Goal: Task Accomplishment & Management: Manage account settings

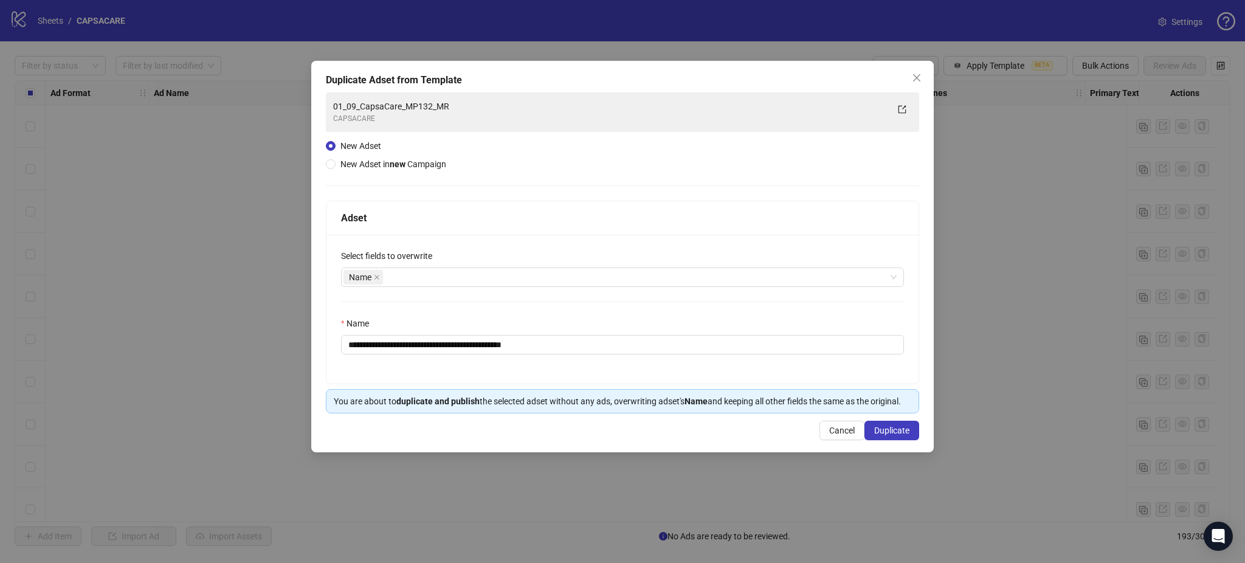
scroll to position [7803, 0]
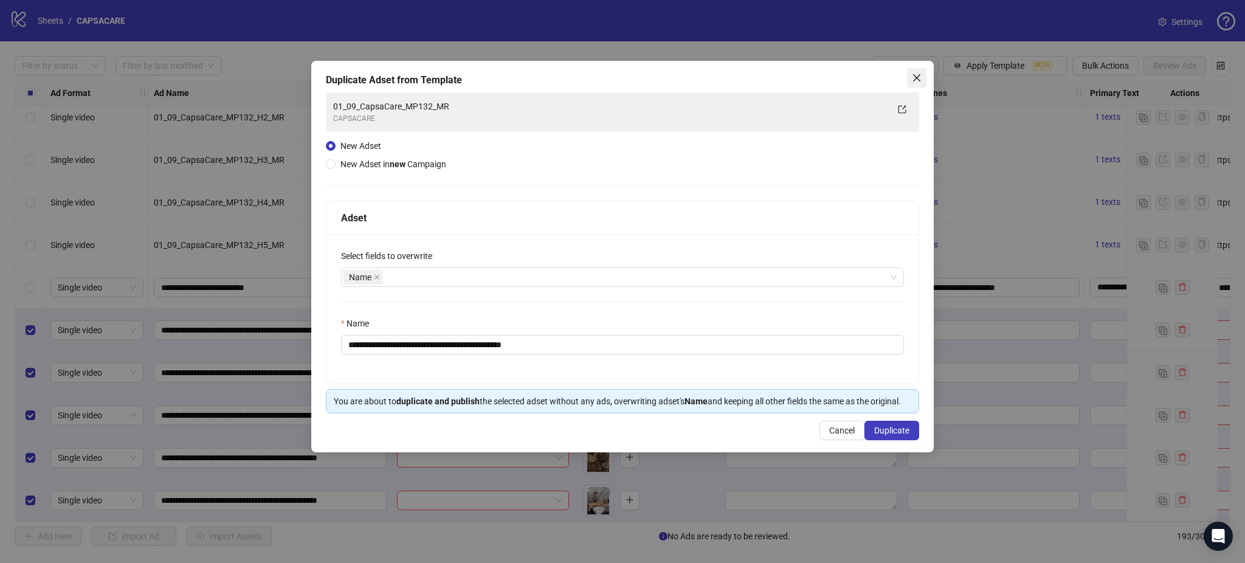
click at [916, 77] on icon "close" at bounding box center [916, 77] width 7 height 7
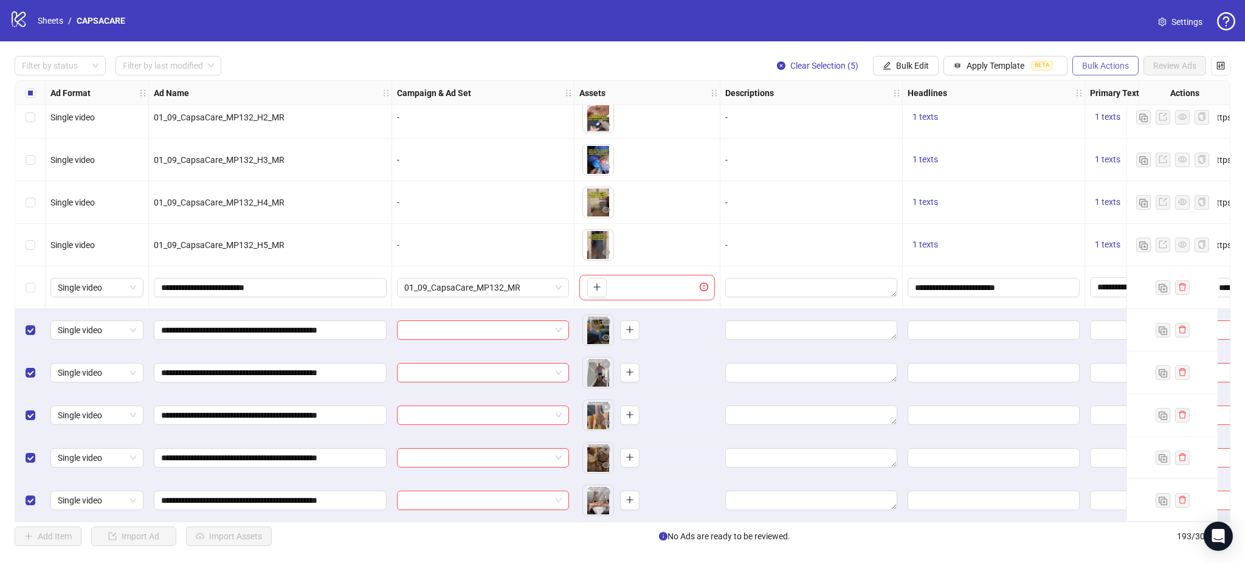
click at [1113, 68] on span "Bulk Actions" at bounding box center [1105, 66] width 47 height 10
click at [1118, 89] on span "Delete" at bounding box center [1122, 90] width 83 height 13
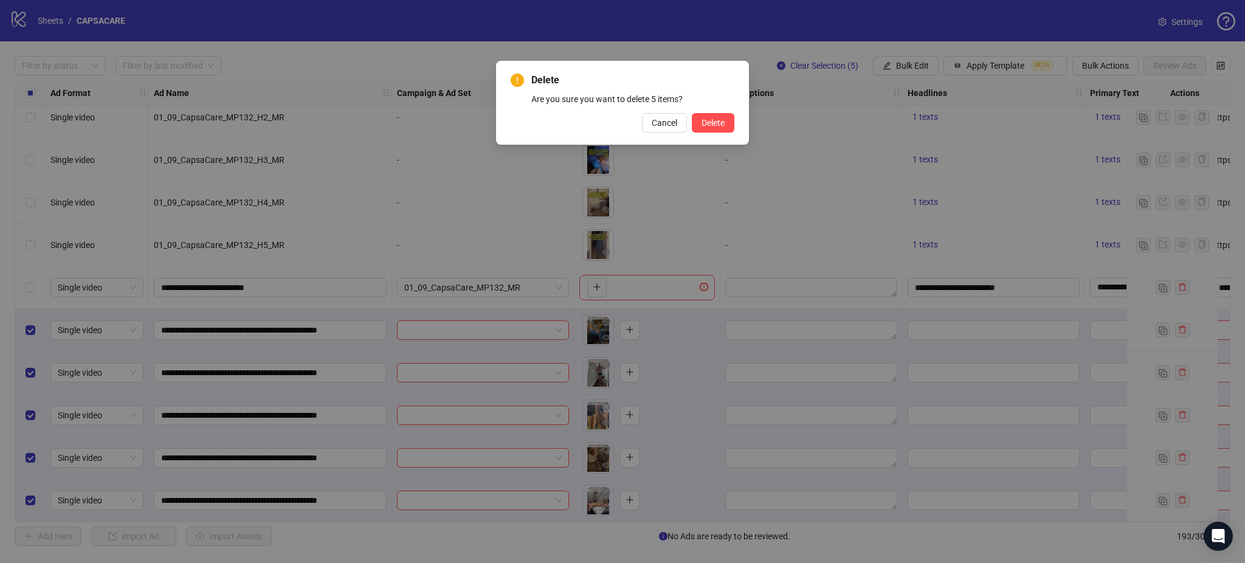
click at [736, 123] on div "Delete Are you sure you want to delete 5 items? Cancel Delete" at bounding box center [622, 103] width 253 height 84
click at [726, 123] on button "Delete" at bounding box center [713, 122] width 43 height 19
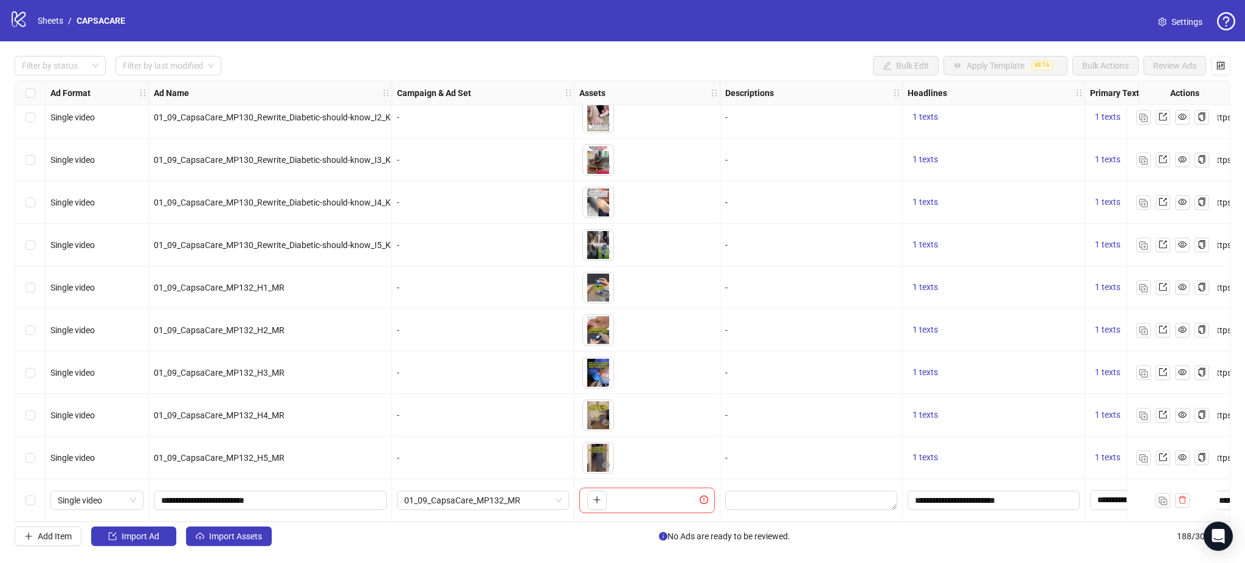
scroll to position [7591, 0]
click at [232, 541] on span "Import Assets" at bounding box center [235, 536] width 53 height 10
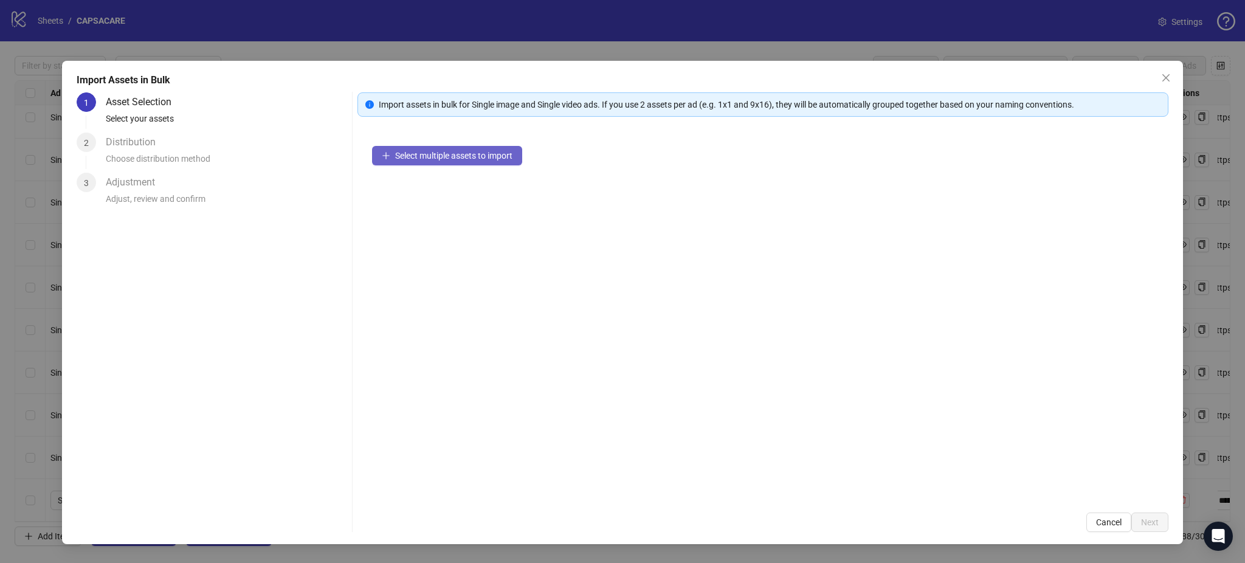
click at [453, 155] on span "Select multiple assets to import" at bounding box center [453, 156] width 117 height 10
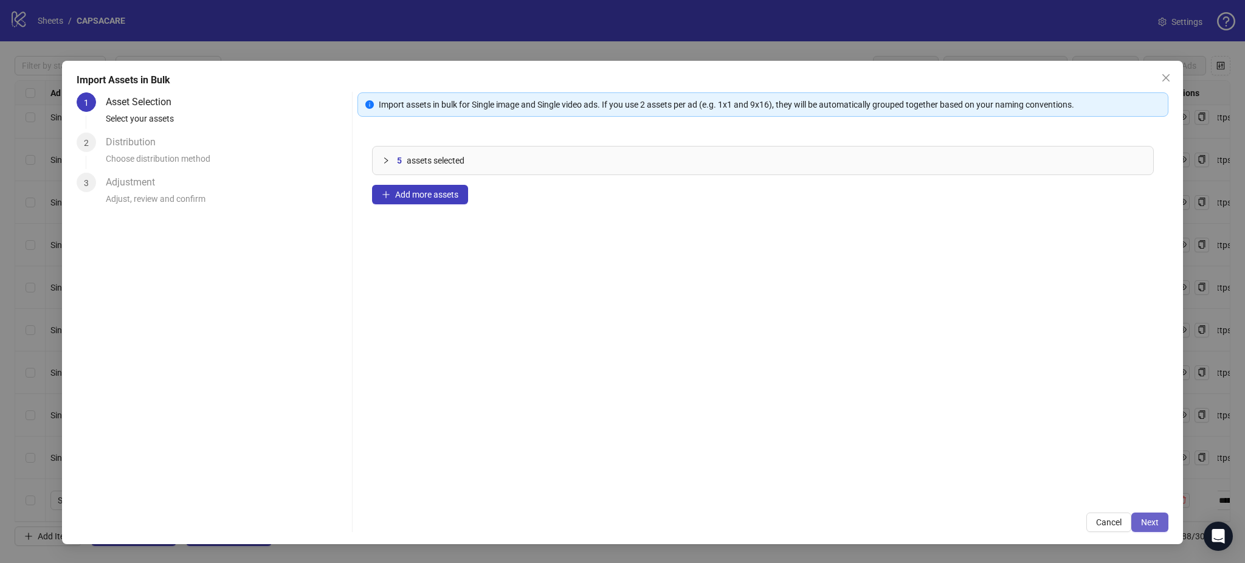
drag, startPoint x: 1168, startPoint y: 516, endPoint x: 1164, endPoint y: 524, distance: 8.4
click at [1164, 524] on button "Next" at bounding box center [1150, 522] width 37 height 19
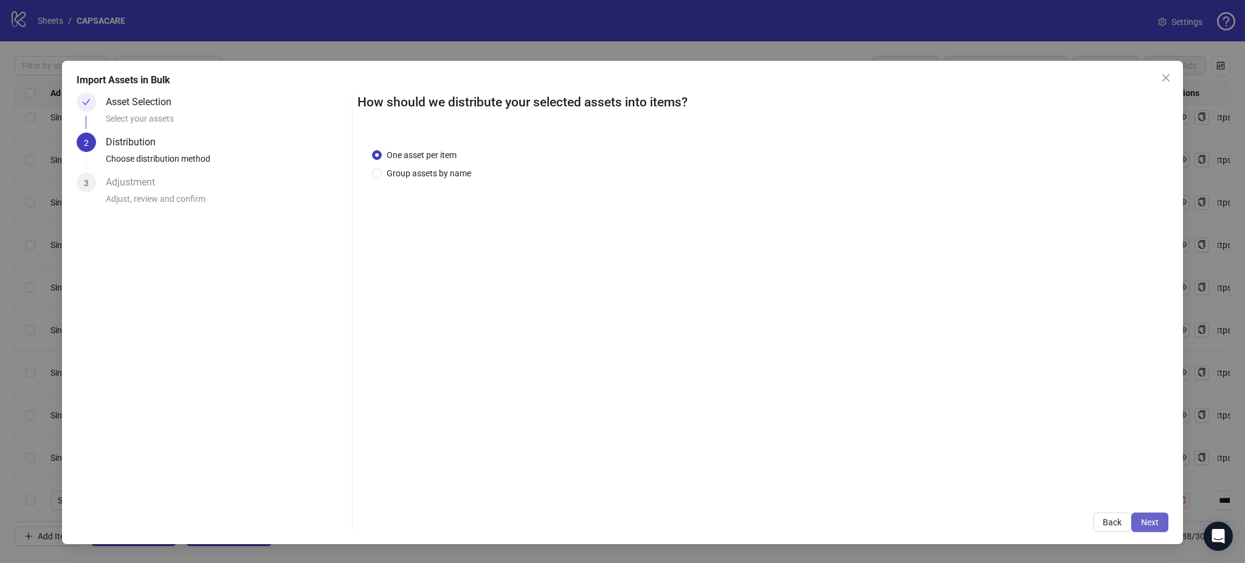
click at [1158, 521] on button "Next" at bounding box center [1150, 522] width 37 height 19
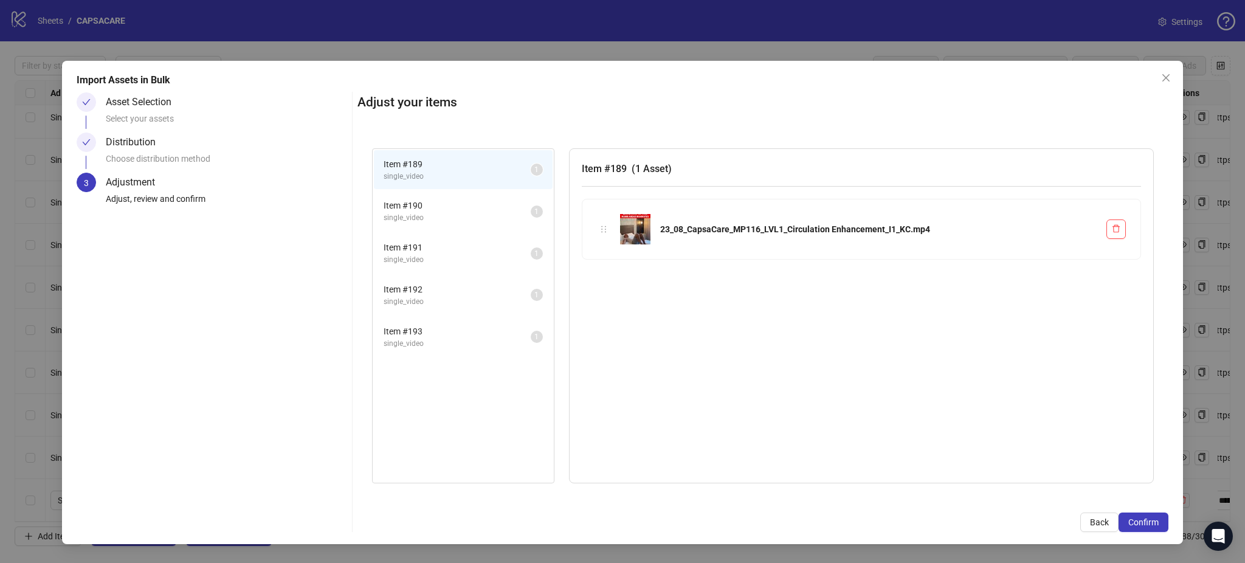
click at [1158, 521] on span "Confirm" at bounding box center [1144, 523] width 30 height 10
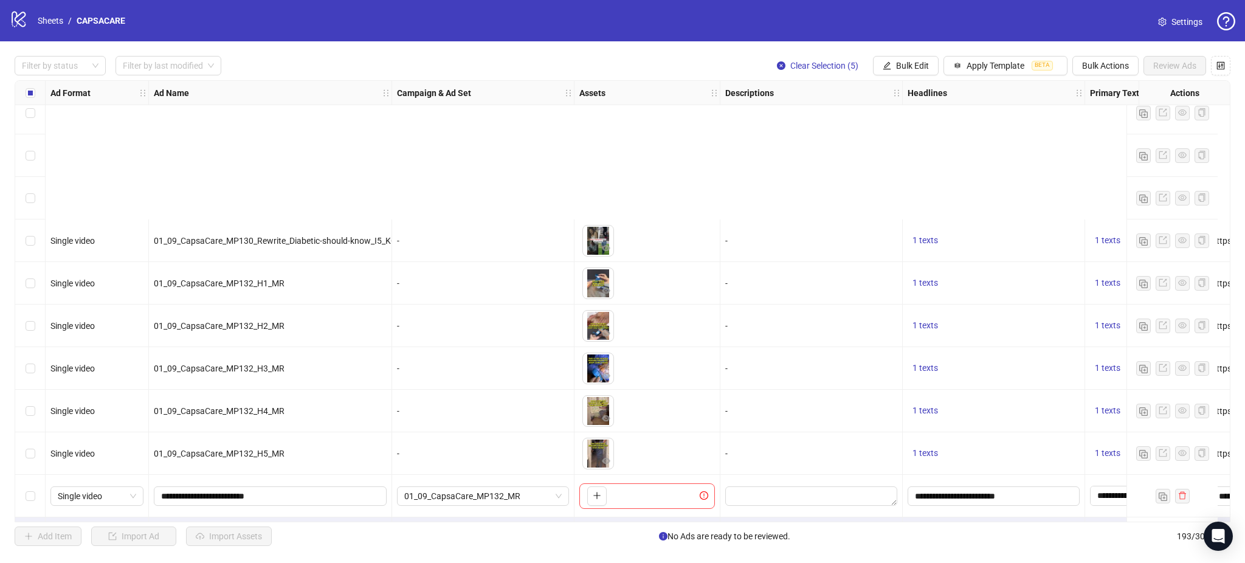
scroll to position [7803, 0]
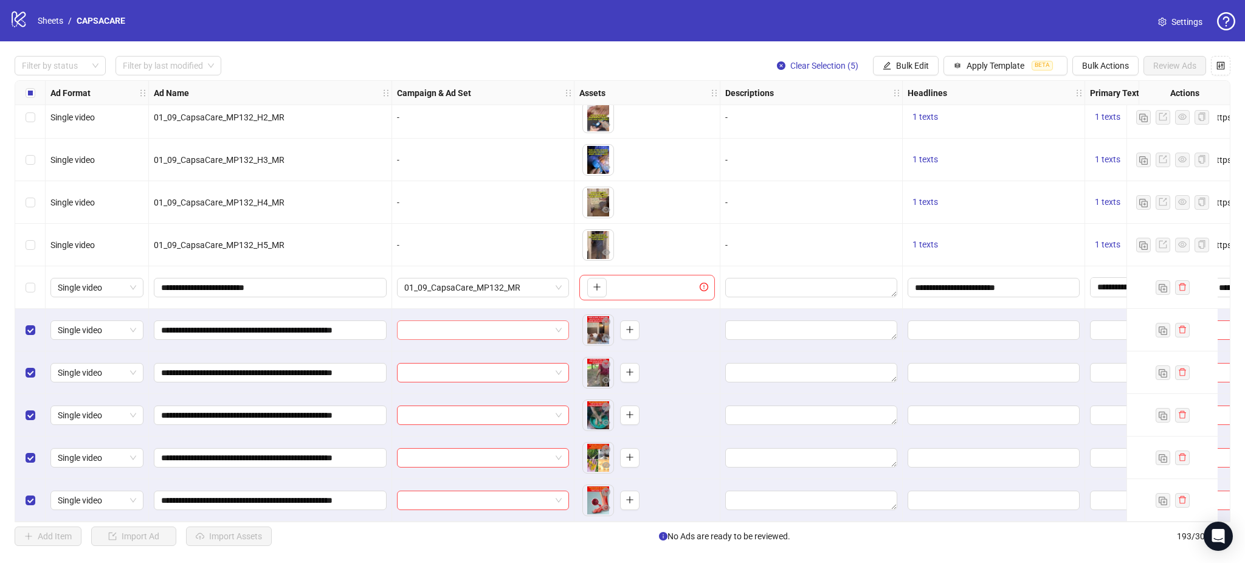
click at [494, 327] on input "search" at bounding box center [477, 330] width 147 height 18
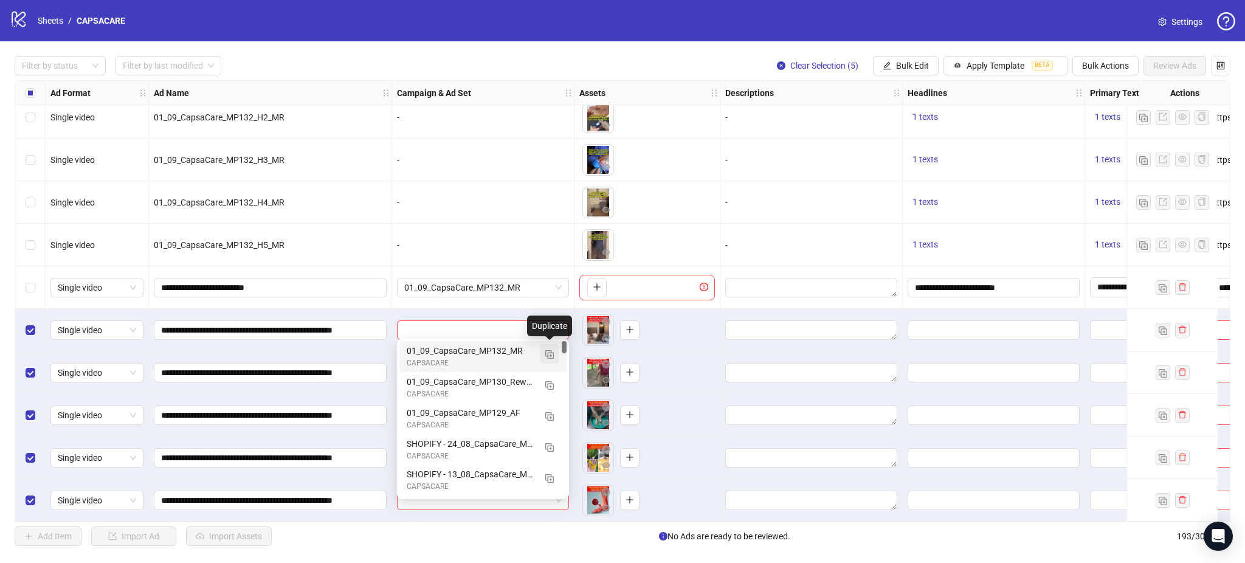
click at [550, 357] on img "button" at bounding box center [549, 354] width 9 height 9
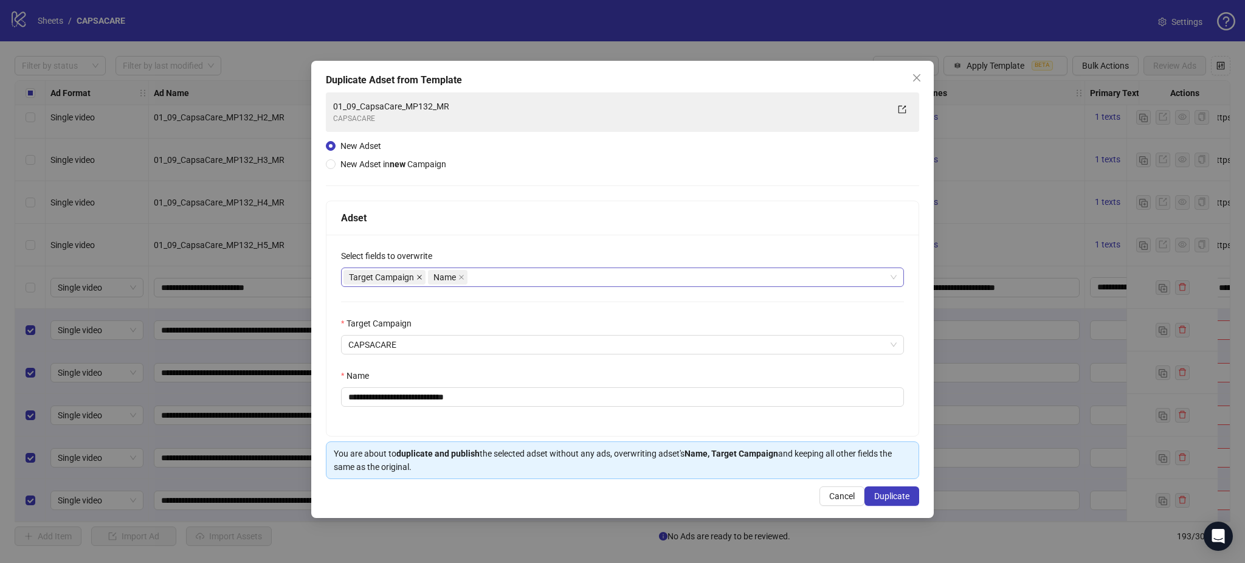
click at [421, 276] on icon "close" at bounding box center [419, 277] width 5 height 5
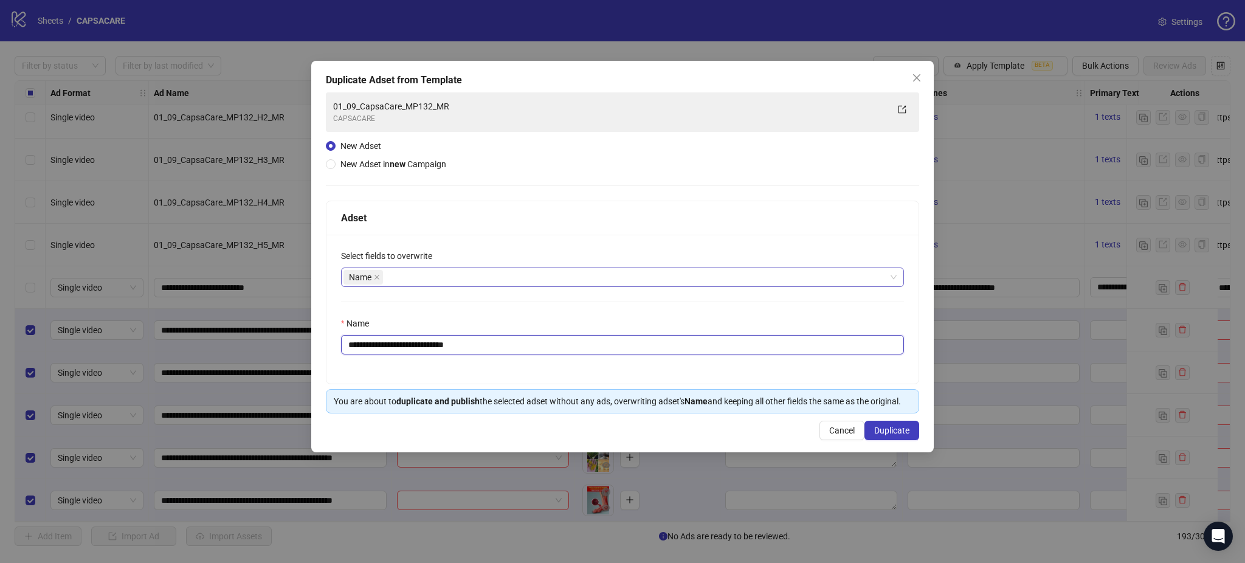
click at [474, 341] on input "**********" at bounding box center [622, 344] width 563 height 19
paste input "**********"
type input "**********"
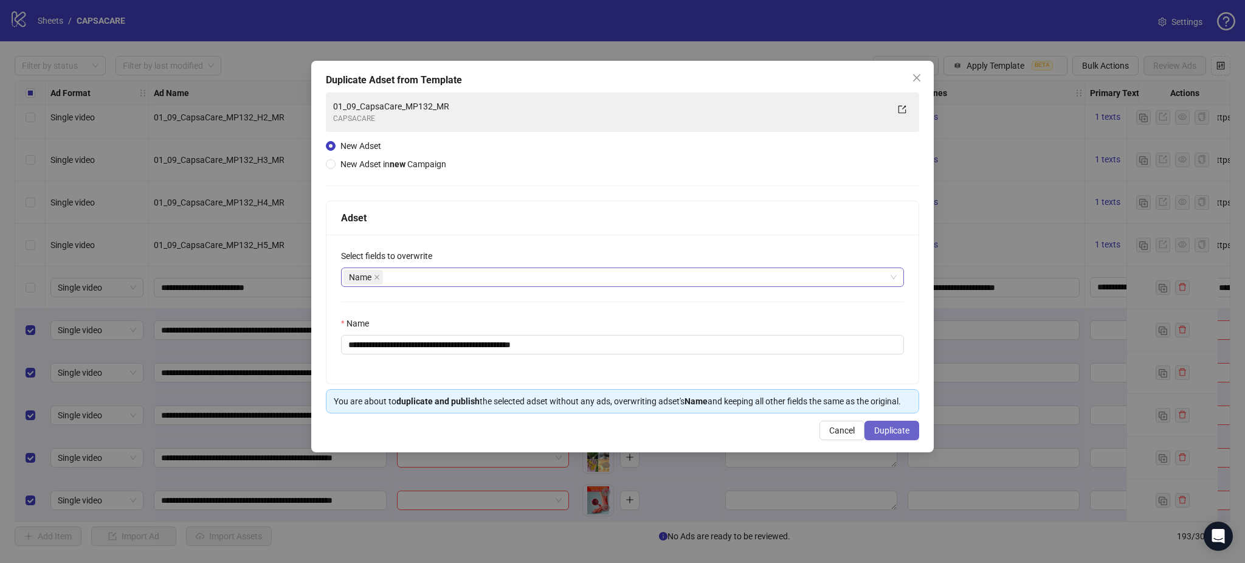
click at [912, 428] on button "Duplicate" at bounding box center [892, 430] width 55 height 19
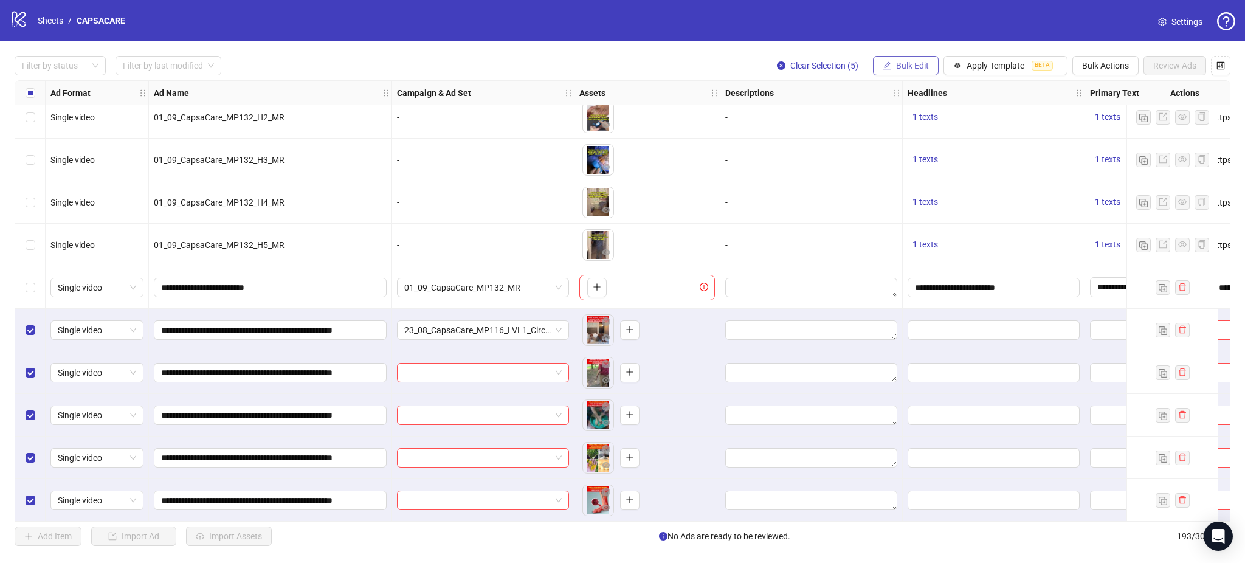
click at [913, 68] on span "Bulk Edit" at bounding box center [912, 66] width 33 height 10
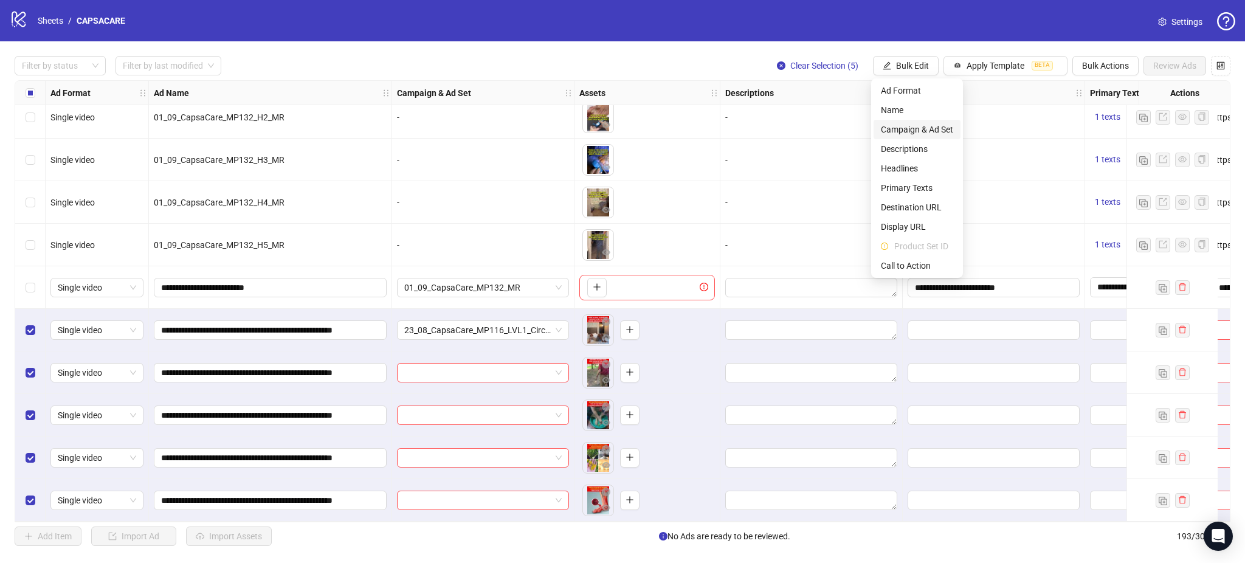
click at [913, 126] on span "Campaign & Ad Set" at bounding box center [917, 129] width 72 height 13
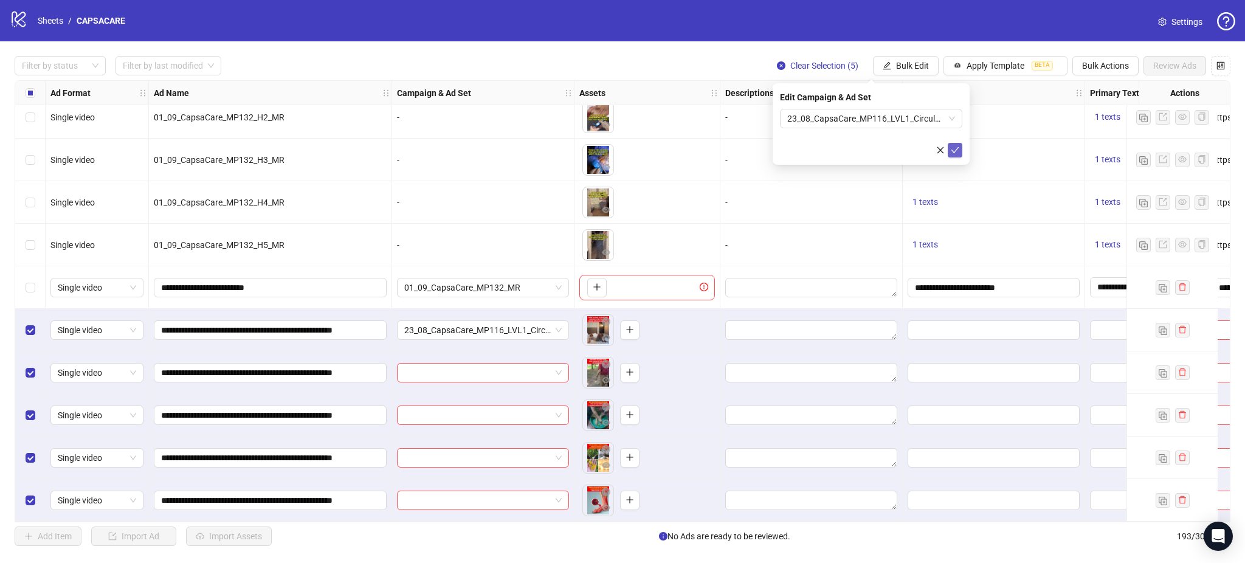
click at [957, 154] on span "submit" at bounding box center [955, 150] width 9 height 10
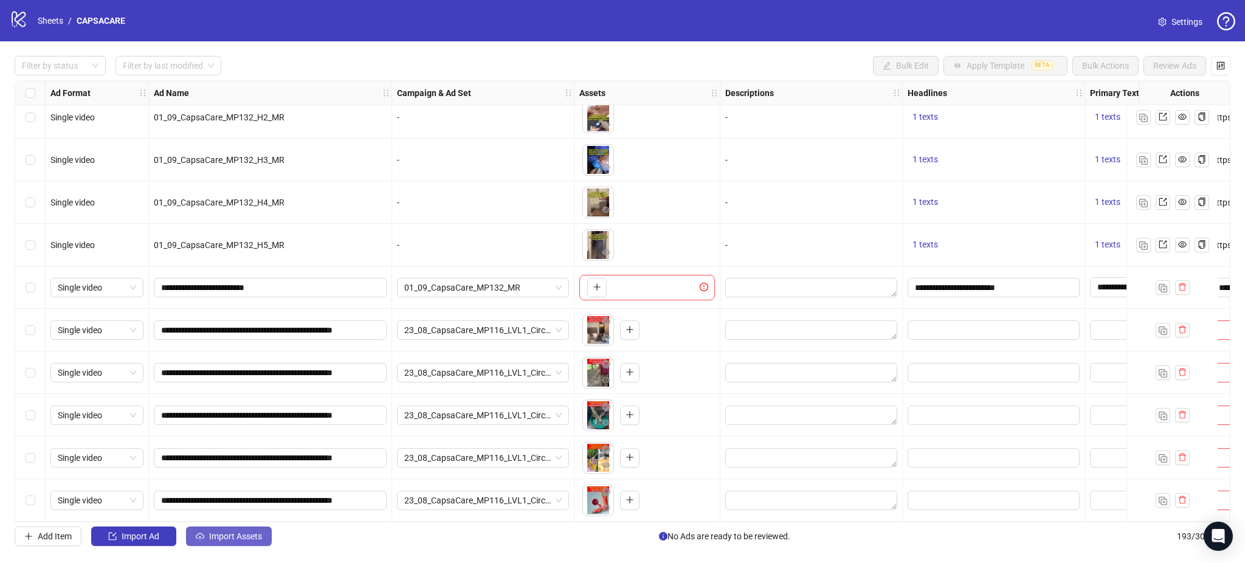
click at [212, 535] on span "Import Assets" at bounding box center [235, 536] width 53 height 10
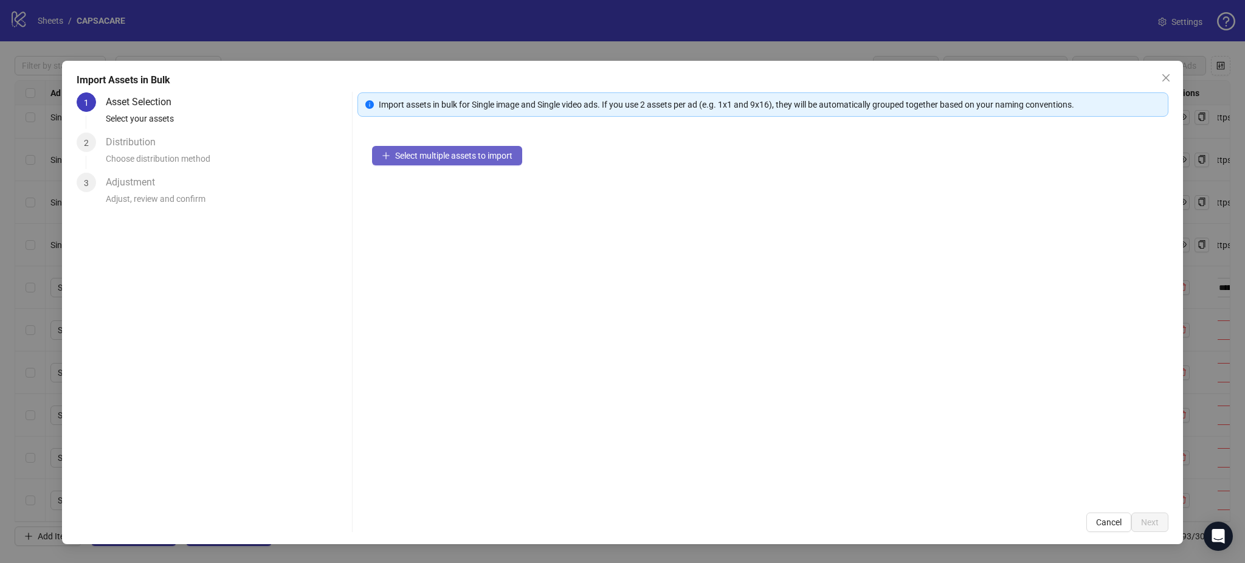
click at [428, 153] on span "Select multiple assets to import" at bounding box center [453, 156] width 117 height 10
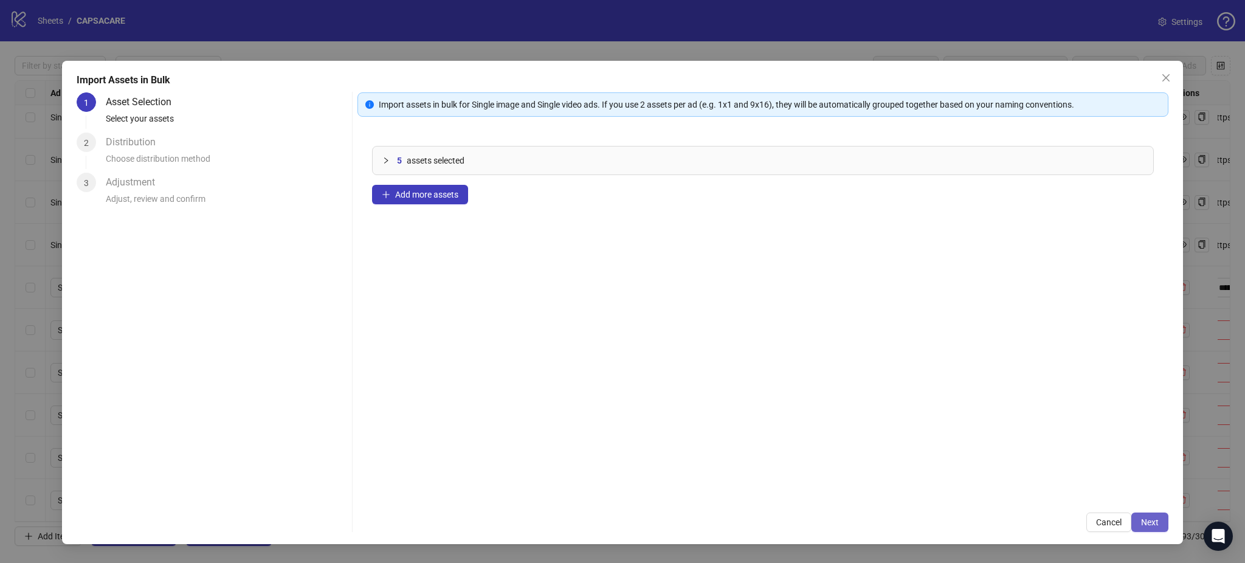
click at [1153, 521] on span "Next" at bounding box center [1150, 523] width 18 height 10
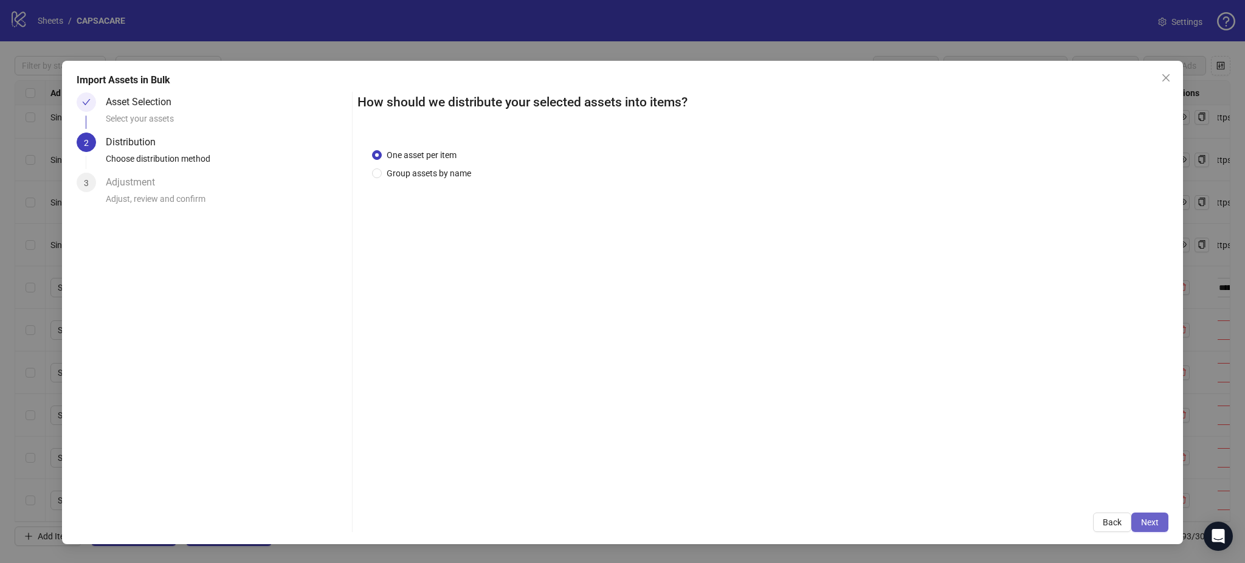
click at [1152, 517] on button "Next" at bounding box center [1150, 522] width 37 height 19
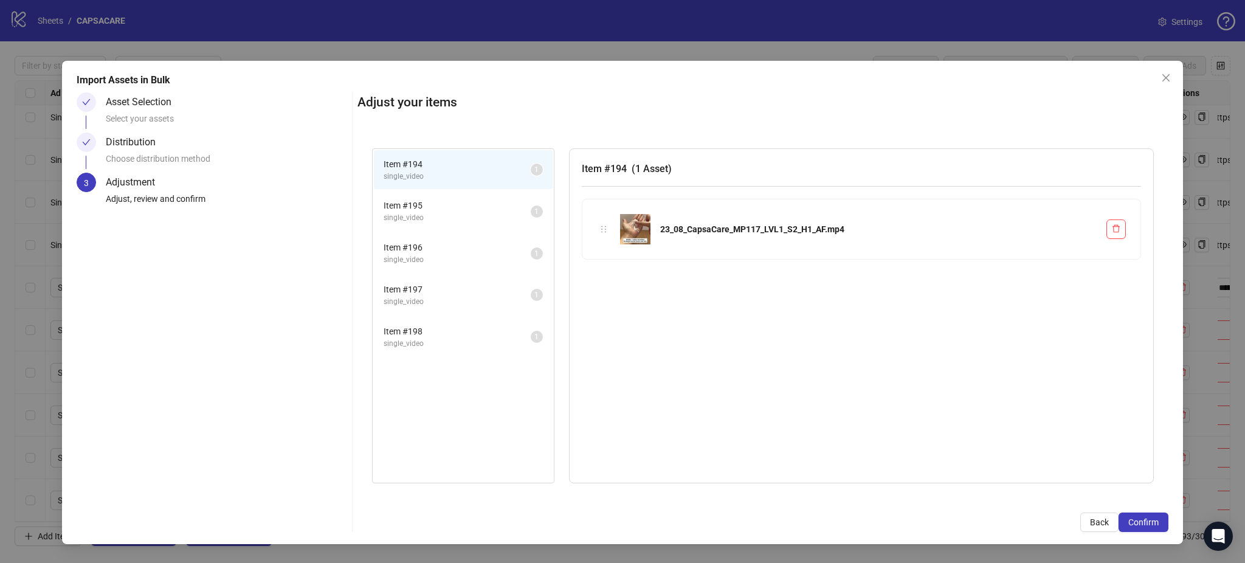
click at [1152, 517] on button "Confirm" at bounding box center [1144, 522] width 50 height 19
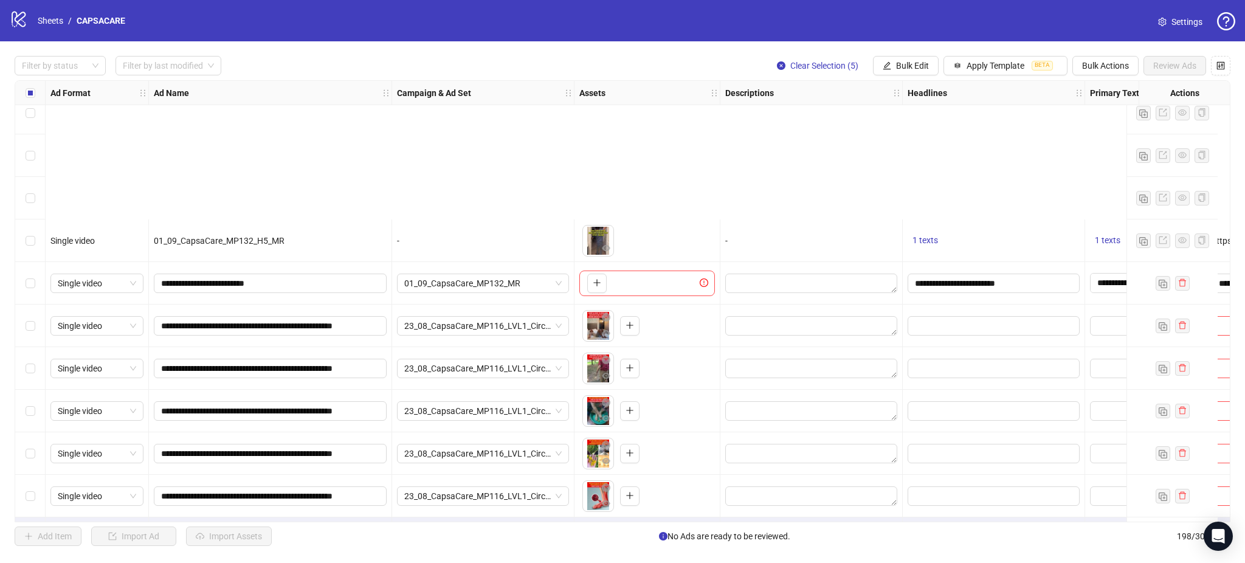
scroll to position [8016, 0]
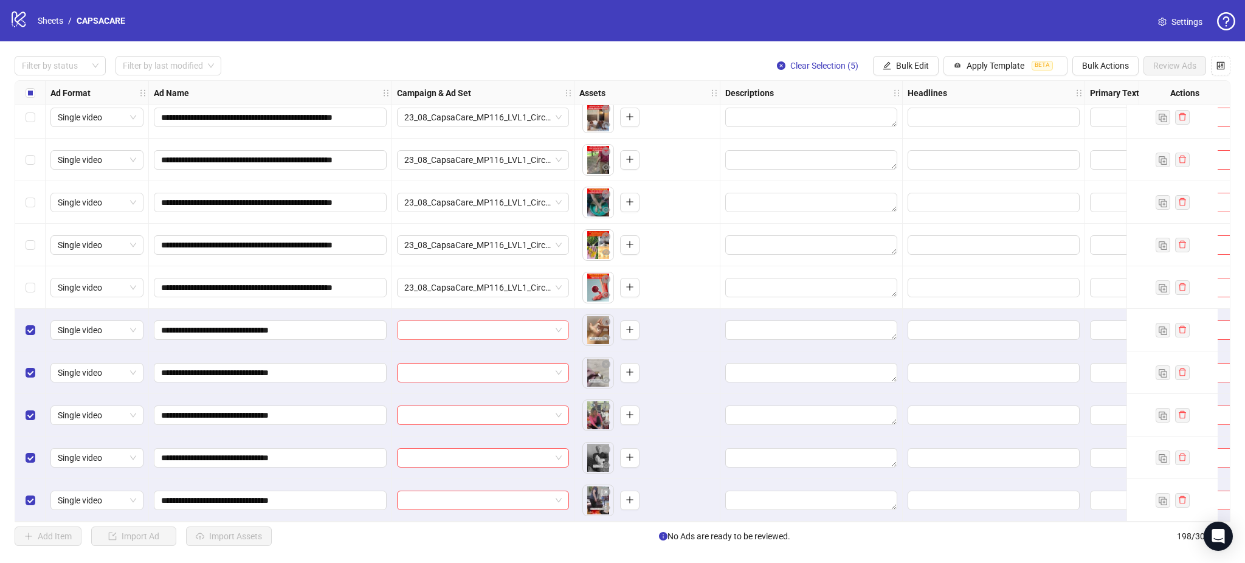
click at [462, 326] on input "search" at bounding box center [477, 330] width 147 height 18
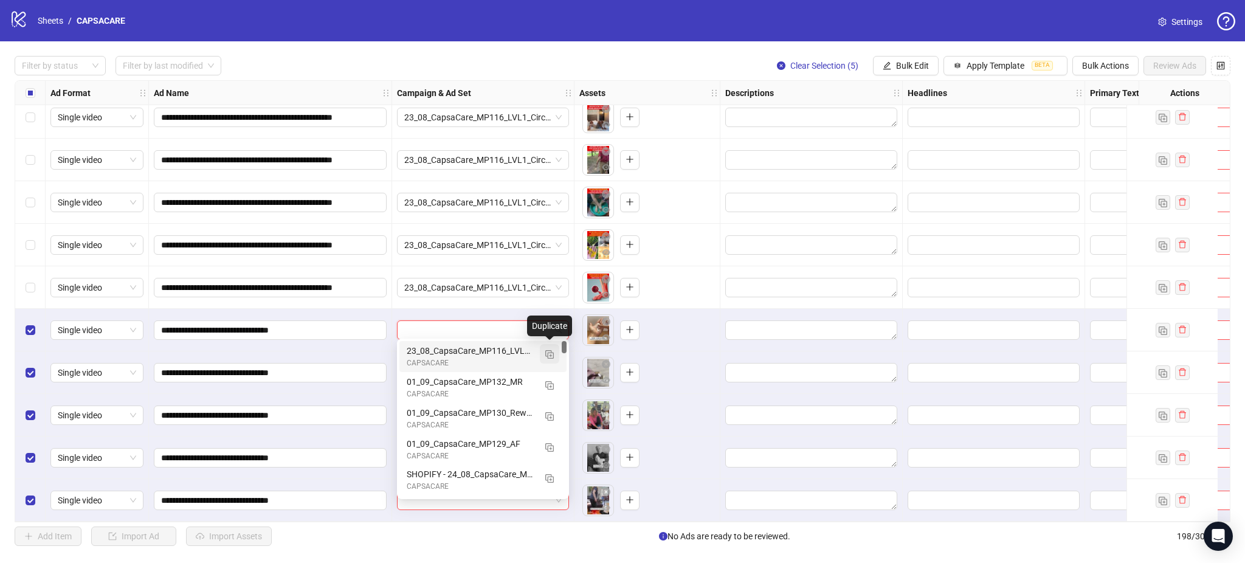
click at [556, 349] on button "button" at bounding box center [549, 353] width 19 height 19
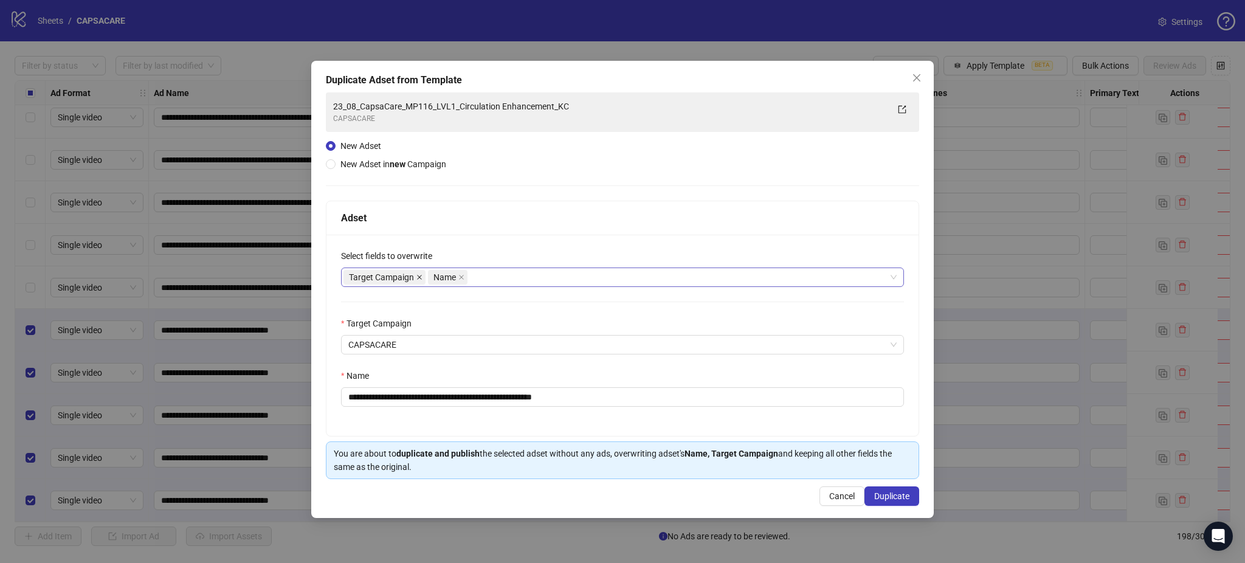
click at [419, 278] on icon "close" at bounding box center [419, 277] width 5 height 5
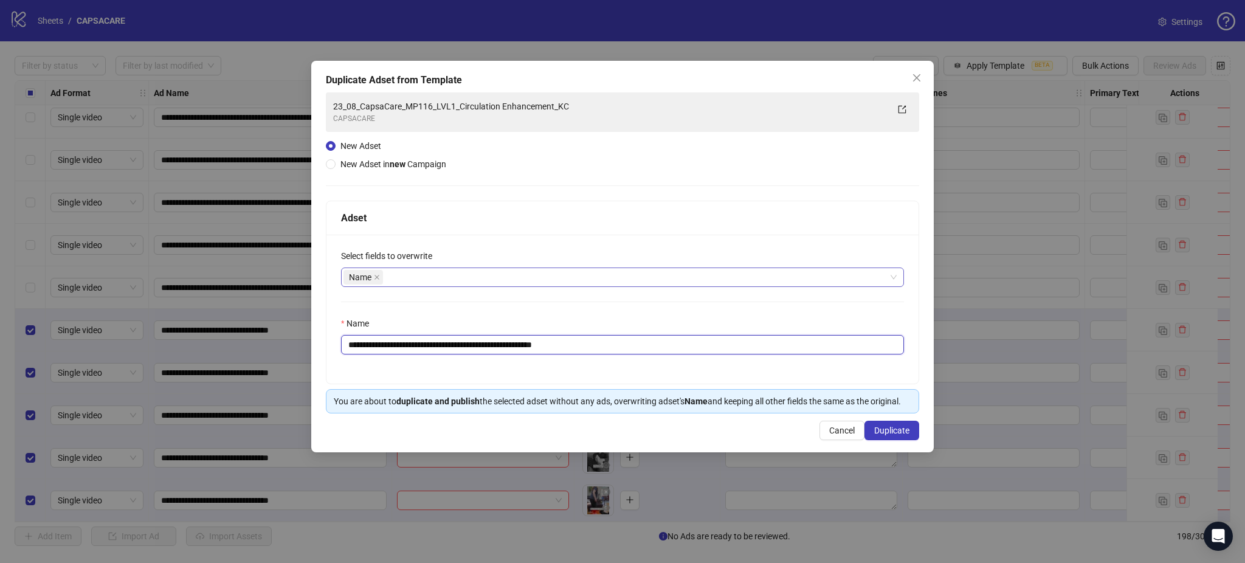
click at [434, 339] on input "**********" at bounding box center [622, 344] width 563 height 19
paste input "text"
type input "**********"
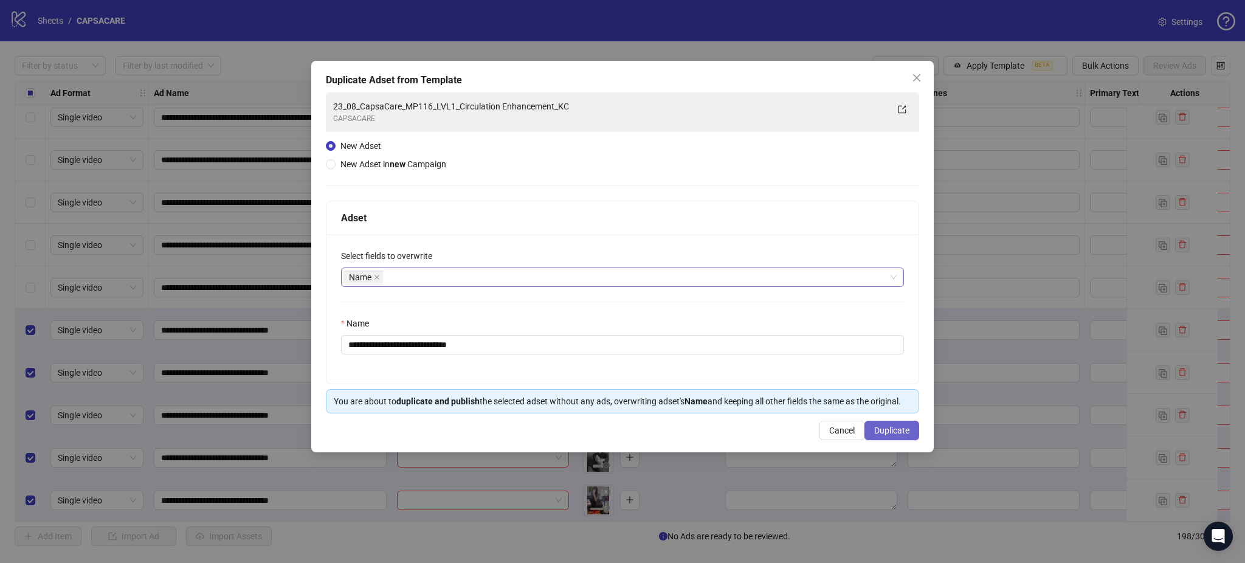
click at [896, 437] on button "Duplicate" at bounding box center [892, 430] width 55 height 19
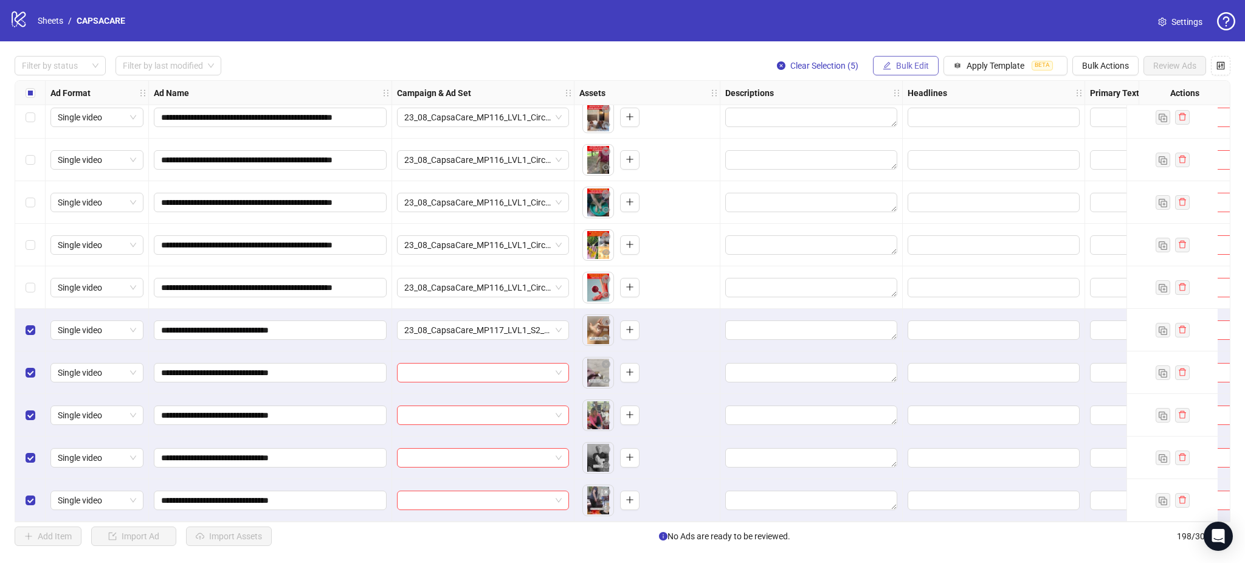
click at [910, 67] on span "Bulk Edit" at bounding box center [912, 66] width 33 height 10
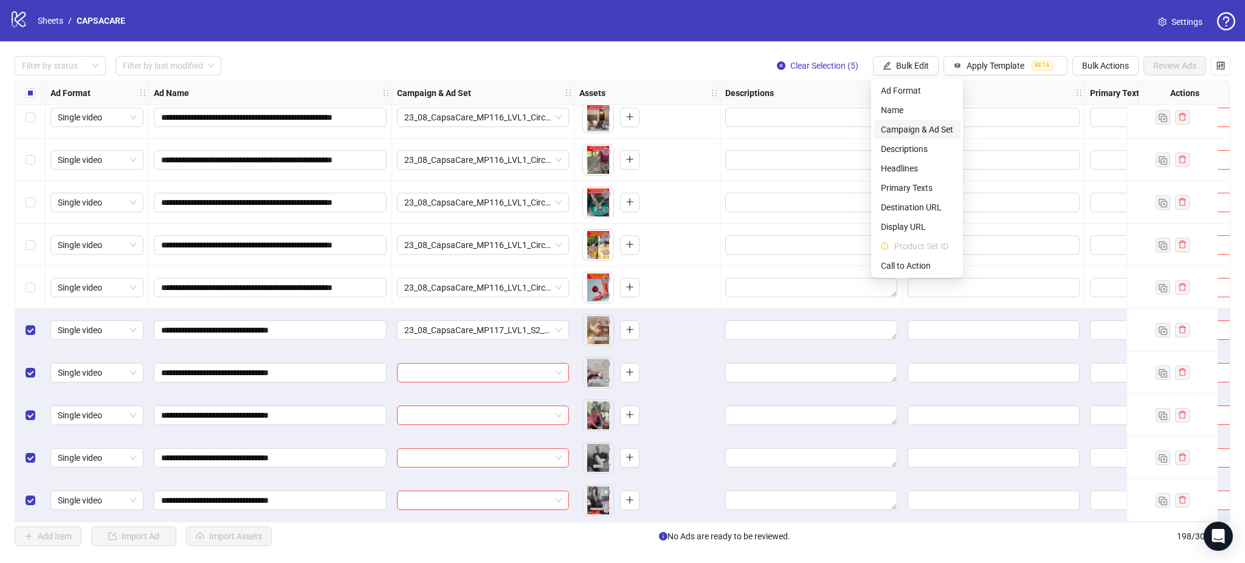
click at [918, 125] on span "Campaign & Ad Set" at bounding box center [917, 129] width 72 height 13
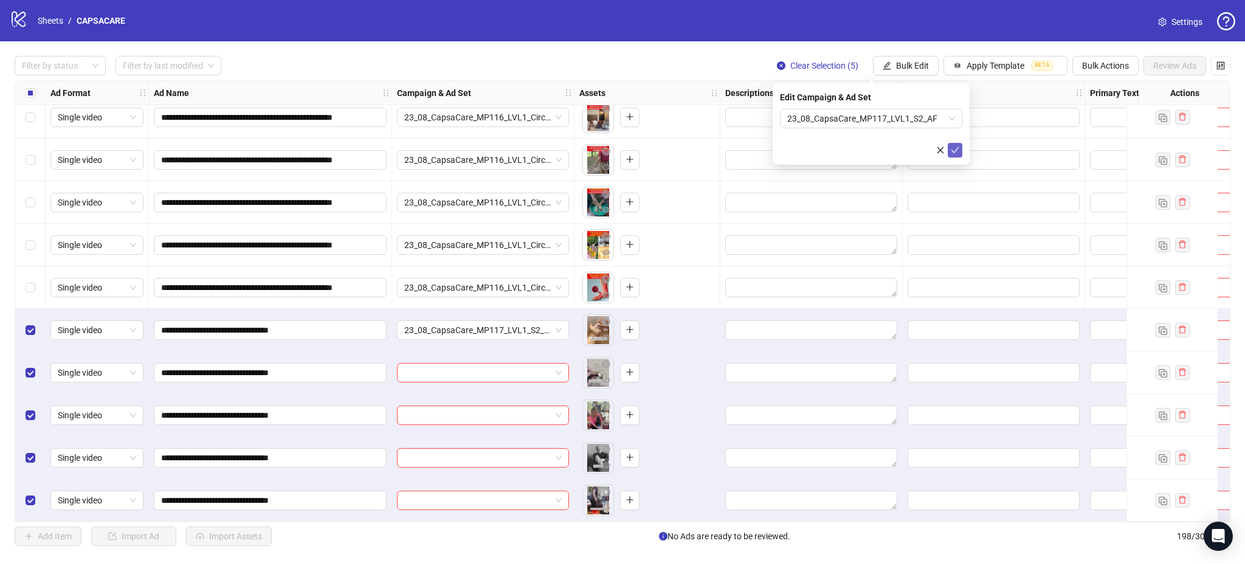
click at [958, 149] on icon "check" at bounding box center [955, 150] width 9 height 9
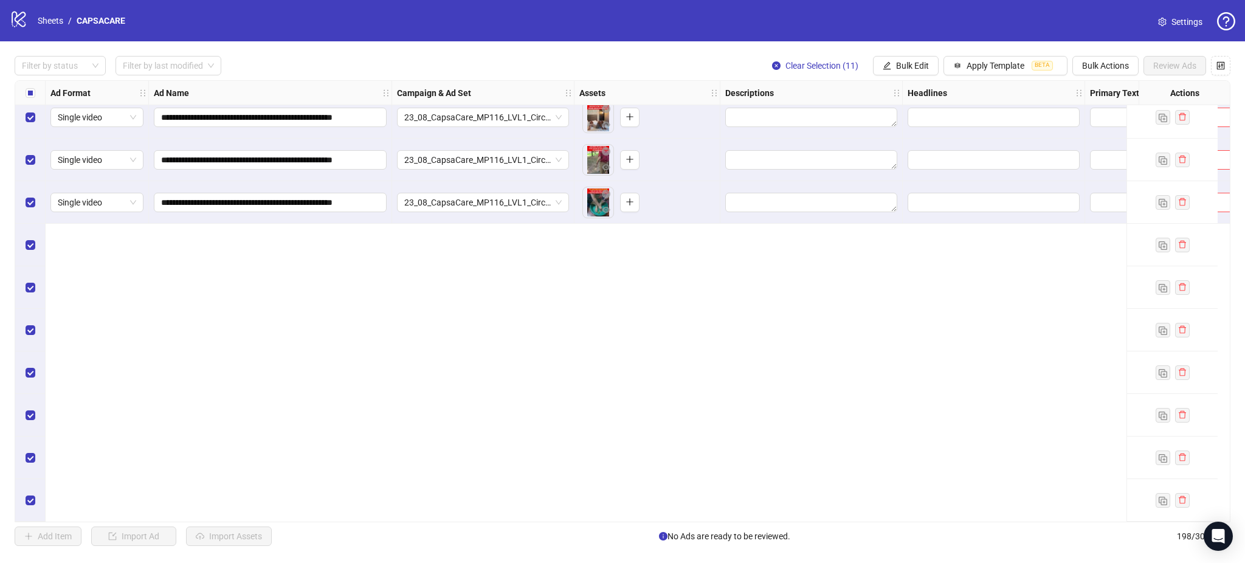
scroll to position [7664, 0]
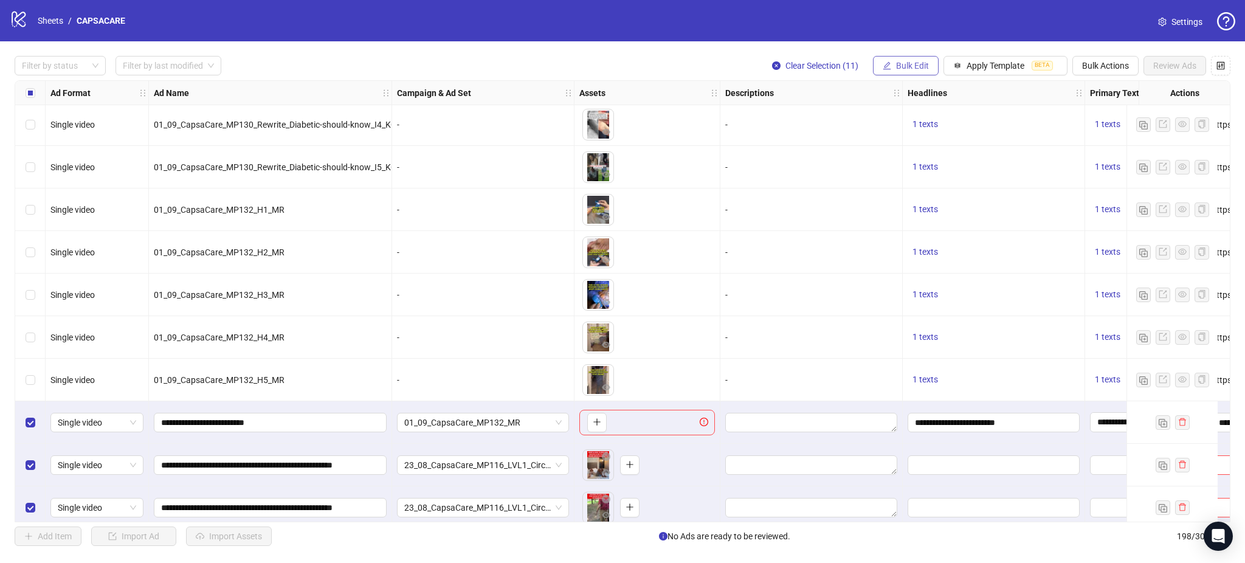
click at [929, 67] on button "Bulk Edit" at bounding box center [906, 65] width 66 height 19
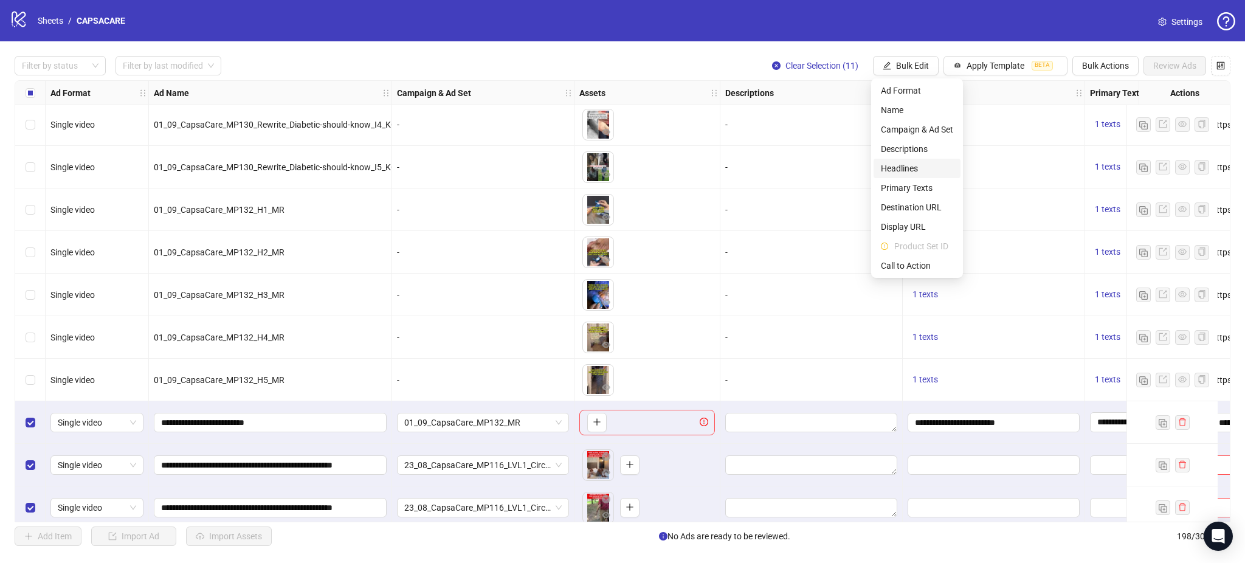
click at [912, 164] on span "Headlines" at bounding box center [917, 168] width 72 height 13
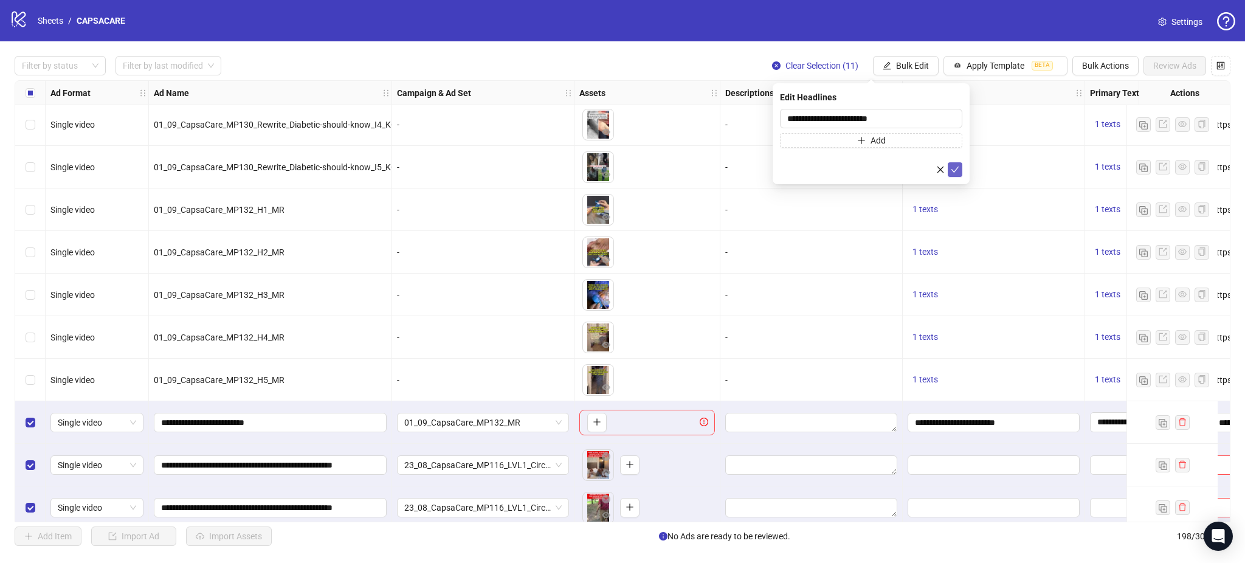
click at [949, 172] on button "submit" at bounding box center [955, 169] width 15 height 15
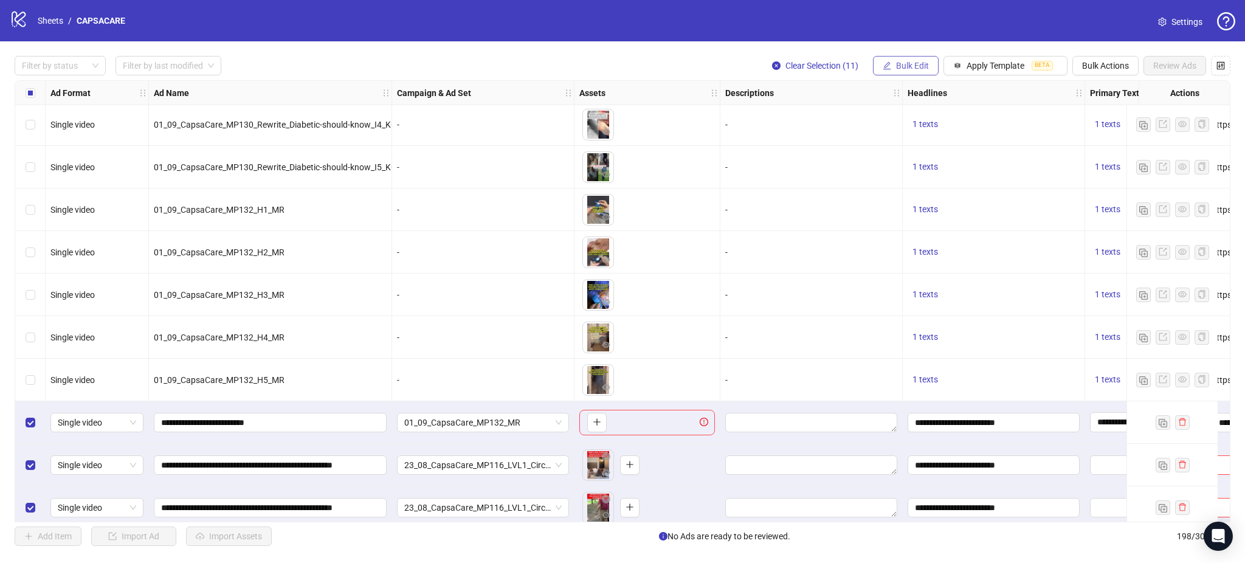
click at [909, 66] on span "Bulk Edit" at bounding box center [912, 66] width 33 height 10
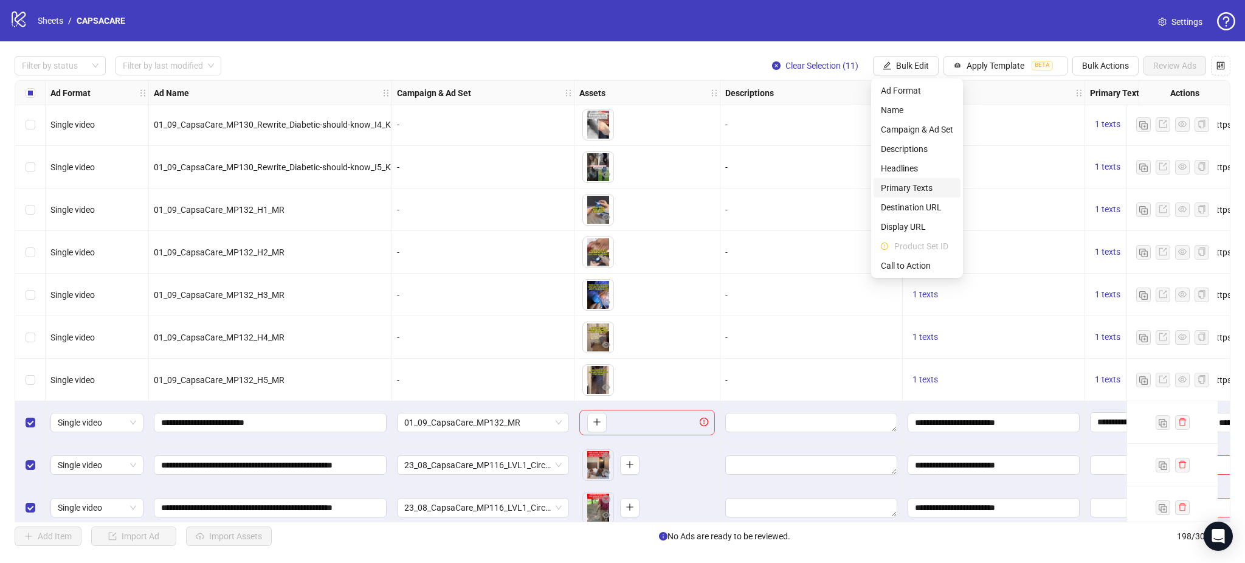
click at [911, 192] on span "Primary Texts" at bounding box center [917, 187] width 72 height 13
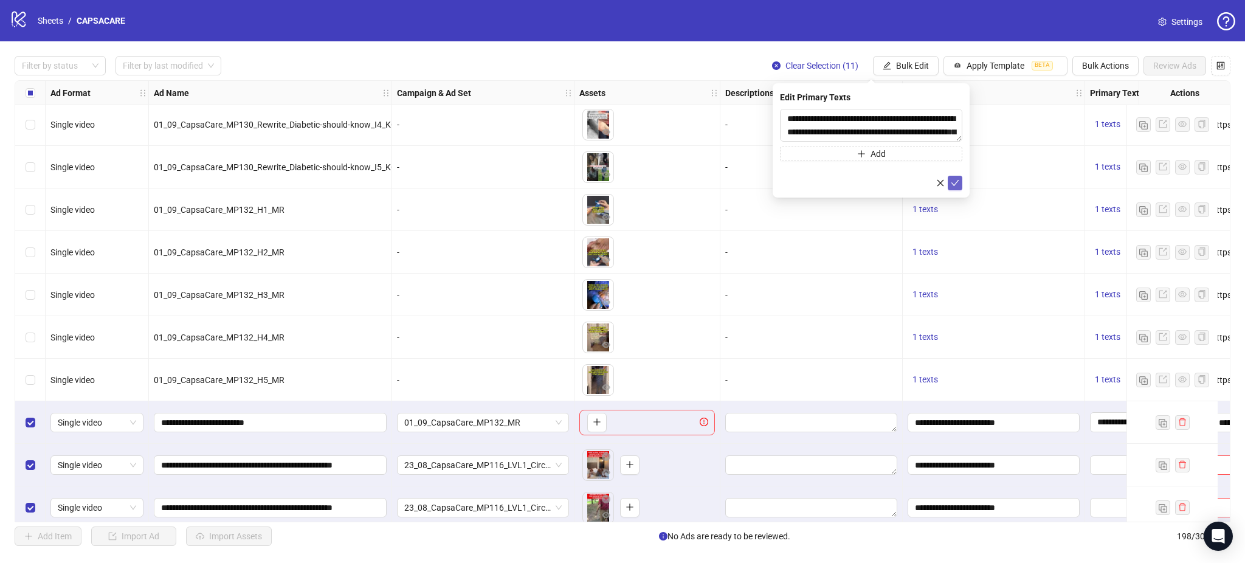
click at [960, 179] on button "submit" at bounding box center [955, 183] width 15 height 15
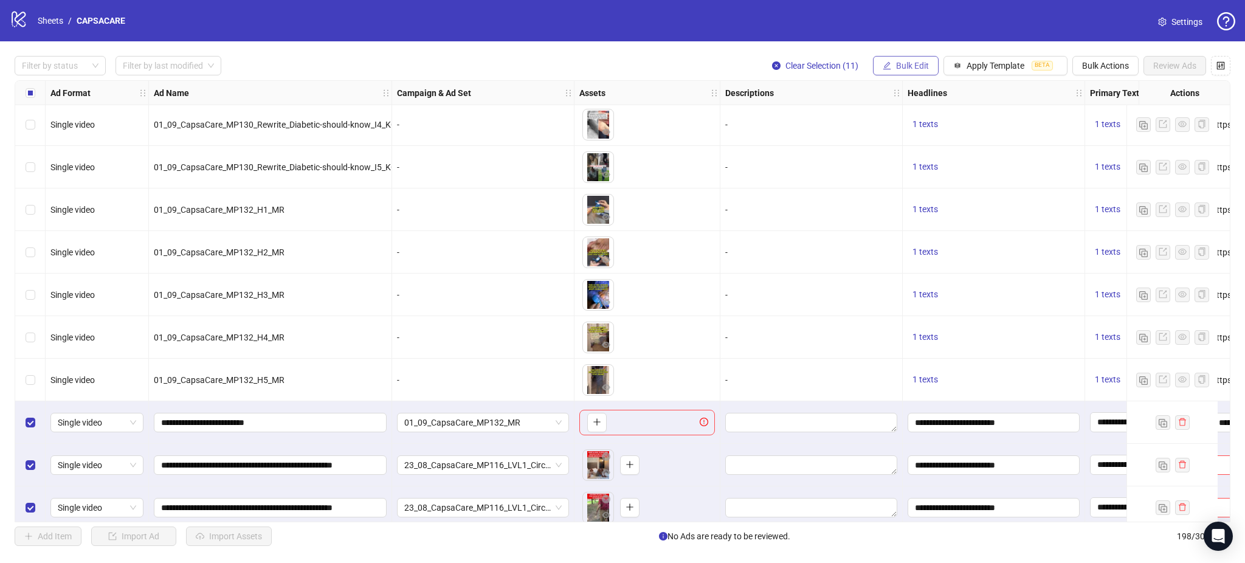
click at [909, 60] on button "Bulk Edit" at bounding box center [906, 65] width 66 height 19
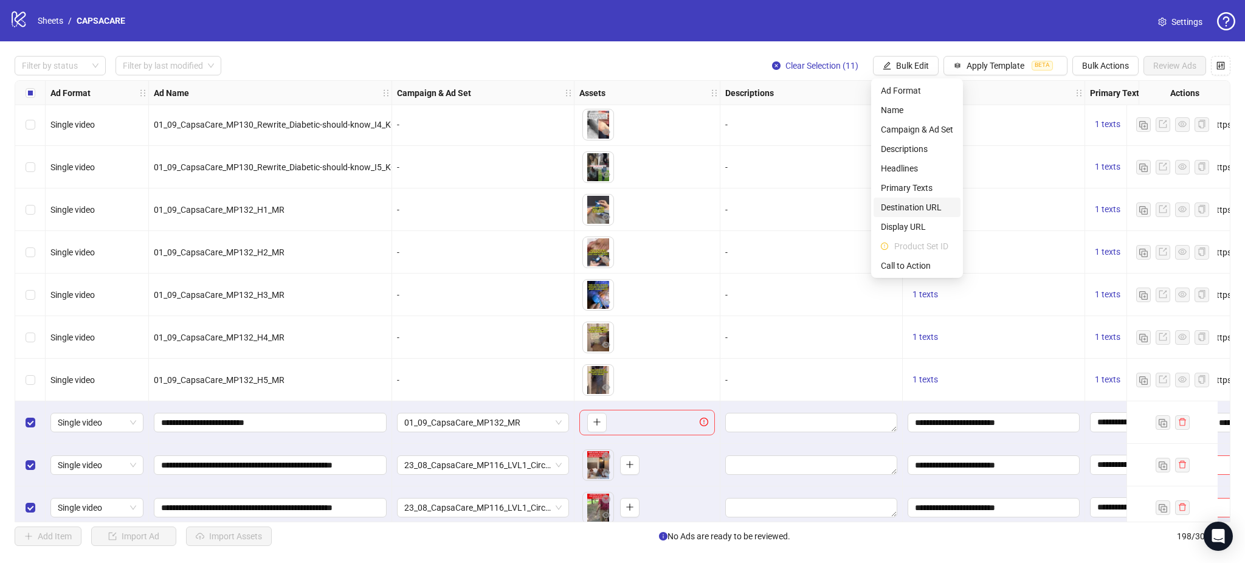
click at [913, 207] on span "Destination URL" at bounding box center [917, 207] width 72 height 13
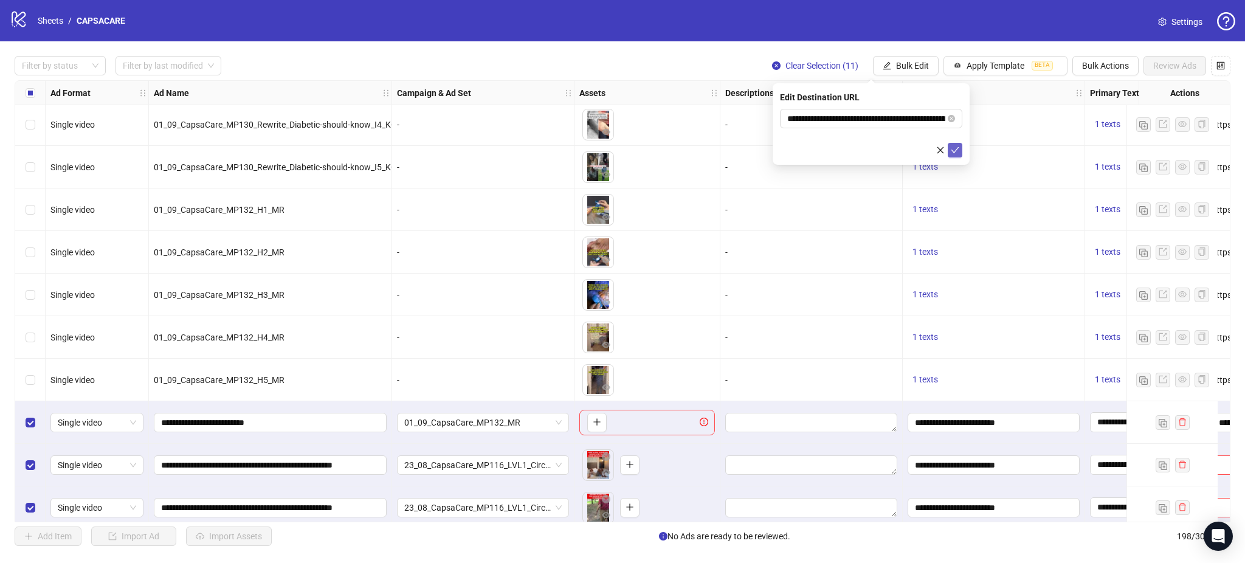
click at [952, 144] on button "submit" at bounding box center [955, 150] width 15 height 15
click at [902, 66] on span "Bulk Edit" at bounding box center [912, 66] width 33 height 10
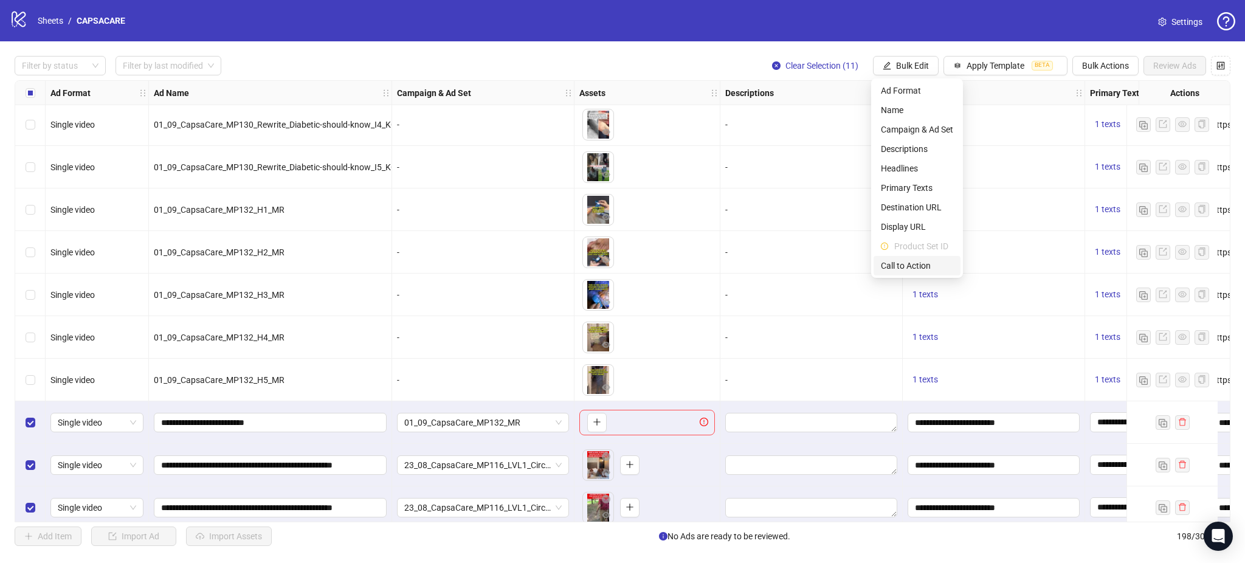
click at [893, 265] on span "Call to Action" at bounding box center [917, 265] width 72 height 13
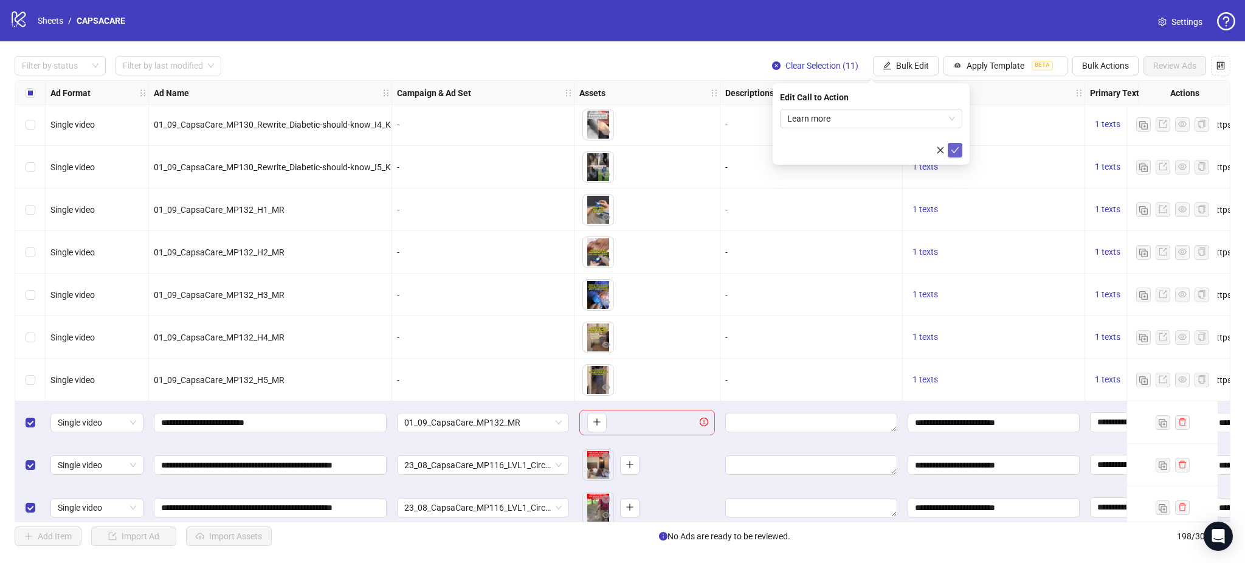
click at [958, 152] on icon "check" at bounding box center [955, 150] width 9 height 9
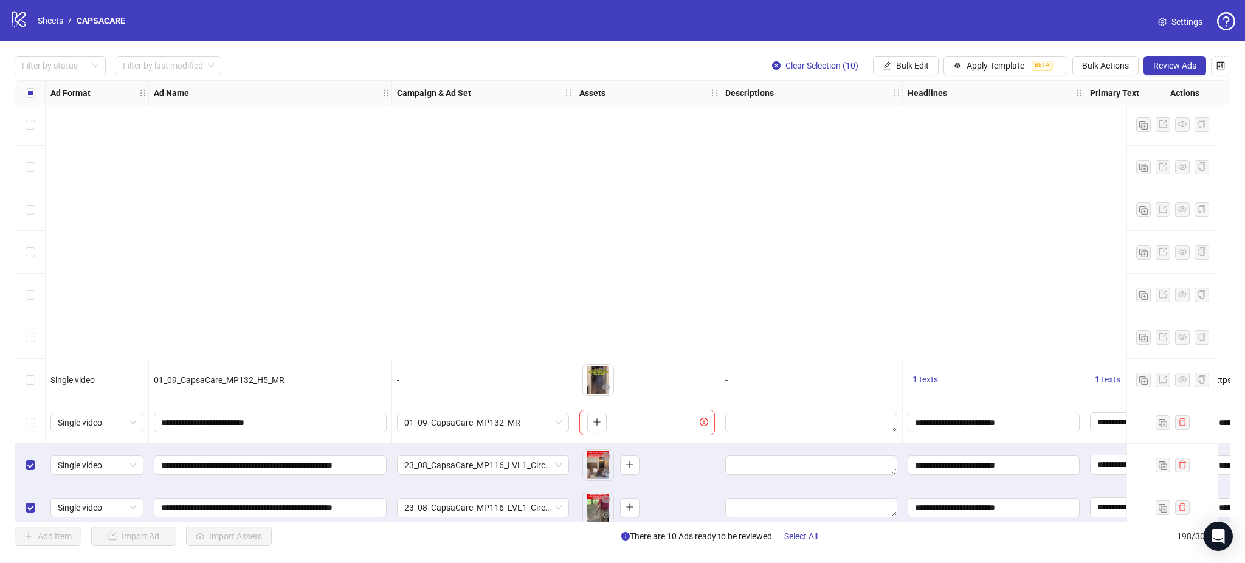
scroll to position [8016, 0]
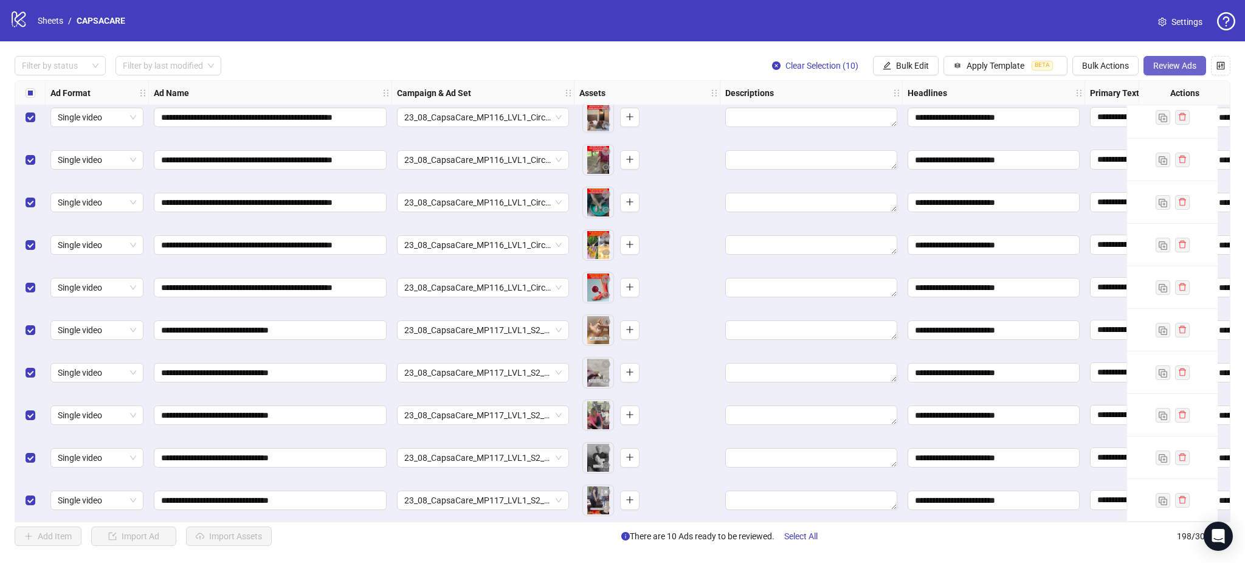
click at [1175, 64] on span "Review Ads" at bounding box center [1175, 66] width 43 height 10
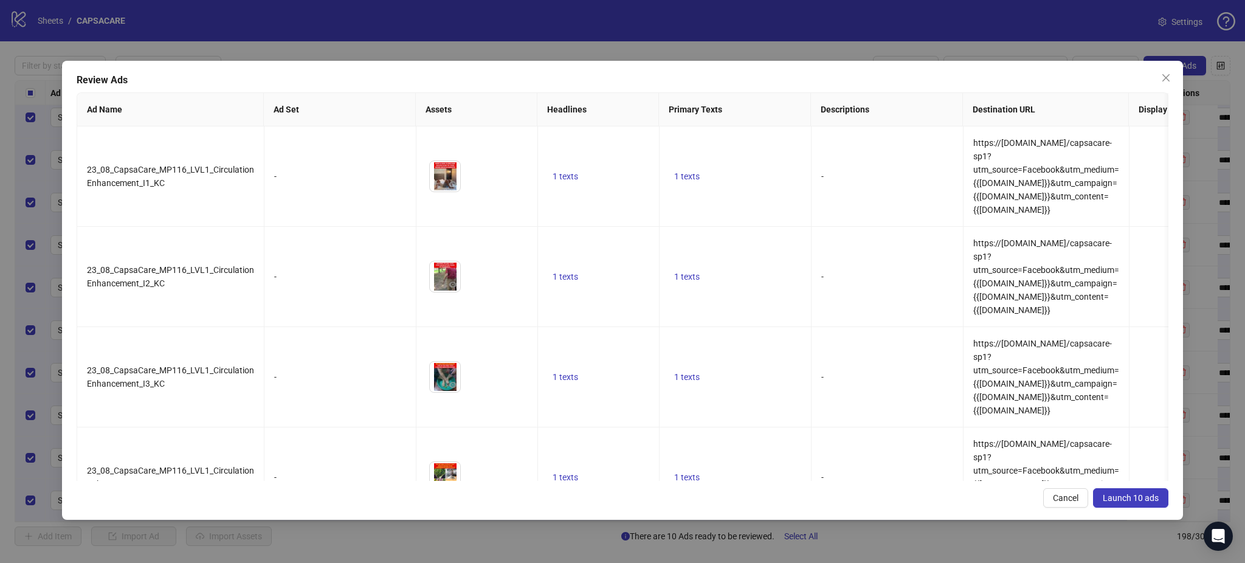
click at [1112, 499] on span "Launch 10 ads" at bounding box center [1131, 498] width 56 height 10
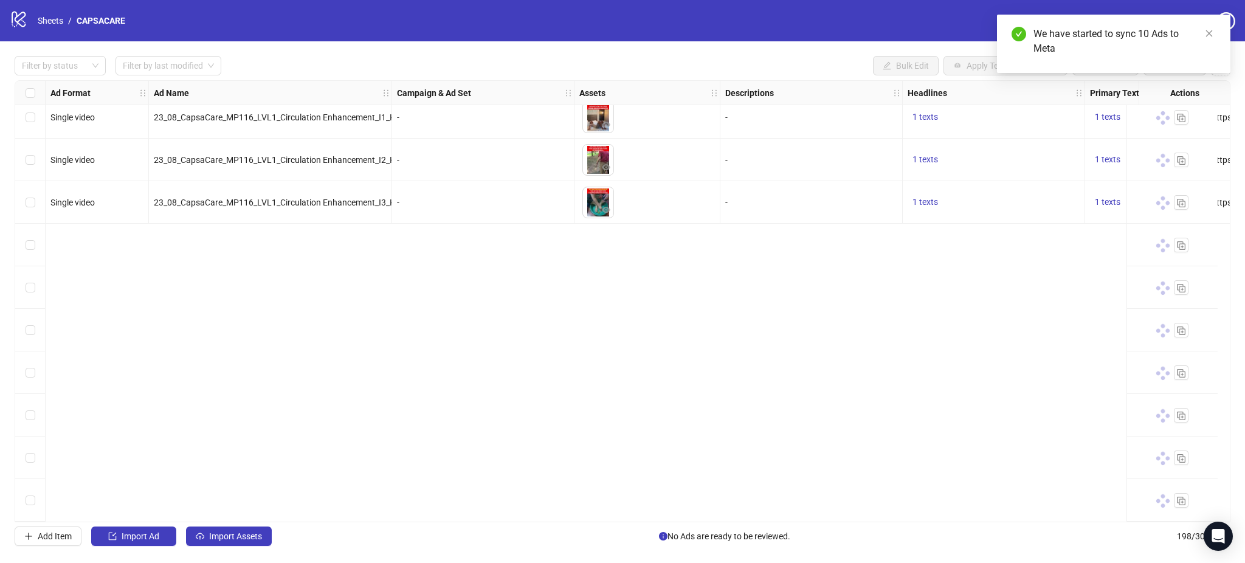
scroll to position [7664, 0]
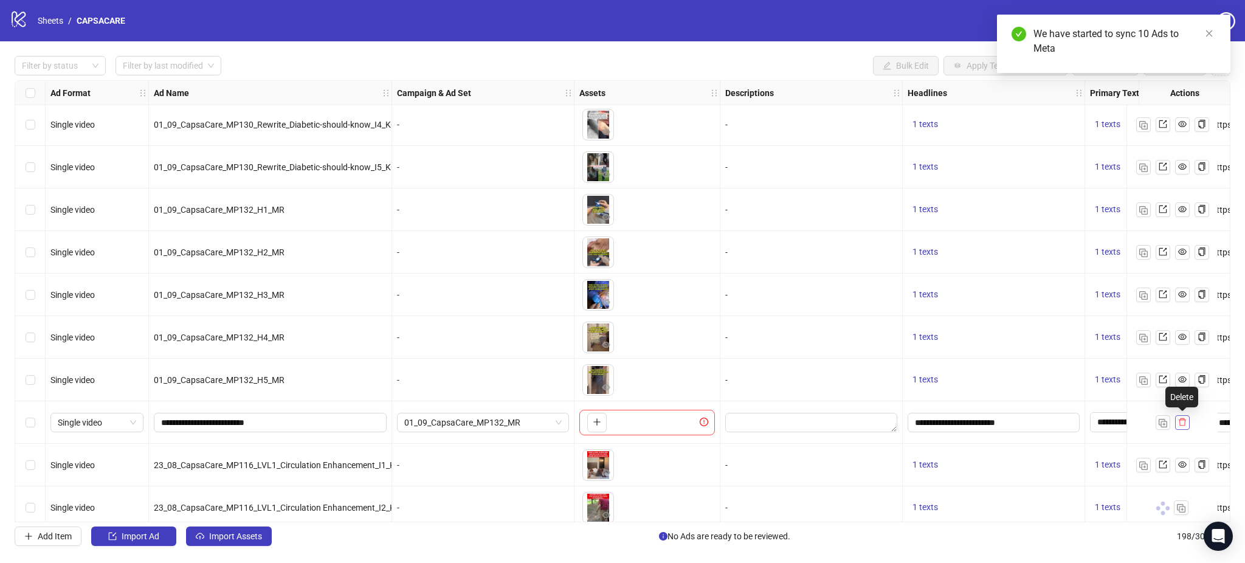
click at [1180, 421] on icon "delete" at bounding box center [1182, 422] width 7 height 8
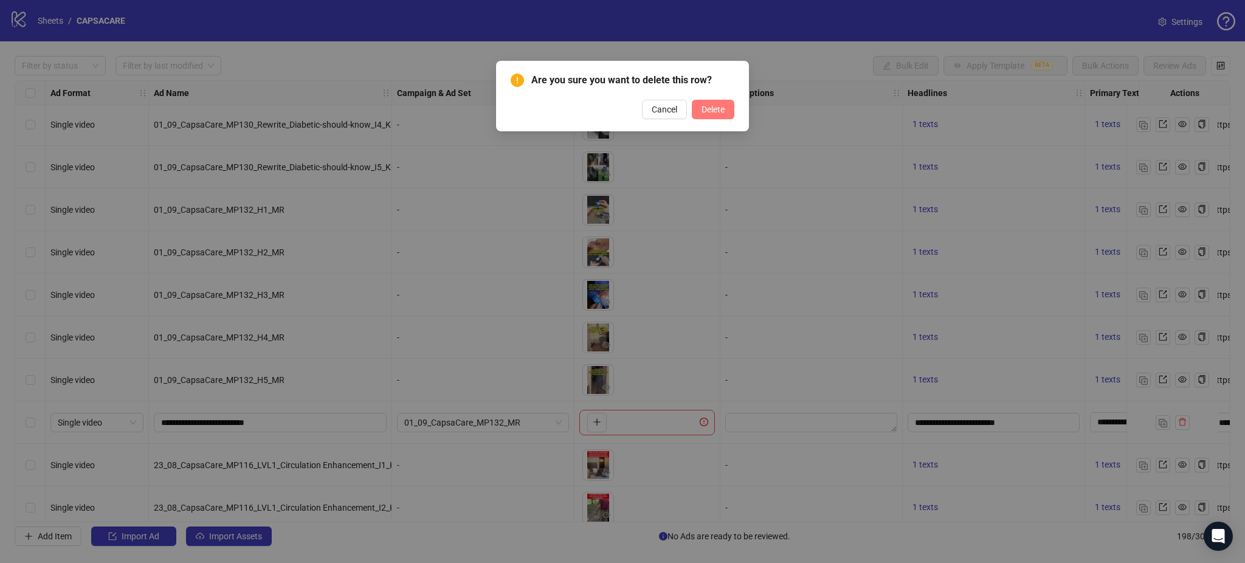
click at [711, 109] on span "Delete" at bounding box center [713, 110] width 23 height 10
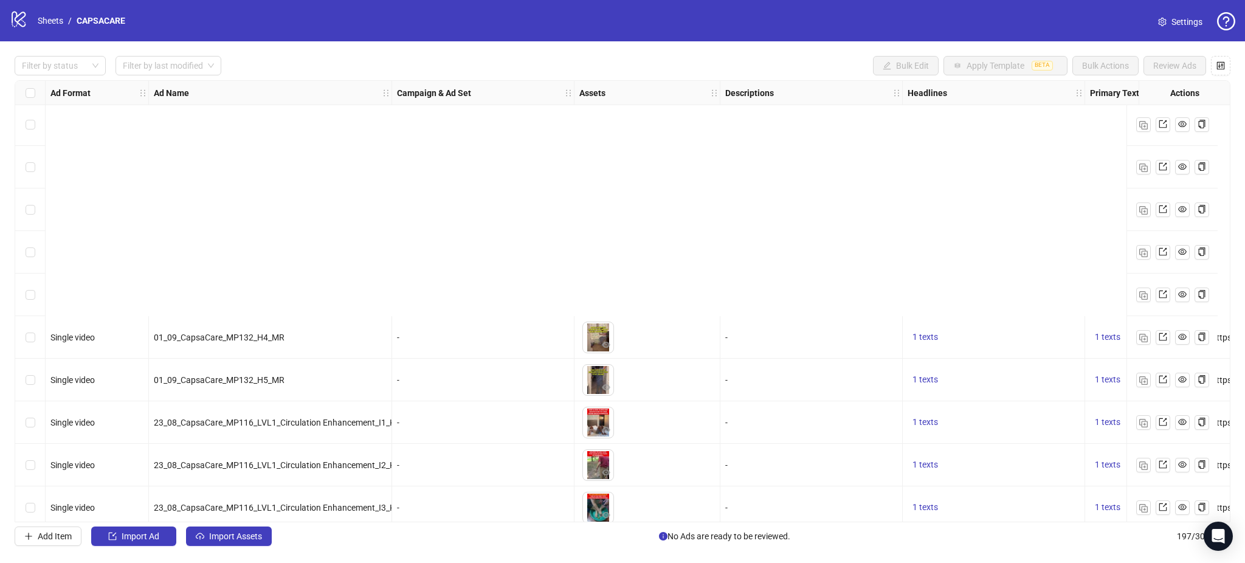
scroll to position [7974, 0]
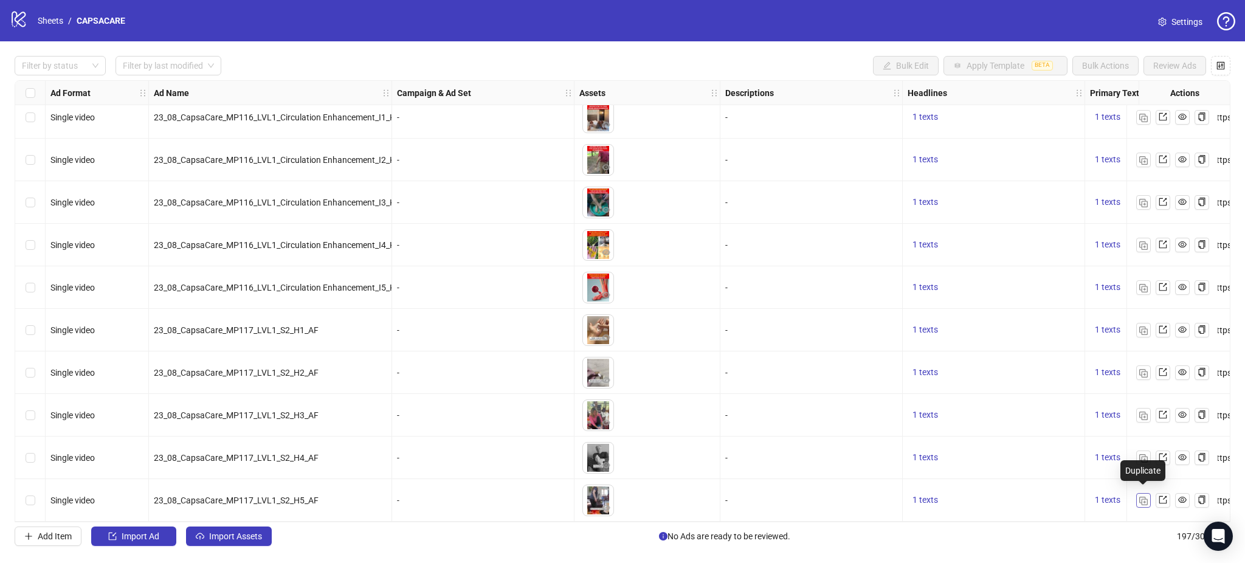
click at [1140, 497] on img "button" at bounding box center [1144, 501] width 9 height 9
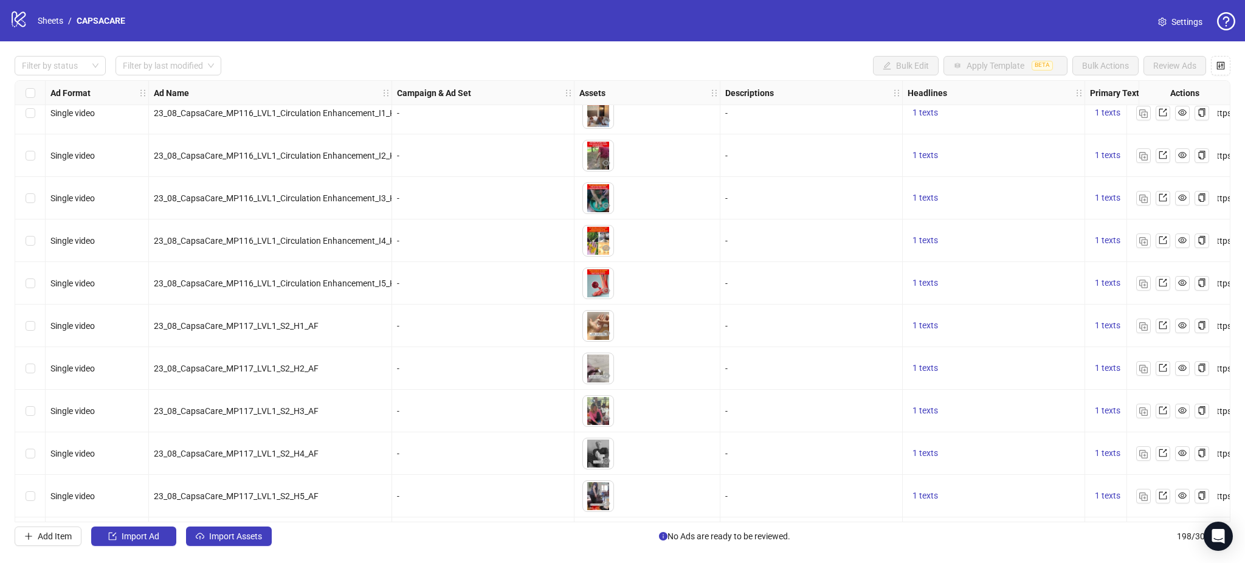
scroll to position [8016, 0]
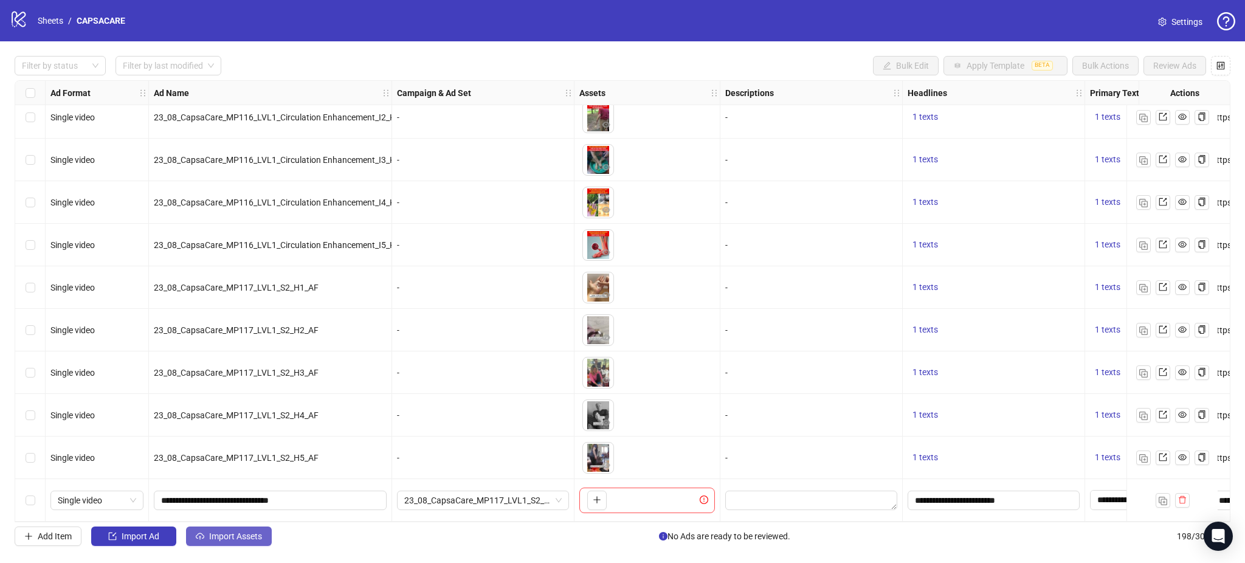
click at [220, 541] on span "Import Assets" at bounding box center [235, 536] width 53 height 10
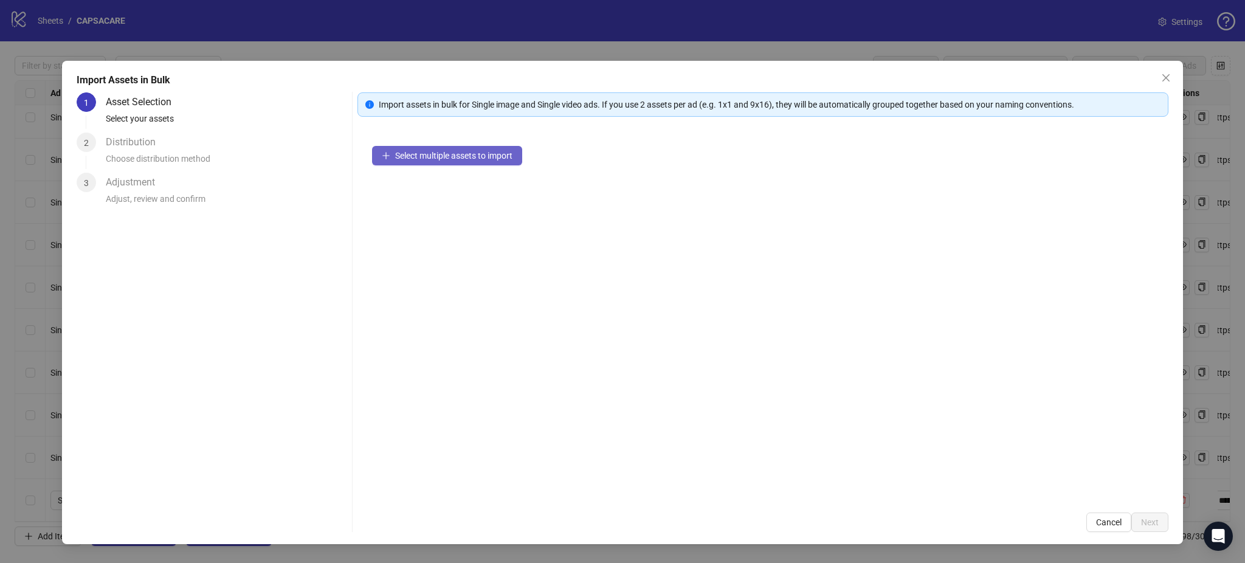
click at [425, 156] on span "Select multiple assets to import" at bounding box center [453, 156] width 117 height 10
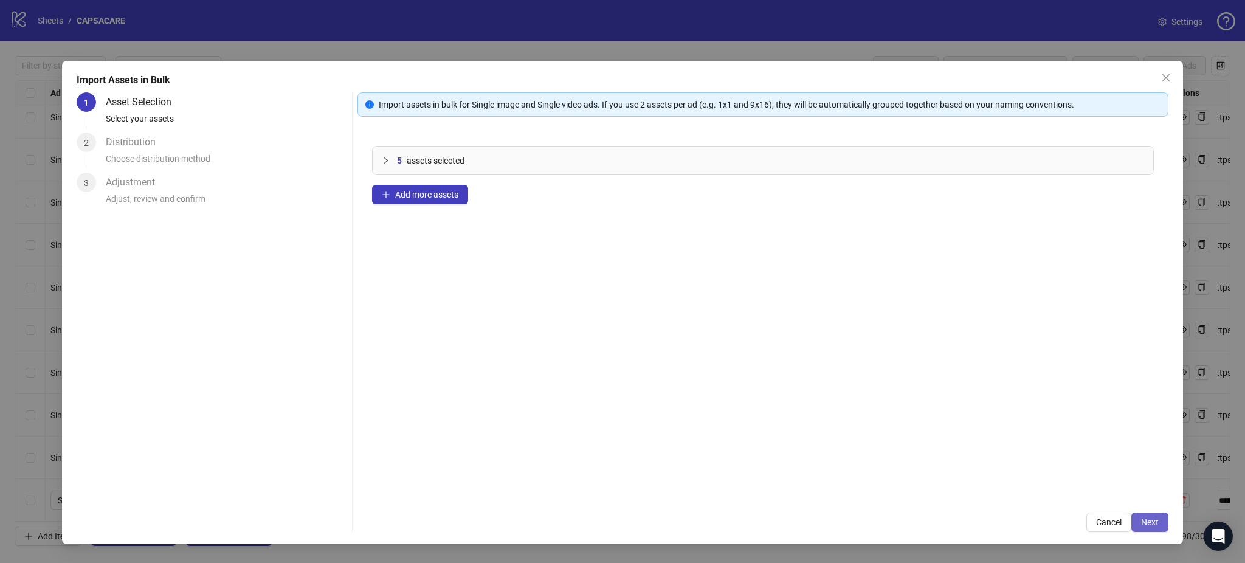
click at [1160, 523] on button "Next" at bounding box center [1150, 522] width 37 height 19
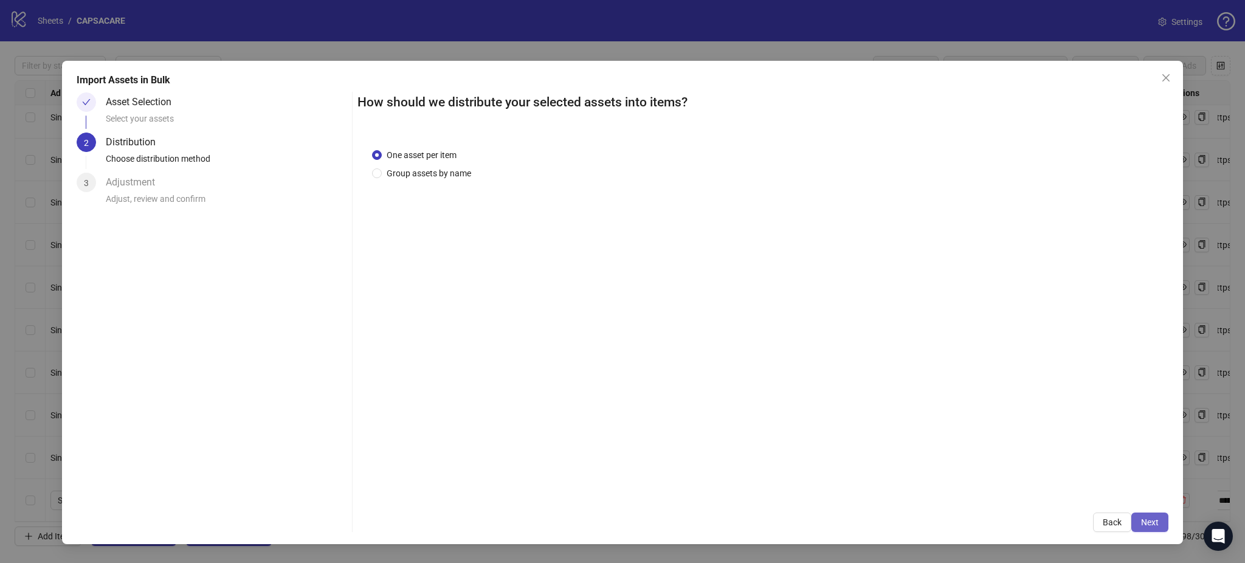
click at [1155, 523] on span "Next" at bounding box center [1150, 523] width 18 height 10
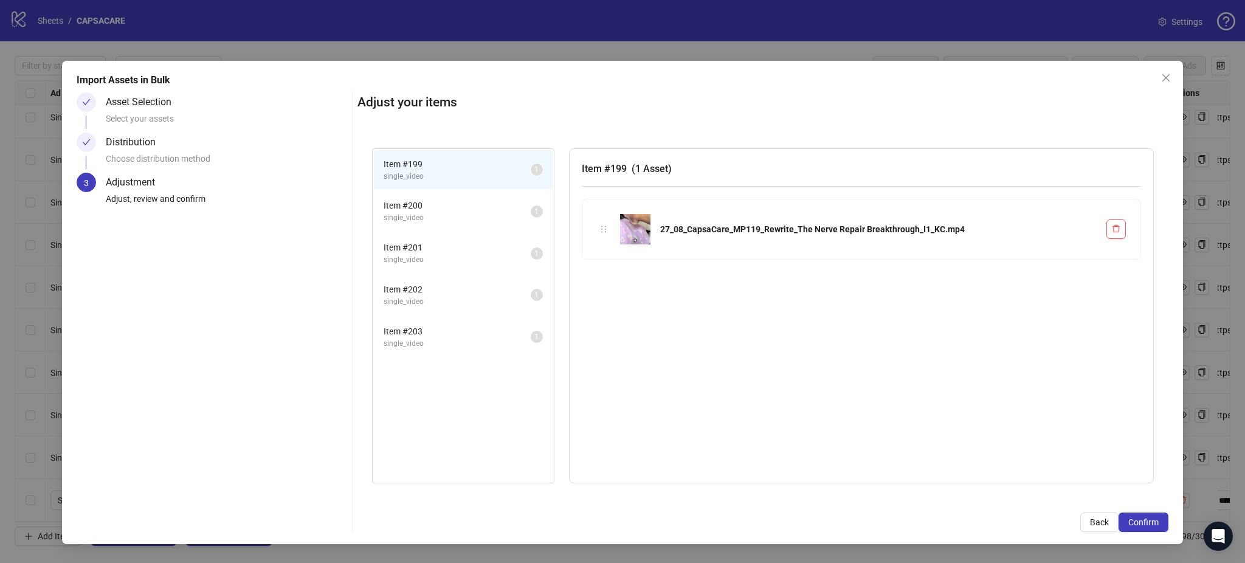
click at [1155, 523] on span "Confirm" at bounding box center [1144, 523] width 30 height 10
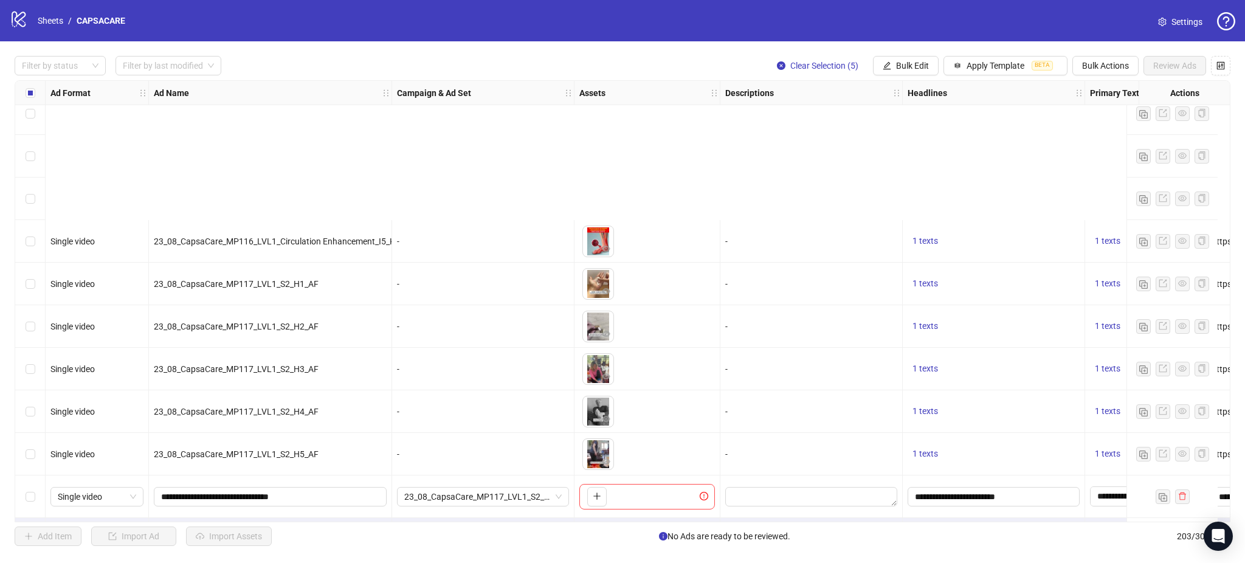
scroll to position [8228, 0]
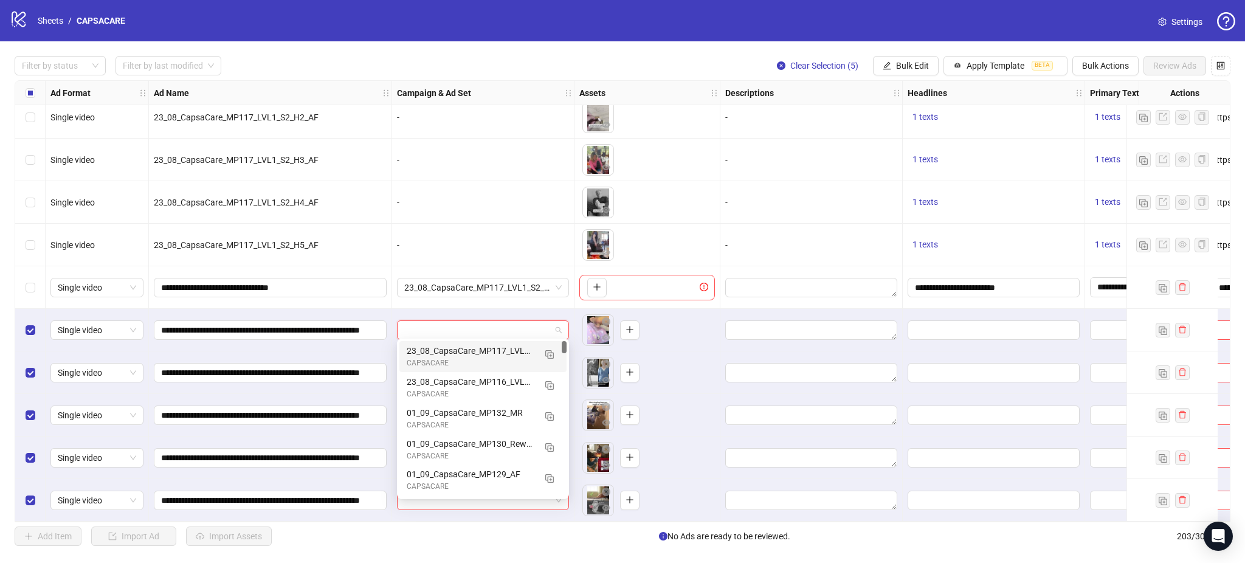
click at [490, 325] on input "search" at bounding box center [477, 330] width 147 height 18
click at [550, 355] on img "button" at bounding box center [549, 354] width 9 height 9
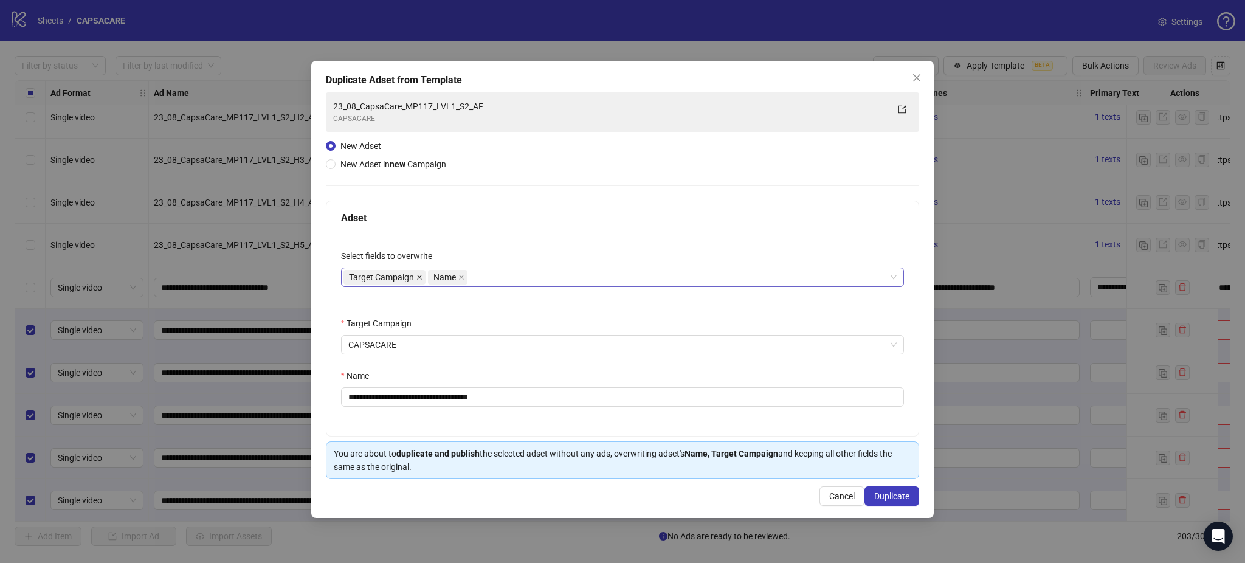
click at [419, 279] on icon "close" at bounding box center [420, 277] width 6 height 6
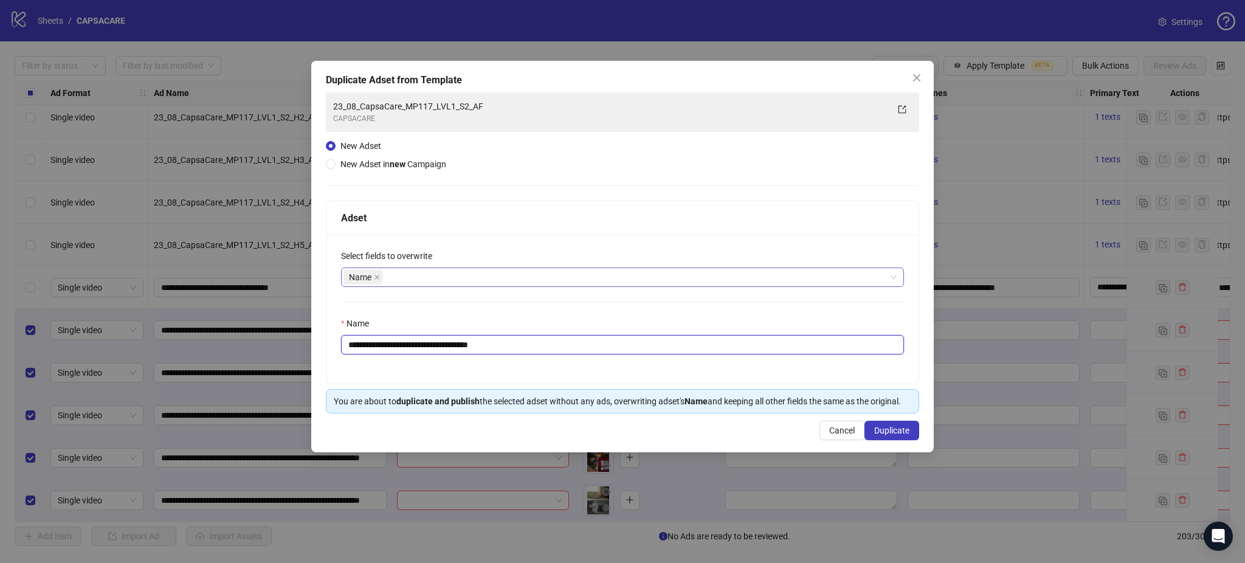
click at [500, 347] on input "**********" at bounding box center [622, 344] width 563 height 19
paste input "**********"
type input "**********"
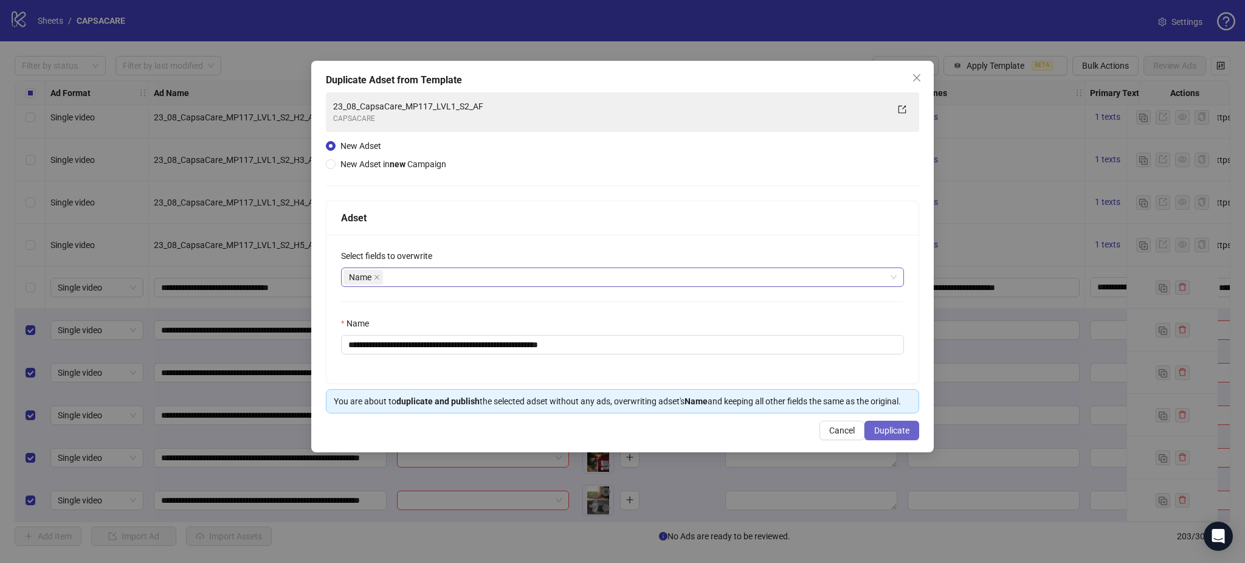
click at [915, 431] on button "Duplicate" at bounding box center [892, 430] width 55 height 19
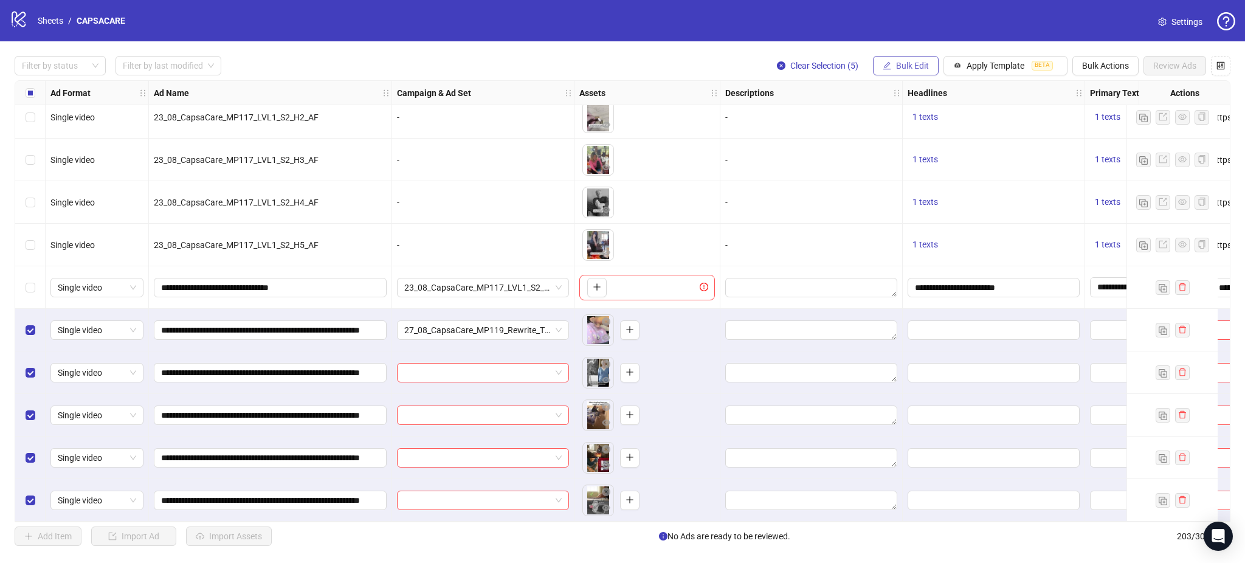
click at [910, 72] on button "Bulk Edit" at bounding box center [906, 65] width 66 height 19
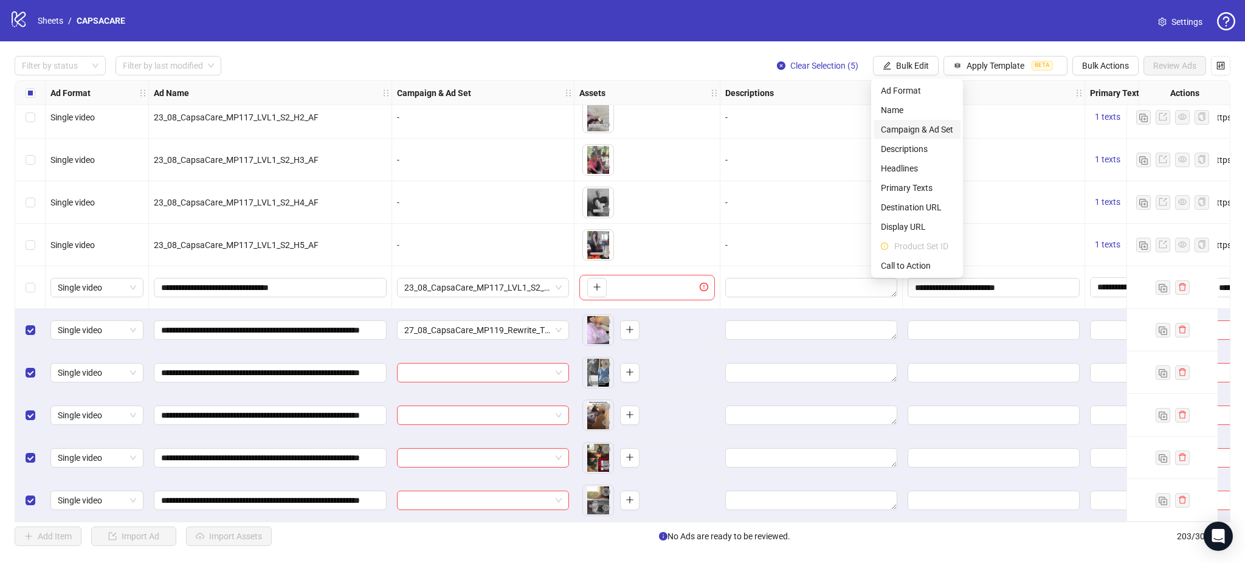
click at [938, 133] on span "Campaign & Ad Set" at bounding box center [917, 129] width 72 height 13
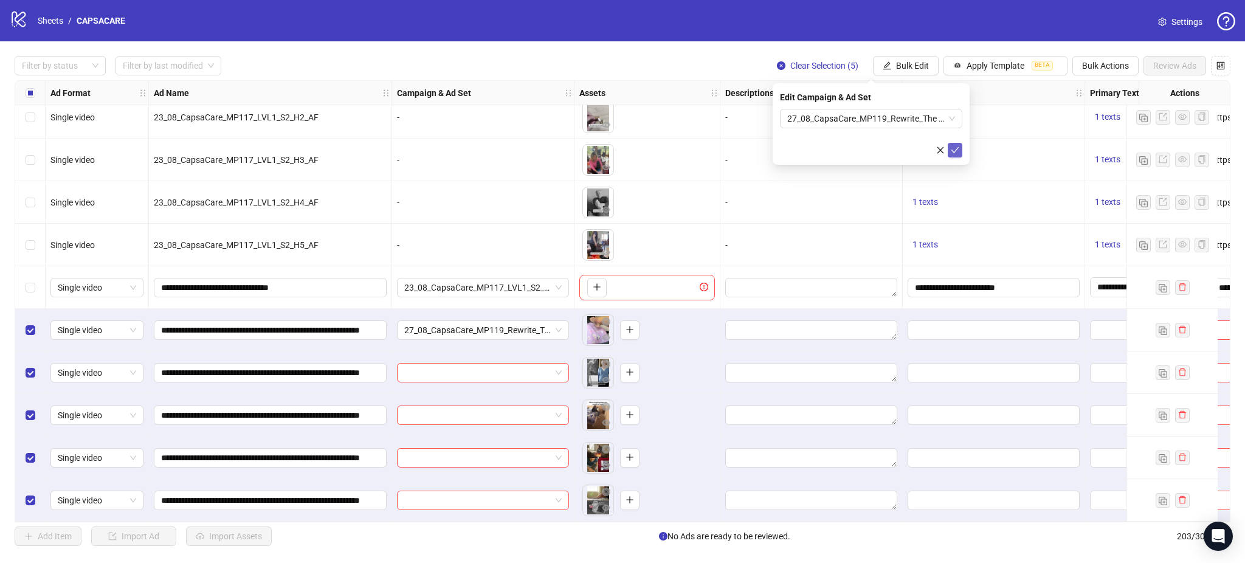
click at [957, 153] on icon "check" at bounding box center [955, 150] width 9 height 9
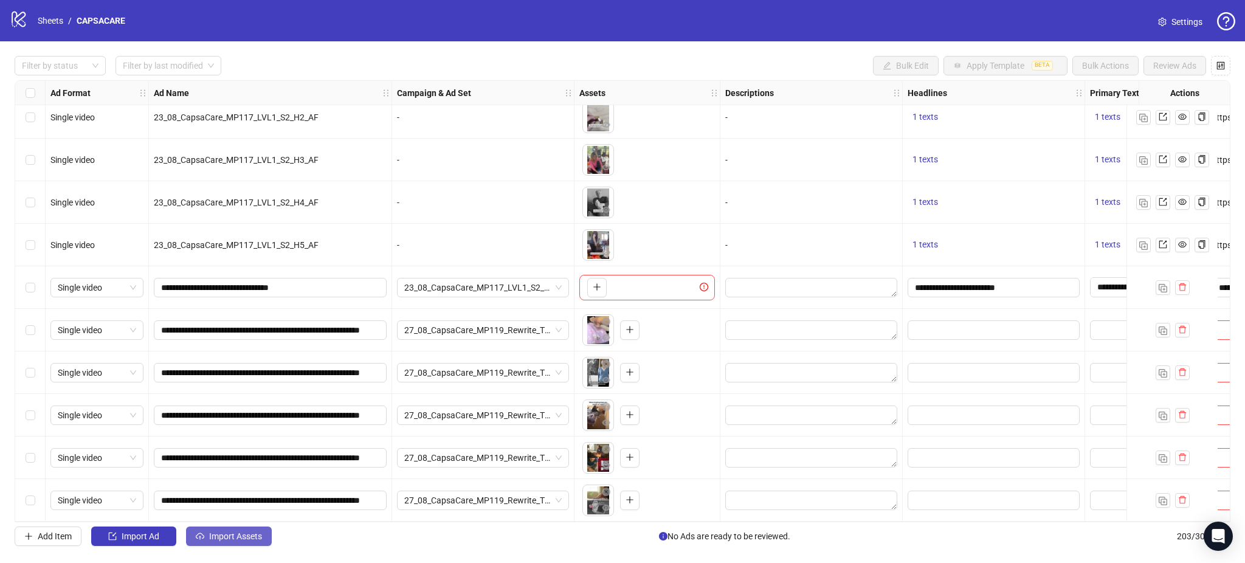
click at [232, 535] on span "Import Assets" at bounding box center [235, 536] width 53 height 10
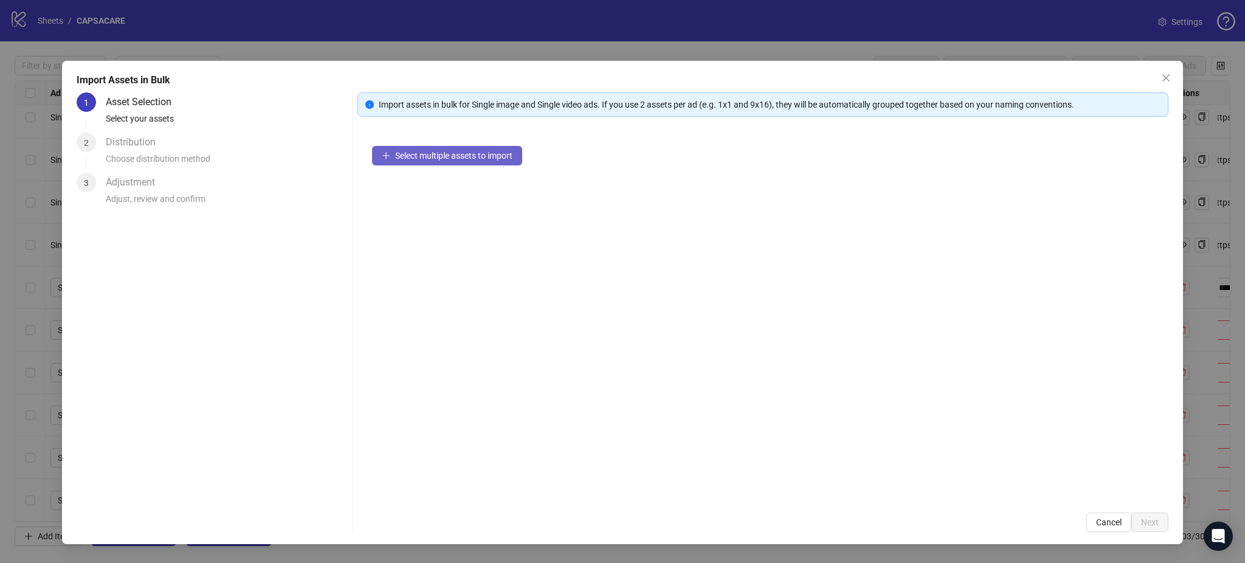
click at [454, 162] on button "Select multiple assets to import" at bounding box center [447, 155] width 150 height 19
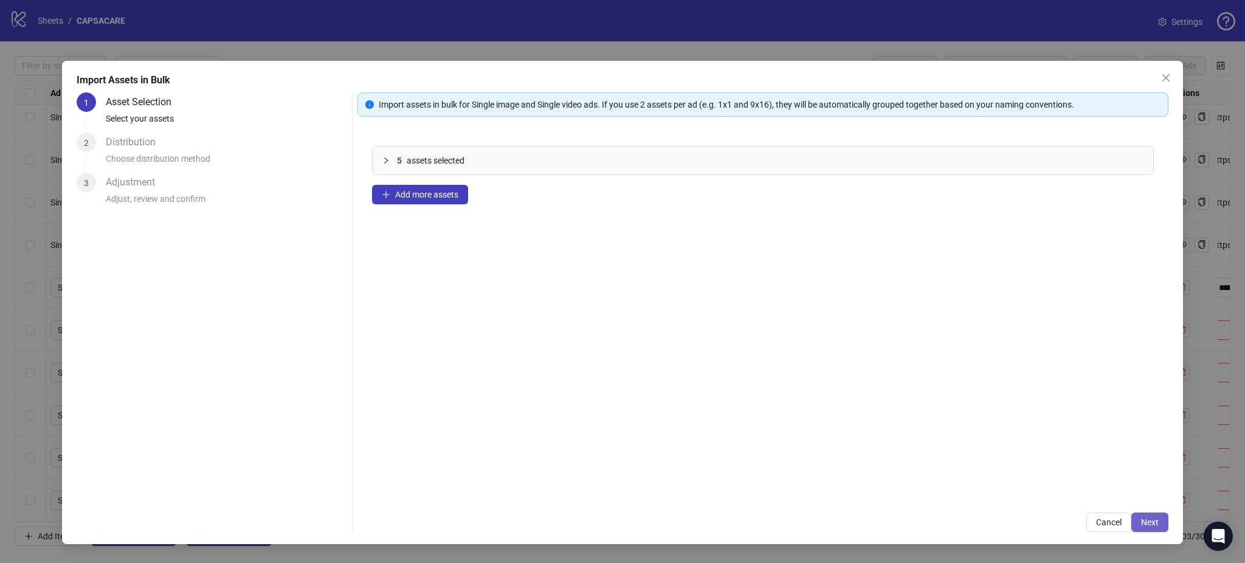
click at [1153, 521] on span "Next" at bounding box center [1150, 523] width 18 height 10
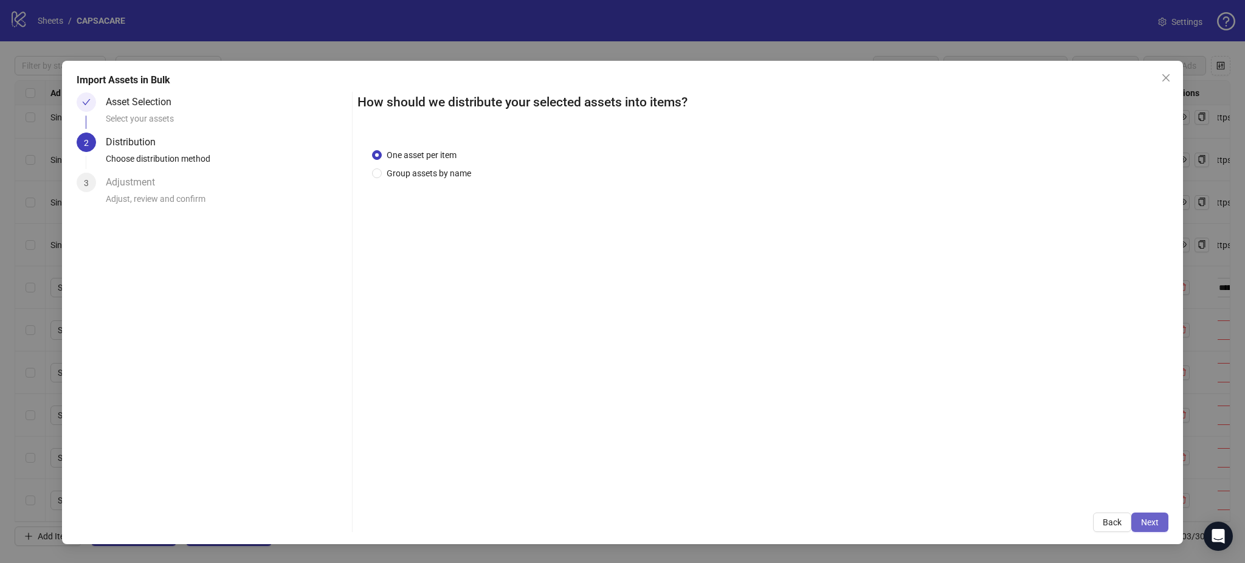
click at [1159, 524] on button "Next" at bounding box center [1150, 522] width 37 height 19
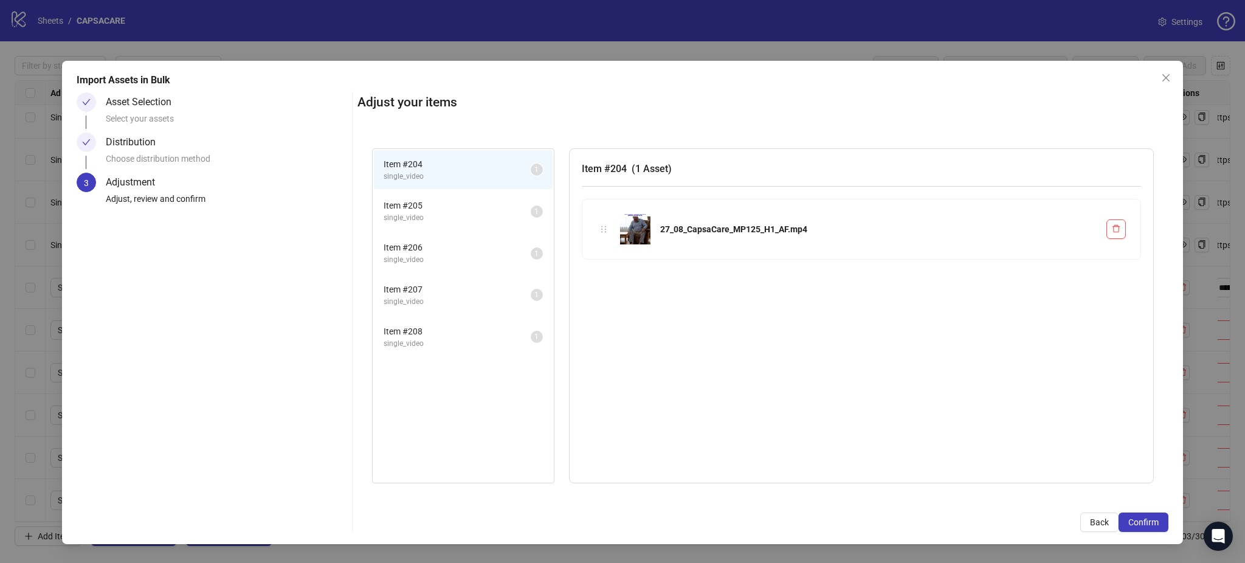
click at [1159, 524] on button "Confirm" at bounding box center [1144, 522] width 50 height 19
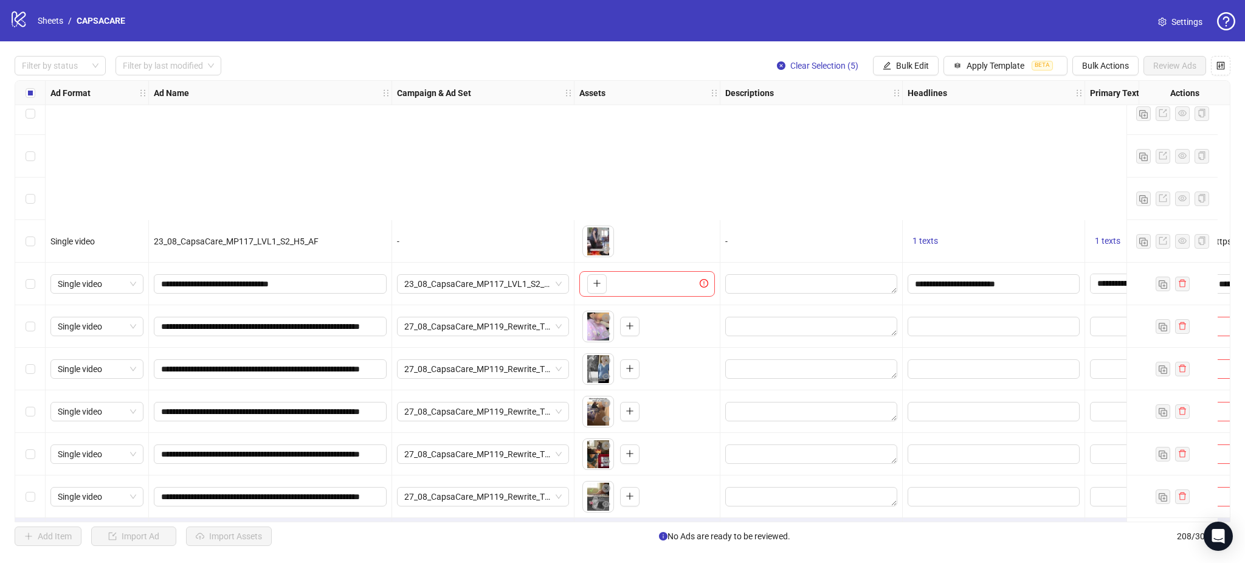
scroll to position [8442, 0]
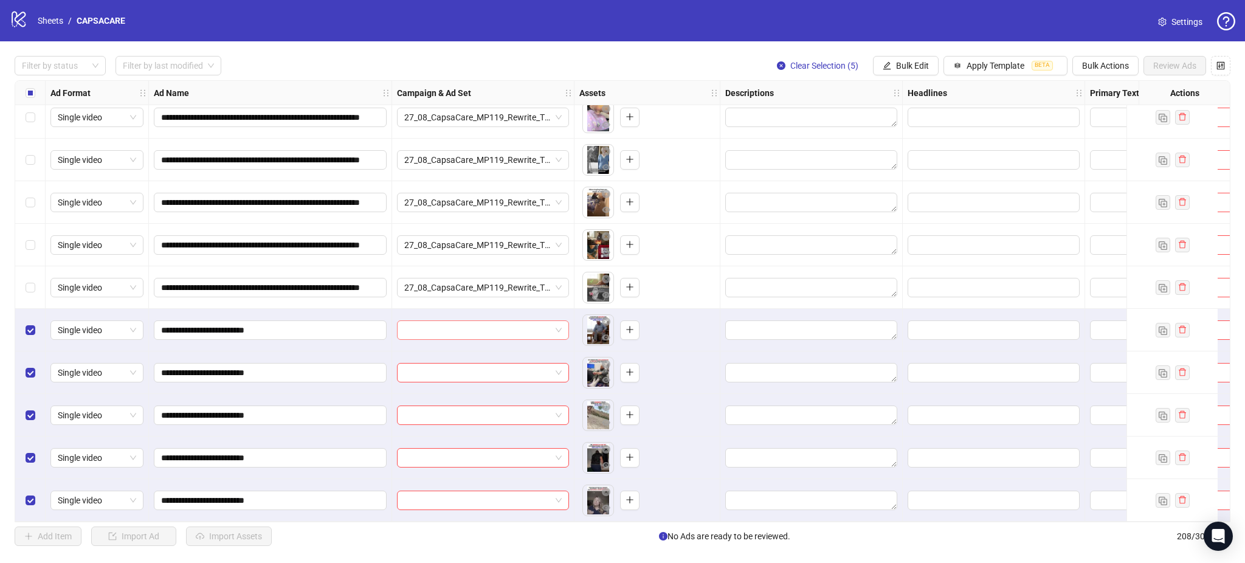
click at [448, 321] on input "search" at bounding box center [477, 330] width 147 height 18
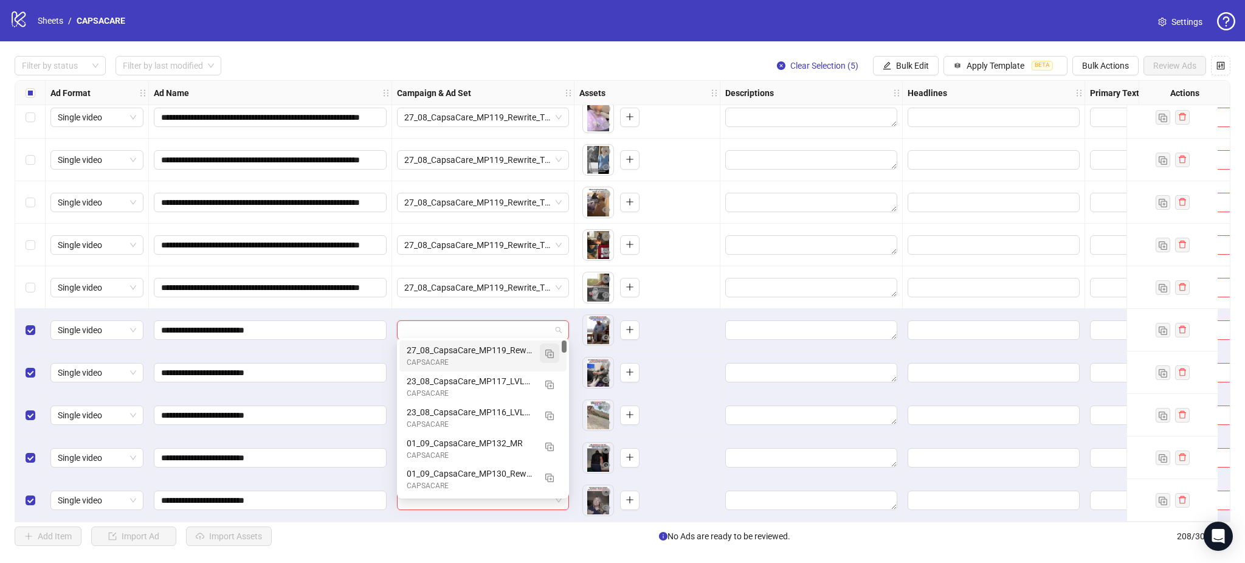
drag, startPoint x: 550, startPoint y: 349, endPoint x: 550, endPoint y: 356, distance: 6.7
click at [550, 350] on img "button" at bounding box center [549, 354] width 9 height 9
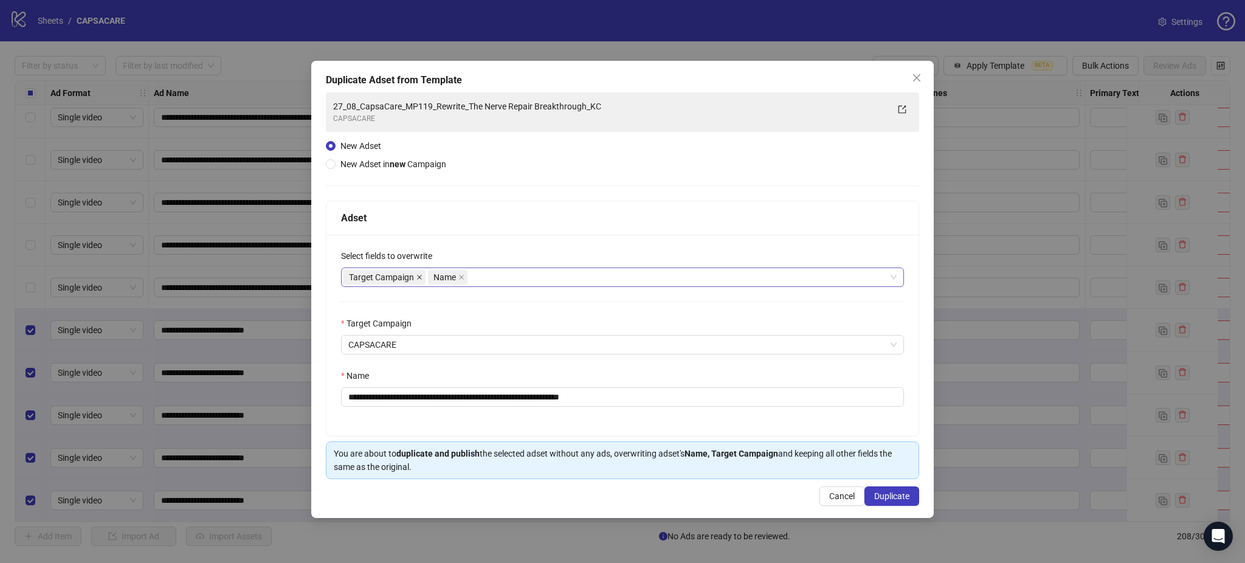
click at [417, 276] on icon "close" at bounding box center [420, 277] width 6 height 6
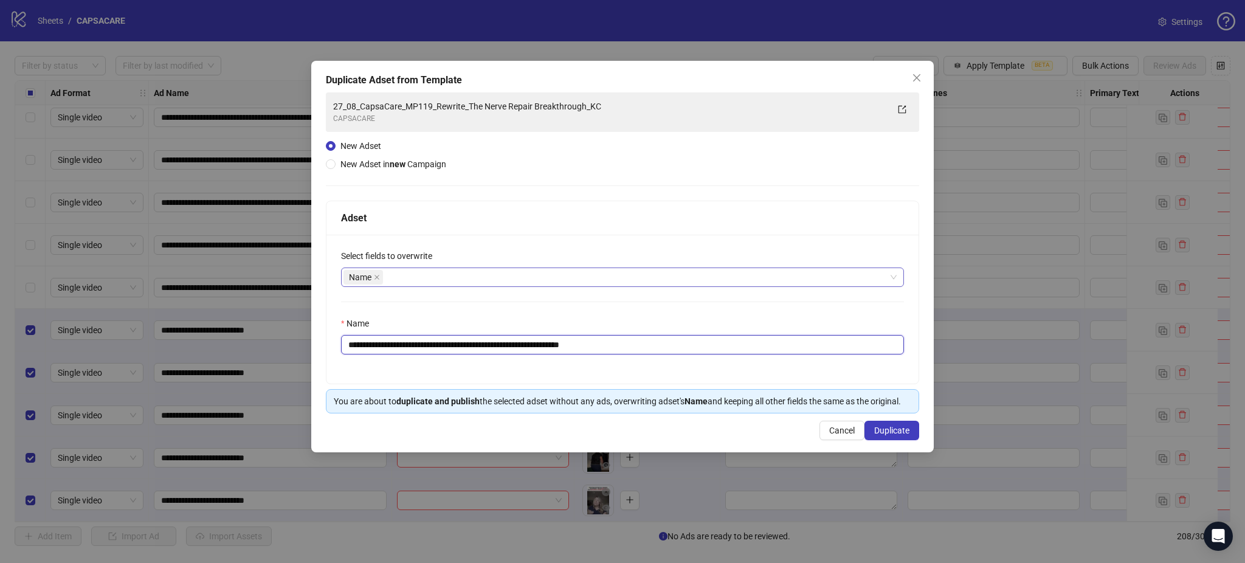
click at [460, 344] on input "**********" at bounding box center [622, 344] width 563 height 19
paste input "text"
type input "**********"
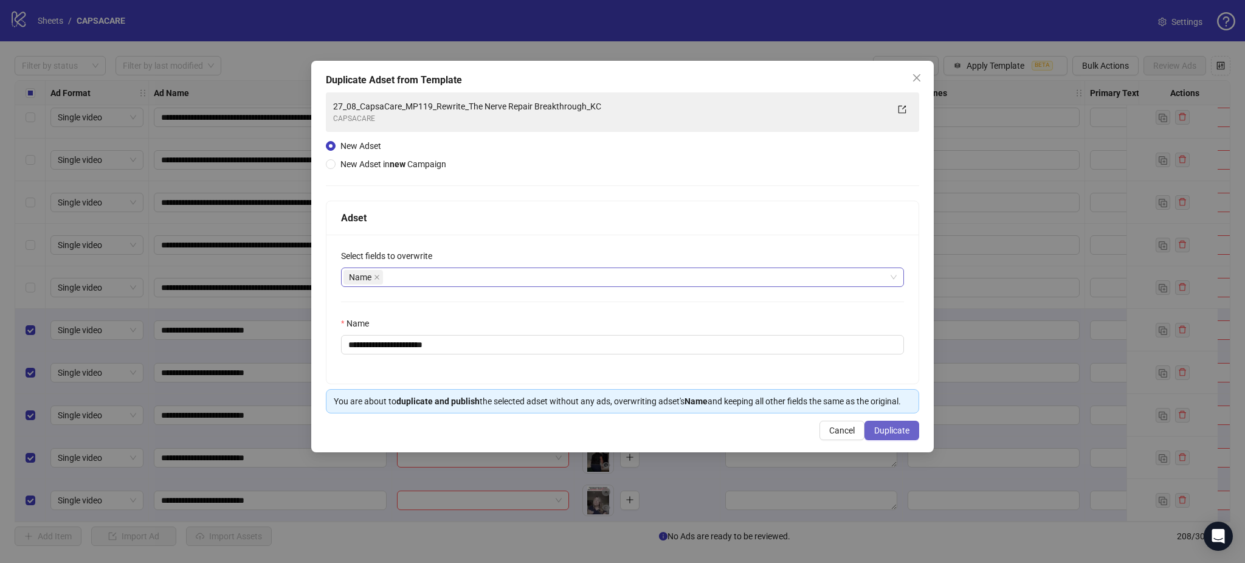
click at [908, 429] on span "Duplicate" at bounding box center [891, 431] width 35 height 10
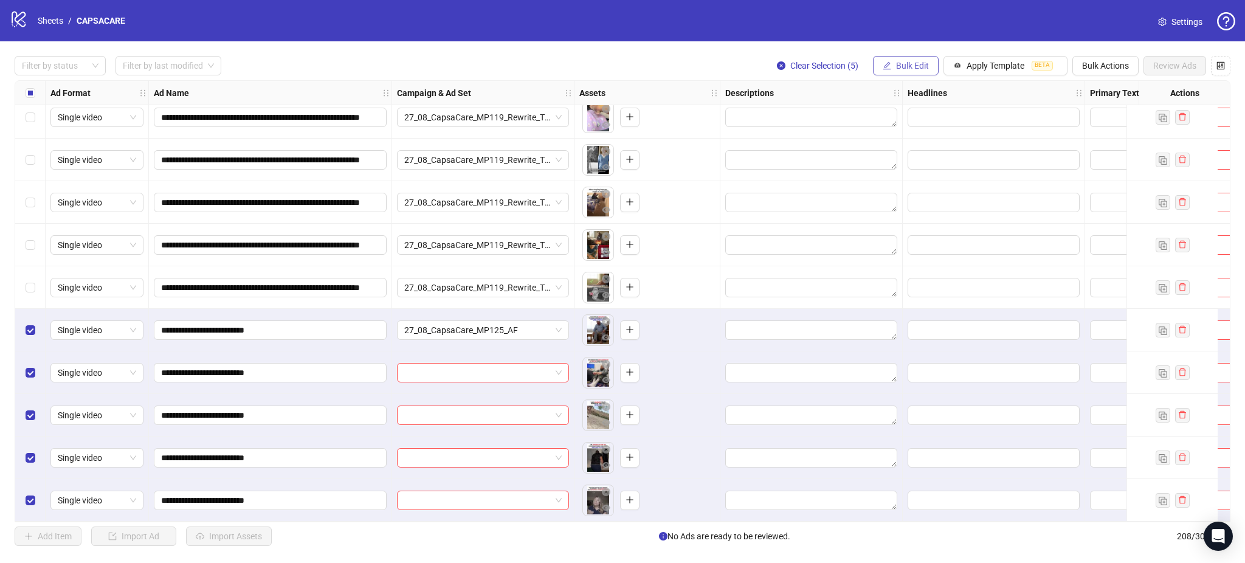
click at [909, 64] on span "Bulk Edit" at bounding box center [912, 66] width 33 height 10
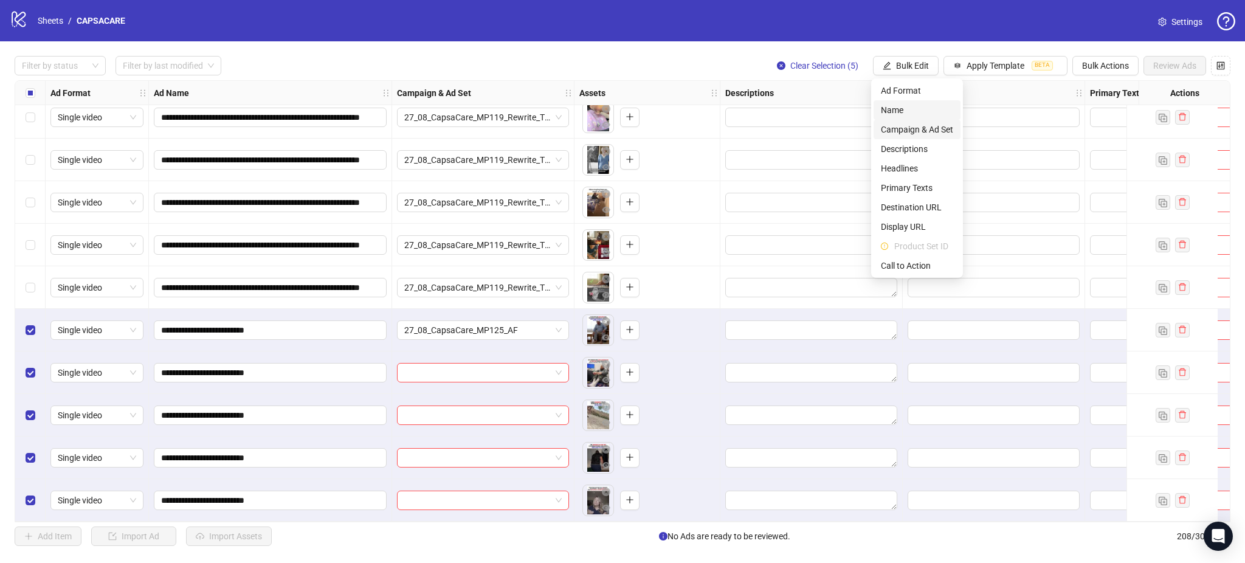
click at [903, 125] on span "Campaign & Ad Set" at bounding box center [917, 129] width 72 height 13
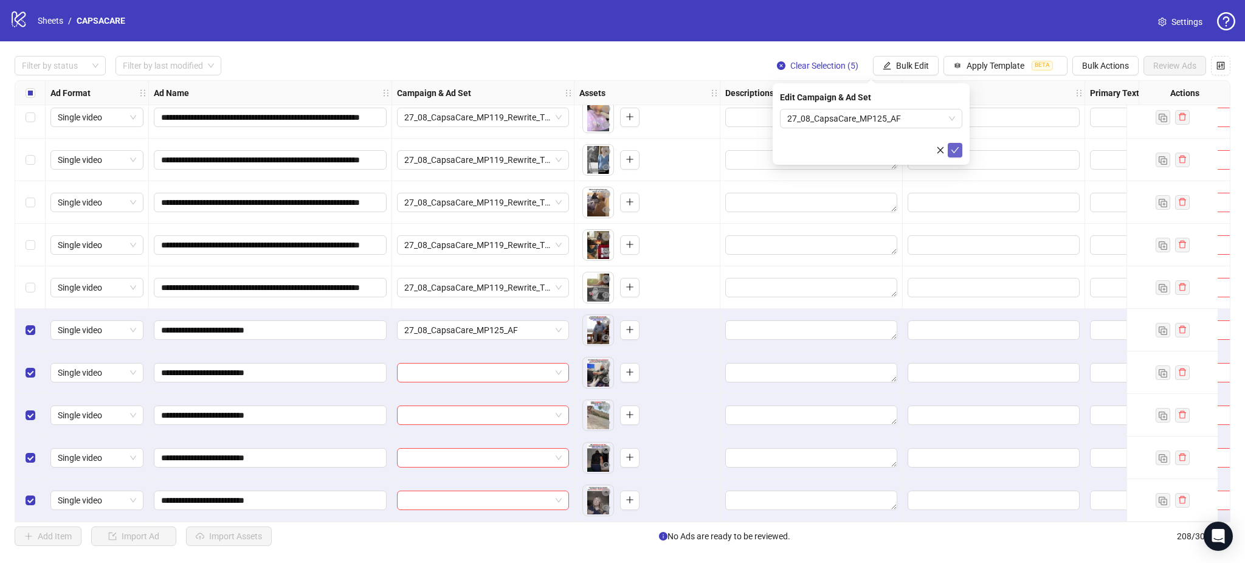
click at [958, 144] on button "submit" at bounding box center [955, 150] width 15 height 15
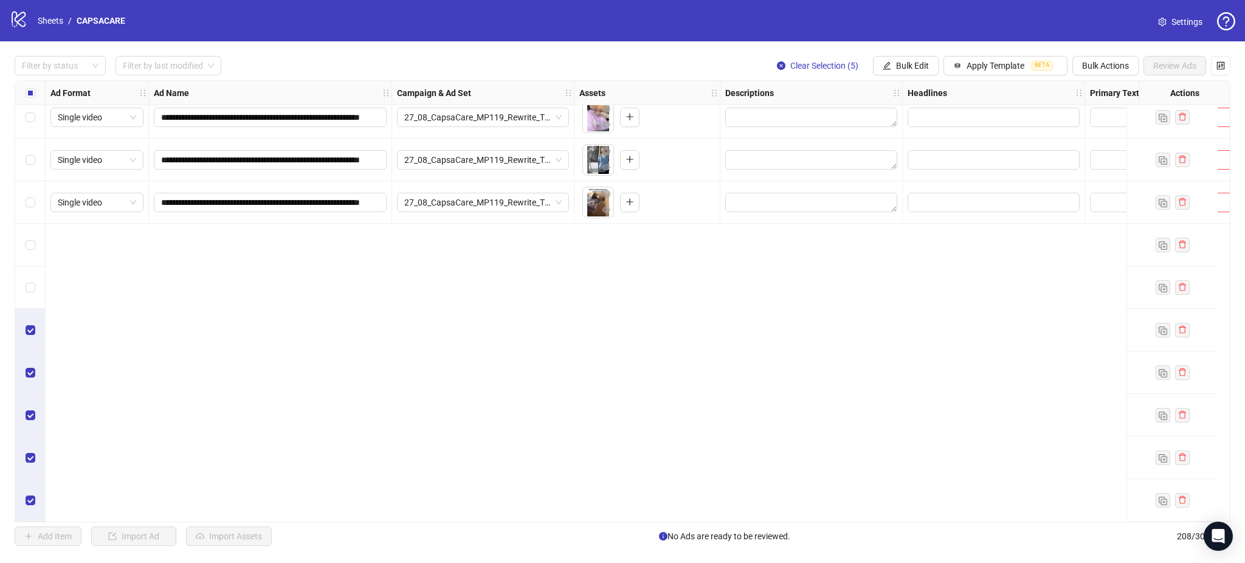
scroll to position [8090, 0]
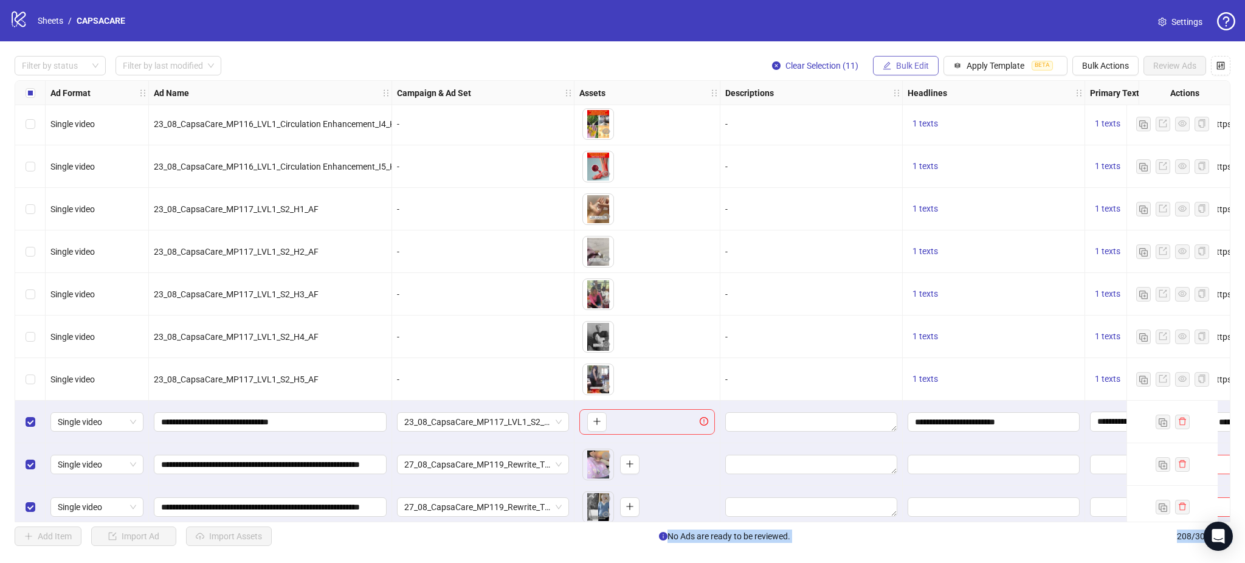
click at [907, 67] on span "Bulk Edit" at bounding box center [912, 66] width 33 height 10
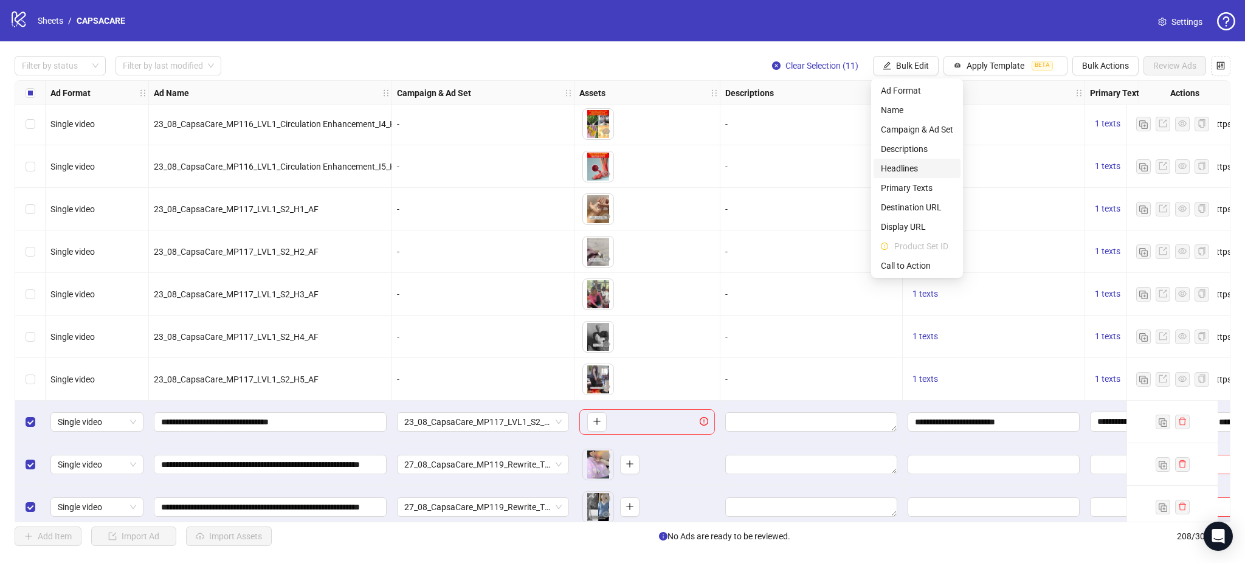
click at [907, 171] on span "Headlines" at bounding box center [917, 168] width 72 height 13
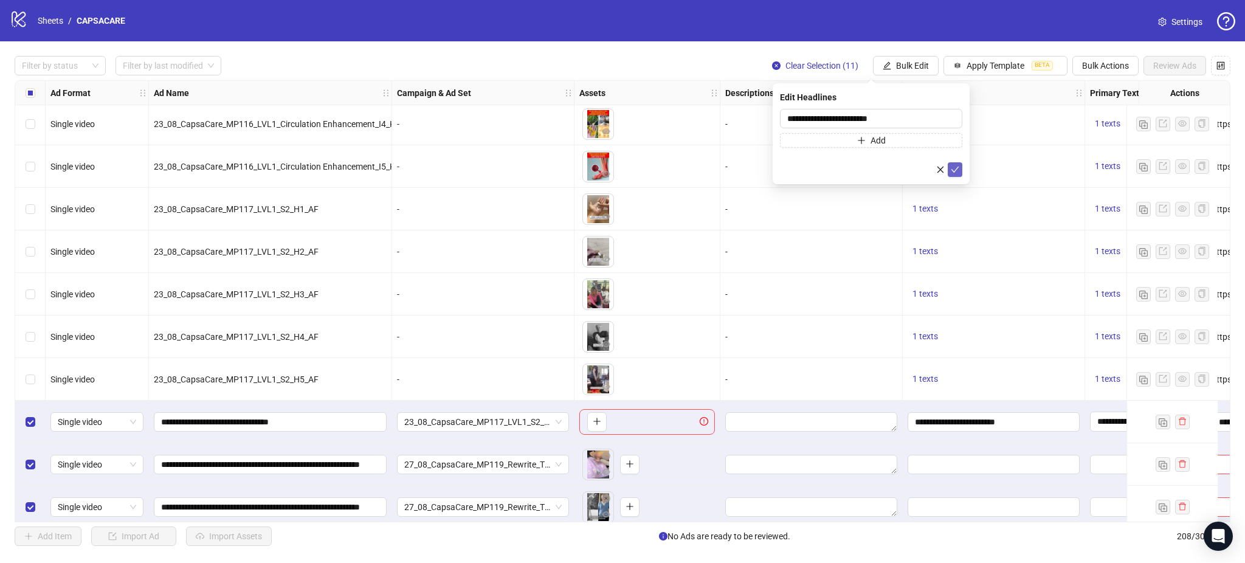
click at [951, 170] on icon "check" at bounding box center [955, 169] width 9 height 9
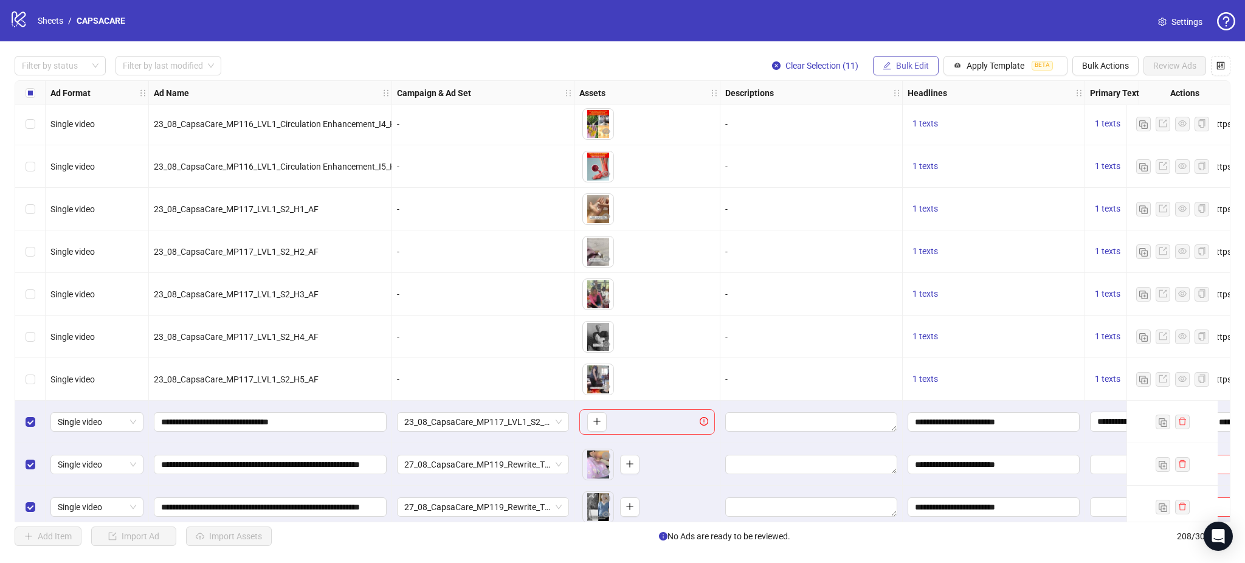
click at [919, 66] on span "Bulk Edit" at bounding box center [912, 66] width 33 height 10
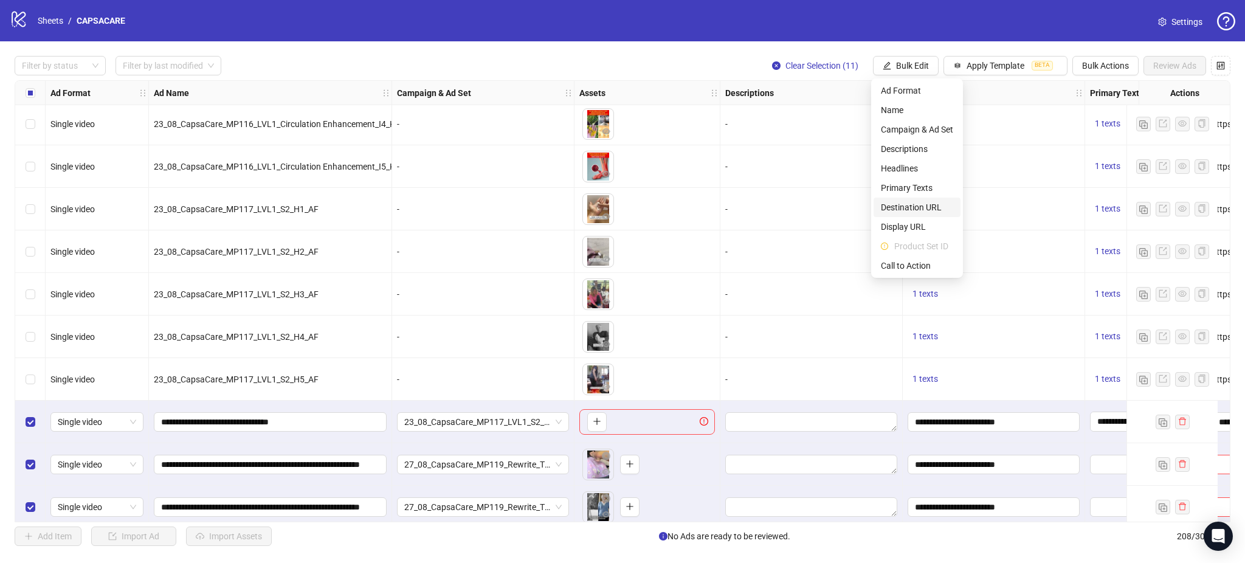
click at [908, 203] on span "Destination URL" at bounding box center [917, 207] width 72 height 13
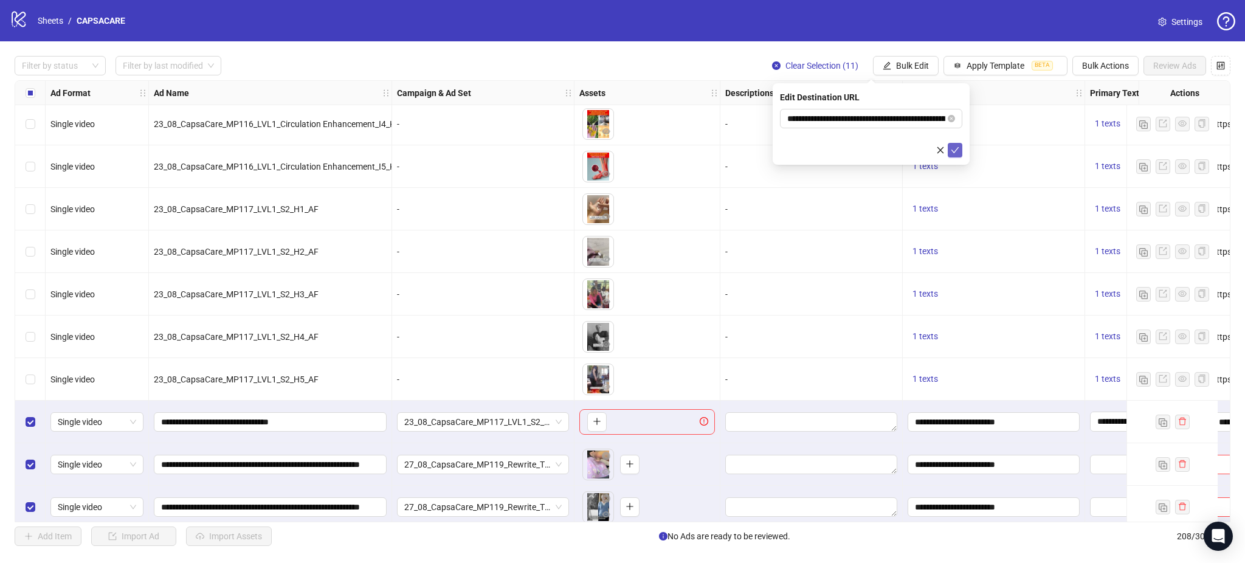
click at [958, 150] on icon "check" at bounding box center [955, 150] width 9 height 9
click at [889, 66] on icon "edit" at bounding box center [887, 65] width 9 height 9
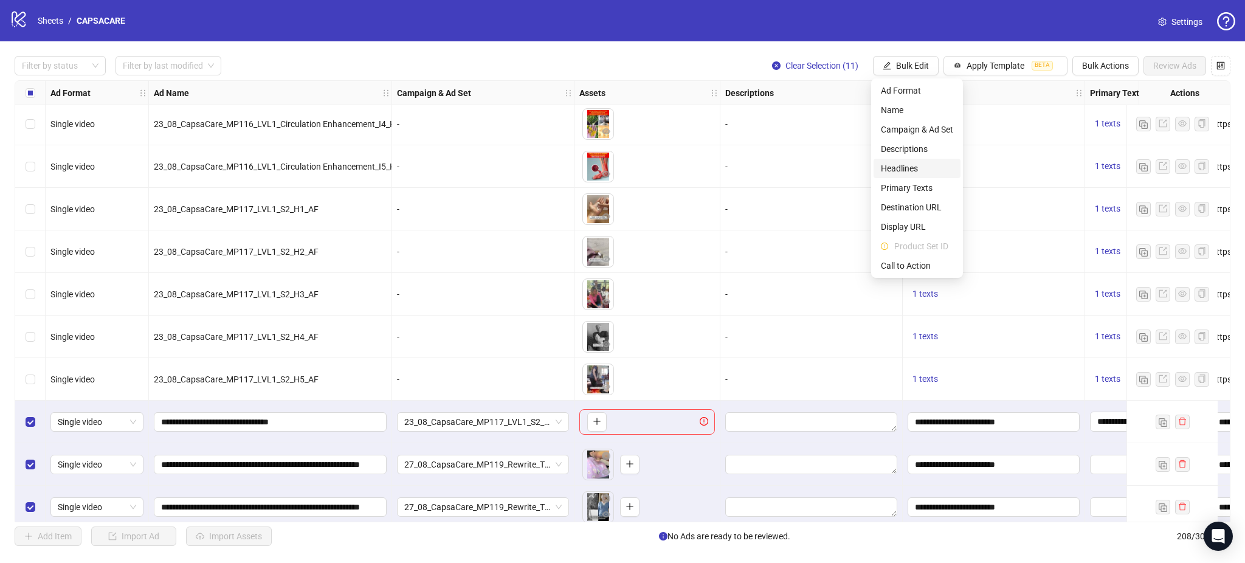
click at [922, 165] on span "Headlines" at bounding box center [917, 168] width 72 height 13
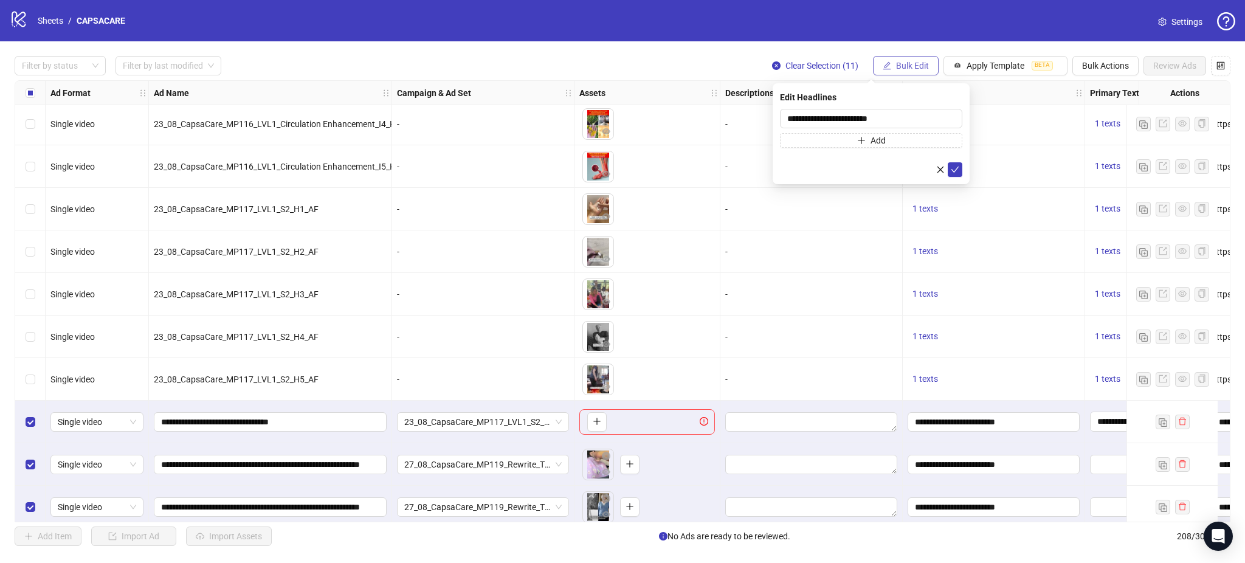
click at [906, 67] on span "Bulk Edit" at bounding box center [912, 66] width 33 height 10
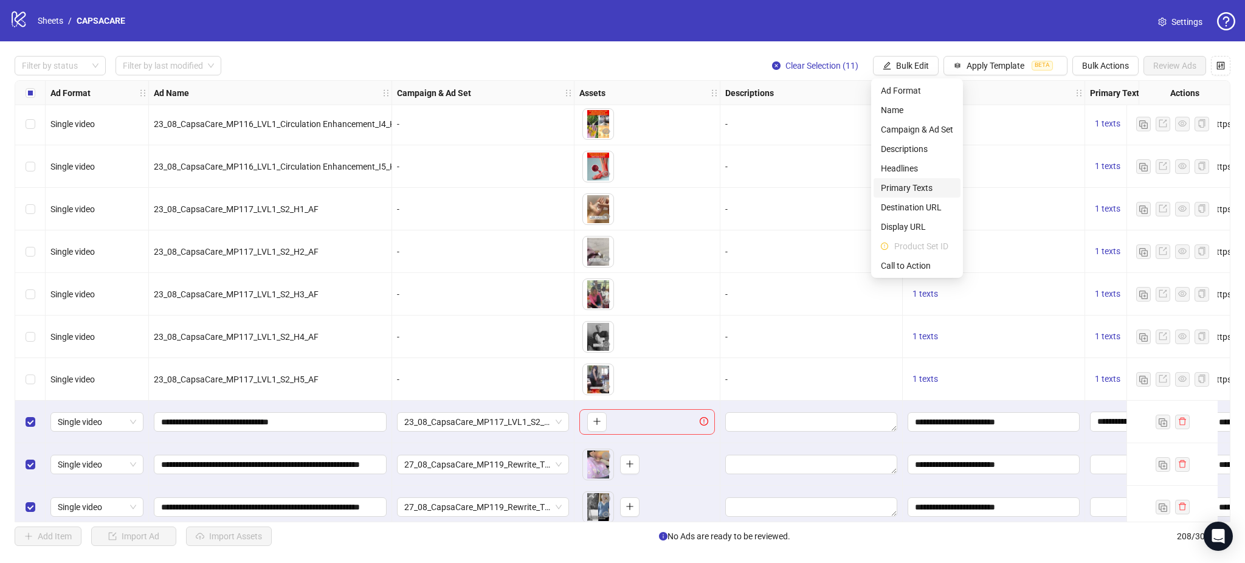
click at [918, 183] on span "Primary Texts" at bounding box center [917, 187] width 72 height 13
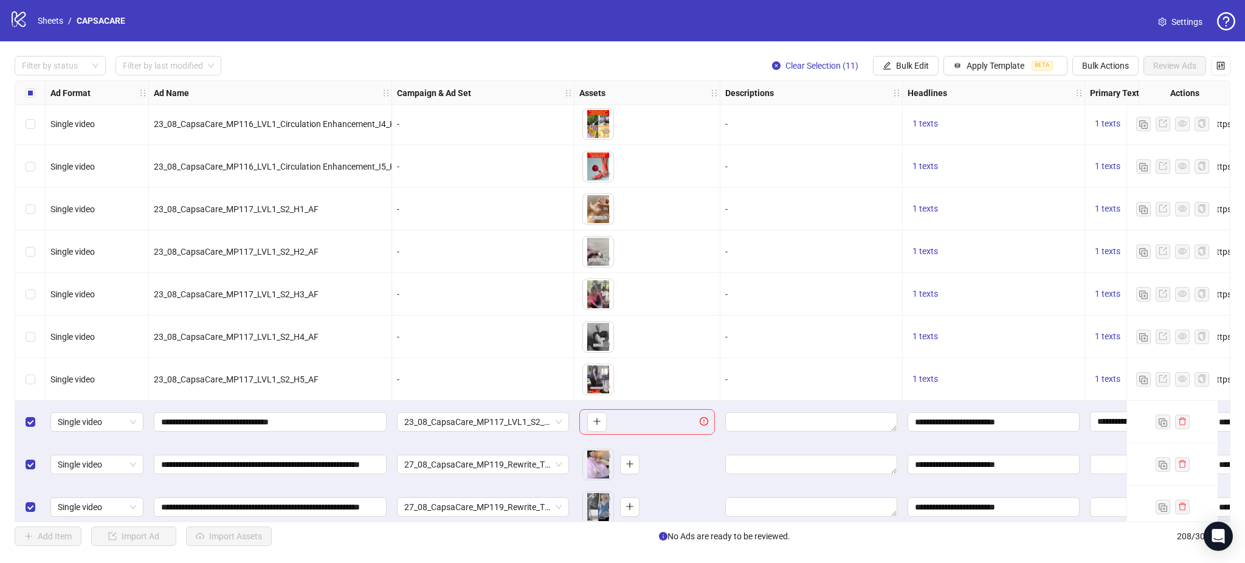
drag, startPoint x: 663, startPoint y: 523, endPoint x: 837, endPoint y: 528, distance: 173.4
click at [837, 528] on div "Filter by status Filter by last modified Clear Selection (11) Bulk Edit Apply T…" at bounding box center [622, 300] width 1245 height 519
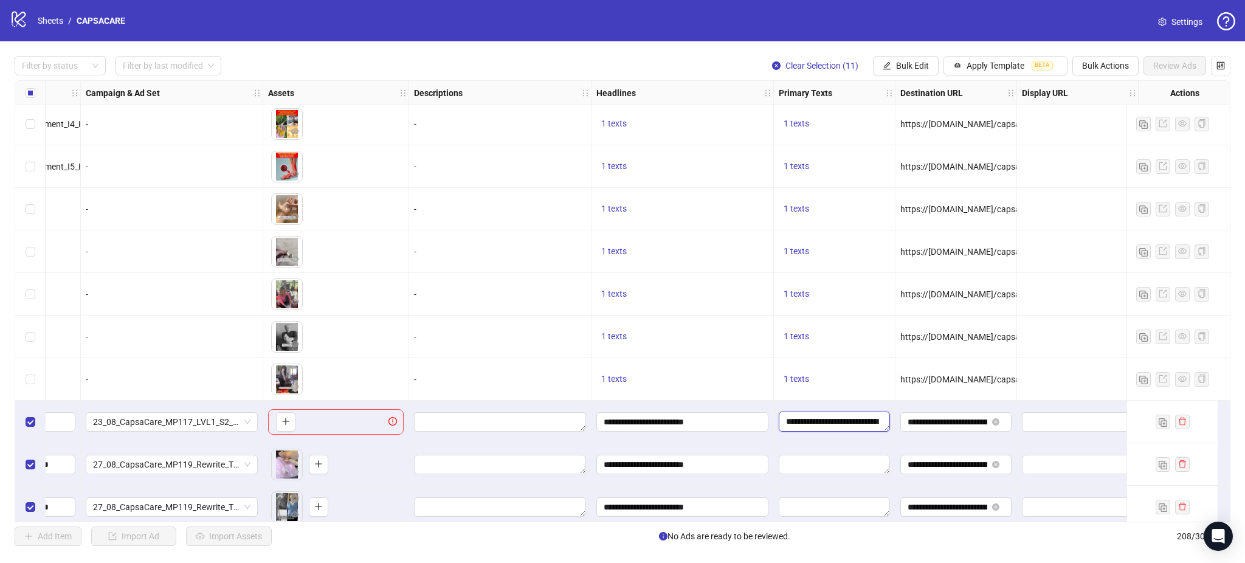
click at [834, 426] on textarea "**********" at bounding box center [834, 421] width 111 height 19
click at [868, 462] on textarea "**********" at bounding box center [877, 462] width 182 height 33
click at [850, 237] on div "1 texts" at bounding box center [835, 251] width 122 height 43
click at [919, 61] on button "Bulk Edit" at bounding box center [906, 65] width 66 height 19
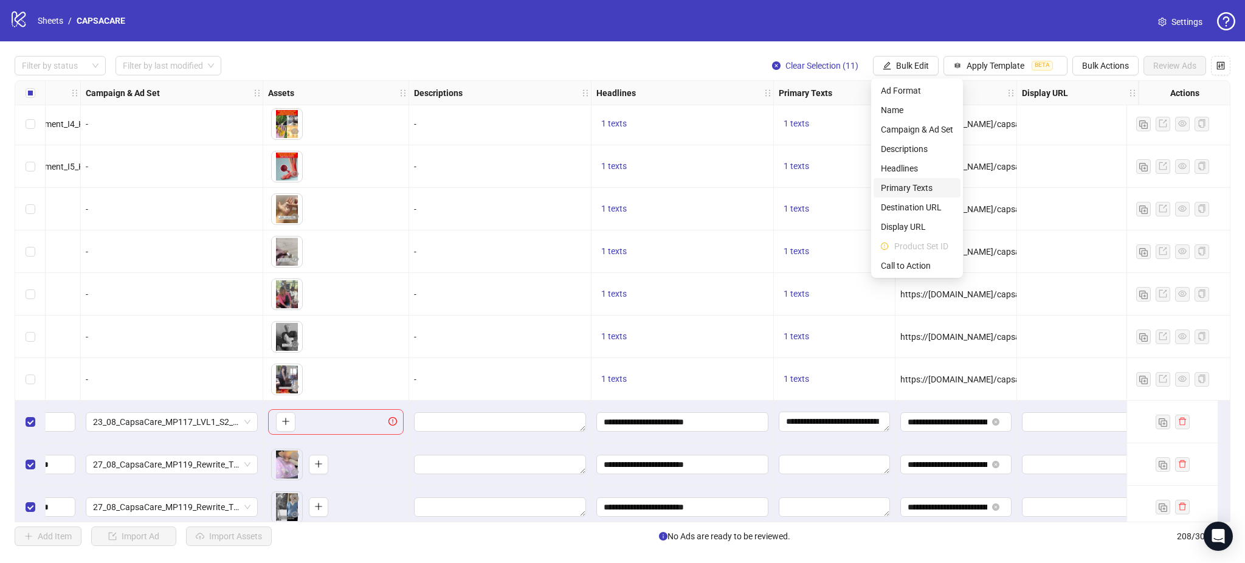
click at [921, 181] on span "Primary Texts" at bounding box center [917, 187] width 72 height 13
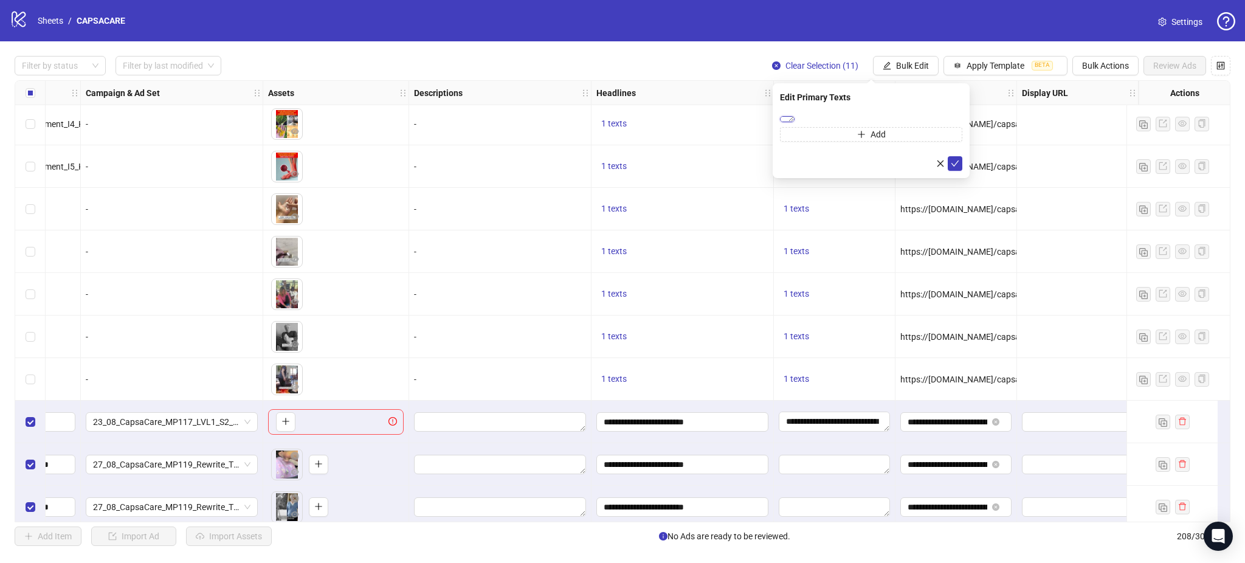
click at [795, 116] on textarea "**********" at bounding box center [787, 119] width 15 height 6
paste textarea "**********"
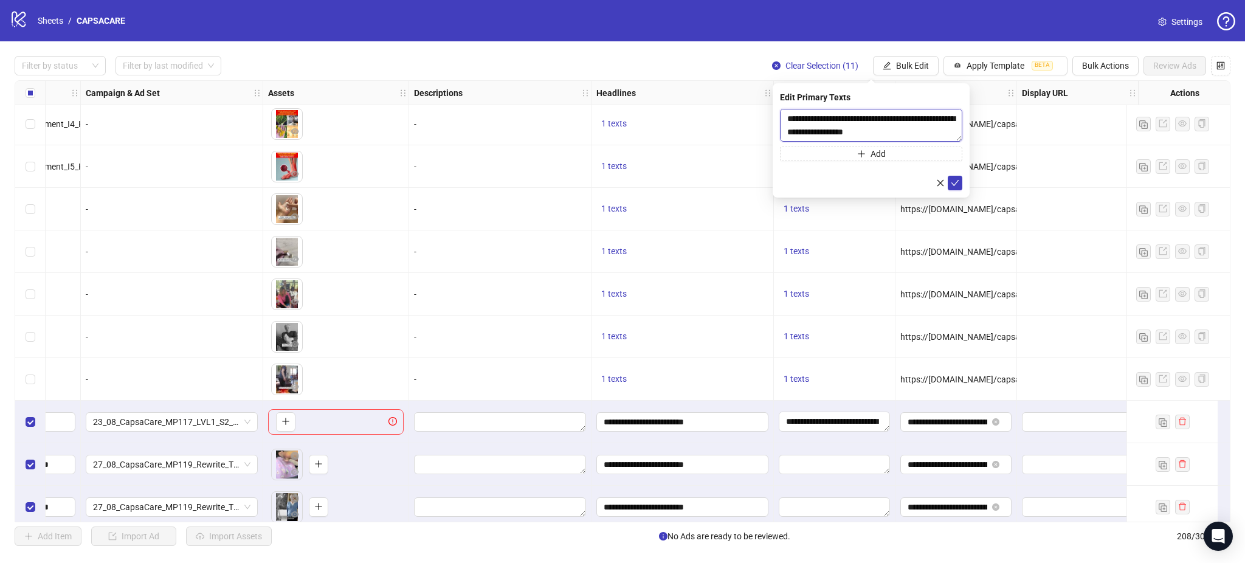
scroll to position [230, 0]
type textarea "**********"
click at [960, 181] on button "submit" at bounding box center [955, 183] width 15 height 15
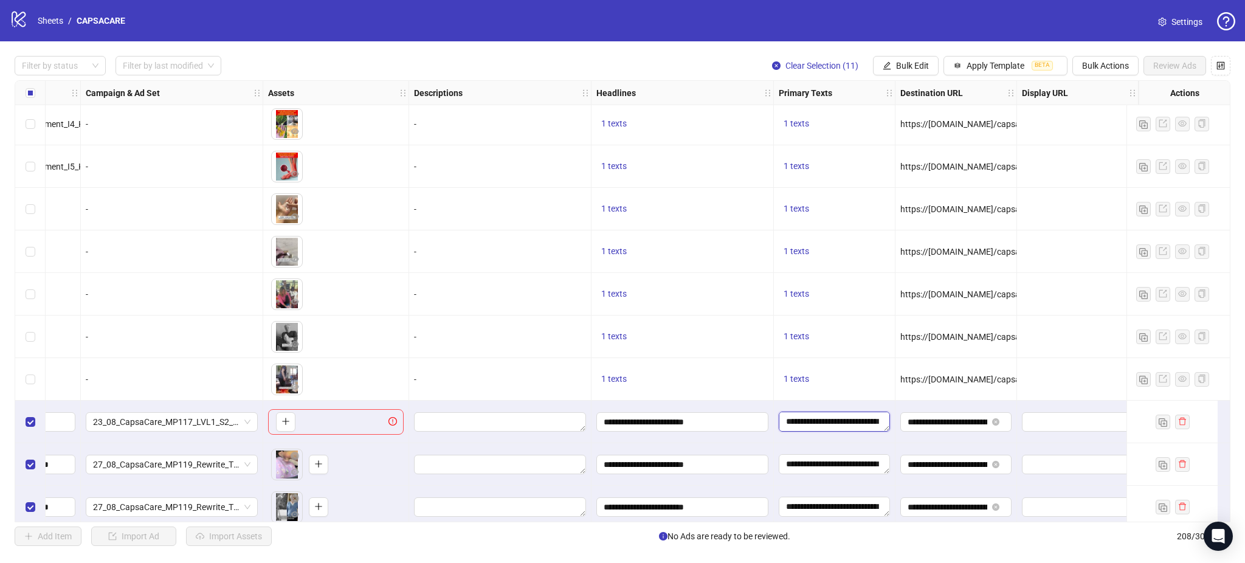
click at [822, 428] on textarea "**********" at bounding box center [834, 421] width 111 height 19
click at [801, 460] on textarea "**********" at bounding box center [793, 457] width 15 height 6
click at [728, 271] on div "1 texts" at bounding box center [683, 251] width 182 height 43
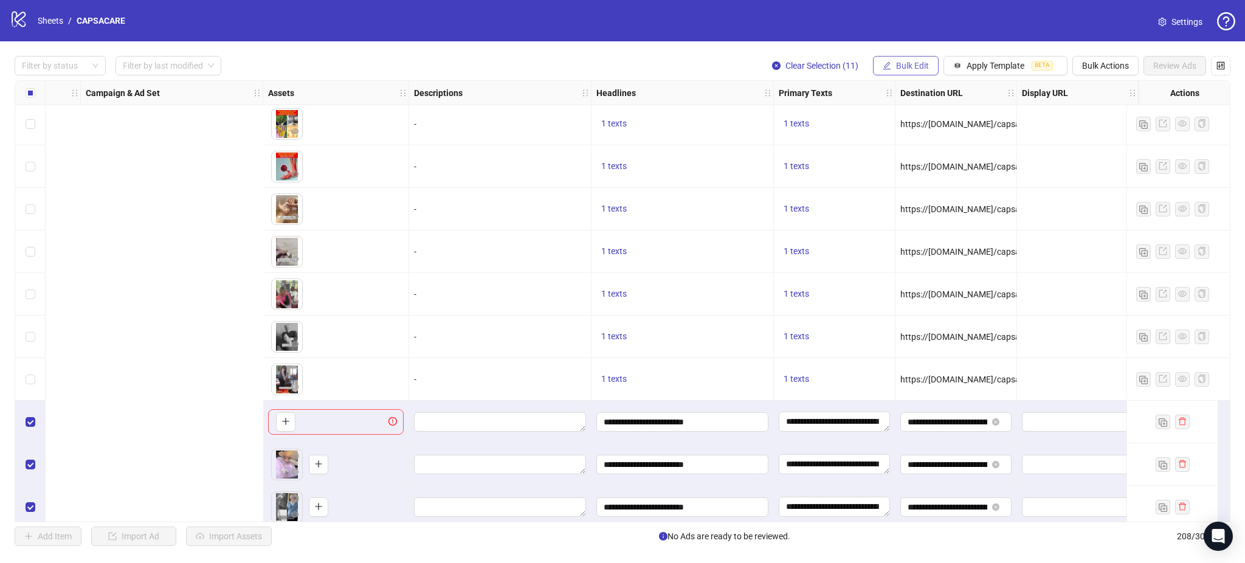
scroll to position [8090, 778]
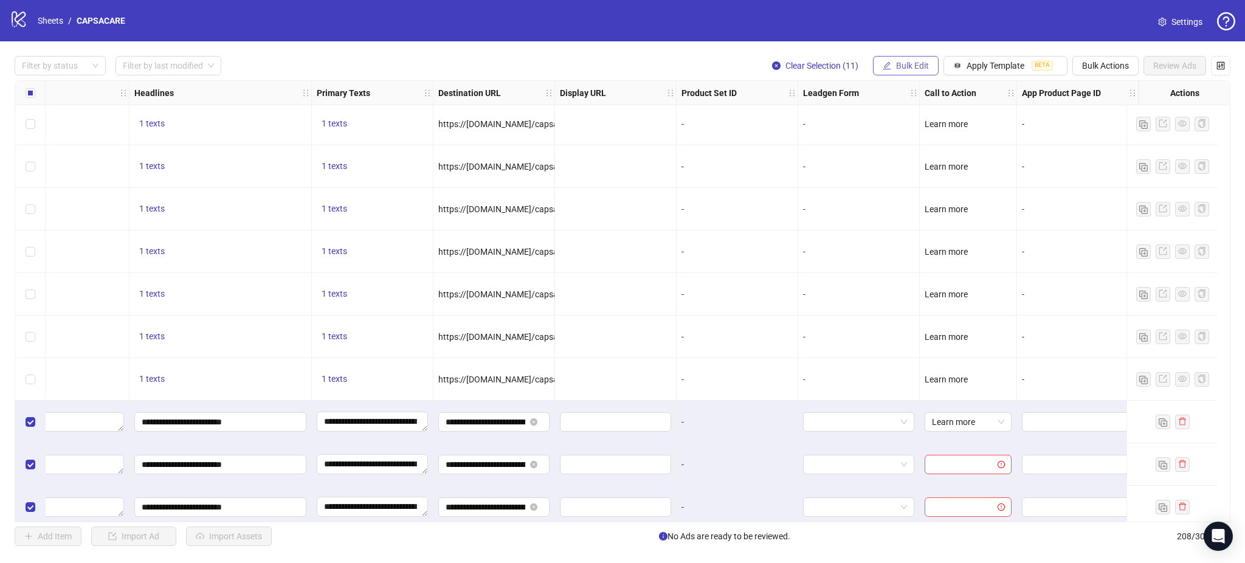
click at [896, 58] on button "Bulk Edit" at bounding box center [906, 65] width 66 height 19
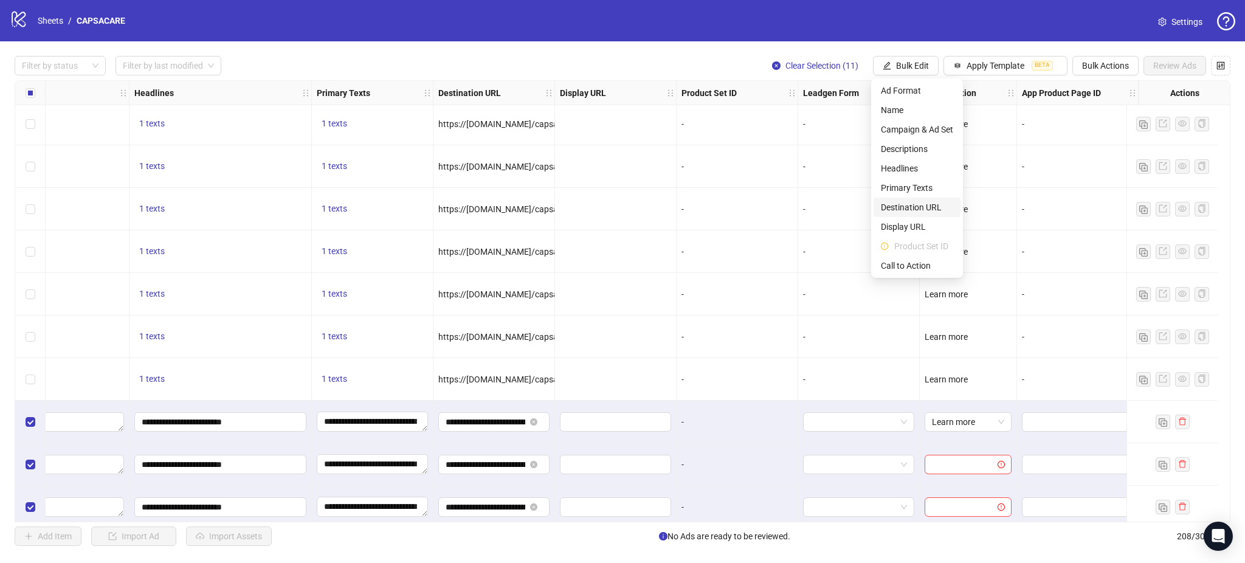
click at [913, 203] on span "Destination URL" at bounding box center [917, 207] width 72 height 13
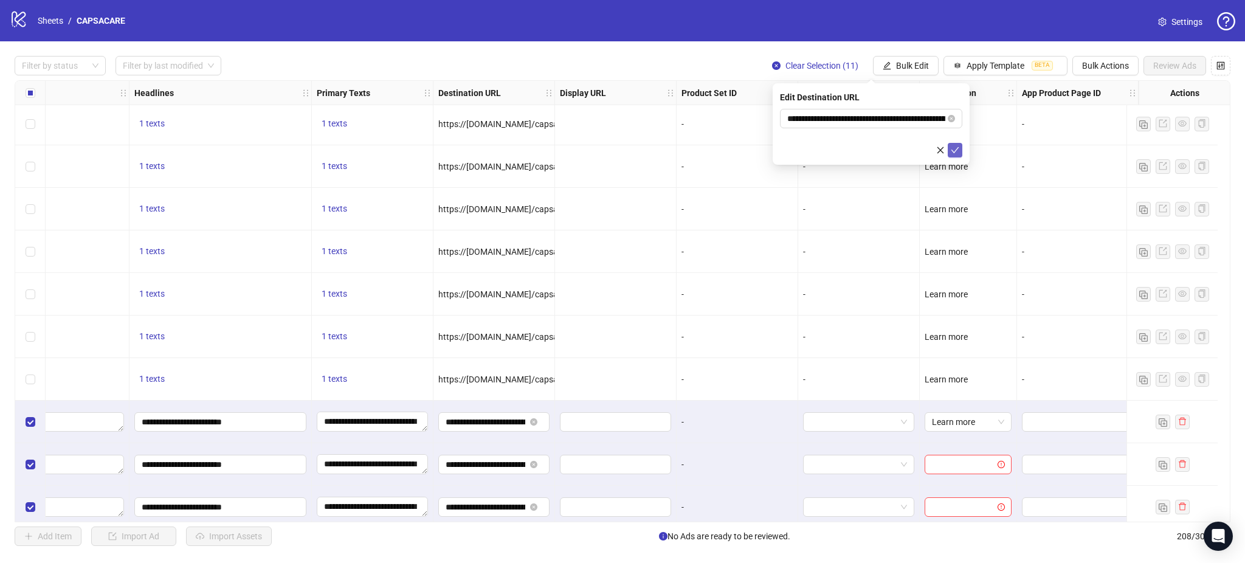
click at [949, 145] on button "submit" at bounding box center [955, 150] width 15 height 15
click at [931, 63] on button "Bulk Edit" at bounding box center [906, 65] width 66 height 19
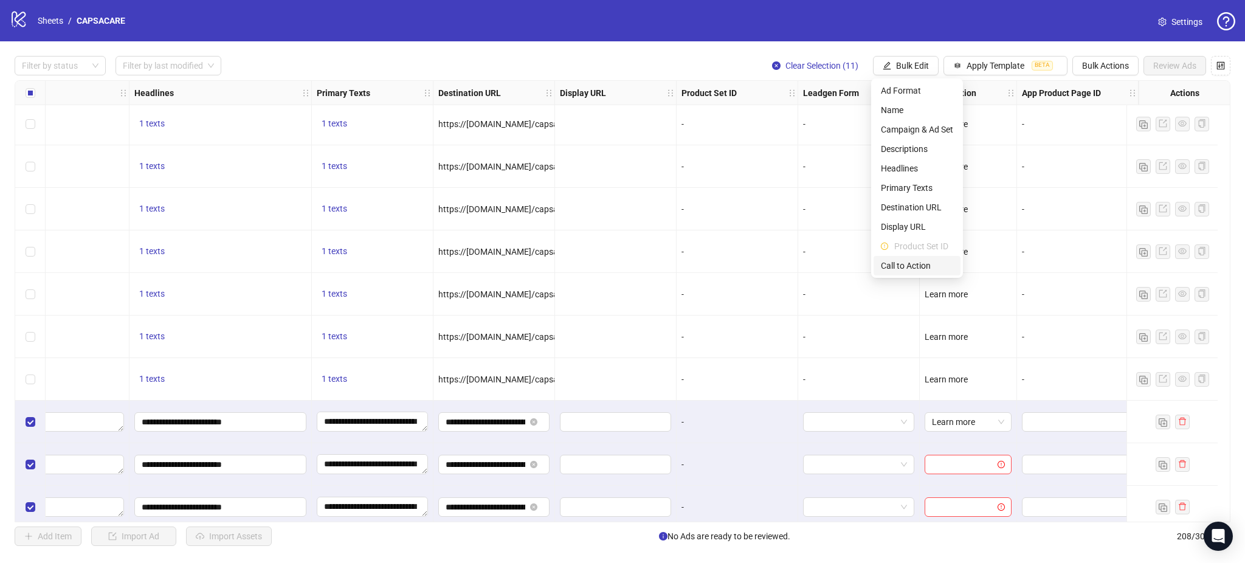
click at [915, 267] on span "Call to Action" at bounding box center [917, 265] width 72 height 13
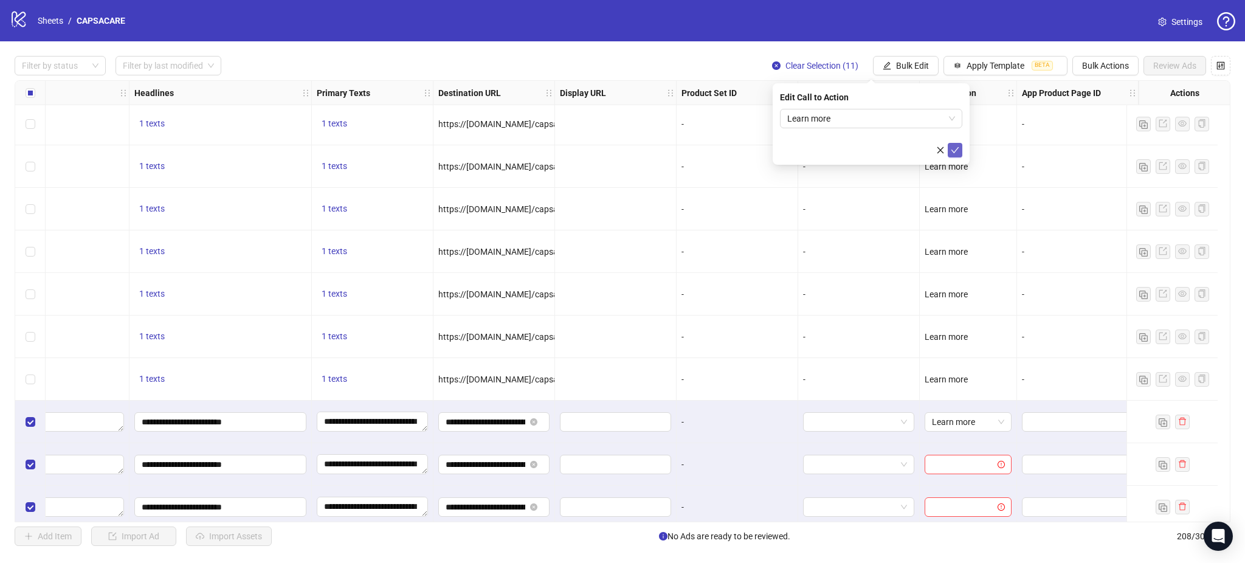
click at [954, 147] on icon "check" at bounding box center [955, 150] width 9 height 9
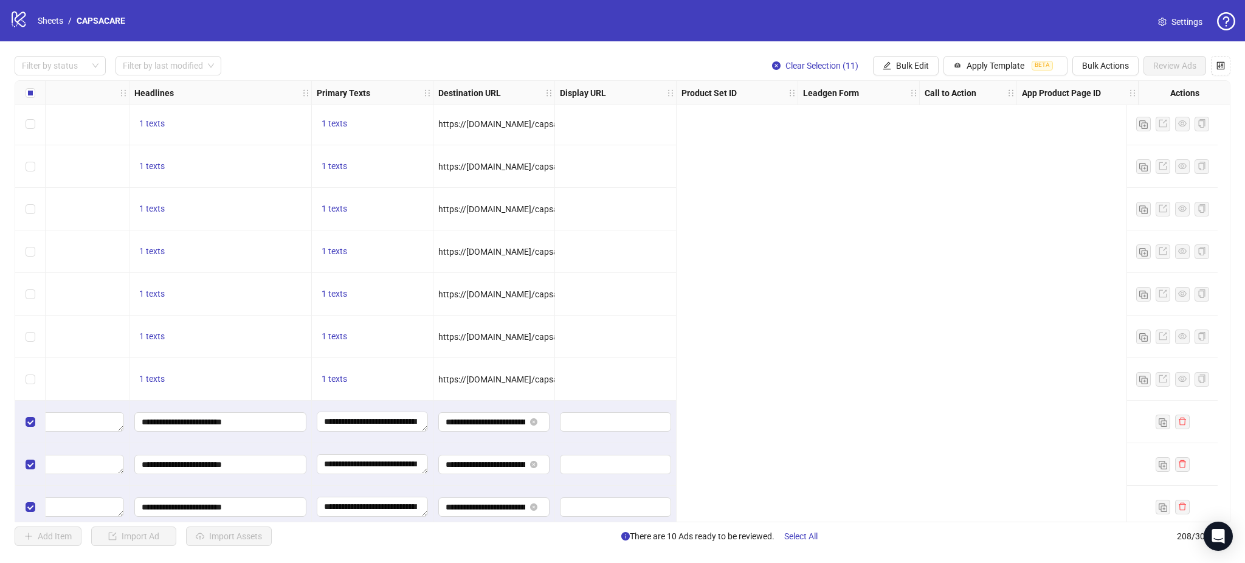
scroll to position [8090, 0]
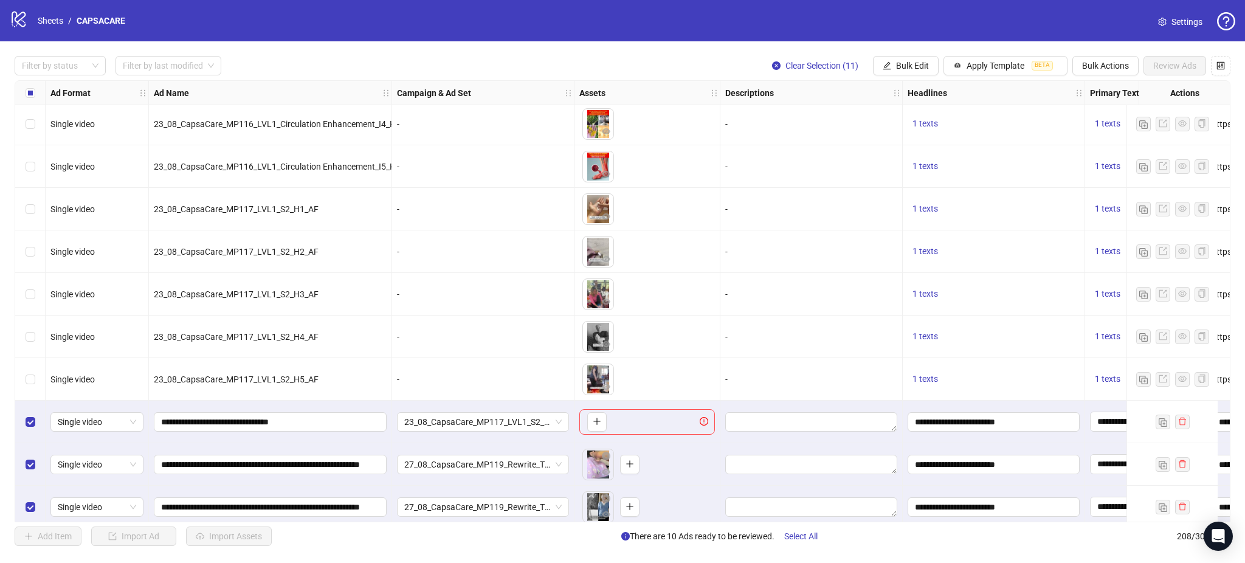
click at [21, 417] on div "Select row 198" at bounding box center [30, 422] width 30 height 43
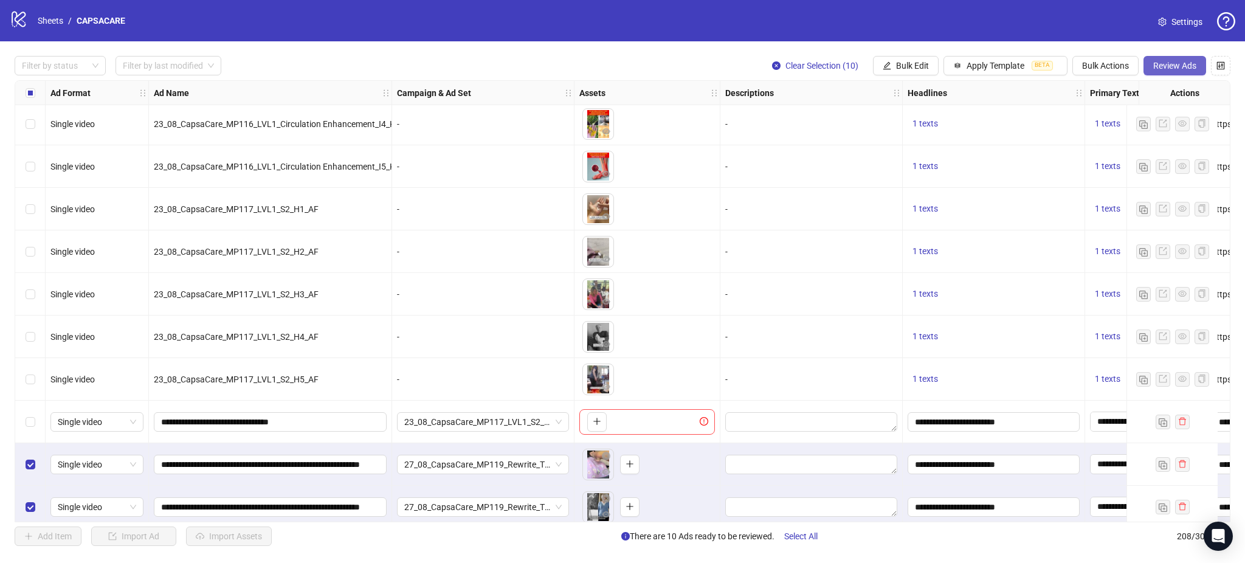
click at [1176, 72] on button "Review Ads" at bounding box center [1175, 65] width 63 height 19
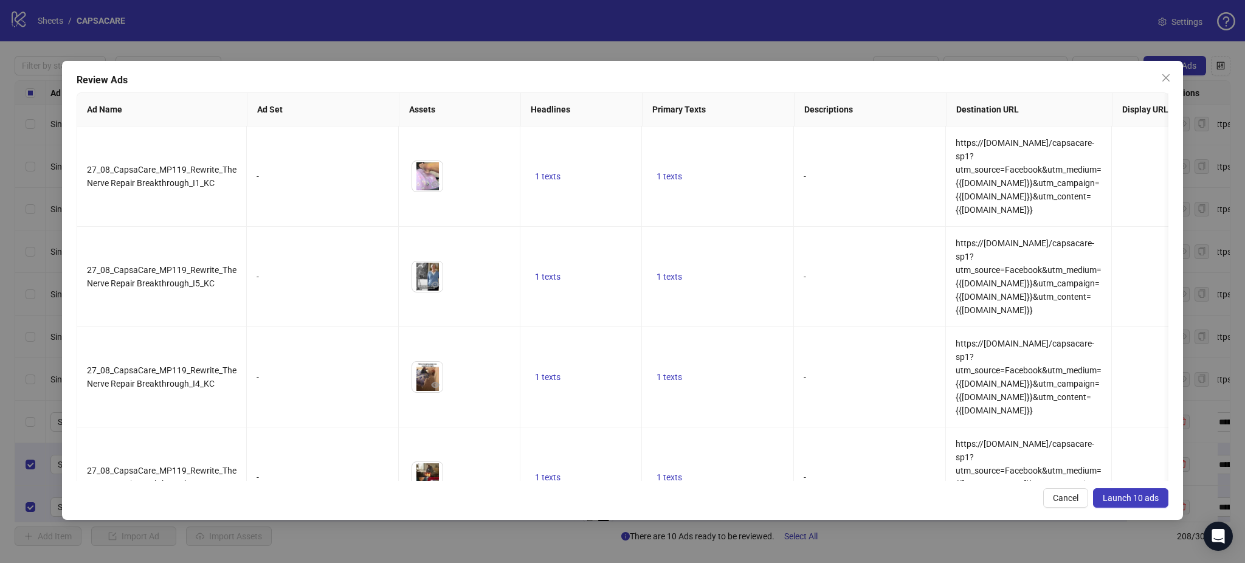
drag, startPoint x: 1121, startPoint y: 496, endPoint x: 1125, endPoint y: 511, distance: 16.2
click at [1121, 497] on span "Launch 10 ads" at bounding box center [1131, 498] width 56 height 10
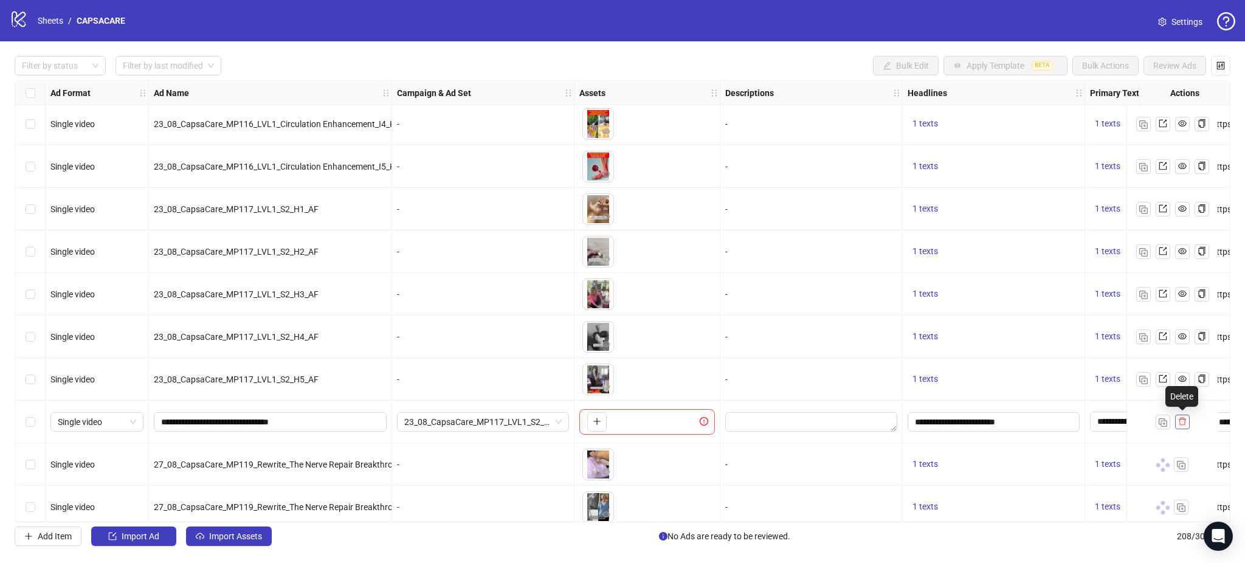
click at [1185, 423] on icon "delete" at bounding box center [1182, 422] width 7 height 8
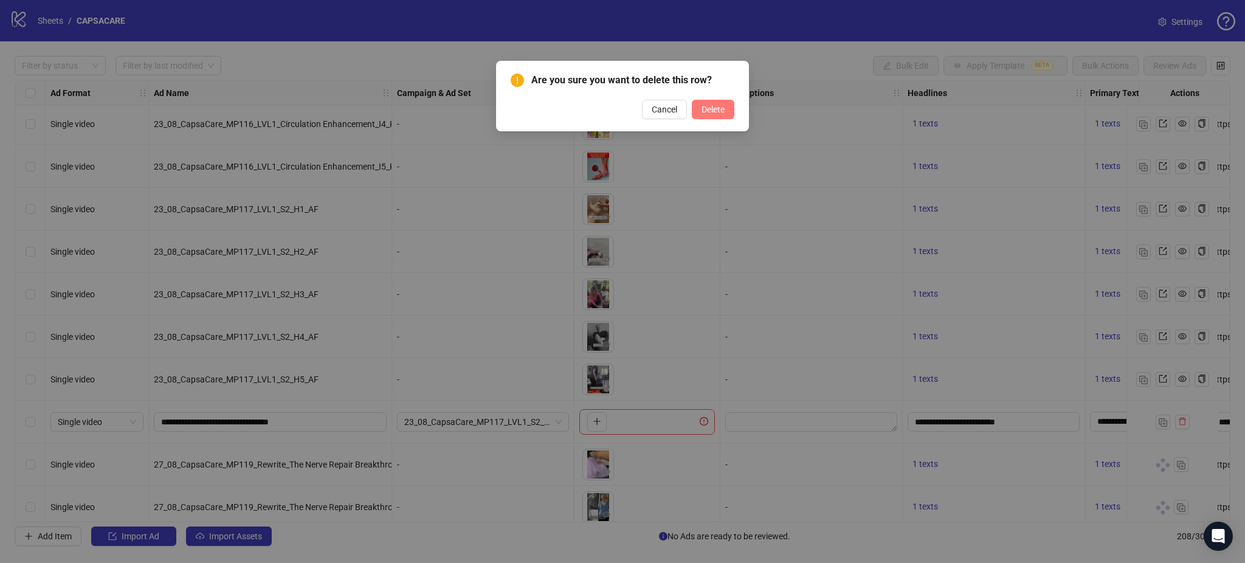
click at [722, 105] on span "Delete" at bounding box center [713, 110] width 23 height 10
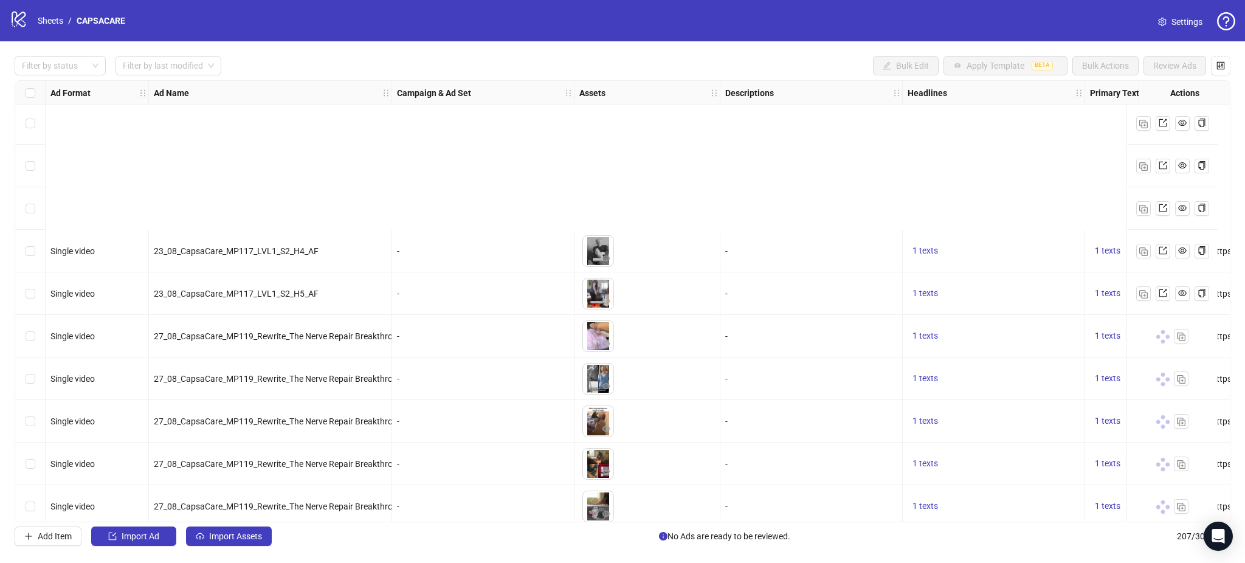
scroll to position [8399, 0]
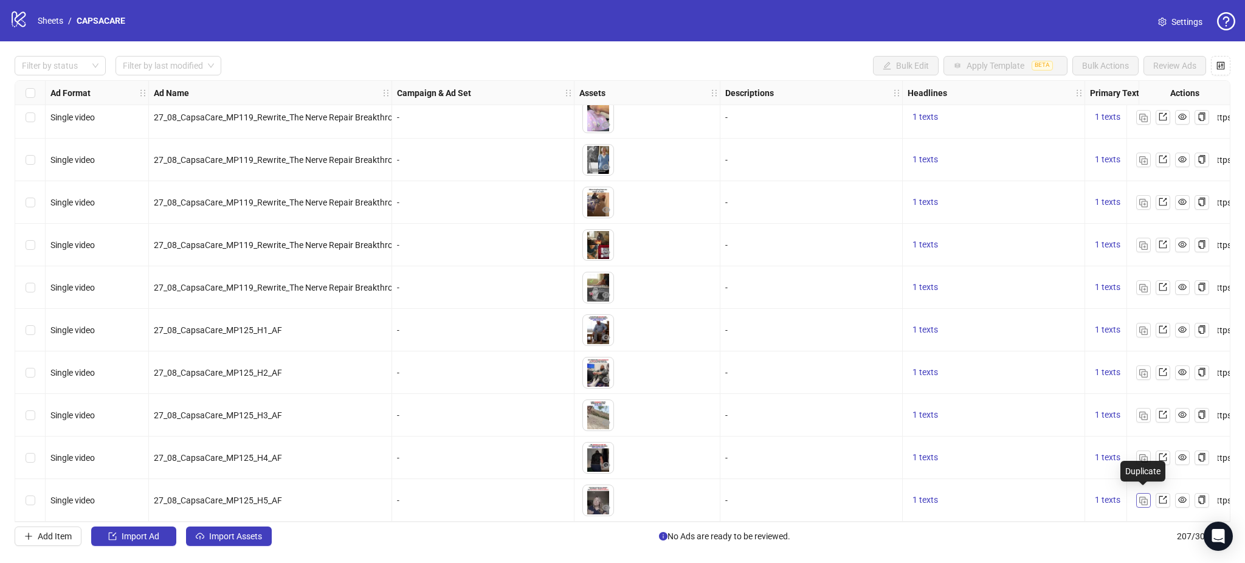
click at [1142, 497] on img "button" at bounding box center [1144, 501] width 9 height 9
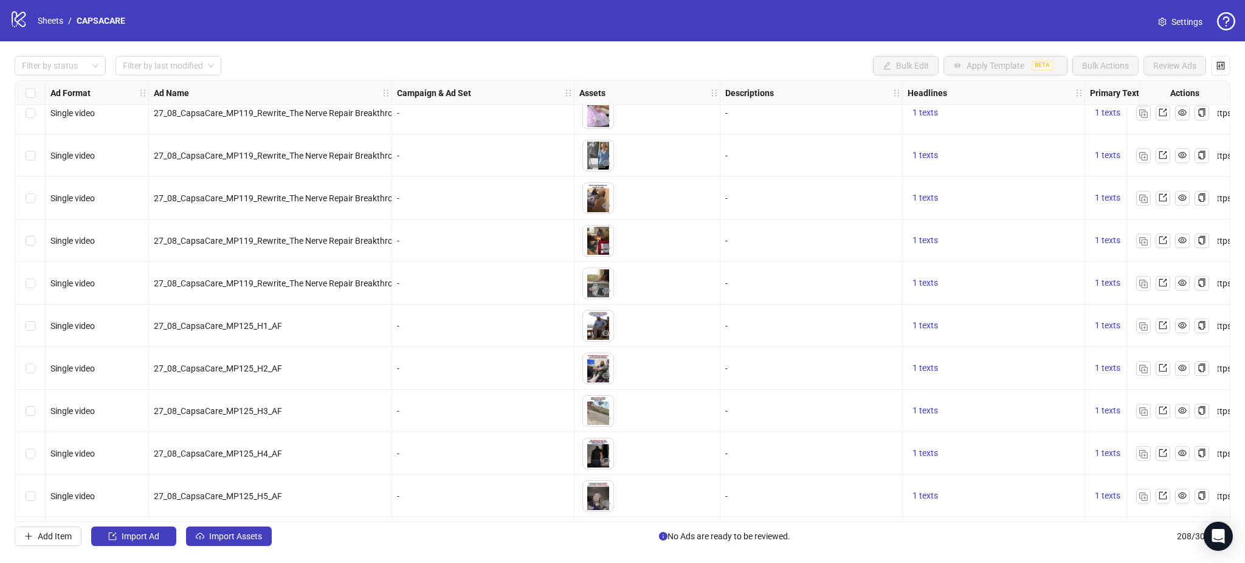
scroll to position [8442, 0]
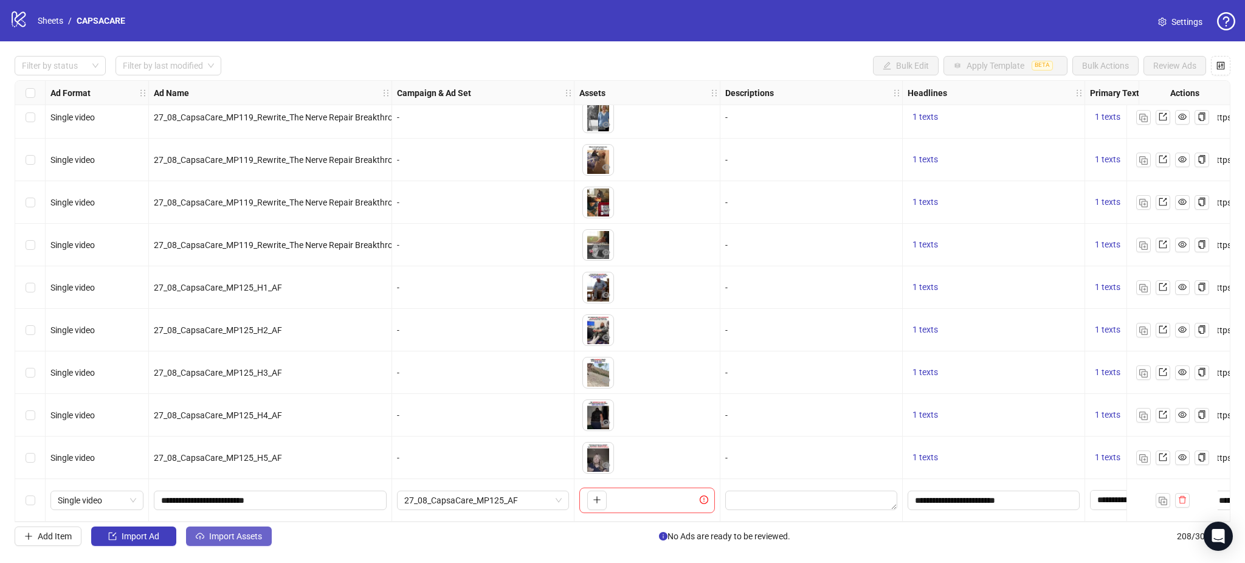
click at [238, 528] on button "Import Assets" at bounding box center [229, 536] width 86 height 19
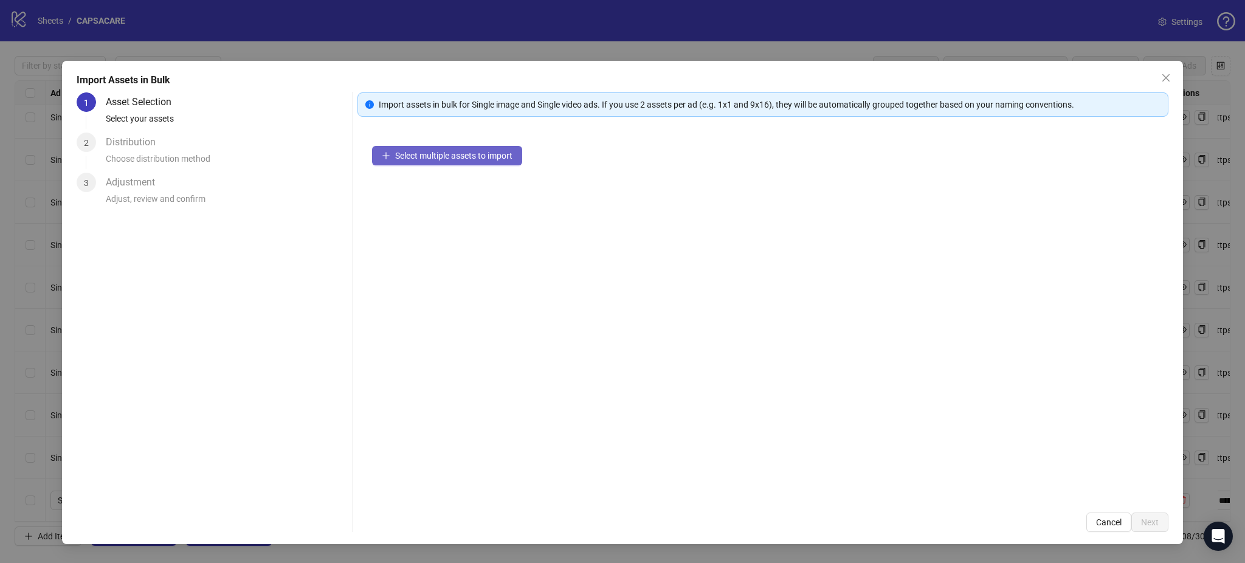
click at [412, 157] on span "Select multiple assets to import" at bounding box center [453, 156] width 117 height 10
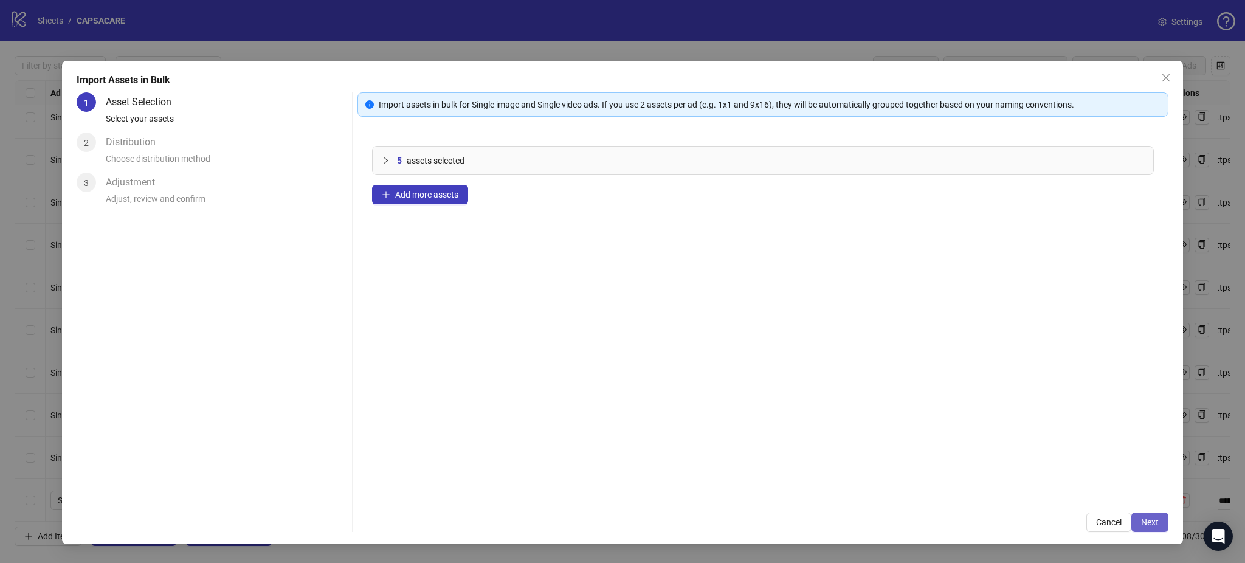
click at [1152, 524] on span "Next" at bounding box center [1150, 523] width 18 height 10
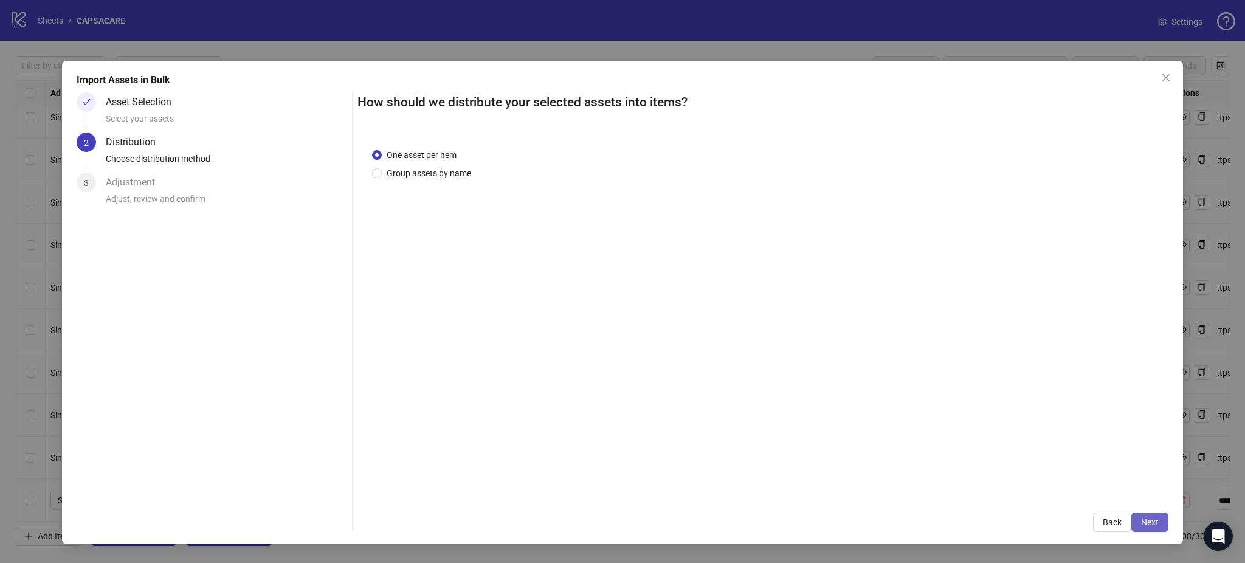
click at [1148, 518] on button "Next" at bounding box center [1150, 522] width 37 height 19
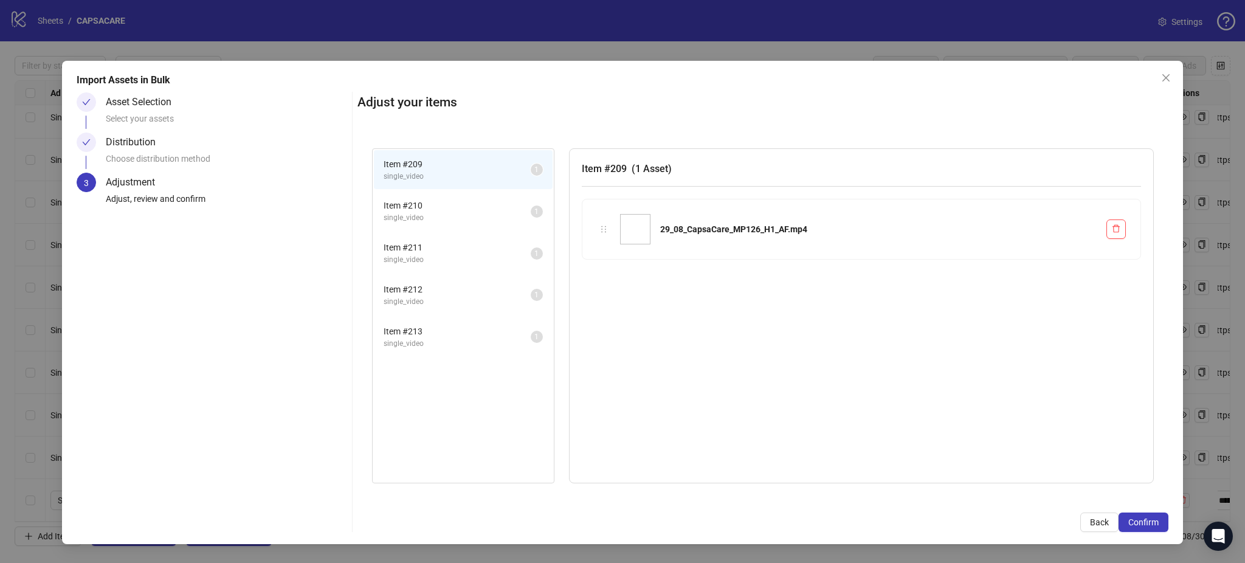
click at [1148, 518] on span "Confirm" at bounding box center [1144, 523] width 30 height 10
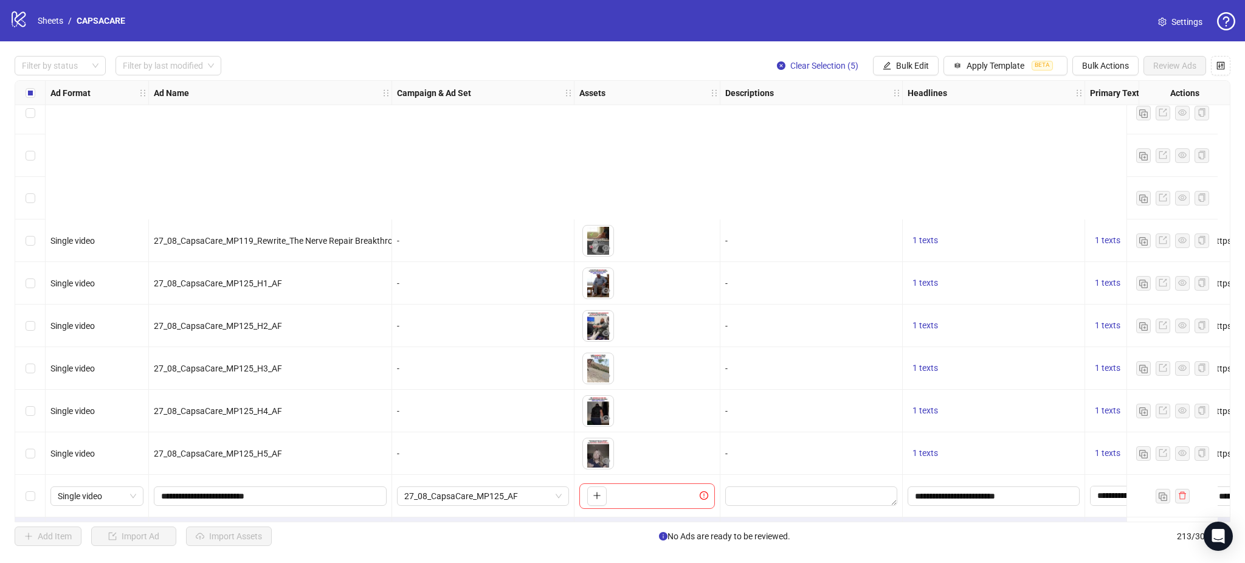
scroll to position [8655, 0]
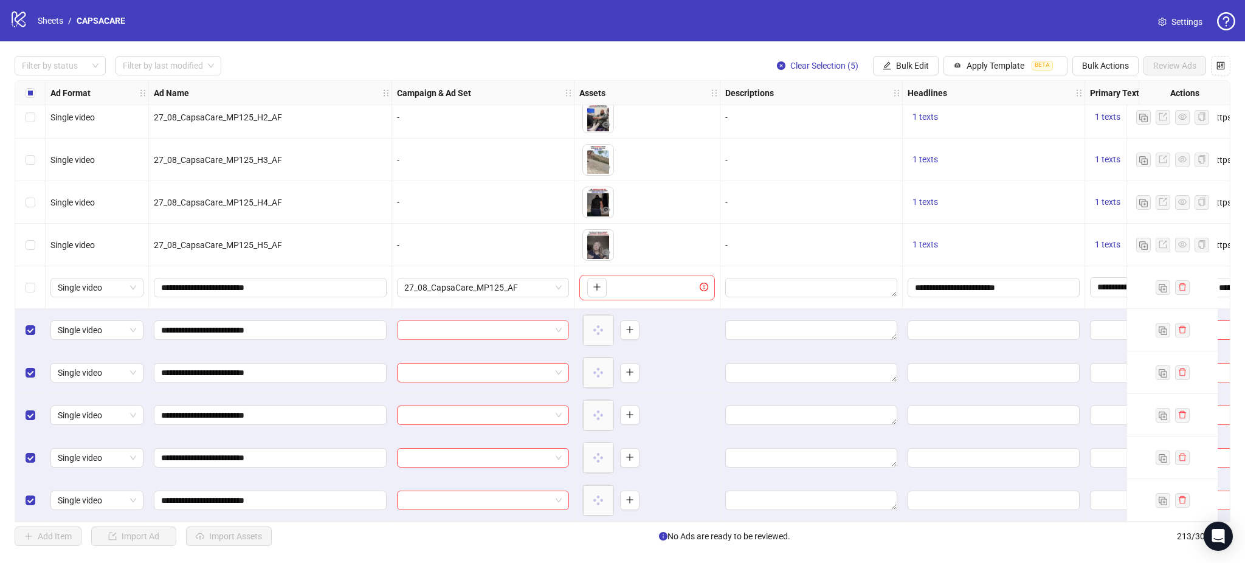
click at [490, 327] on input "search" at bounding box center [477, 330] width 147 height 18
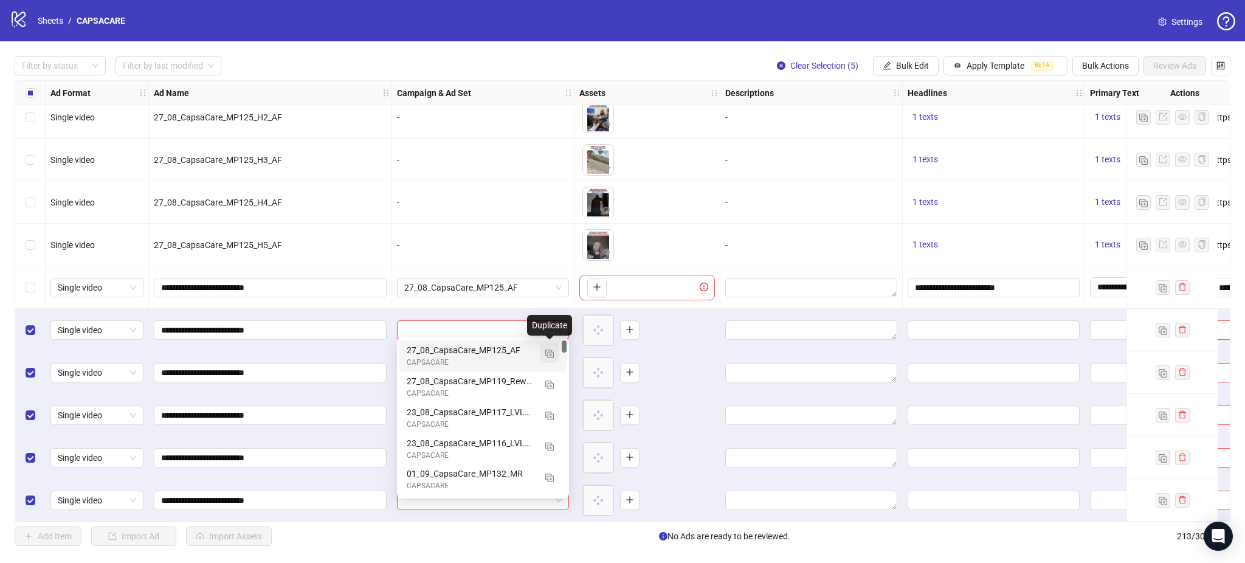
click at [547, 356] on img "button" at bounding box center [549, 354] width 9 height 9
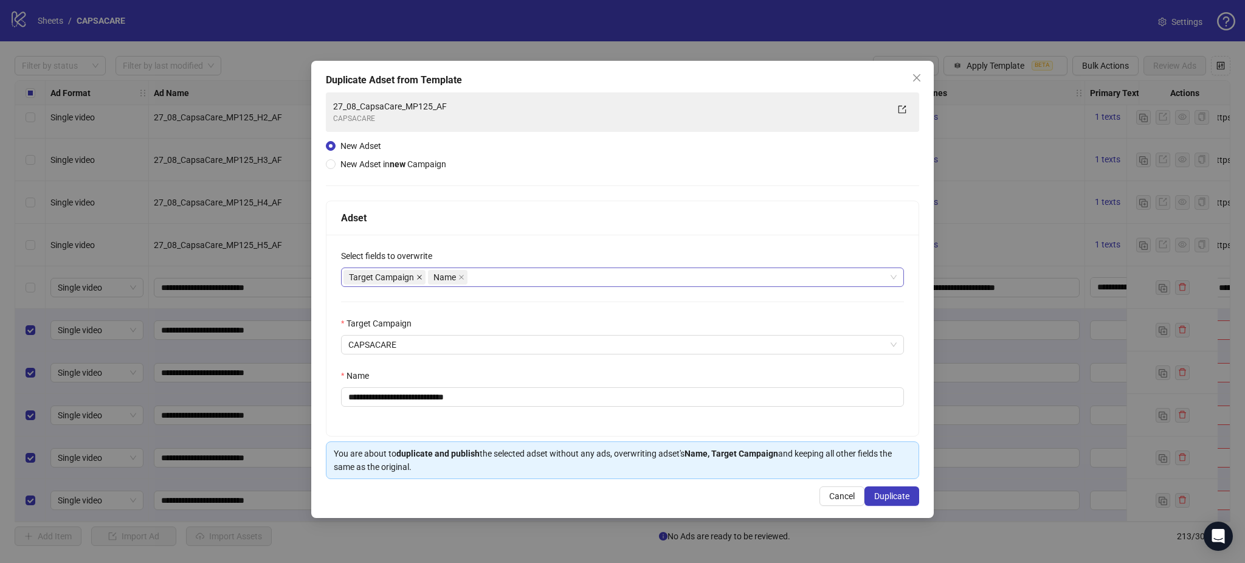
click at [420, 277] on icon "close" at bounding box center [419, 277] width 5 height 5
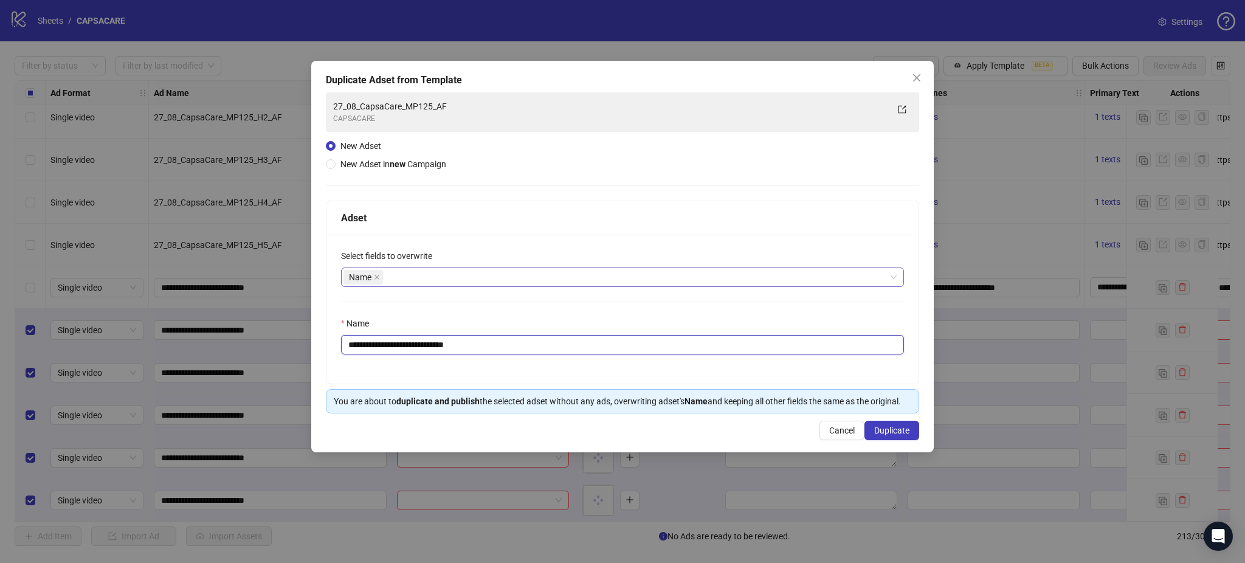
click at [457, 346] on input "**********" at bounding box center [622, 344] width 563 height 19
paste input "text"
type input "**********"
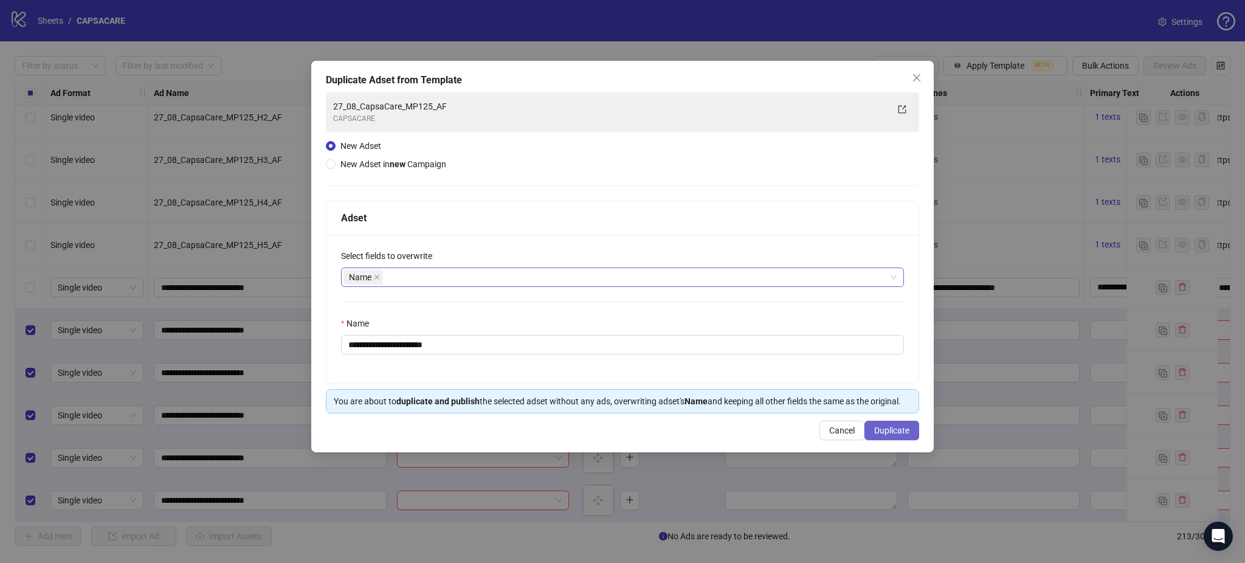
click at [907, 428] on span "Duplicate" at bounding box center [891, 431] width 35 height 10
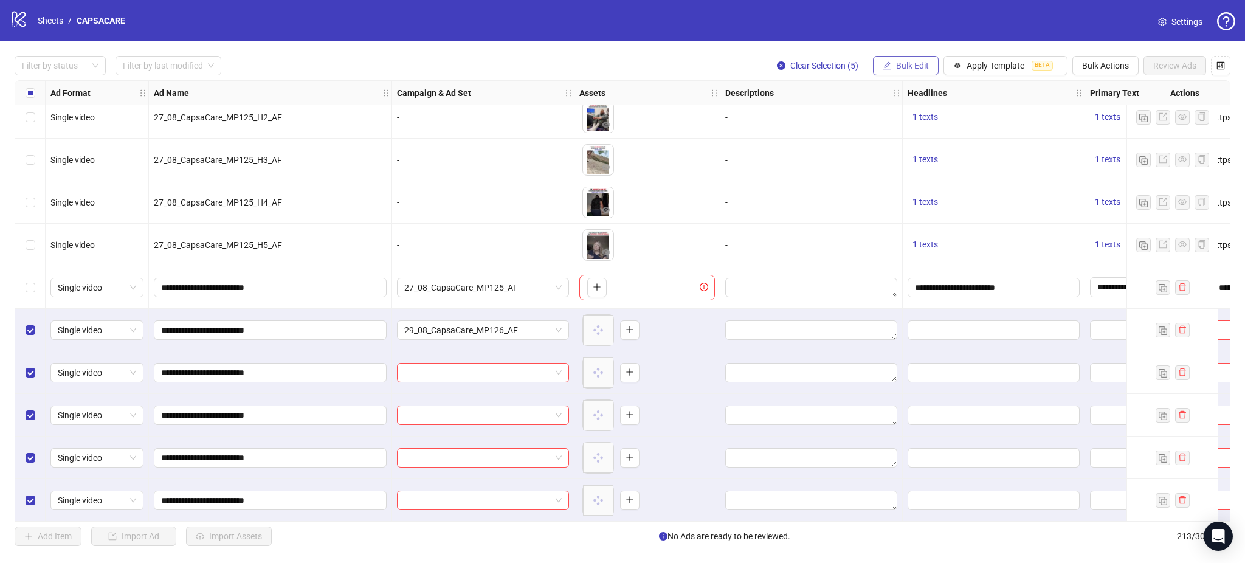
click at [916, 64] on span "Bulk Edit" at bounding box center [912, 66] width 33 height 10
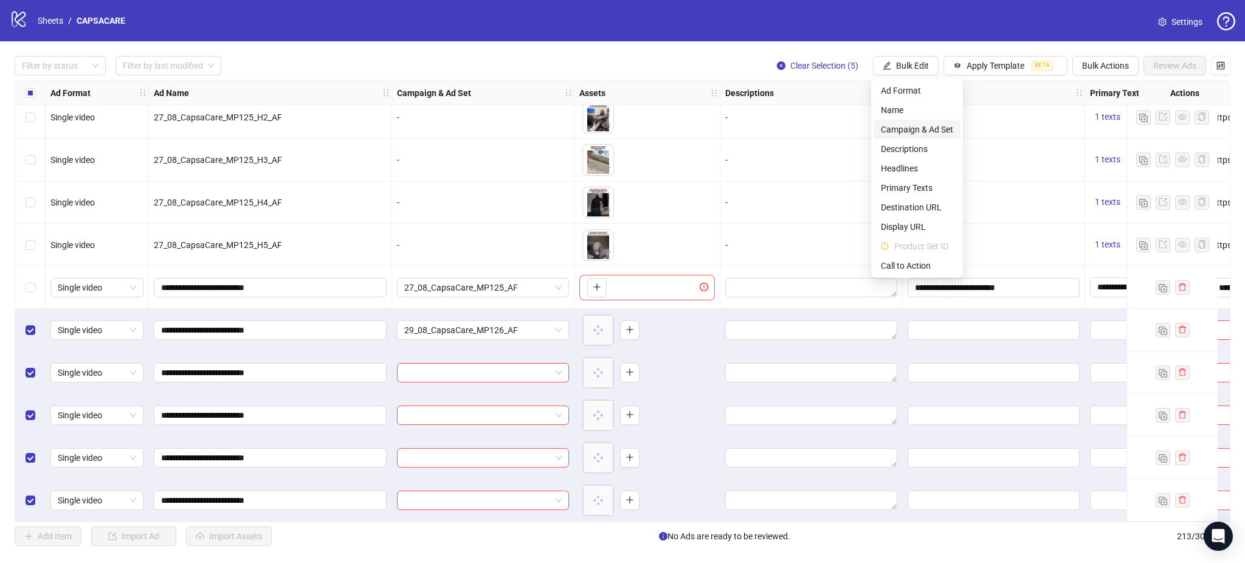
click at [947, 128] on span "Campaign & Ad Set" at bounding box center [917, 129] width 72 height 13
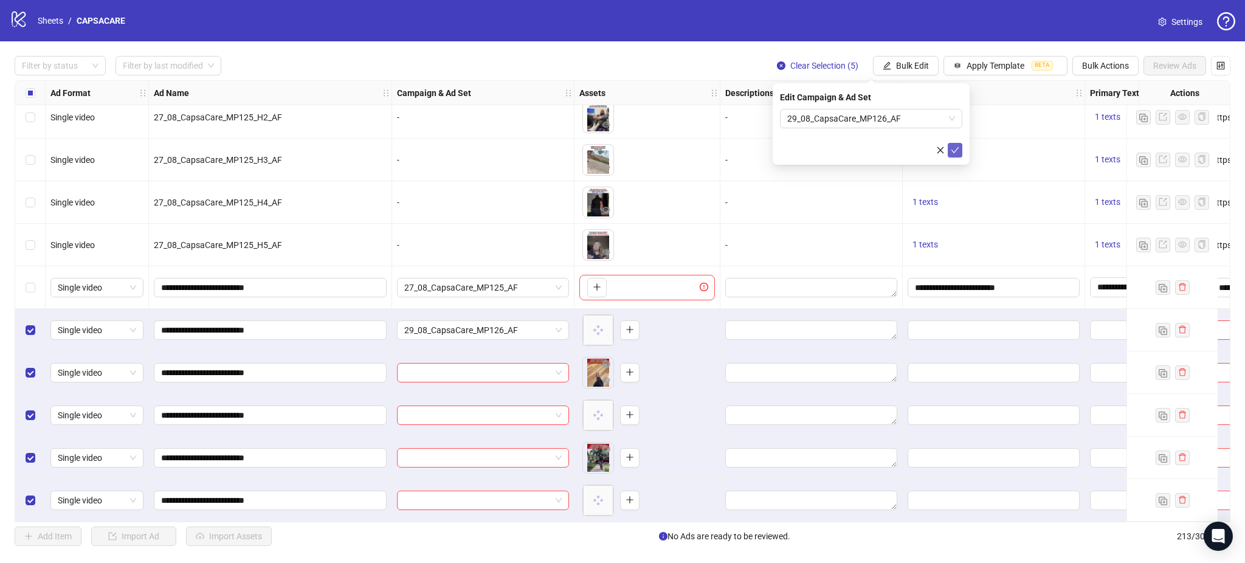
click at [957, 151] on icon "check" at bounding box center [955, 150] width 9 height 9
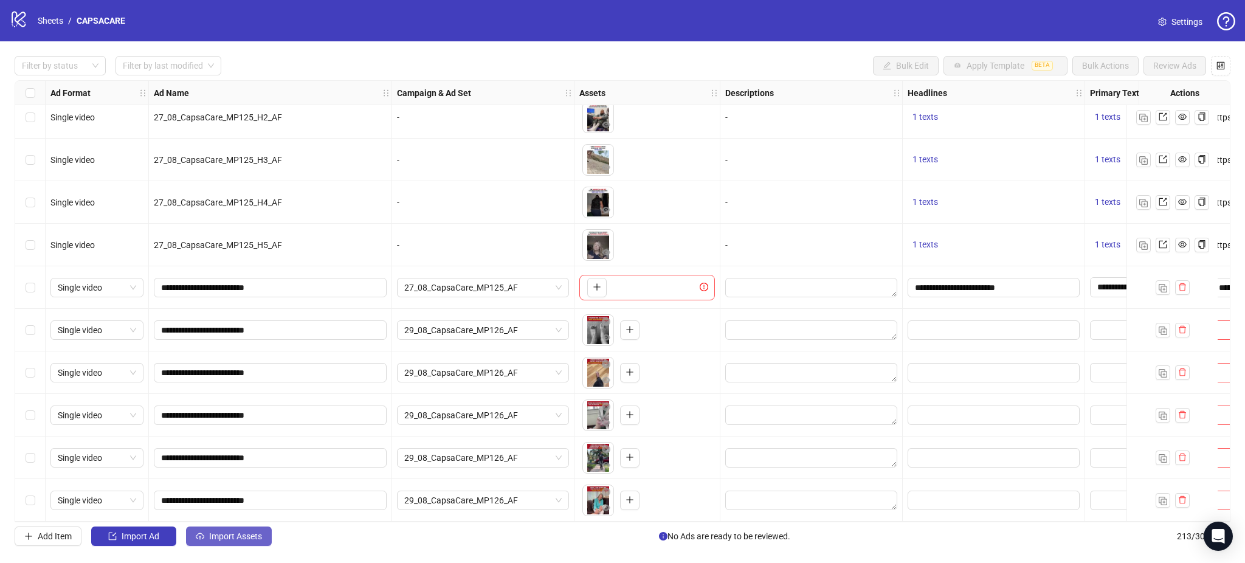
click at [215, 529] on button "Import Assets" at bounding box center [229, 536] width 86 height 19
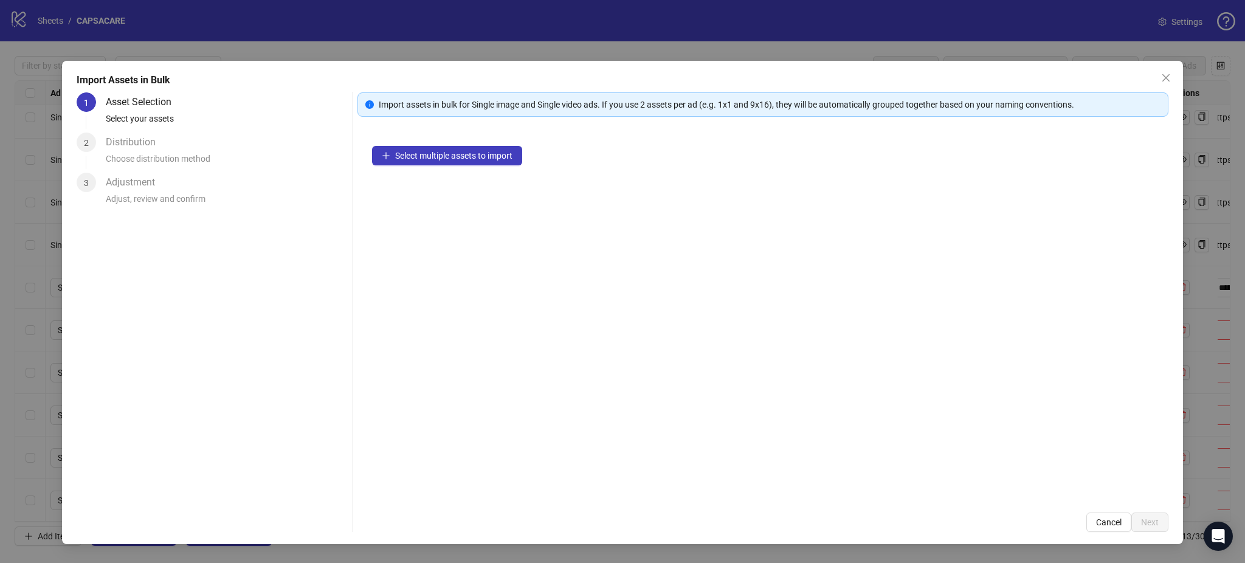
drag, startPoint x: 477, startPoint y: 136, endPoint x: 454, endPoint y: 150, distance: 27.0
click at [475, 137] on div "Select multiple assets to import" at bounding box center [763, 314] width 811 height 367
click at [451, 153] on span "Select multiple assets to import" at bounding box center [453, 156] width 117 height 10
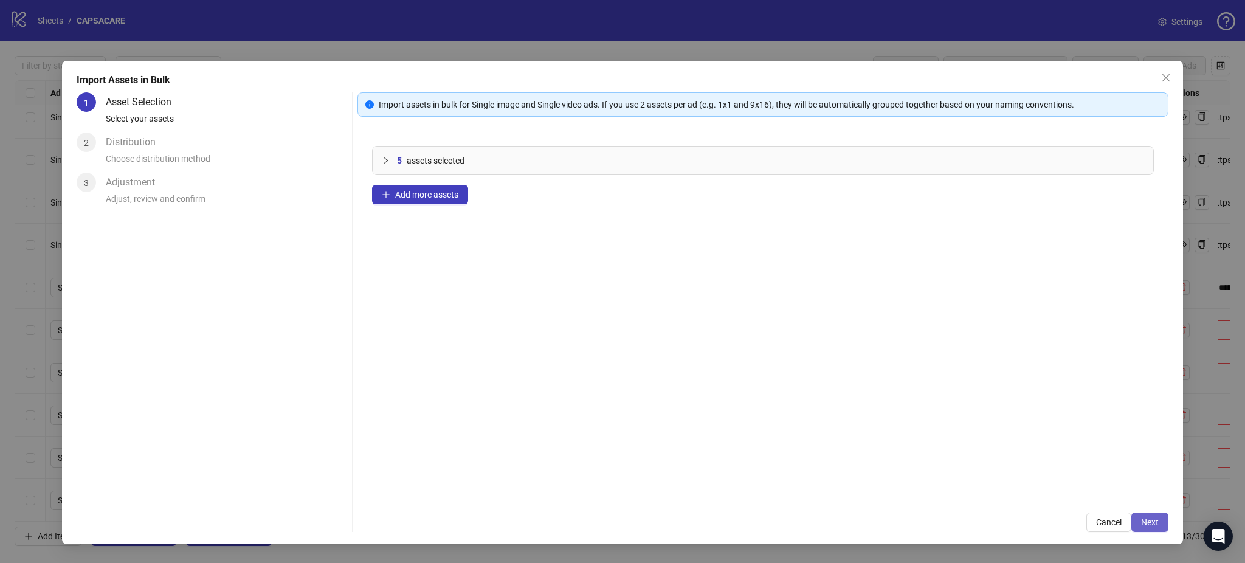
click at [1155, 519] on span "Next" at bounding box center [1150, 523] width 18 height 10
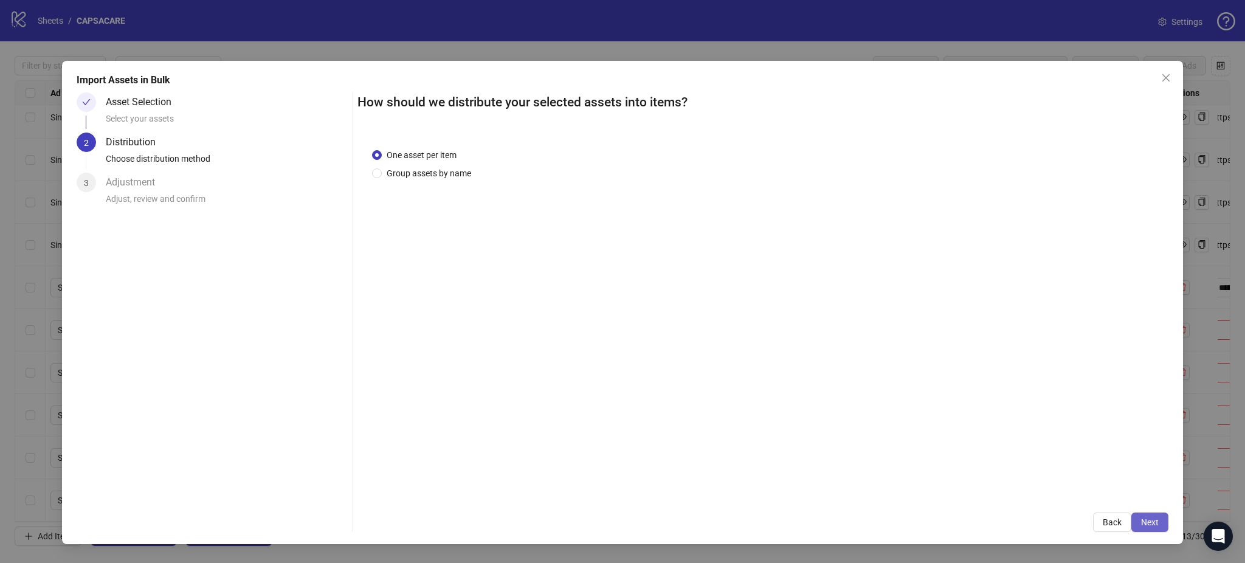
click at [1157, 521] on span "Next" at bounding box center [1150, 523] width 18 height 10
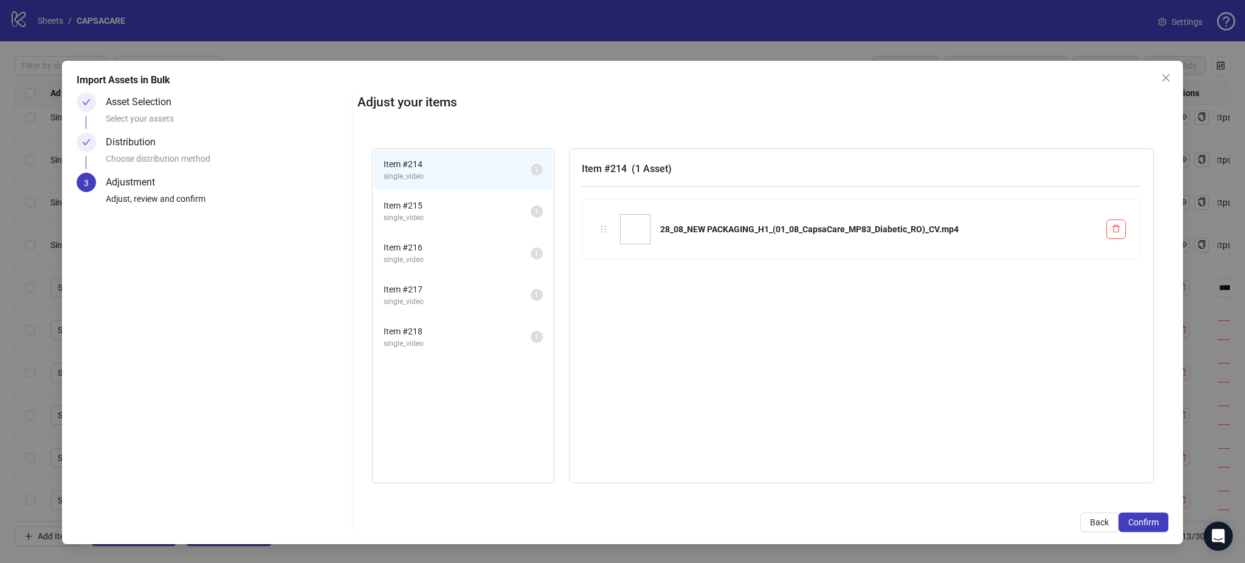
click at [1157, 521] on span "Confirm" at bounding box center [1144, 523] width 30 height 10
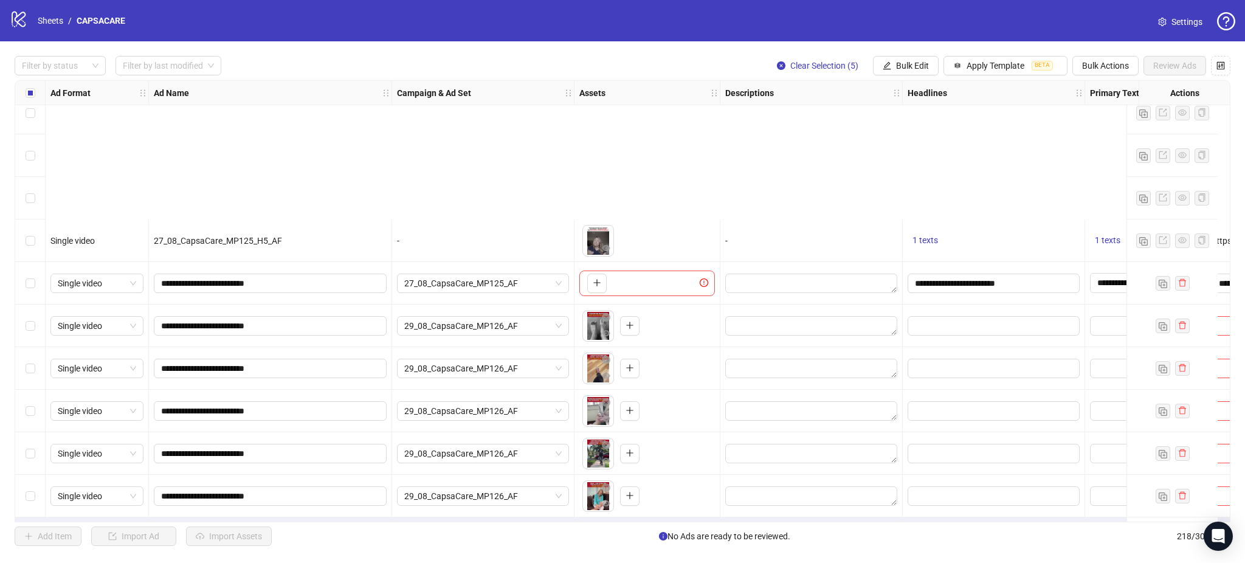
scroll to position [8868, 0]
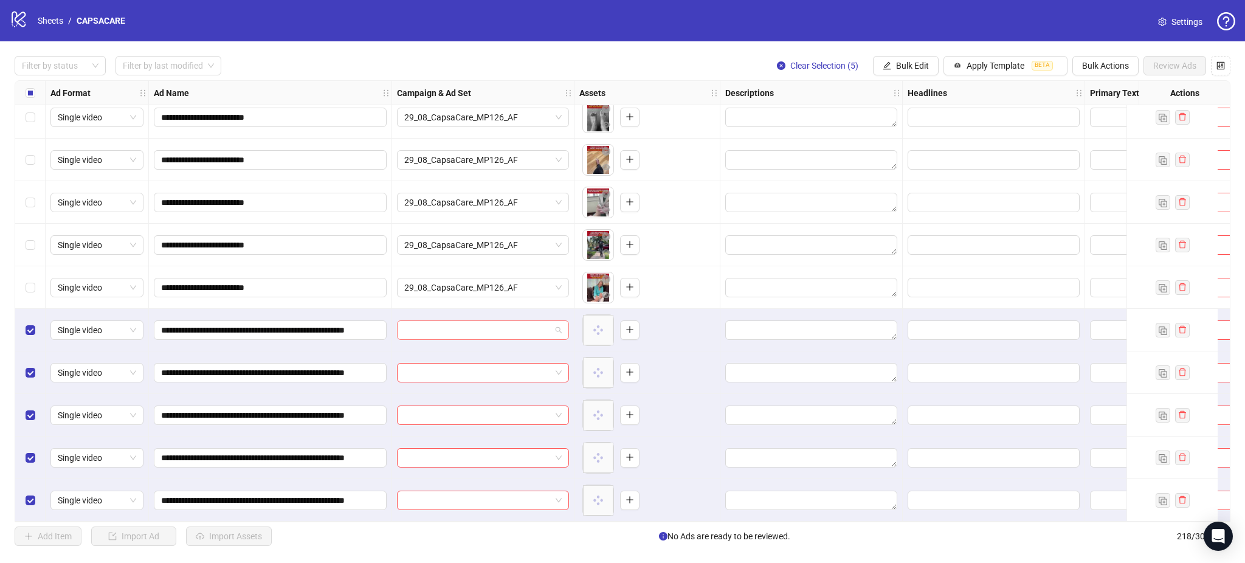
click at [490, 324] on input "search" at bounding box center [477, 330] width 147 height 18
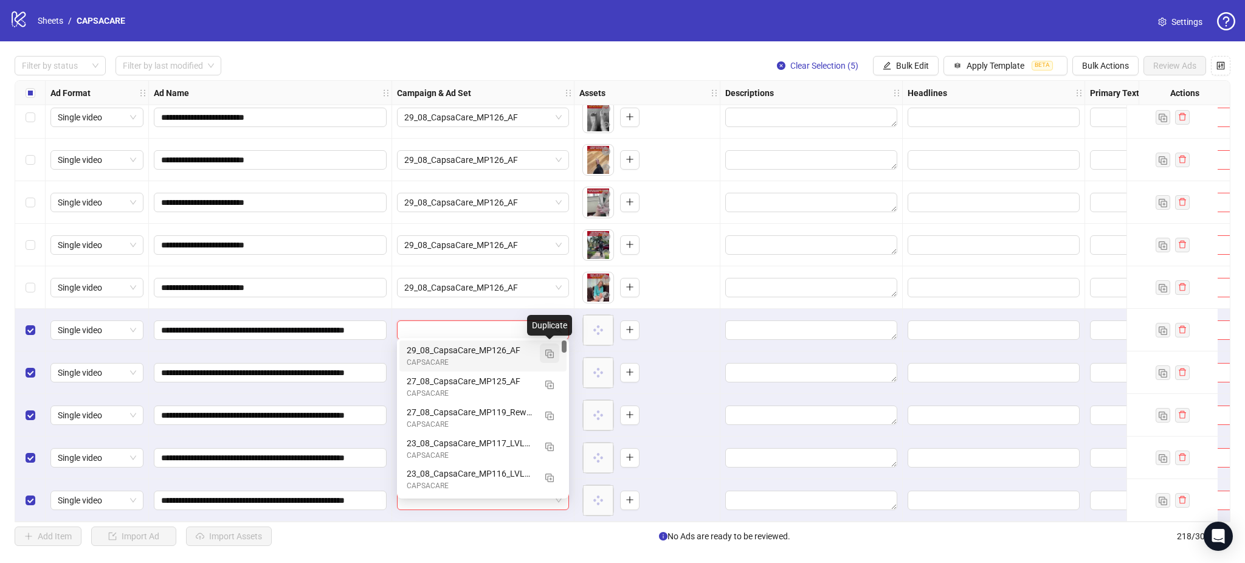
click at [548, 354] on img "button" at bounding box center [549, 354] width 9 height 9
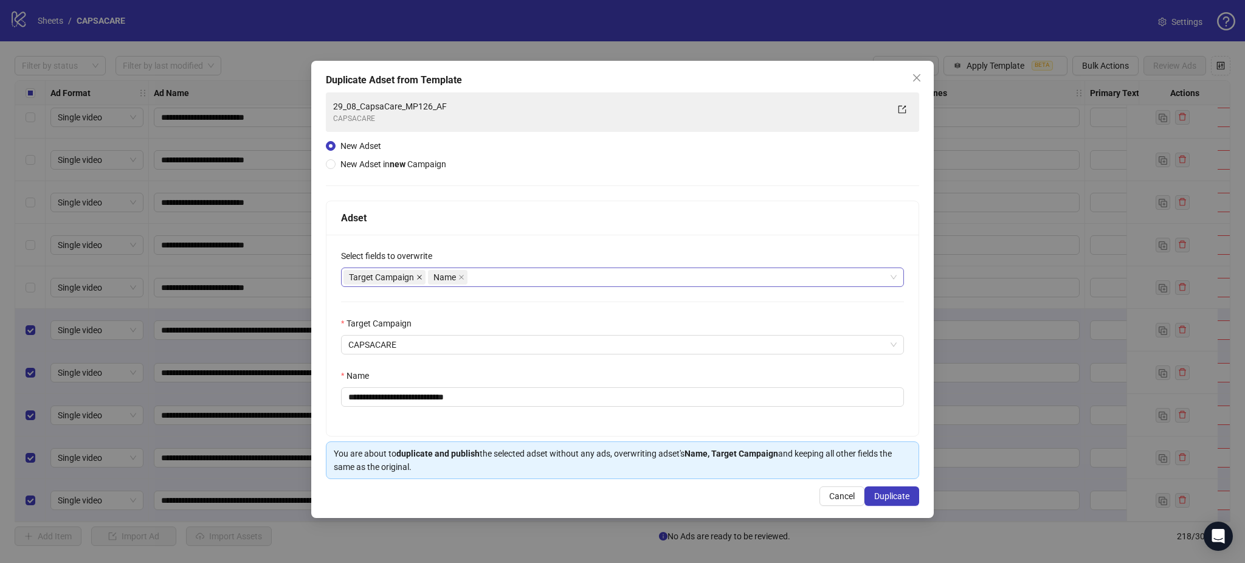
click at [418, 279] on icon "close" at bounding box center [420, 277] width 6 height 6
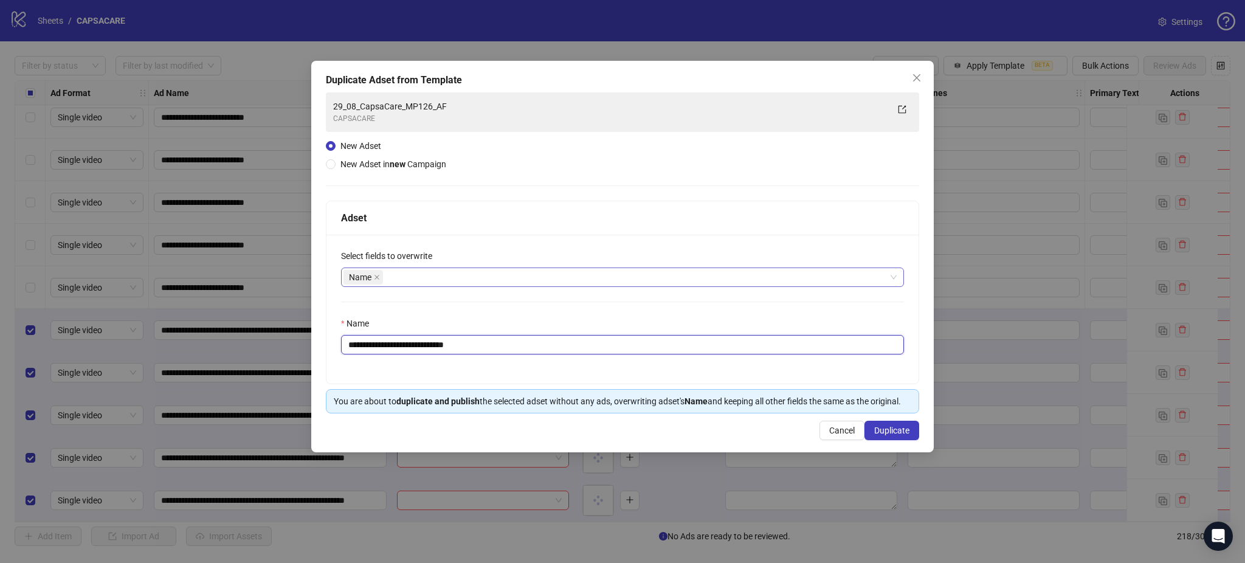
click at [468, 348] on input "**********" at bounding box center [622, 344] width 563 height 19
paste input "**********"
type input "**********"
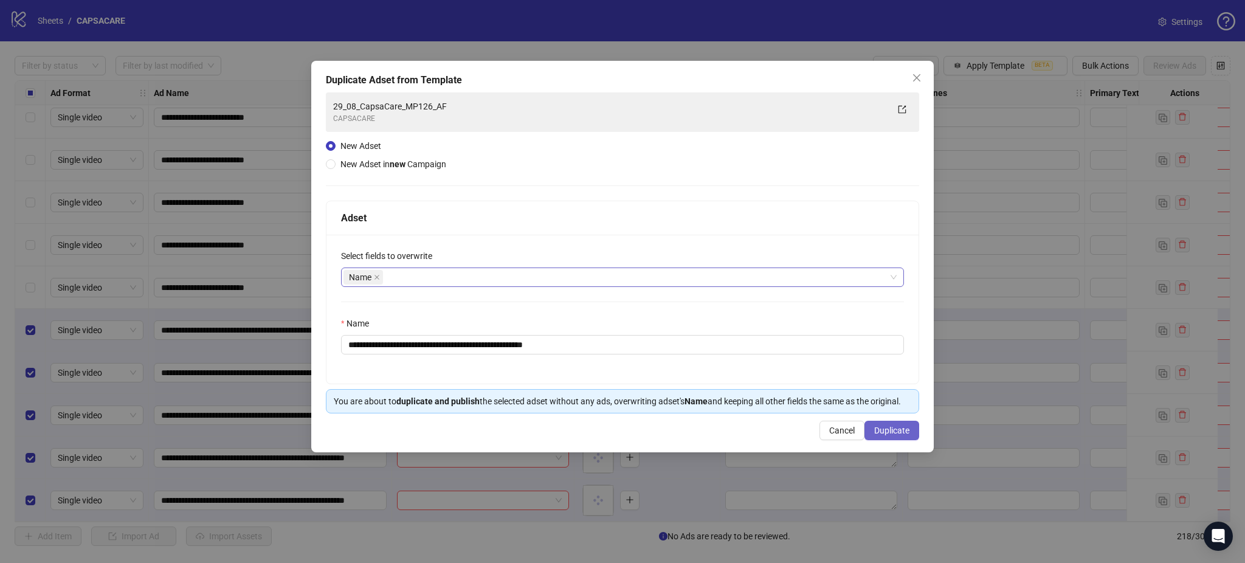
click at [905, 429] on span "Duplicate" at bounding box center [891, 431] width 35 height 10
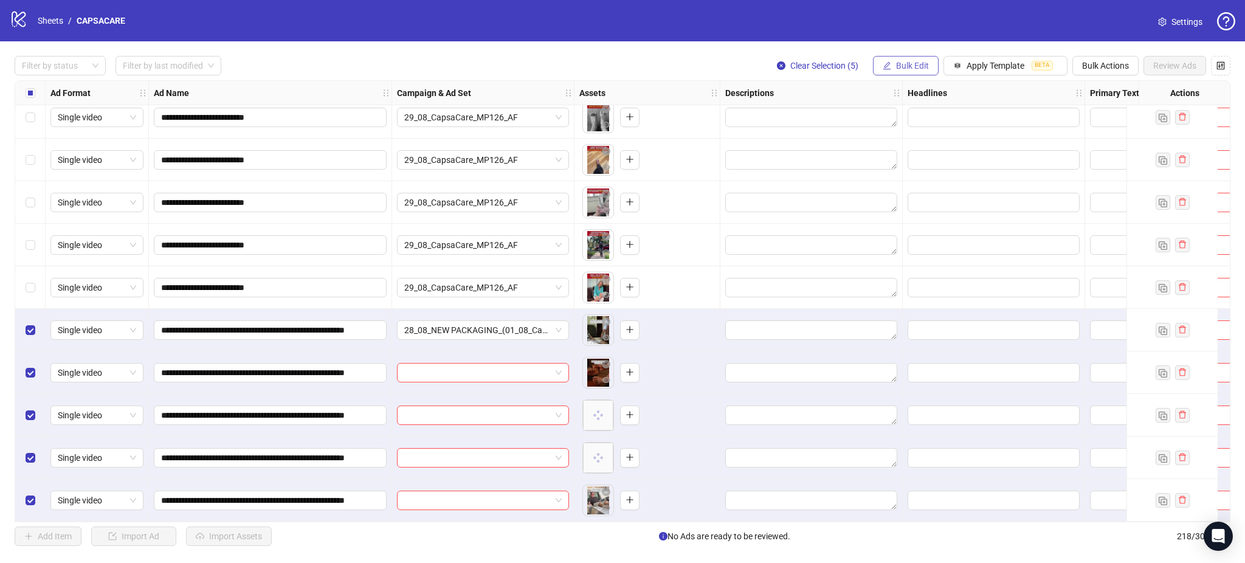
click at [898, 66] on span "Bulk Edit" at bounding box center [912, 66] width 33 height 10
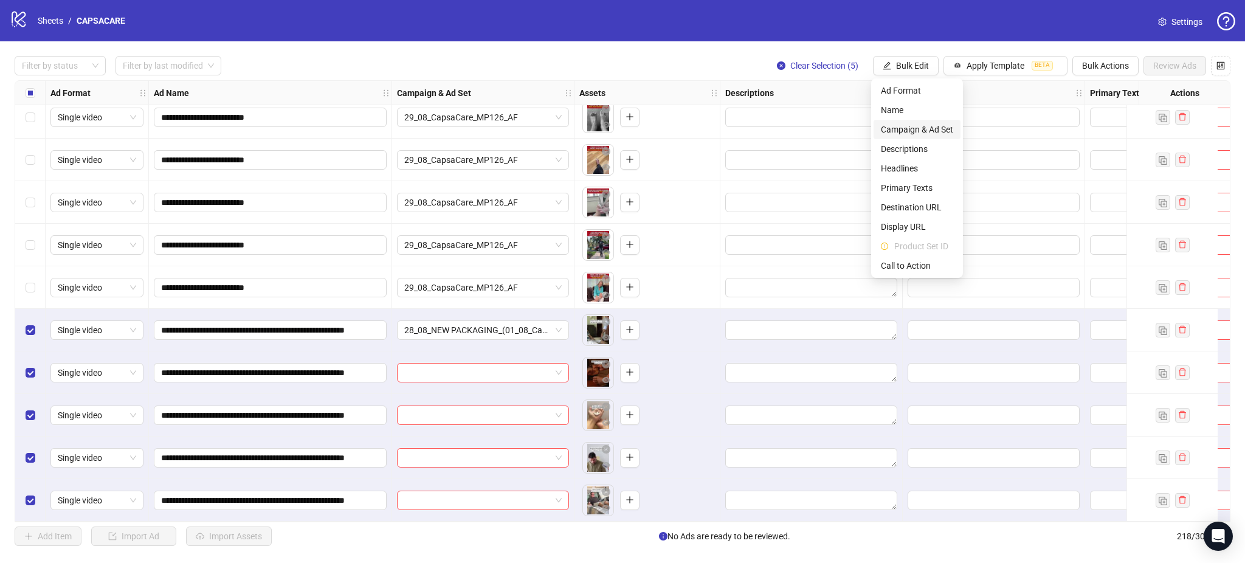
click at [909, 125] on span "Campaign & Ad Set" at bounding box center [917, 129] width 72 height 13
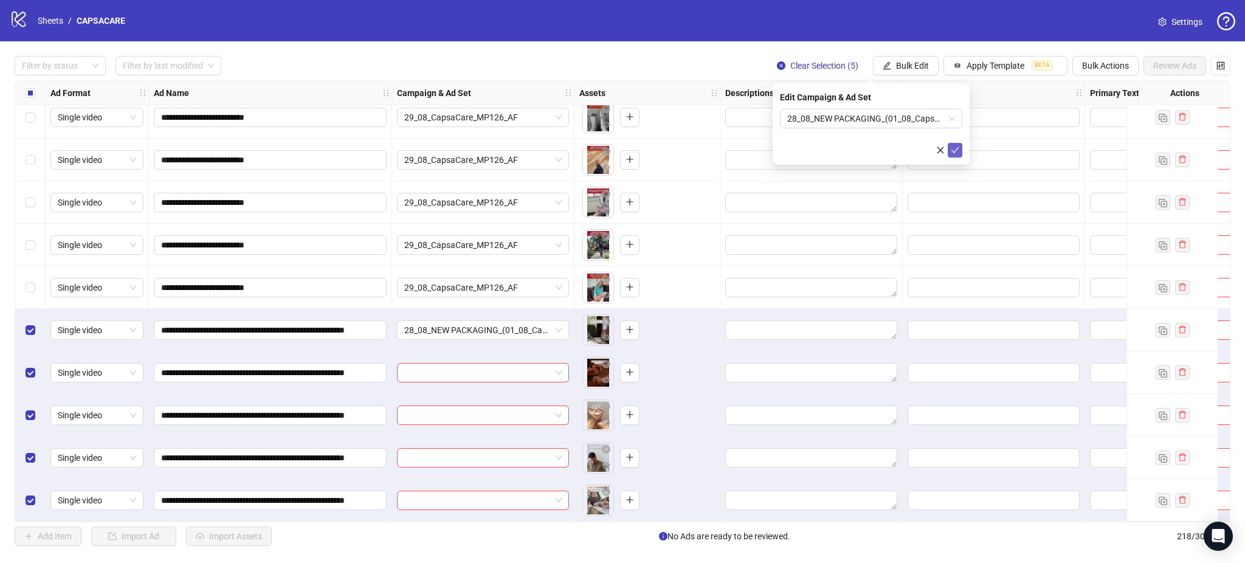
click at [961, 147] on button "submit" at bounding box center [955, 150] width 15 height 15
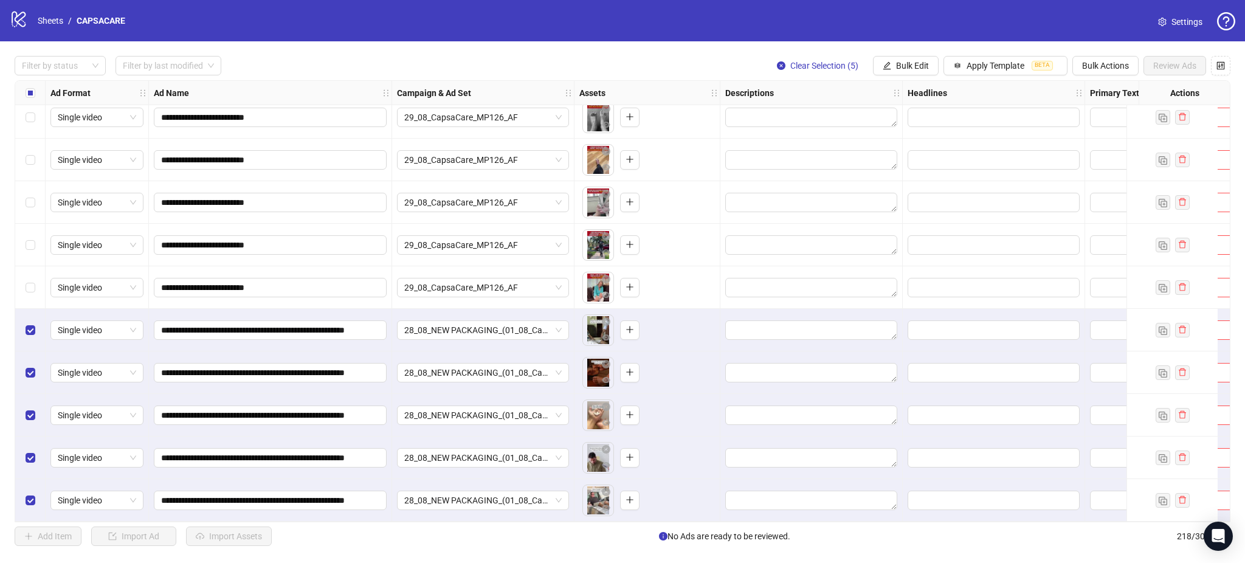
drag, startPoint x: 35, startPoint y: 95, endPoint x: 314, endPoint y: 558, distance: 540.1
click at [35, 94] on div "Select all rows" at bounding box center [30, 93] width 30 height 24
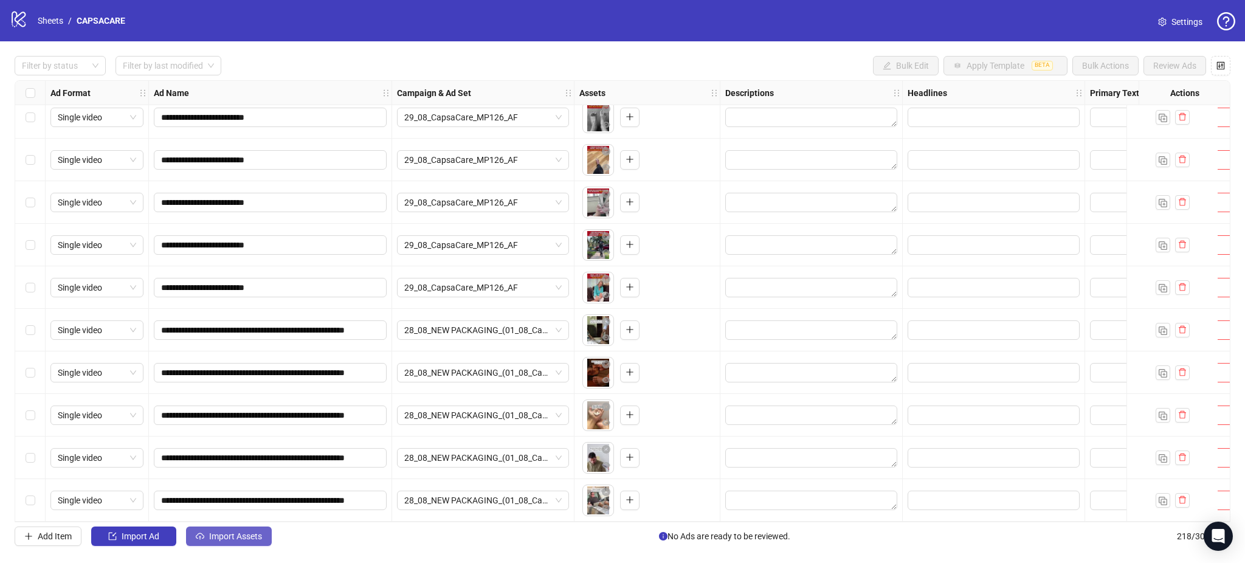
click at [235, 542] on button "Import Assets" at bounding box center [229, 536] width 86 height 19
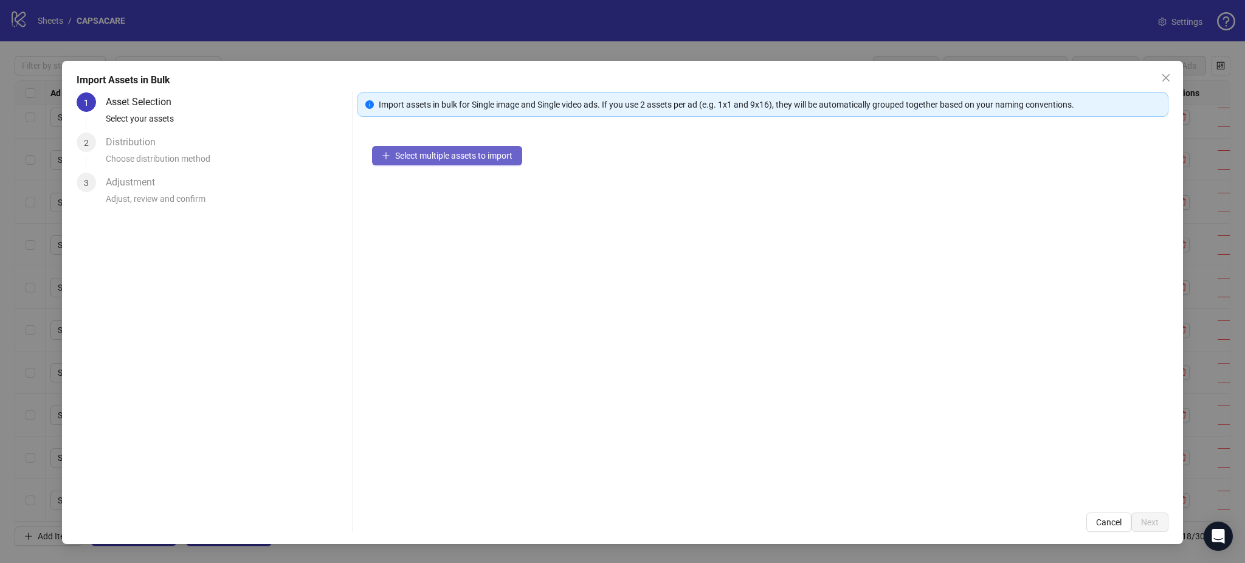
click at [423, 161] on button "Select multiple assets to import" at bounding box center [447, 155] width 150 height 19
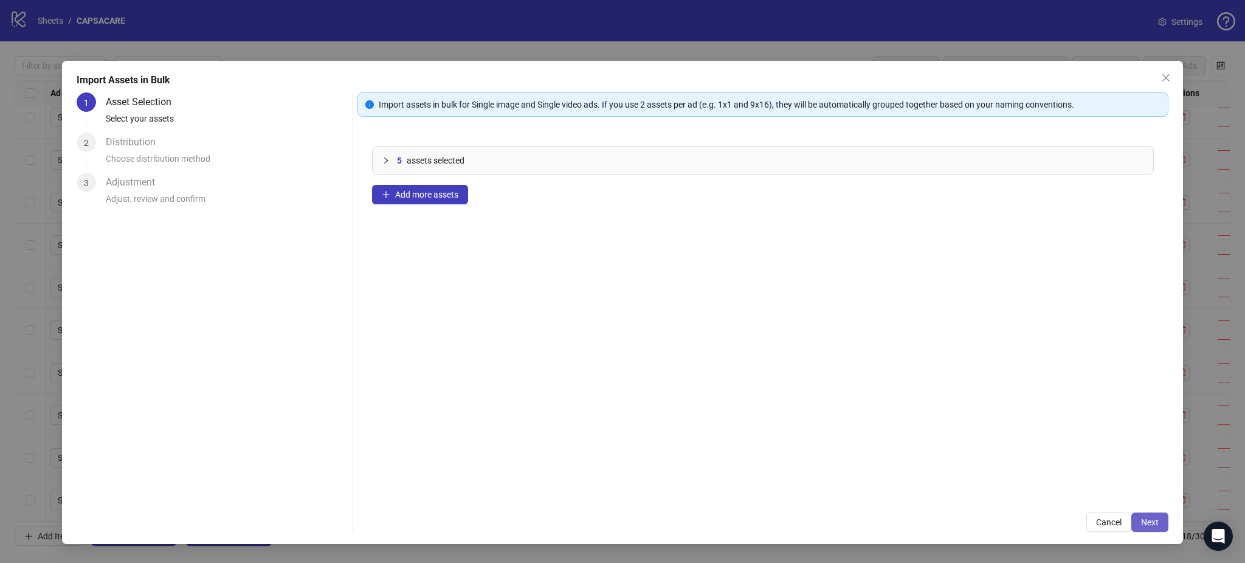
click at [1162, 514] on button "Next" at bounding box center [1150, 522] width 37 height 19
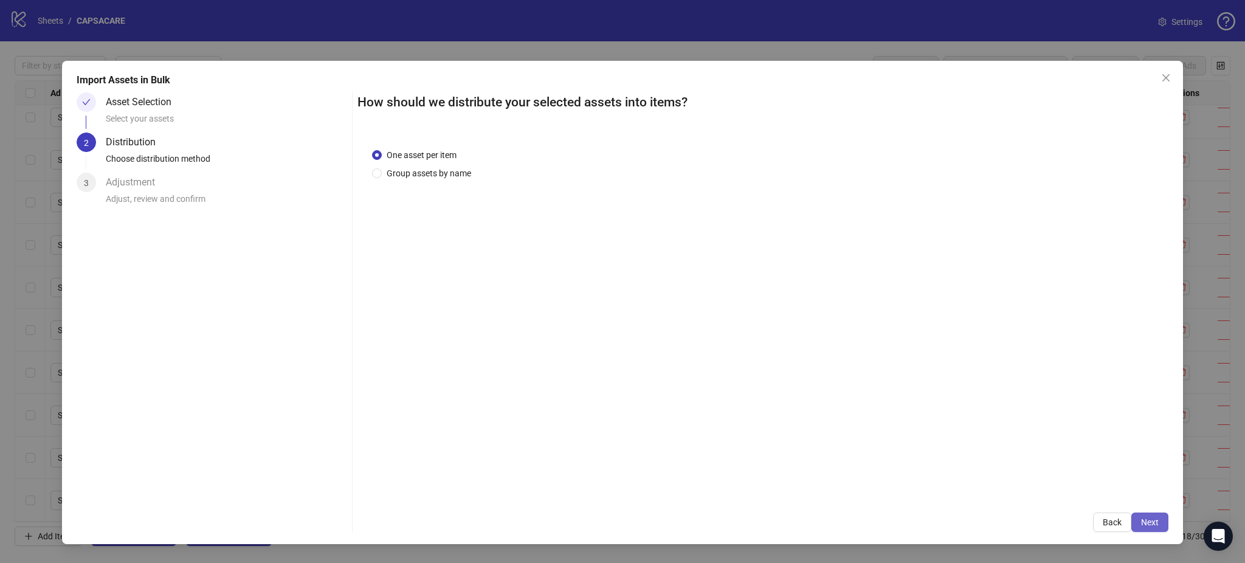
click at [1159, 524] on button "Next" at bounding box center [1150, 522] width 37 height 19
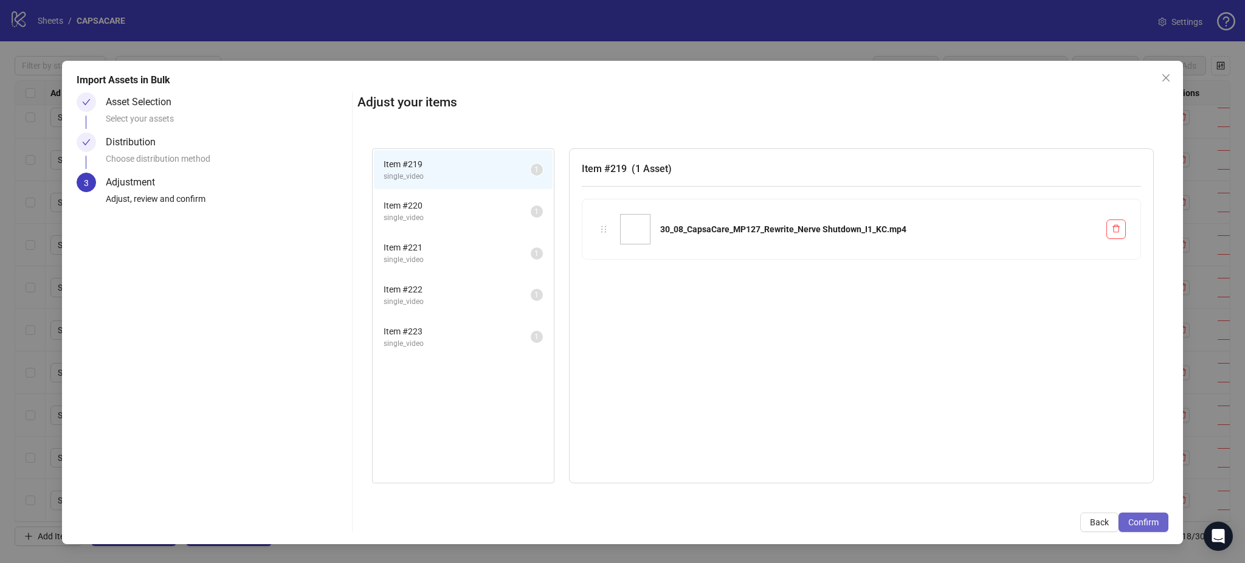
click at [1158, 524] on span "Confirm" at bounding box center [1144, 523] width 30 height 10
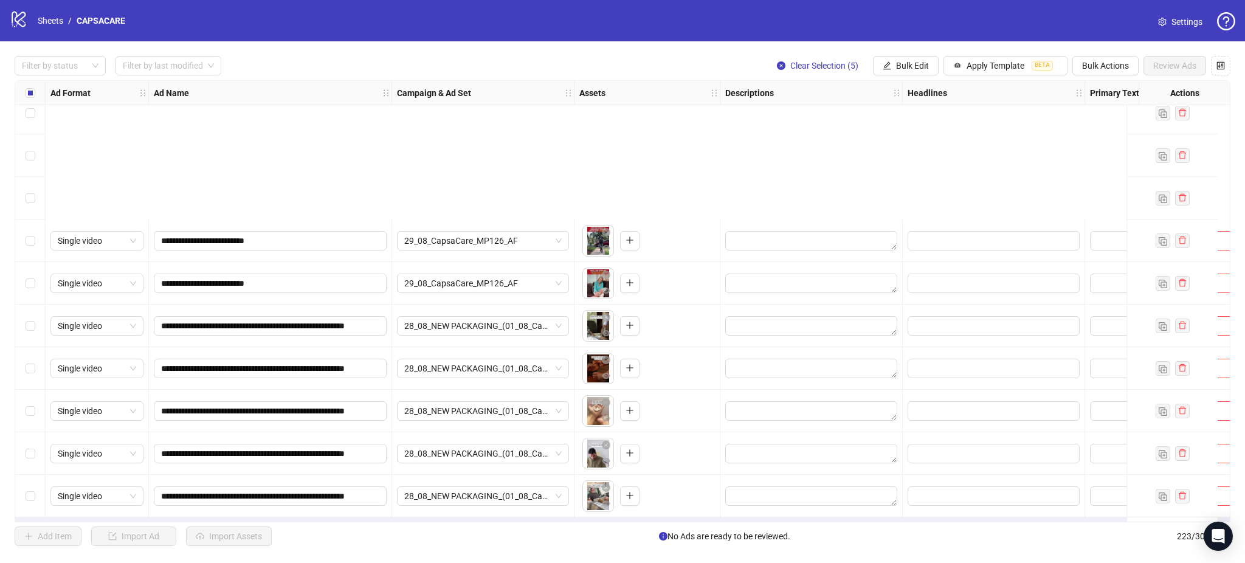
scroll to position [9080, 0]
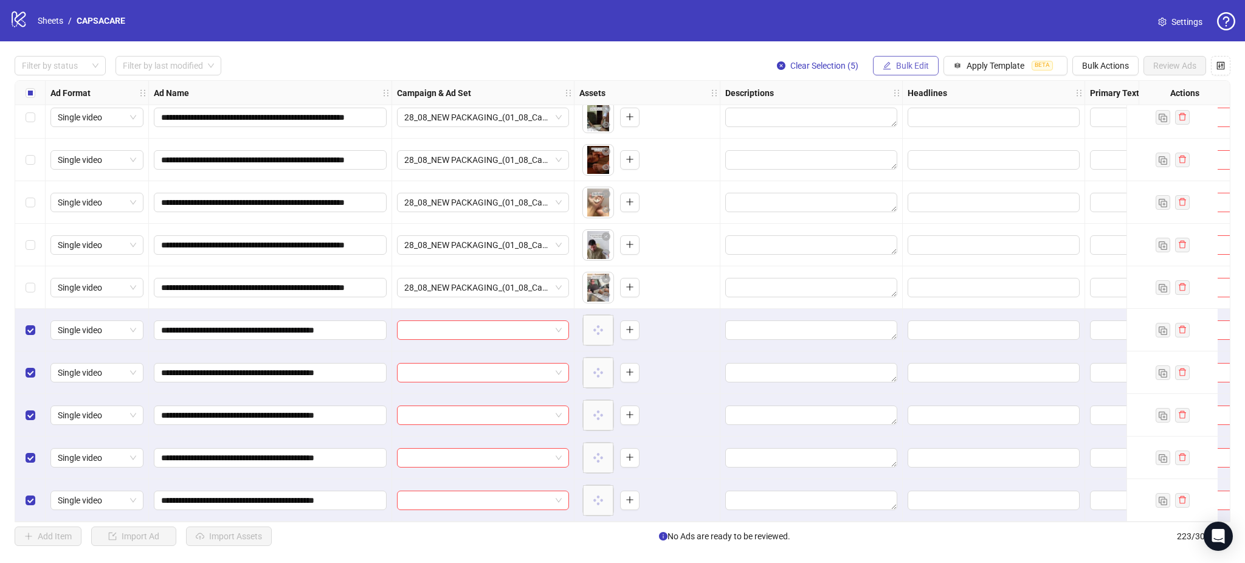
click at [919, 63] on span "Bulk Edit" at bounding box center [912, 66] width 33 height 10
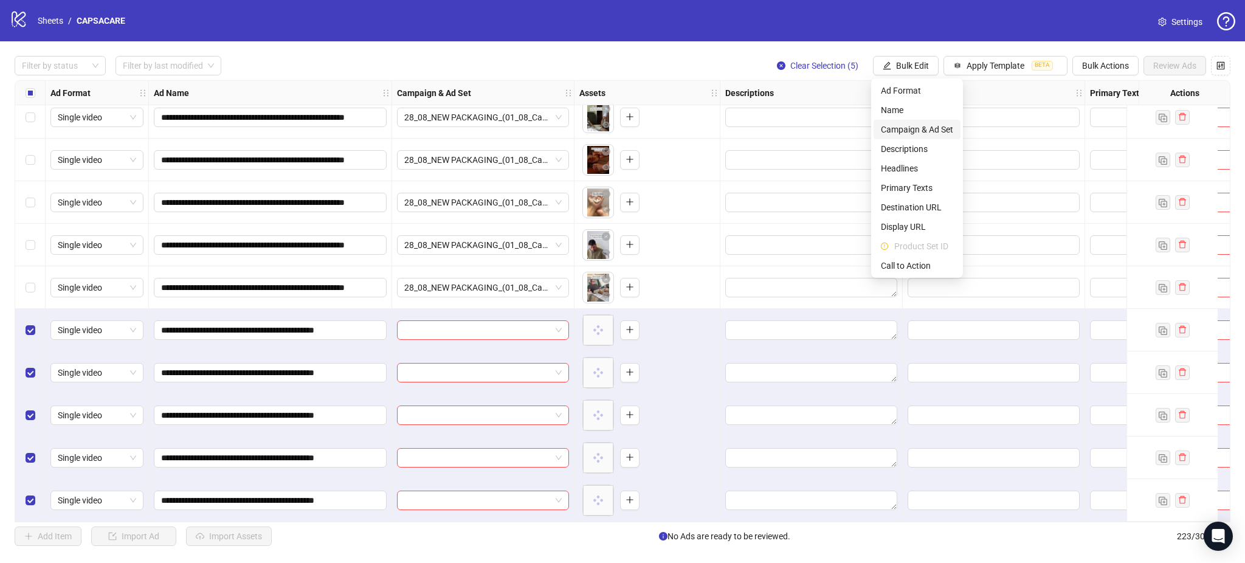
click at [915, 131] on span "Campaign & Ad Set" at bounding box center [917, 129] width 72 height 13
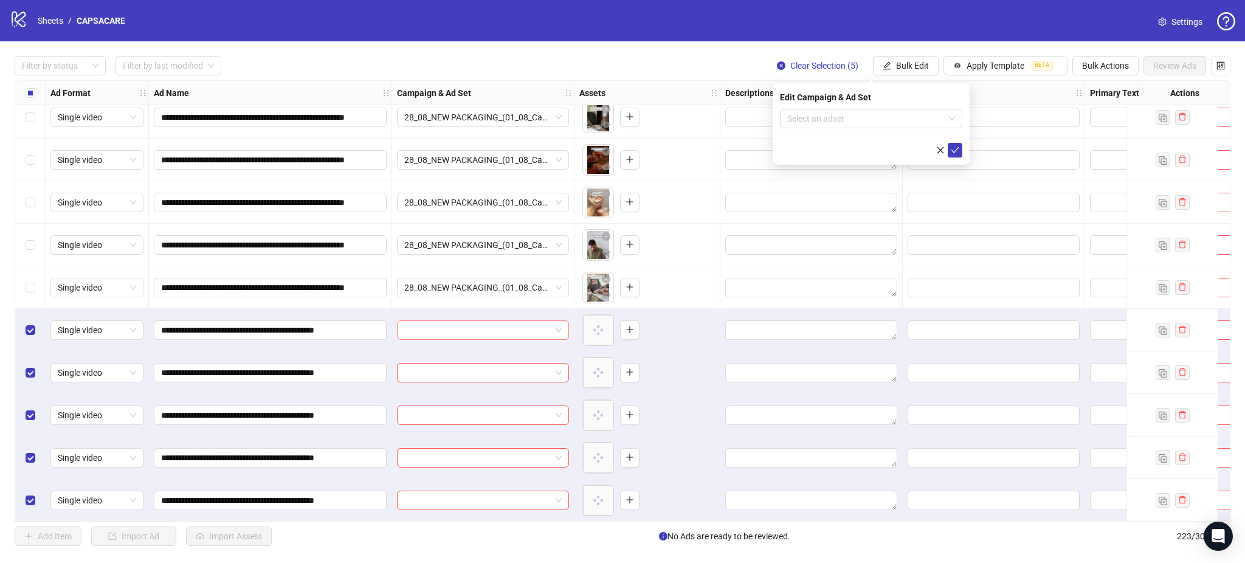
click at [462, 327] on input "search" at bounding box center [477, 330] width 147 height 18
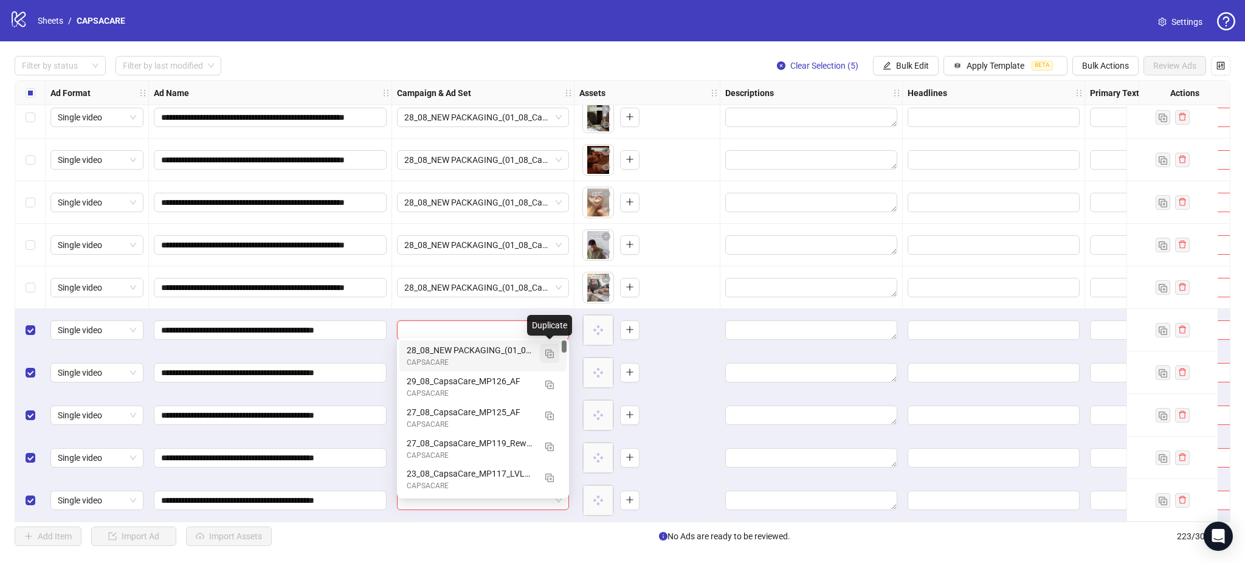
click at [551, 355] on img "button" at bounding box center [549, 354] width 9 height 9
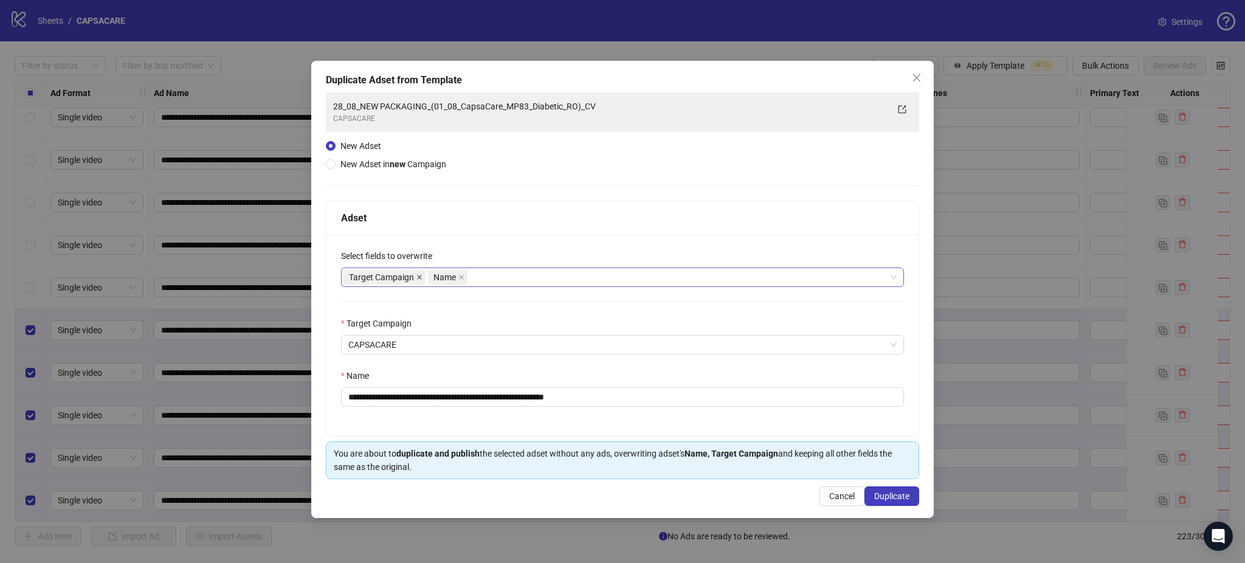
click at [419, 275] on icon "close" at bounding box center [420, 277] width 6 height 6
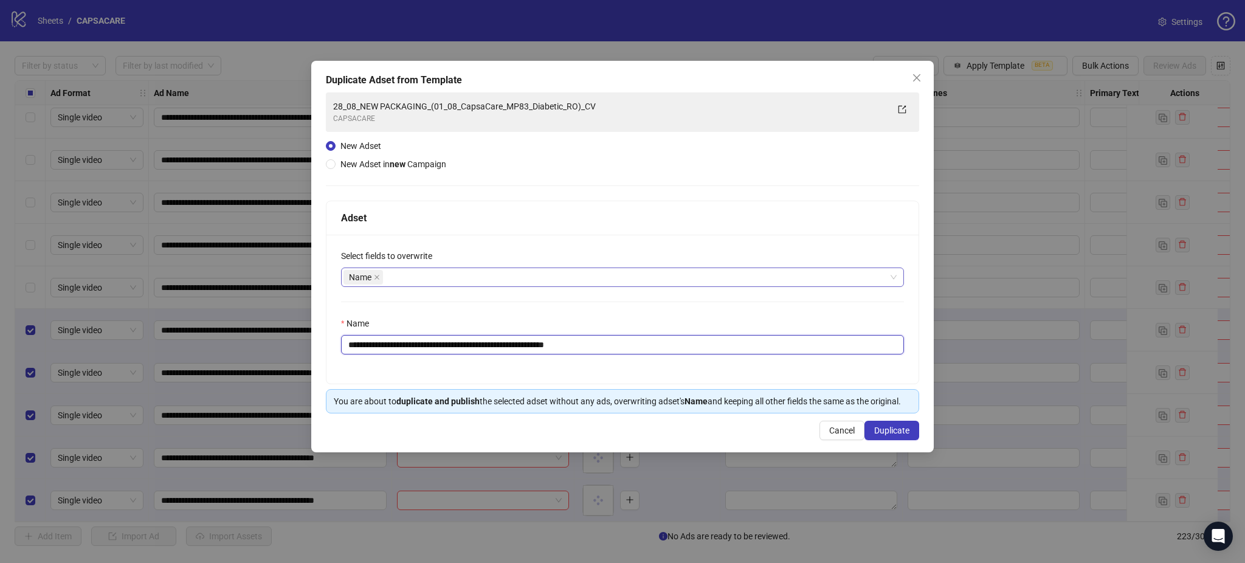
click at [453, 345] on input "**********" at bounding box center [622, 344] width 563 height 19
paste input "text"
type input "**********"
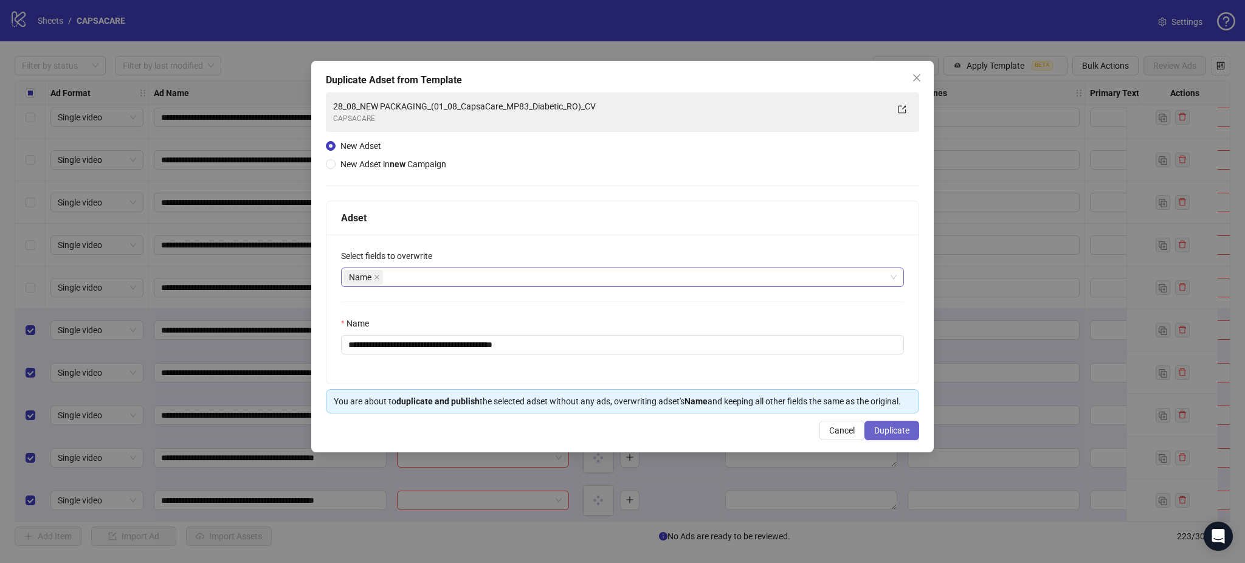
click at [896, 429] on span "Duplicate" at bounding box center [891, 431] width 35 height 10
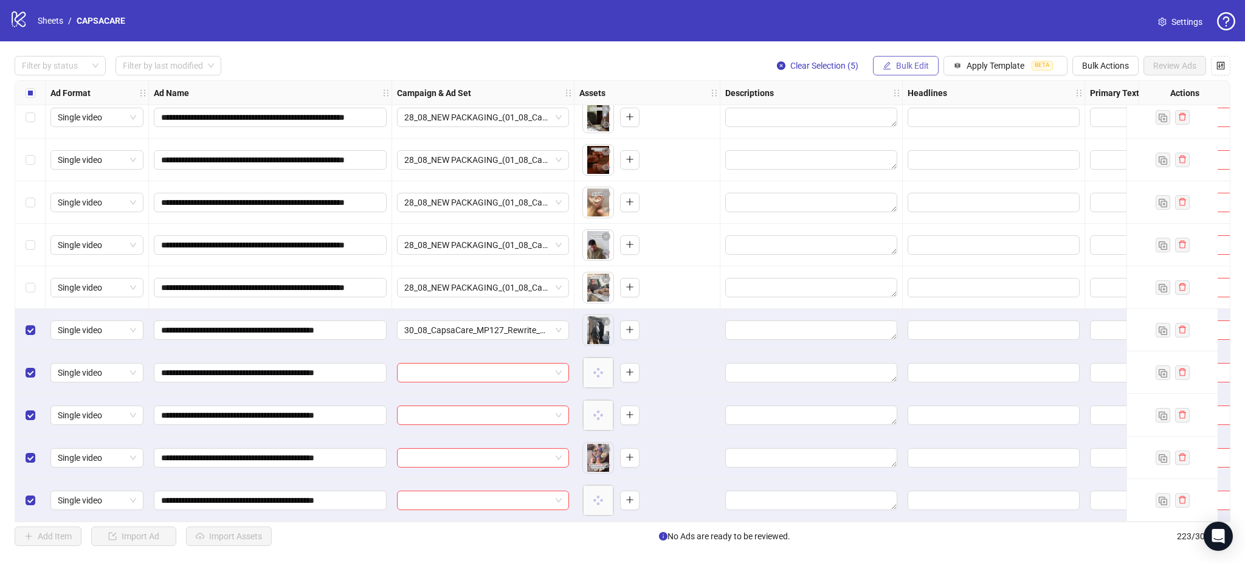
click at [884, 69] on icon "edit" at bounding box center [888, 65] width 8 height 8
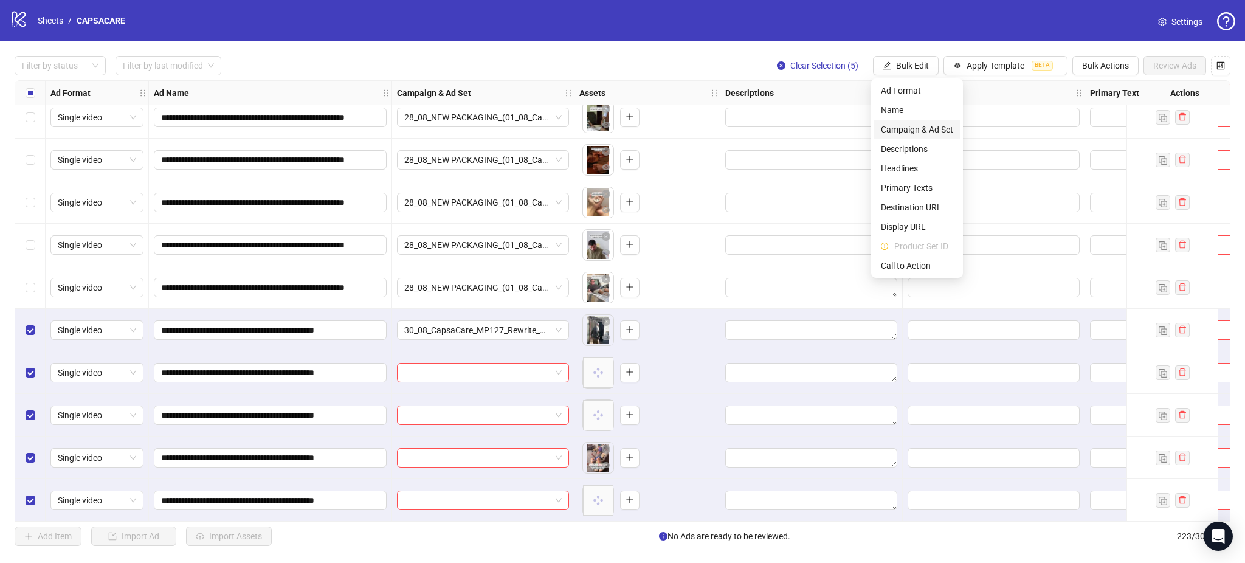
click at [916, 128] on span "Campaign & Ad Set" at bounding box center [917, 129] width 72 height 13
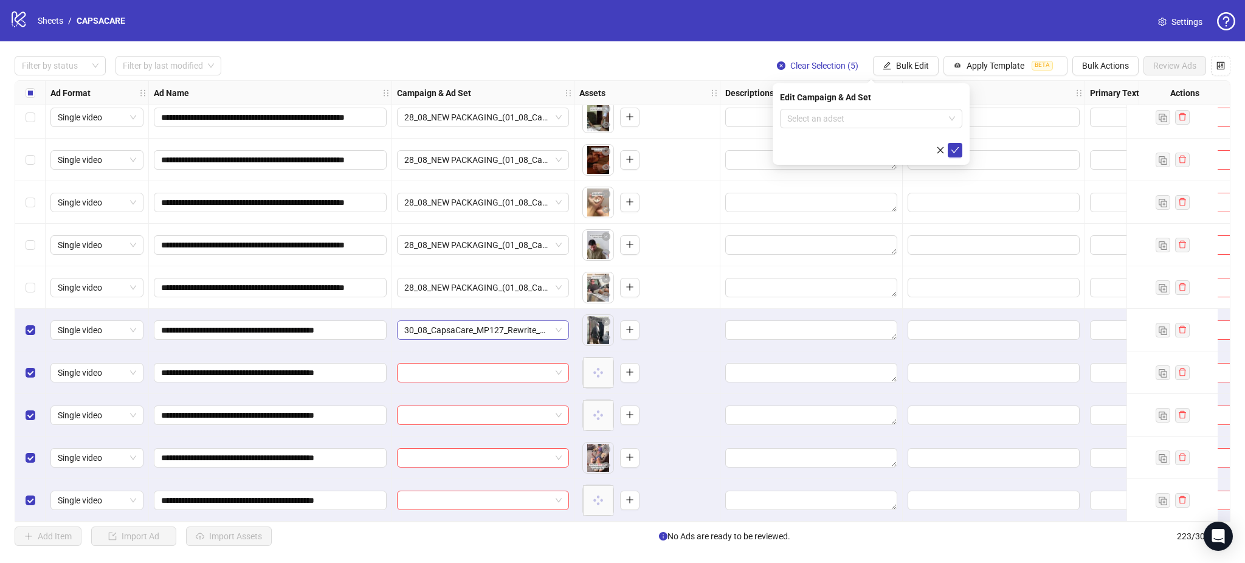
click at [446, 329] on span "30_08_CapsaCare_MP127_Rewrite_Nerve Shutdown_KC" at bounding box center [483, 330] width 158 height 18
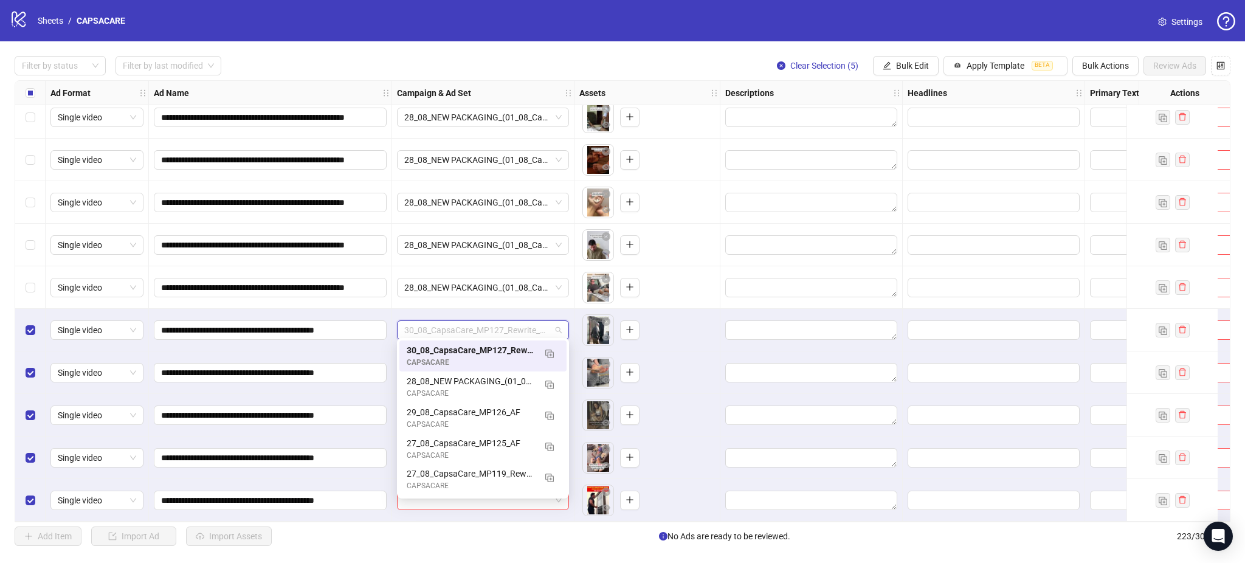
click at [712, 255] on div "To pick up a draggable item, press the space bar. While dragging, use the arrow…" at bounding box center [648, 245] width 136 height 38
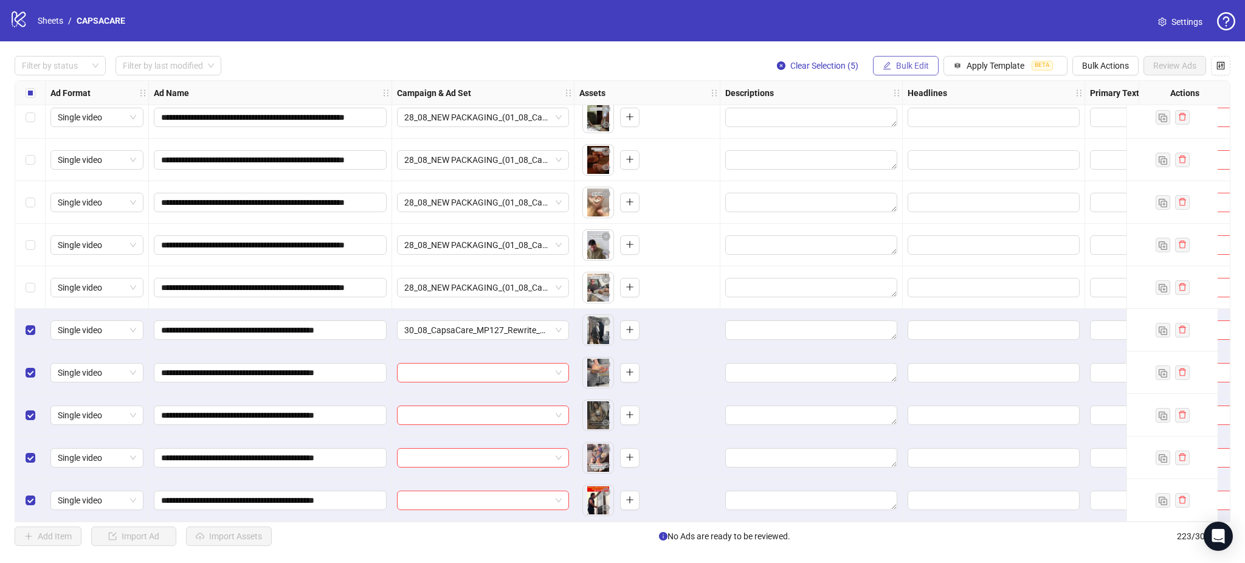
click at [901, 60] on button "Bulk Edit" at bounding box center [906, 65] width 66 height 19
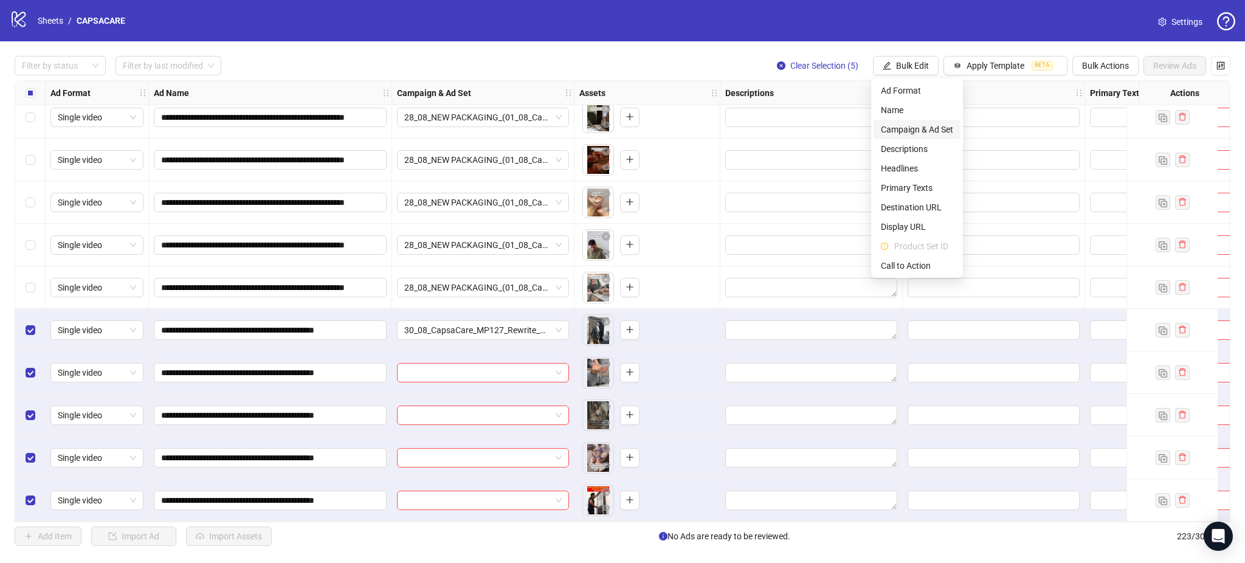
click at [909, 127] on span "Campaign & Ad Set" at bounding box center [917, 129] width 72 height 13
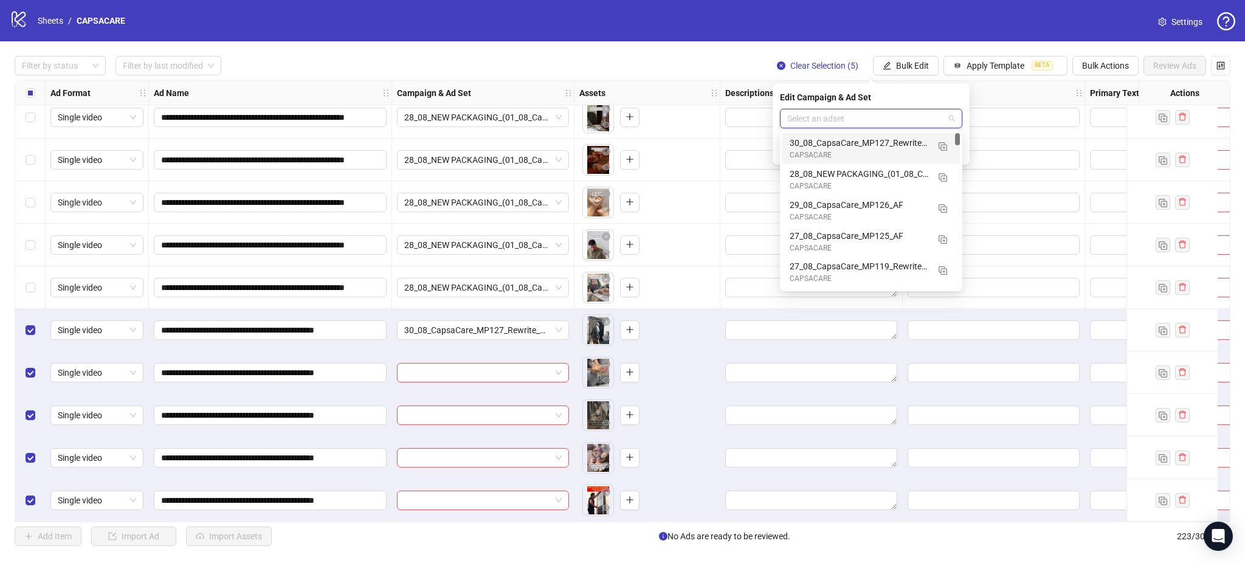
click at [859, 113] on input "search" at bounding box center [866, 118] width 157 height 18
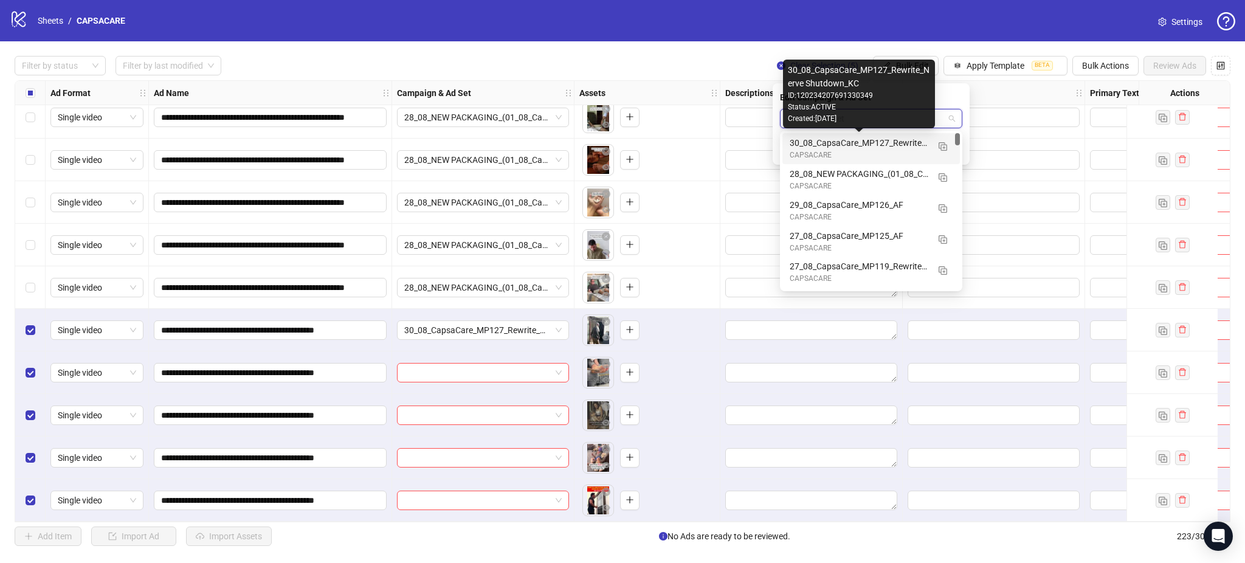
click at [854, 145] on div "30_08_CapsaCare_MP127_Rewrite_Nerve Shutdown_KC" at bounding box center [859, 142] width 139 height 13
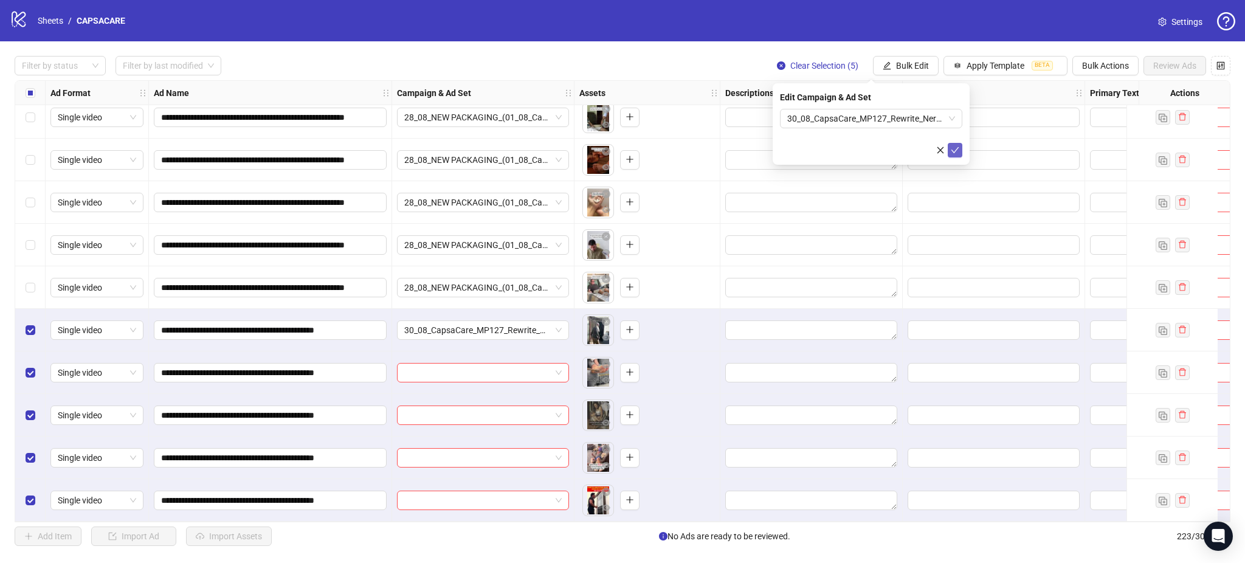
drag, startPoint x: 955, startPoint y: 147, endPoint x: 948, endPoint y: 153, distance: 9.1
click at [955, 147] on icon "check" at bounding box center [955, 150] width 9 height 9
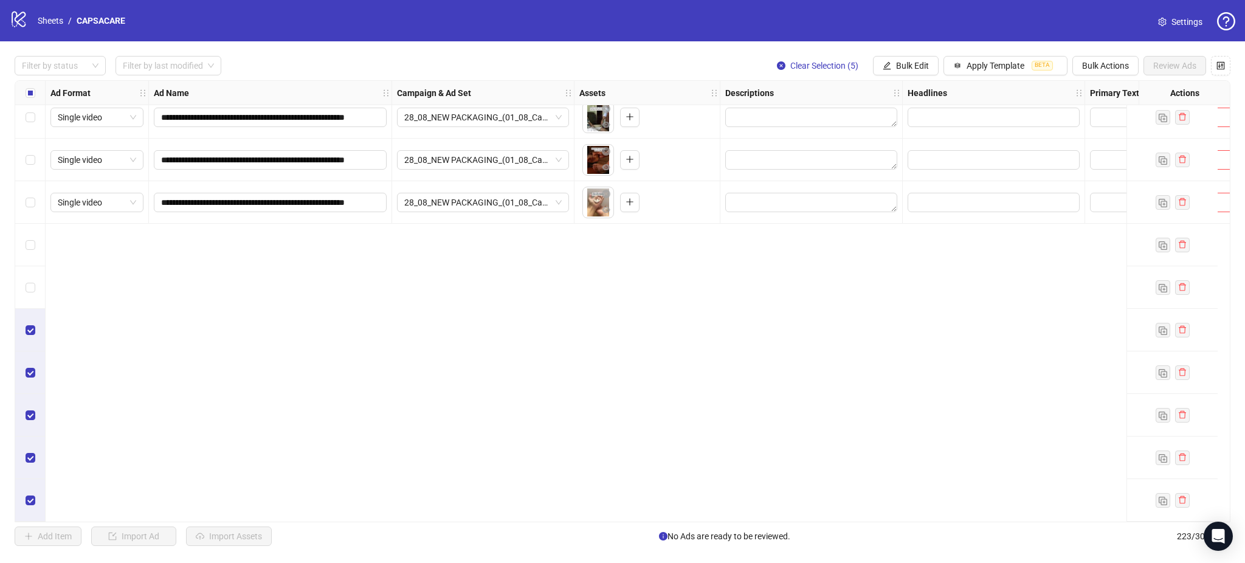
scroll to position [8729, 0]
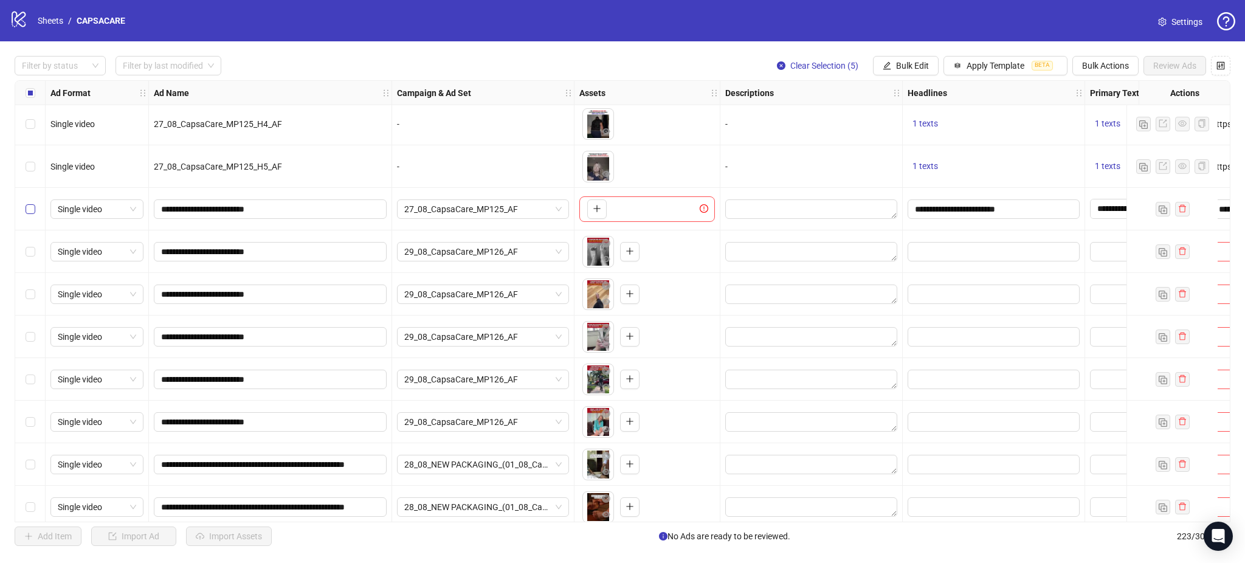
click at [26, 214] on label "Select row 208" at bounding box center [31, 209] width 10 height 13
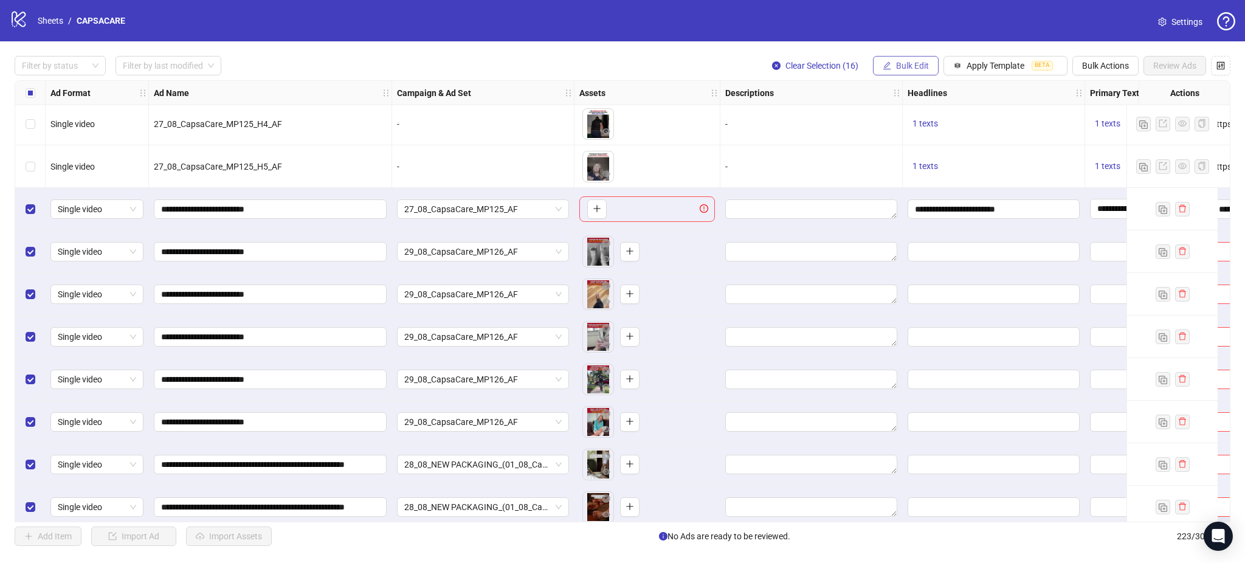
click at [898, 63] on span "Bulk Edit" at bounding box center [912, 66] width 33 height 10
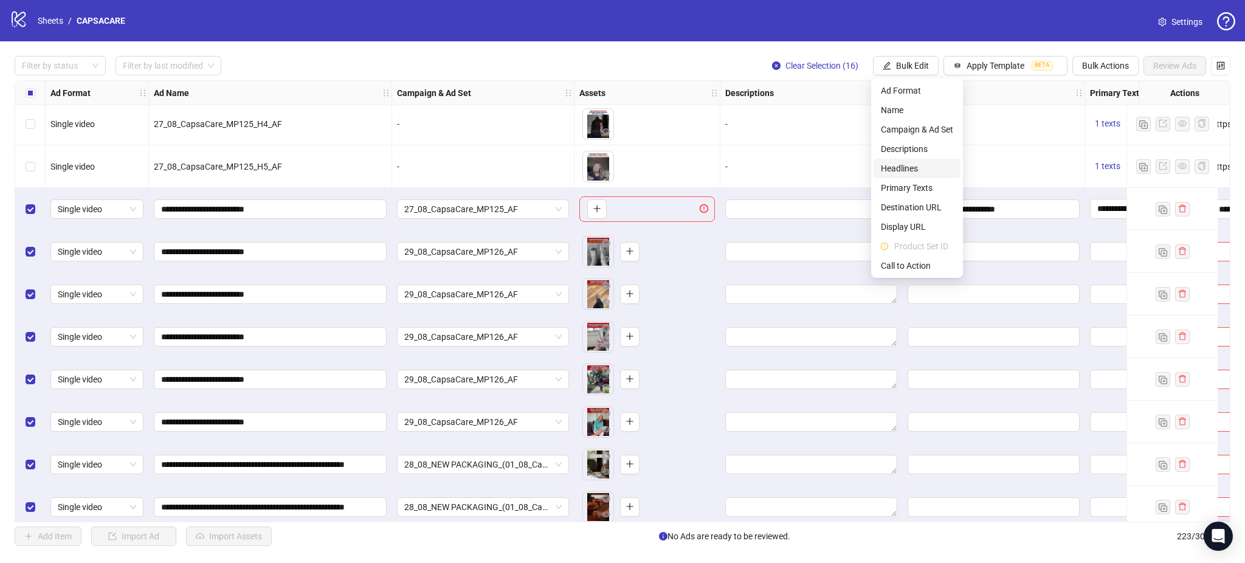
click at [902, 163] on span "Headlines" at bounding box center [917, 168] width 72 height 13
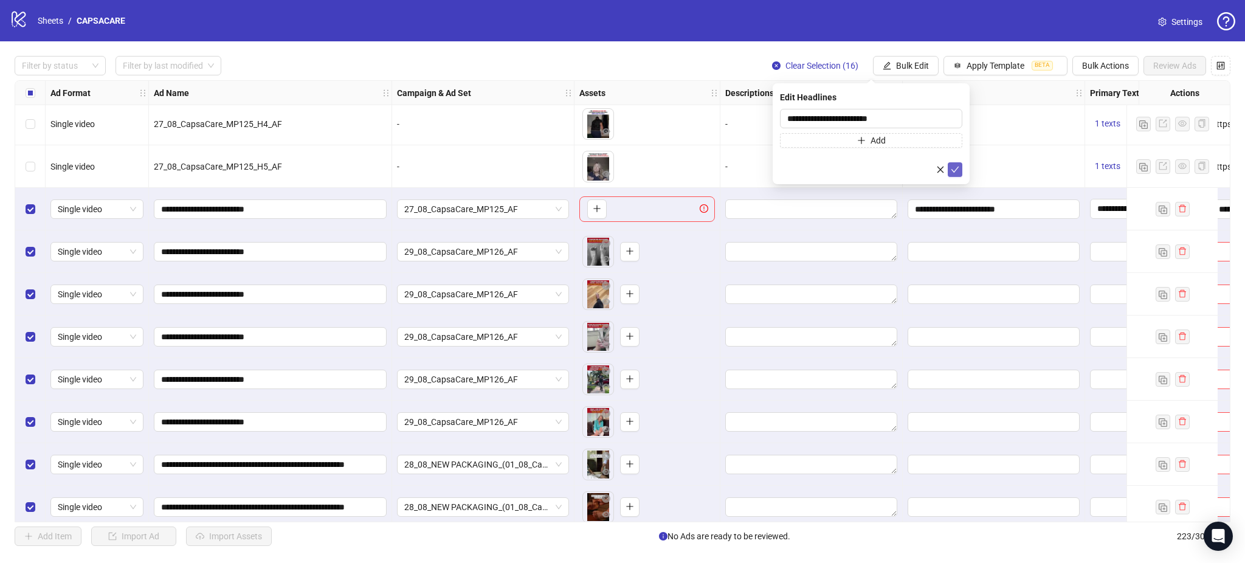
click at [954, 168] on icon "check" at bounding box center [955, 169] width 9 height 9
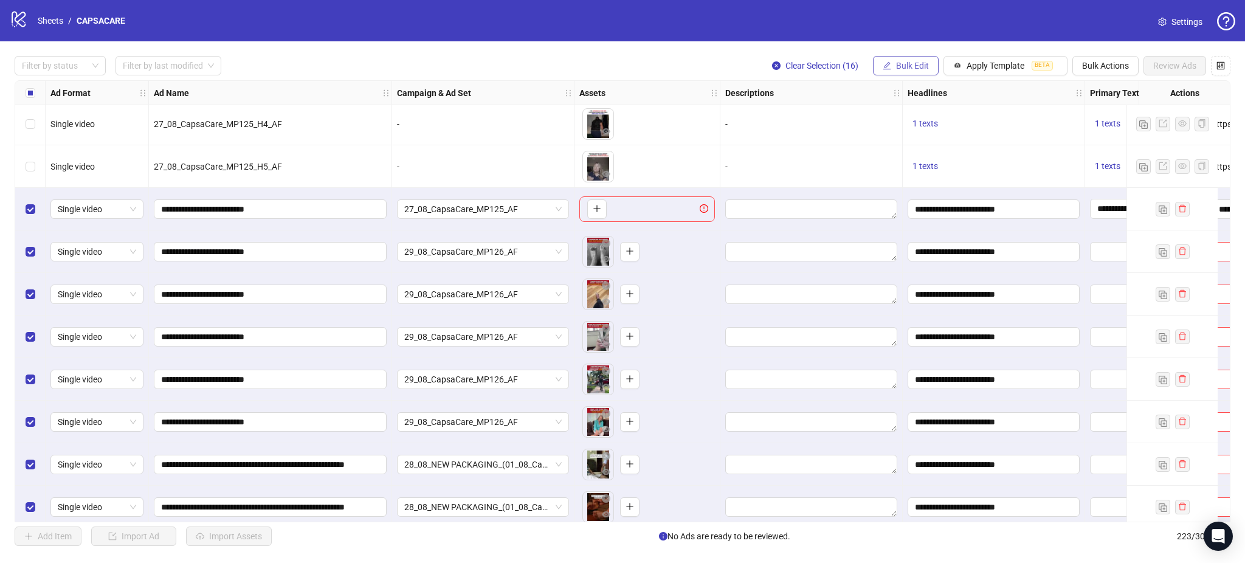
click at [912, 59] on button "Bulk Edit" at bounding box center [906, 65] width 66 height 19
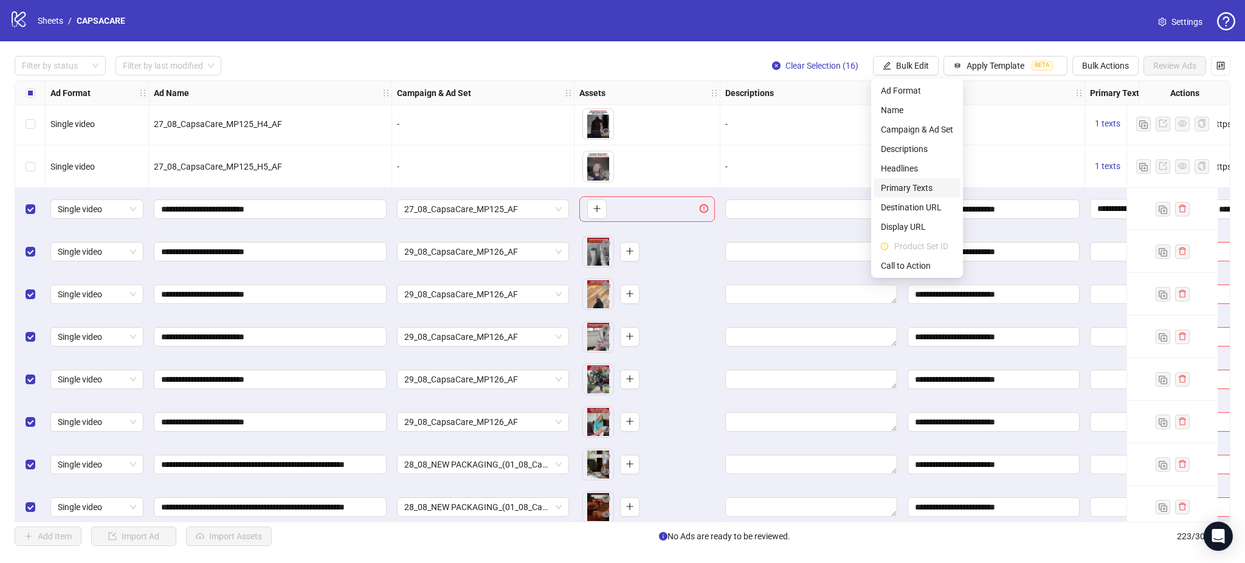
click at [921, 184] on span "Primary Texts" at bounding box center [917, 187] width 72 height 13
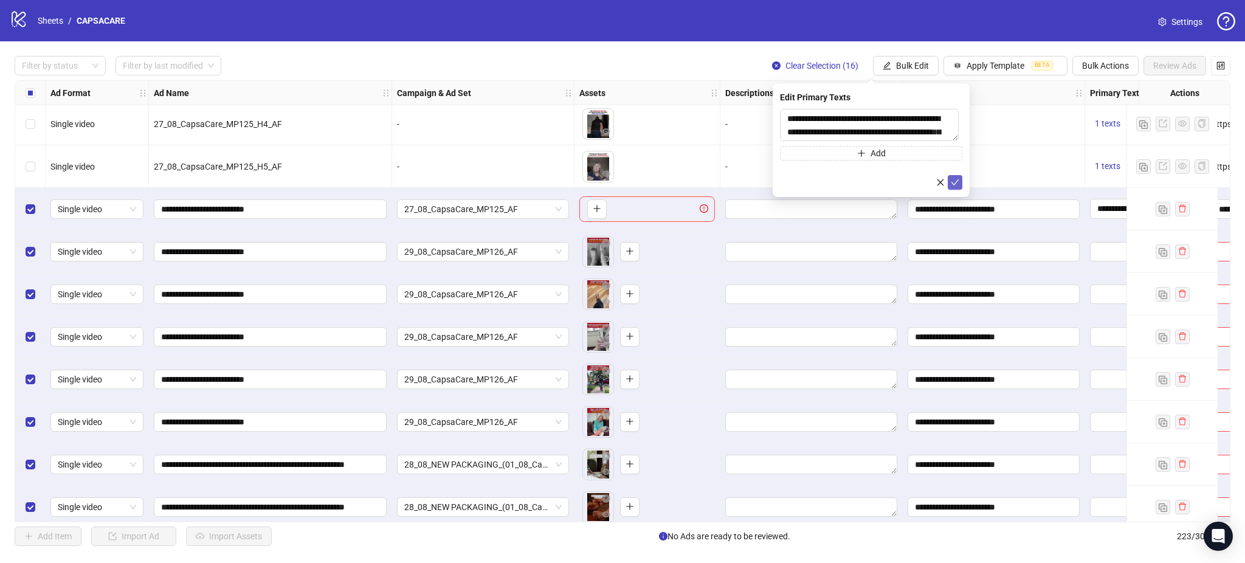
click at [958, 181] on icon "check" at bounding box center [955, 182] width 9 height 9
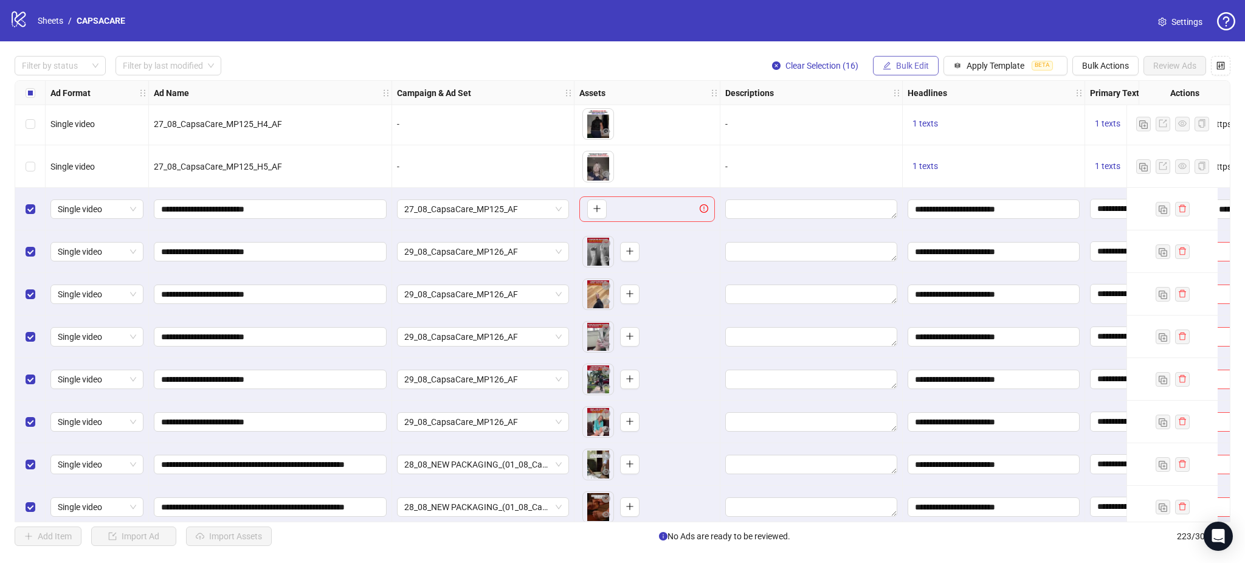
click at [902, 66] on span "Bulk Edit" at bounding box center [912, 66] width 33 height 10
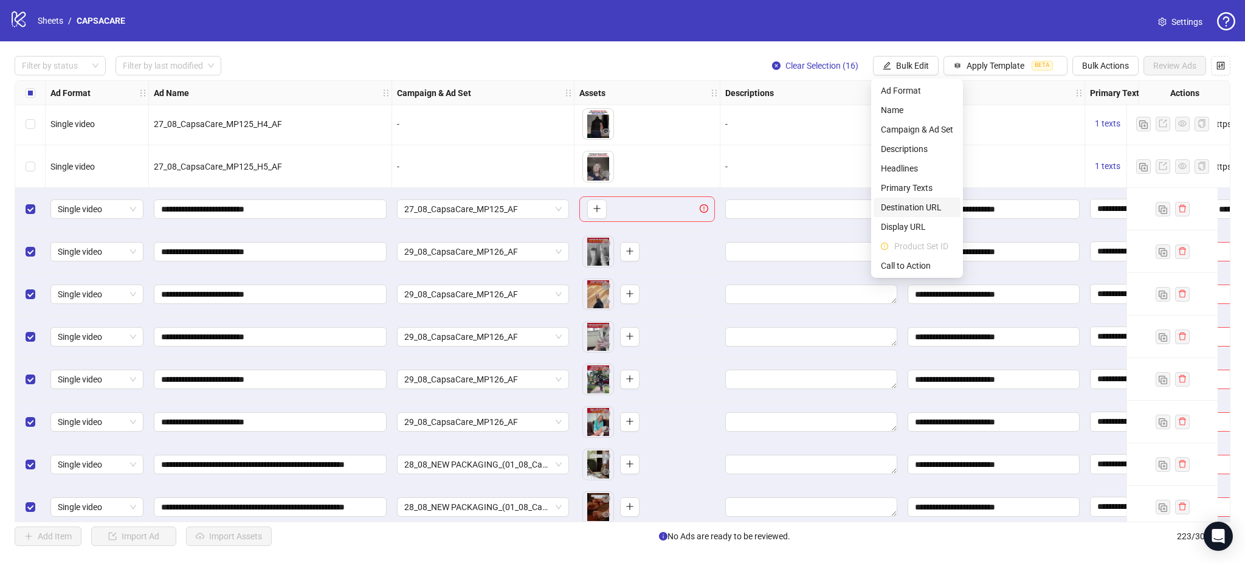
click at [923, 209] on span "Destination URL" at bounding box center [917, 207] width 72 height 13
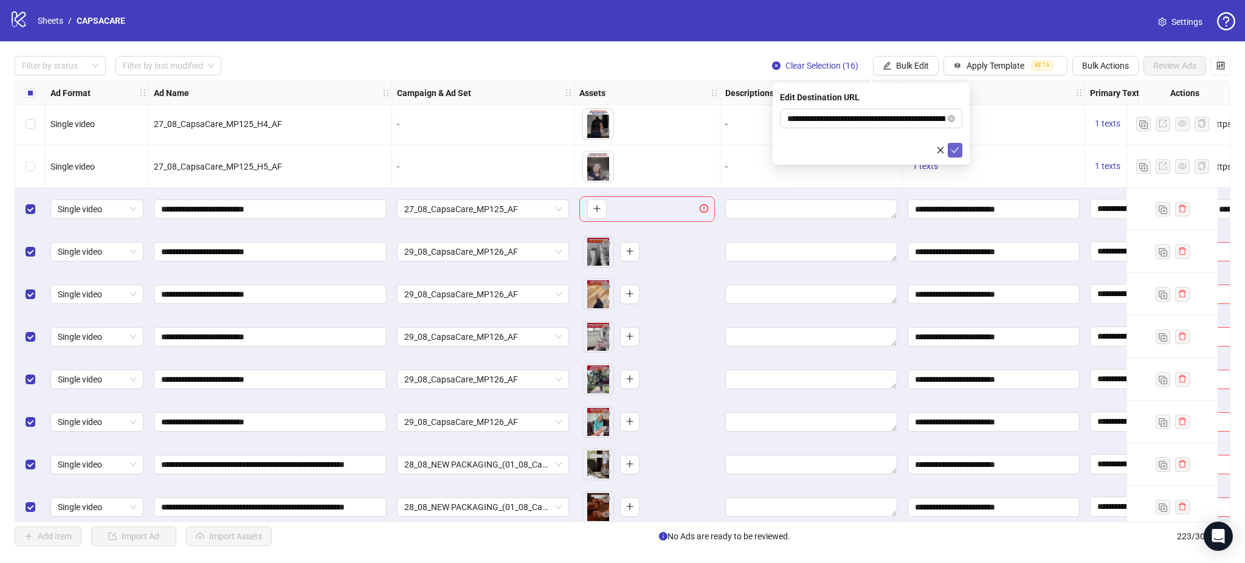
click at [959, 151] on icon "check" at bounding box center [955, 150] width 9 height 9
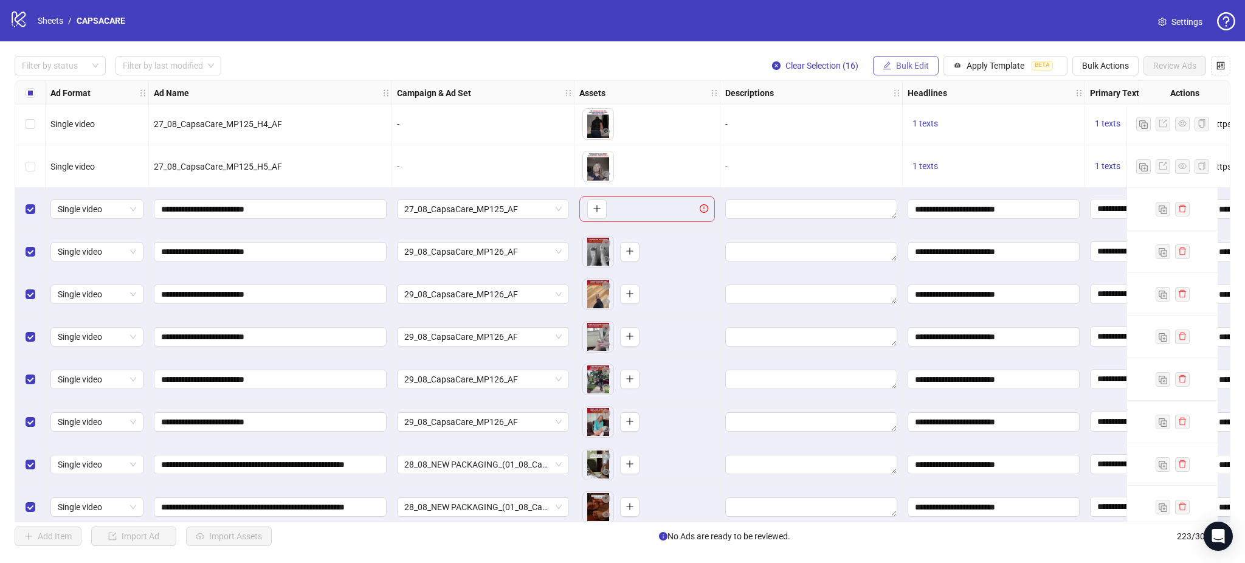
click at [909, 61] on button "Bulk Edit" at bounding box center [906, 65] width 66 height 19
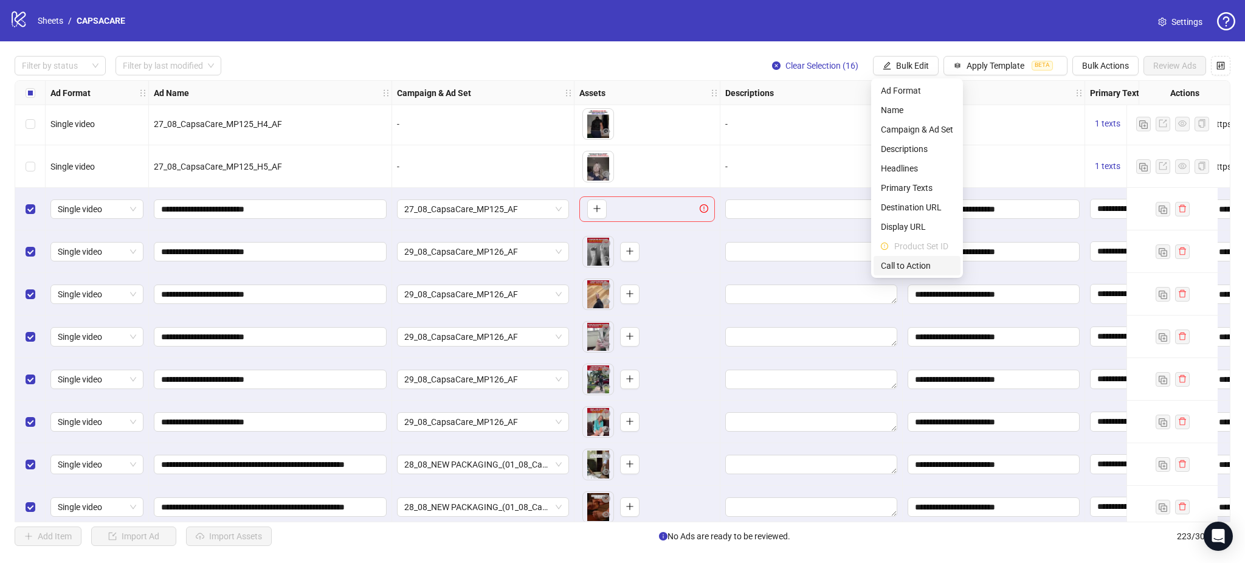
click at [919, 261] on span "Call to Action" at bounding box center [917, 265] width 72 height 13
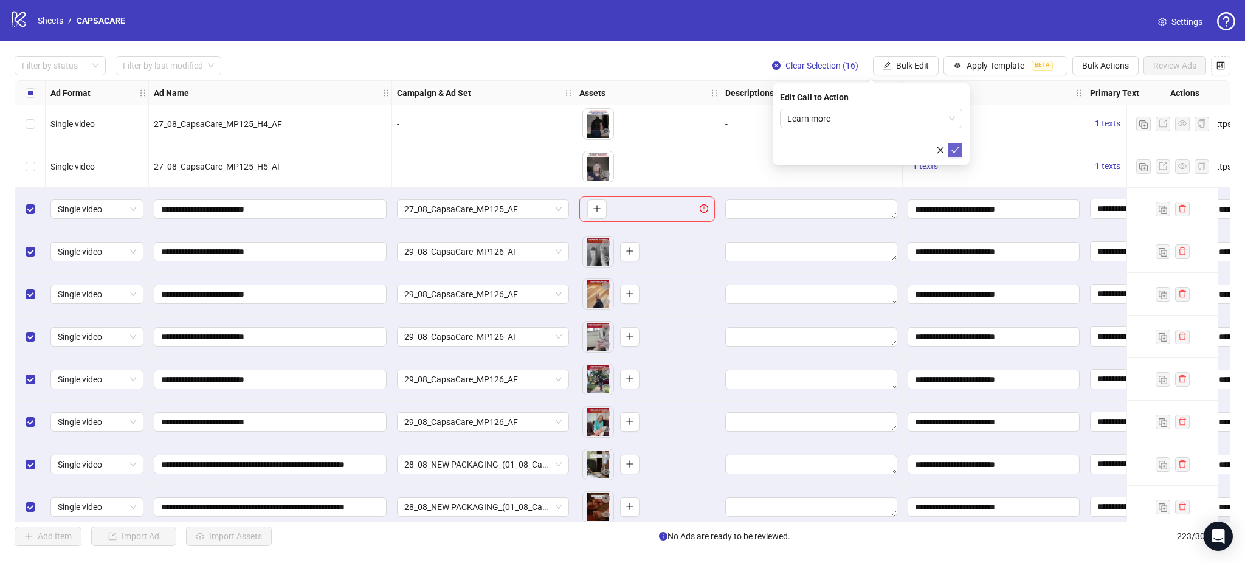
click at [956, 144] on button "submit" at bounding box center [955, 150] width 15 height 15
click at [39, 212] on div "Select row 208" at bounding box center [30, 209] width 30 height 43
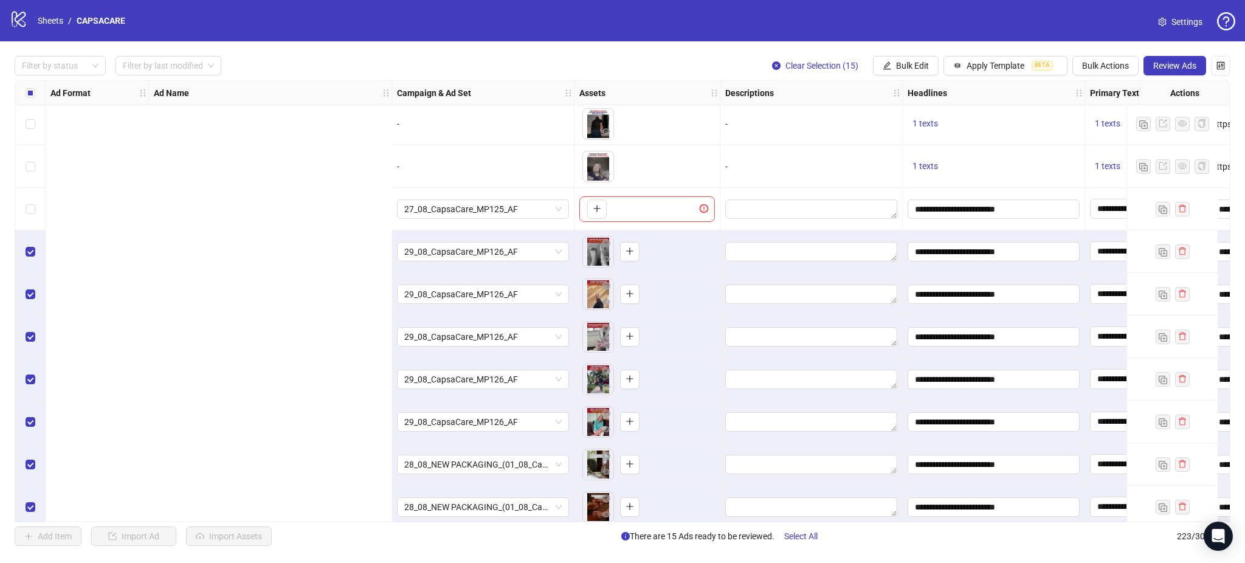
scroll to position [8729, 582]
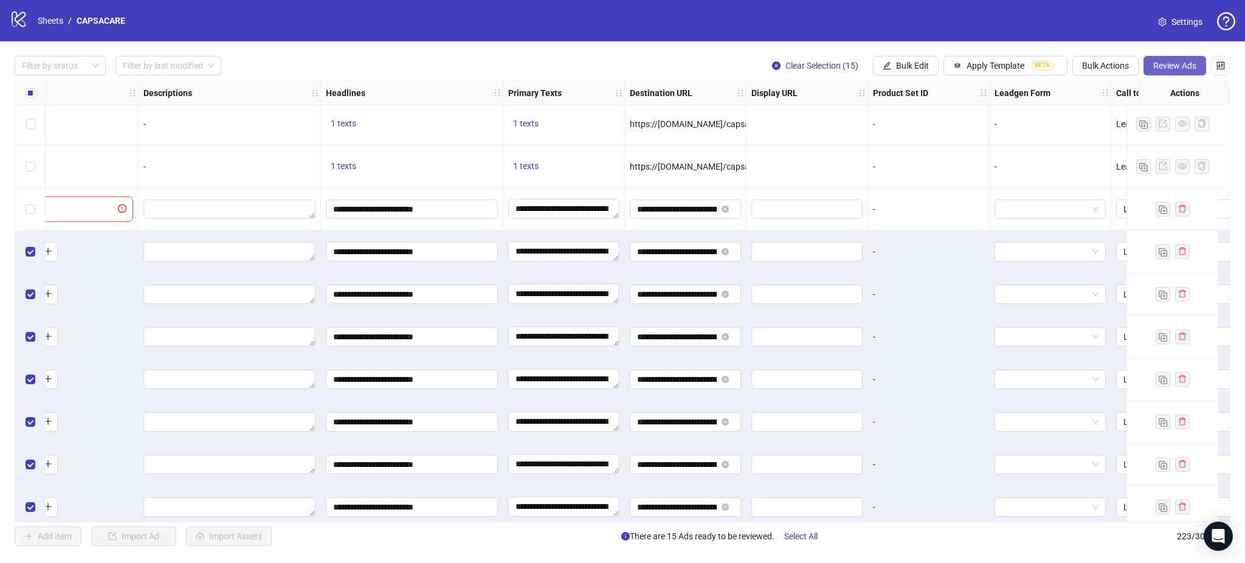
click at [1154, 62] on span "Review Ads" at bounding box center [1175, 66] width 43 height 10
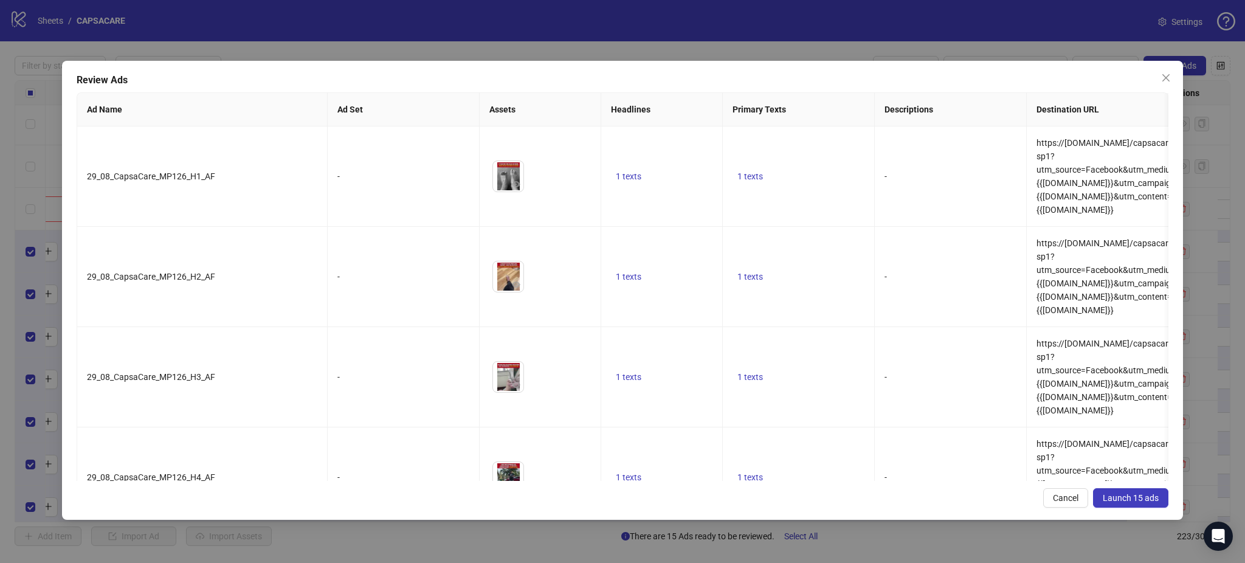
click at [1129, 502] on span "Launch 15 ads" at bounding box center [1131, 498] width 56 height 10
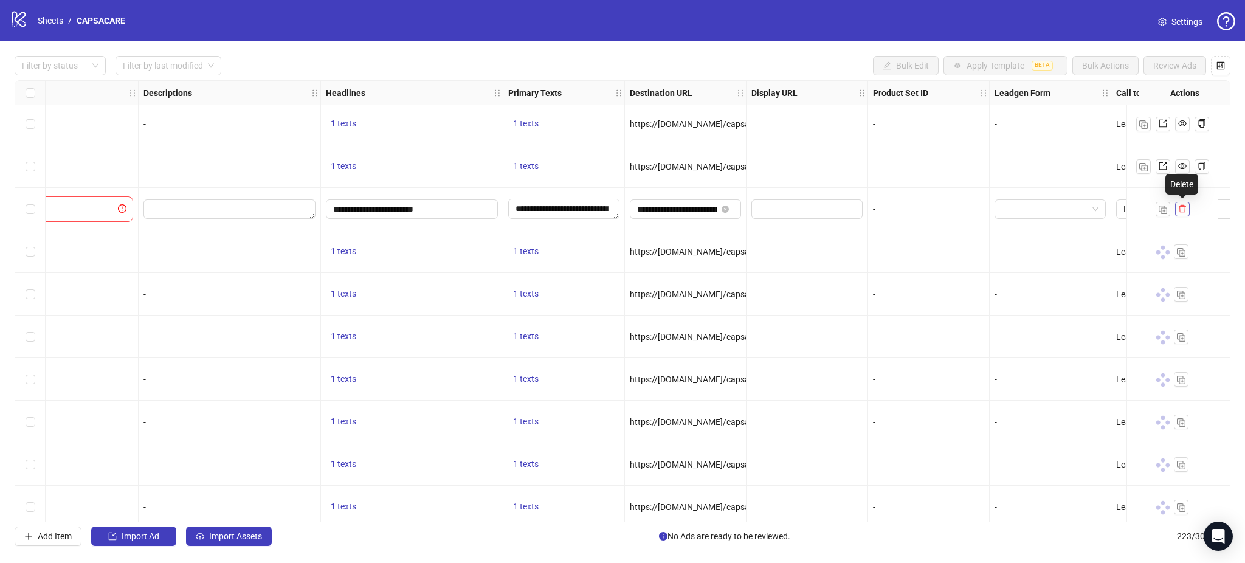
click at [1183, 211] on icon "delete" at bounding box center [1183, 208] width 9 height 9
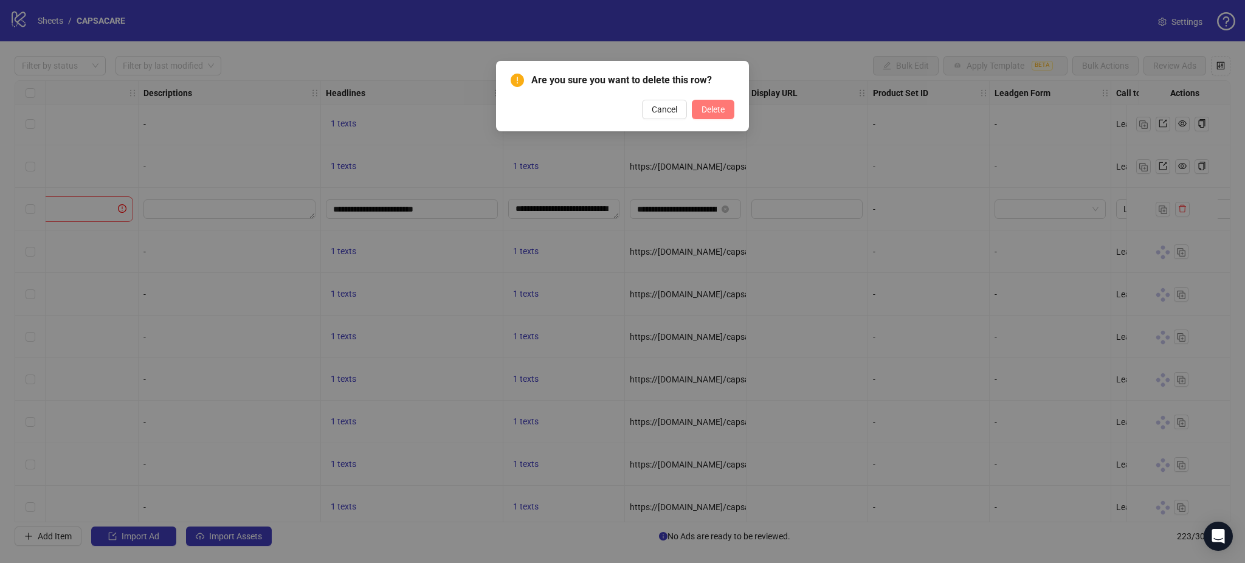
click at [716, 112] on span "Delete" at bounding box center [713, 110] width 23 height 10
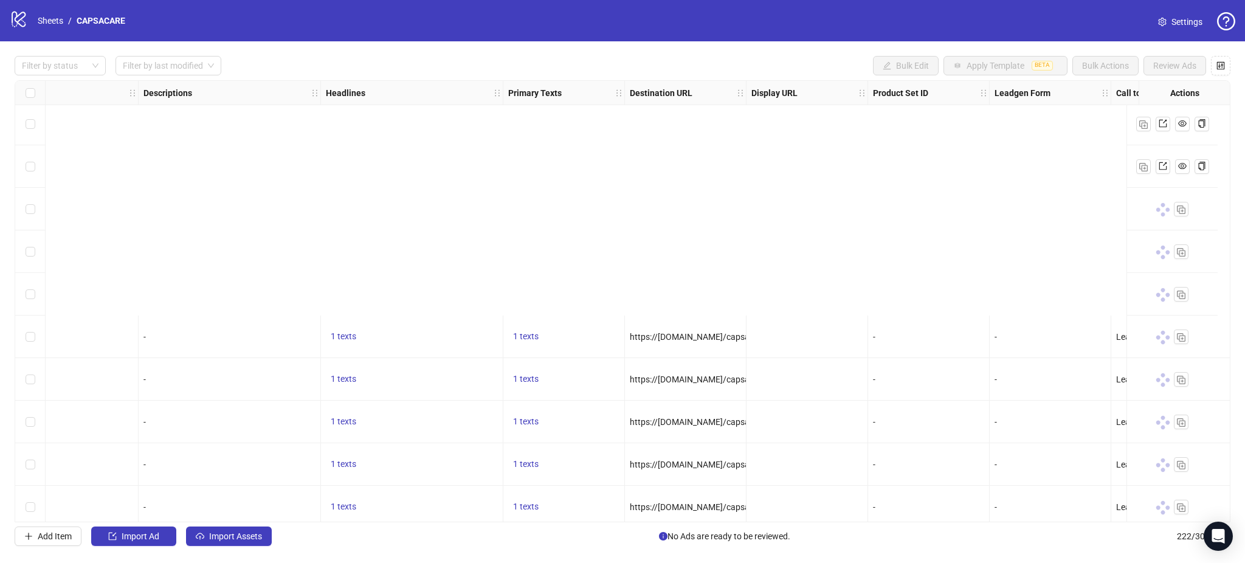
scroll to position [9037, 582]
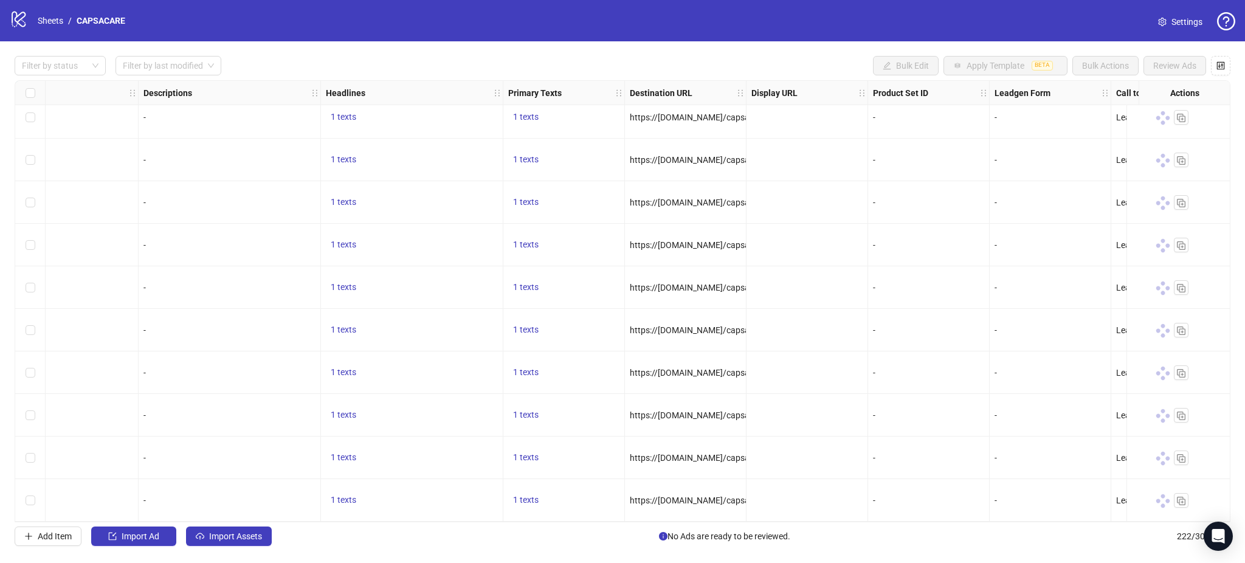
drag, startPoint x: 921, startPoint y: 522, endPoint x: 682, endPoint y: 524, distance: 238.4
click at [682, 524] on div "Filter by status Filter by last modified Bulk Edit Apply Template BETA Bulk Act…" at bounding box center [622, 300] width 1245 height 519
click at [720, 514] on div "https://[DOMAIN_NAME]/capsacare-sp1?utm_source=Facebook&utm_medium={{[DOMAIN_NA…" at bounding box center [686, 500] width 122 height 43
click at [733, 517] on div "https://[DOMAIN_NAME]/capsacare-sp1?utm_source=Facebook&utm_medium={{[DOMAIN_NA…" at bounding box center [686, 500] width 122 height 43
drag, startPoint x: 730, startPoint y: 523, endPoint x: 686, endPoint y: 531, distance: 44.5
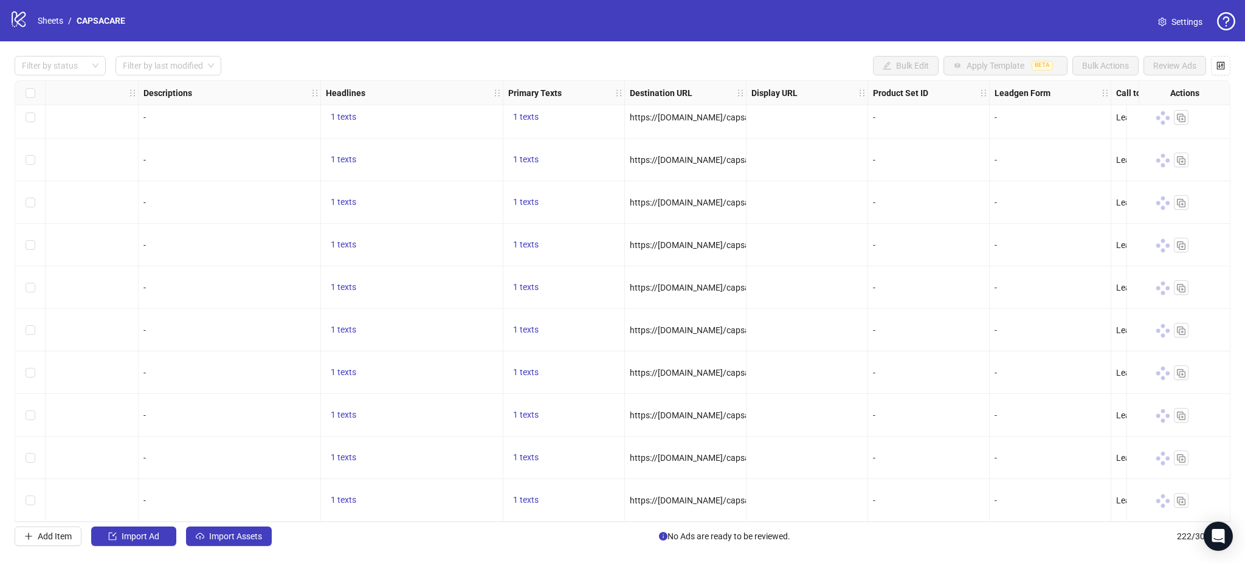
click at [686, 531] on div "Filter by status Filter by last modified Bulk Edit Apply Template BETA Bulk Act…" at bounding box center [622, 300] width 1245 height 519
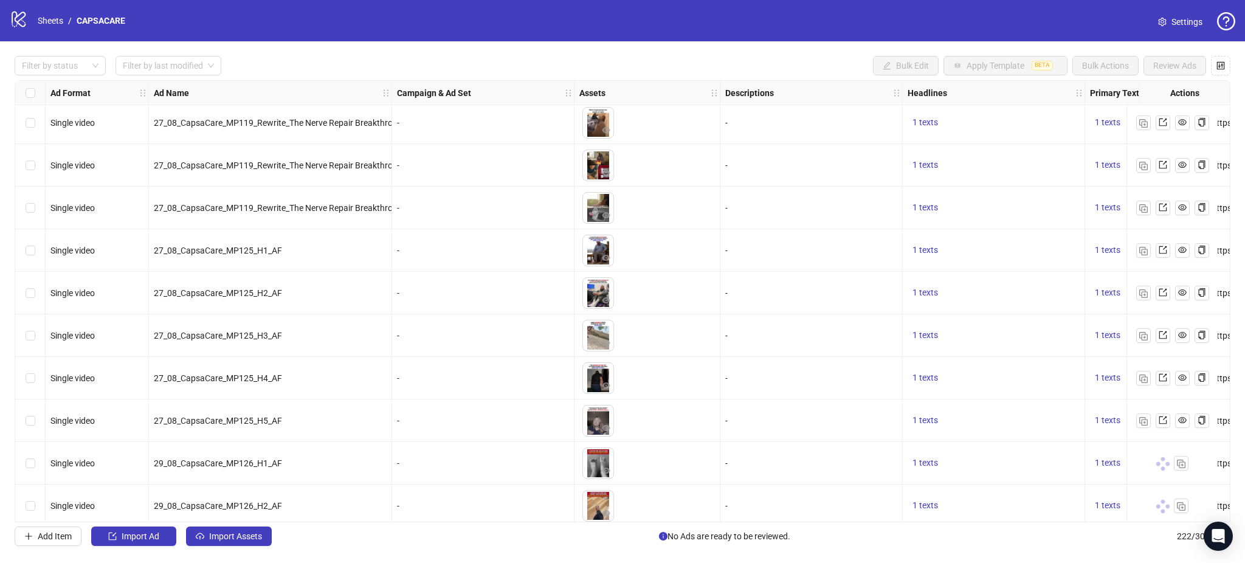
scroll to position [9037, 0]
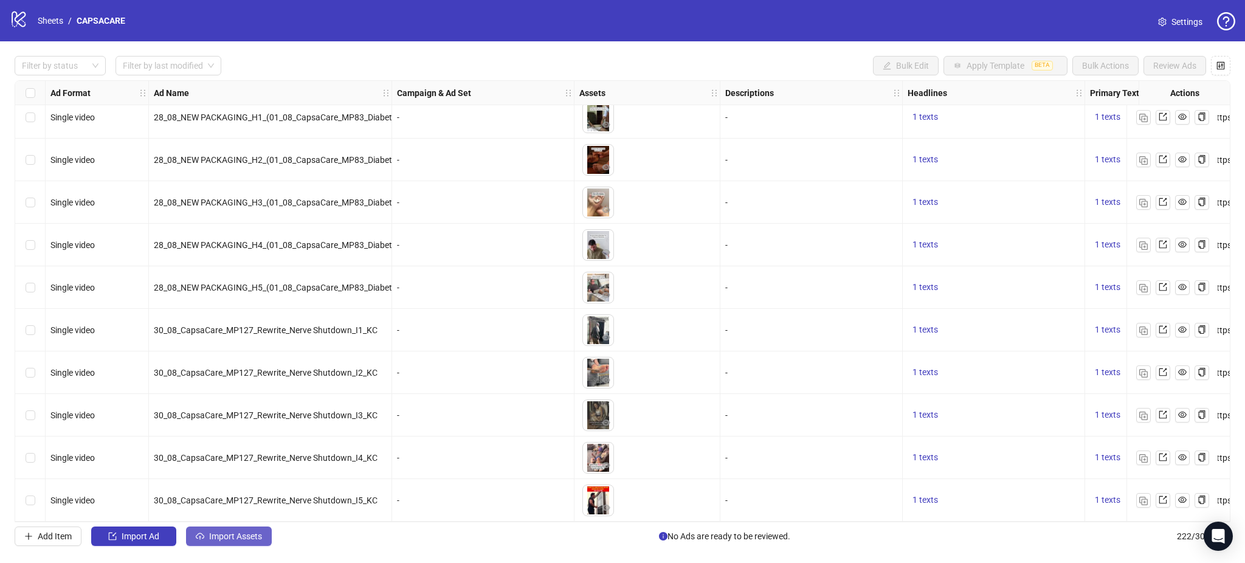
click at [235, 536] on span "Import Assets" at bounding box center [235, 536] width 53 height 10
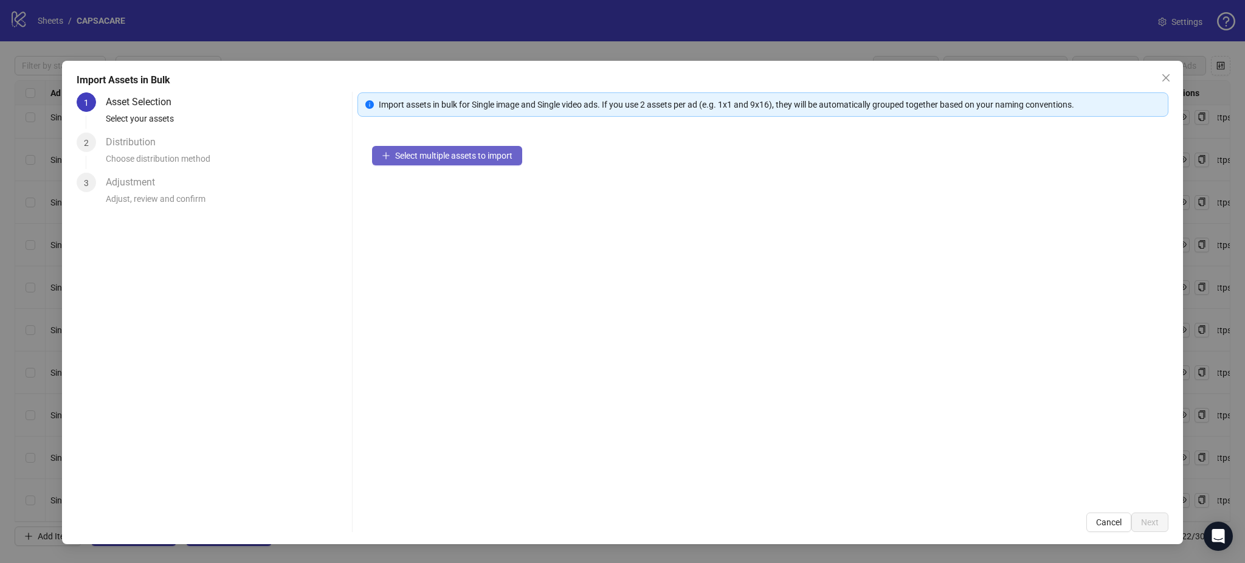
click at [424, 156] on span "Select multiple assets to import" at bounding box center [453, 156] width 117 height 10
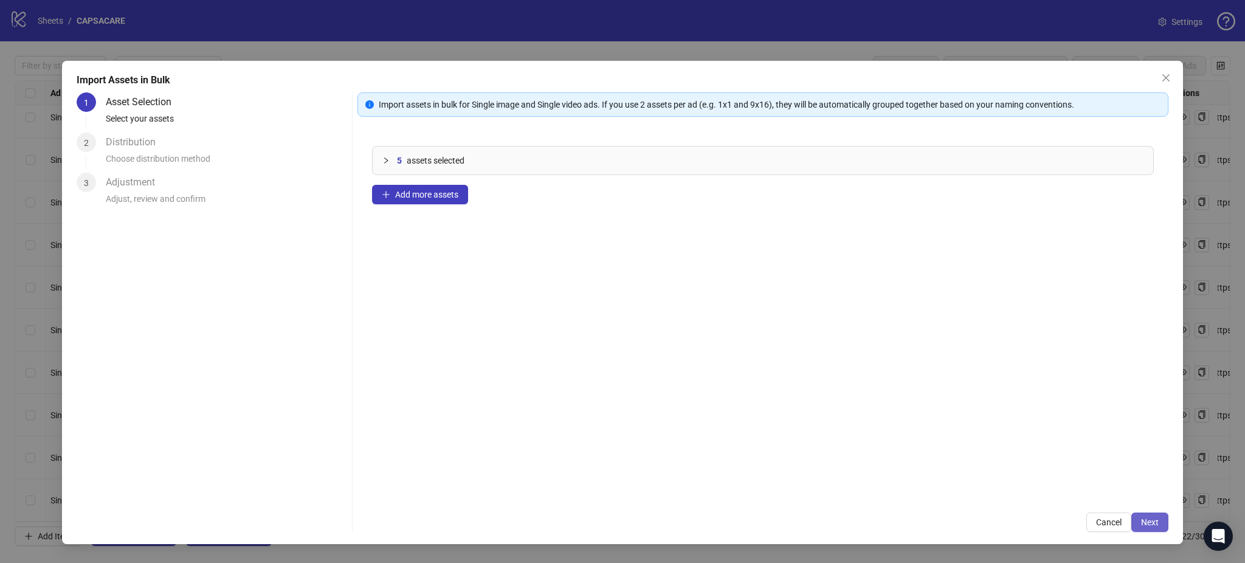
click at [1147, 516] on button "Next" at bounding box center [1150, 522] width 37 height 19
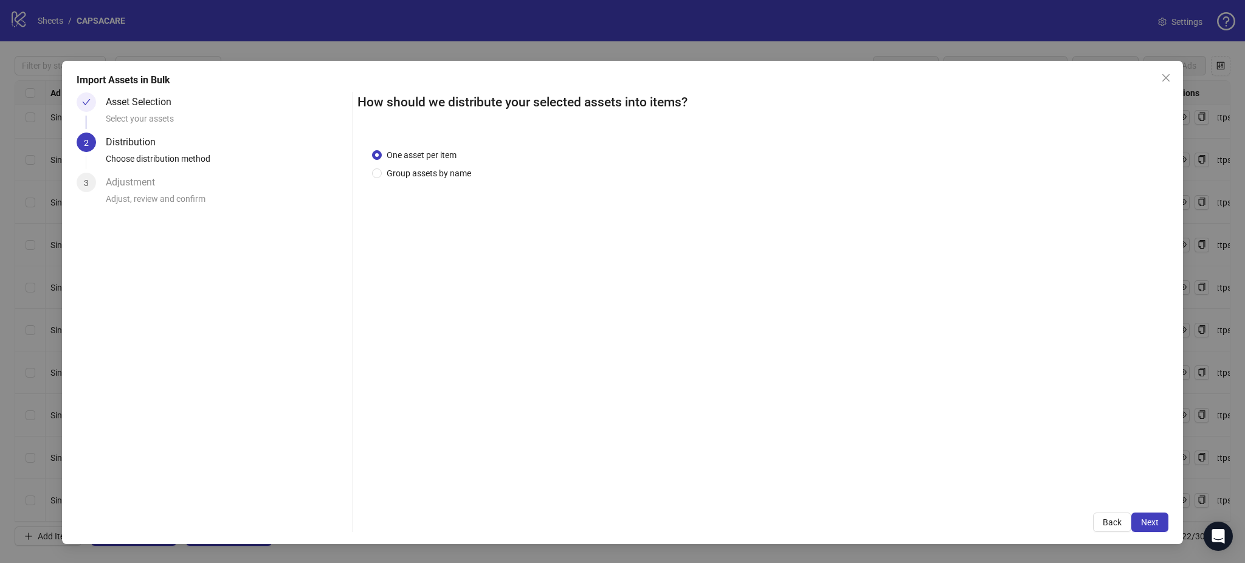
click at [1148, 523] on span "Next" at bounding box center [1150, 523] width 18 height 10
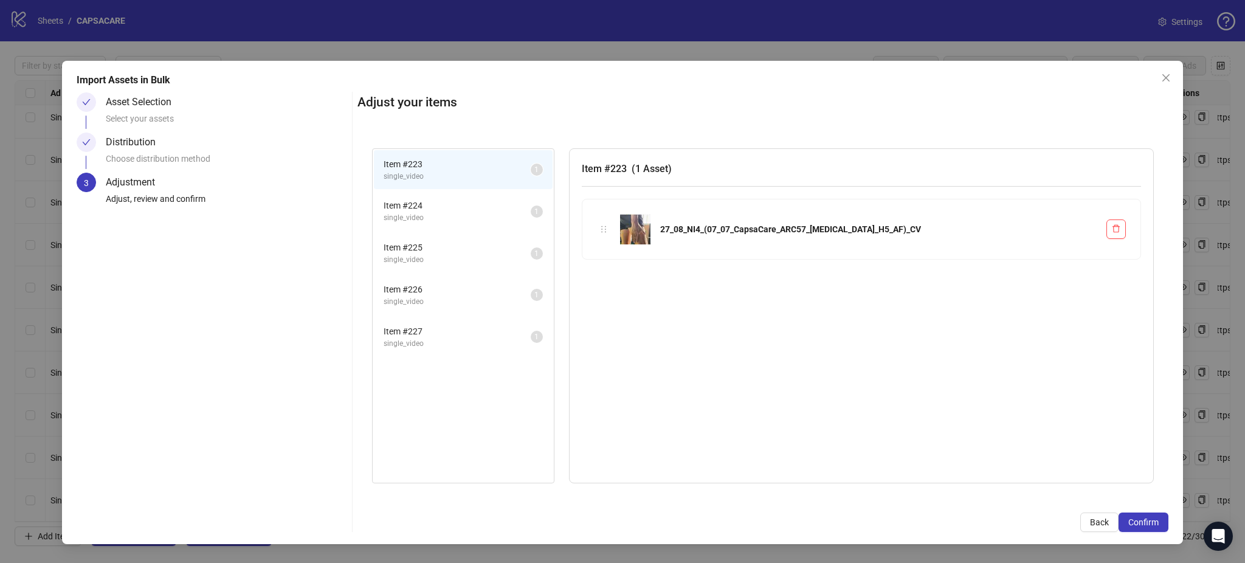
click at [1148, 523] on span "Confirm" at bounding box center [1144, 523] width 30 height 10
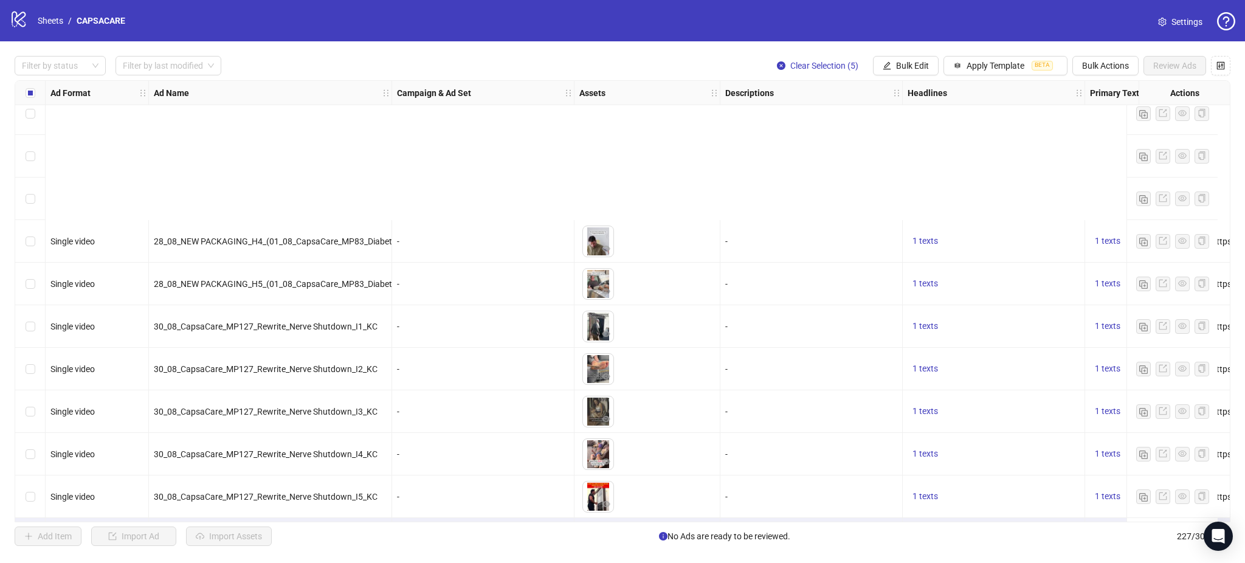
scroll to position [9250, 0]
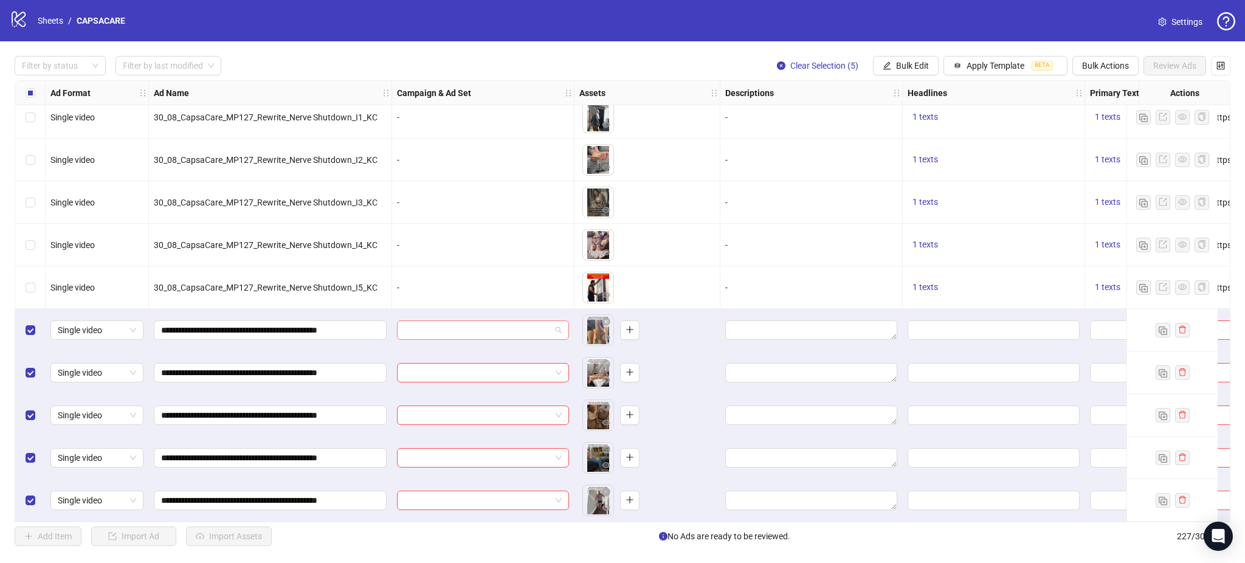
click at [498, 326] on input "search" at bounding box center [477, 330] width 147 height 18
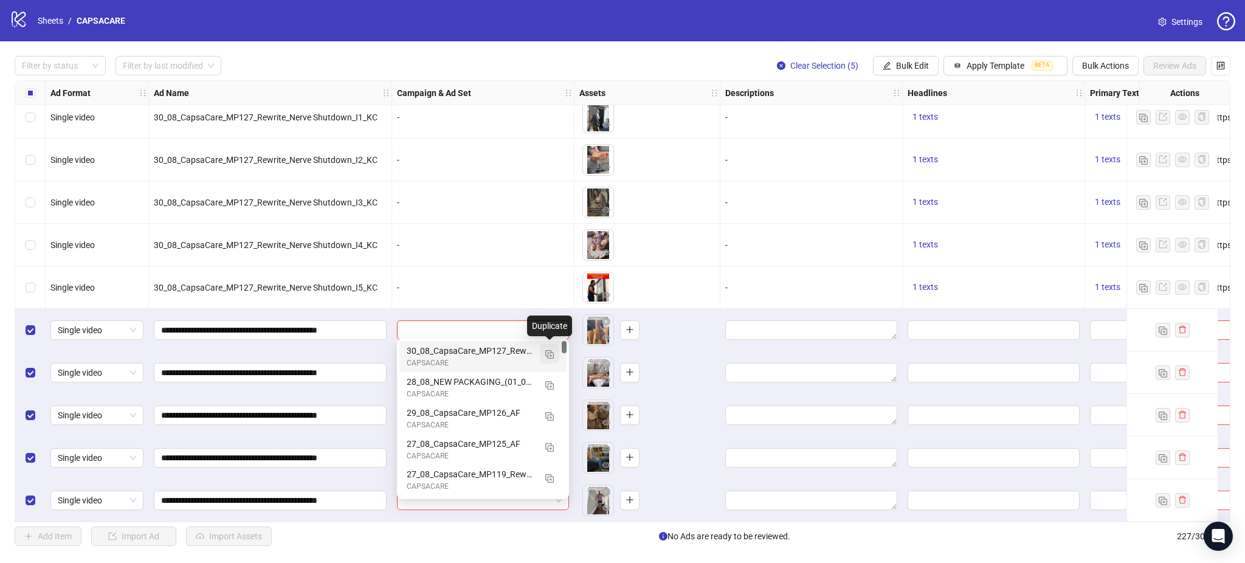
click at [545, 351] on img "button" at bounding box center [549, 354] width 9 height 9
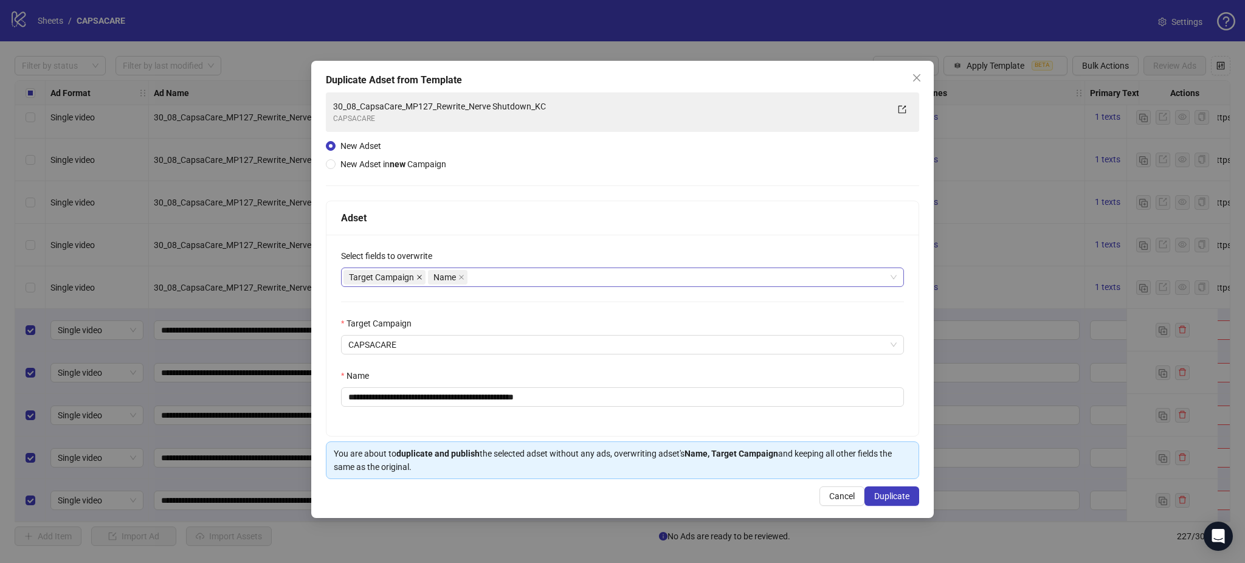
click at [417, 277] on icon "close" at bounding box center [420, 277] width 6 height 6
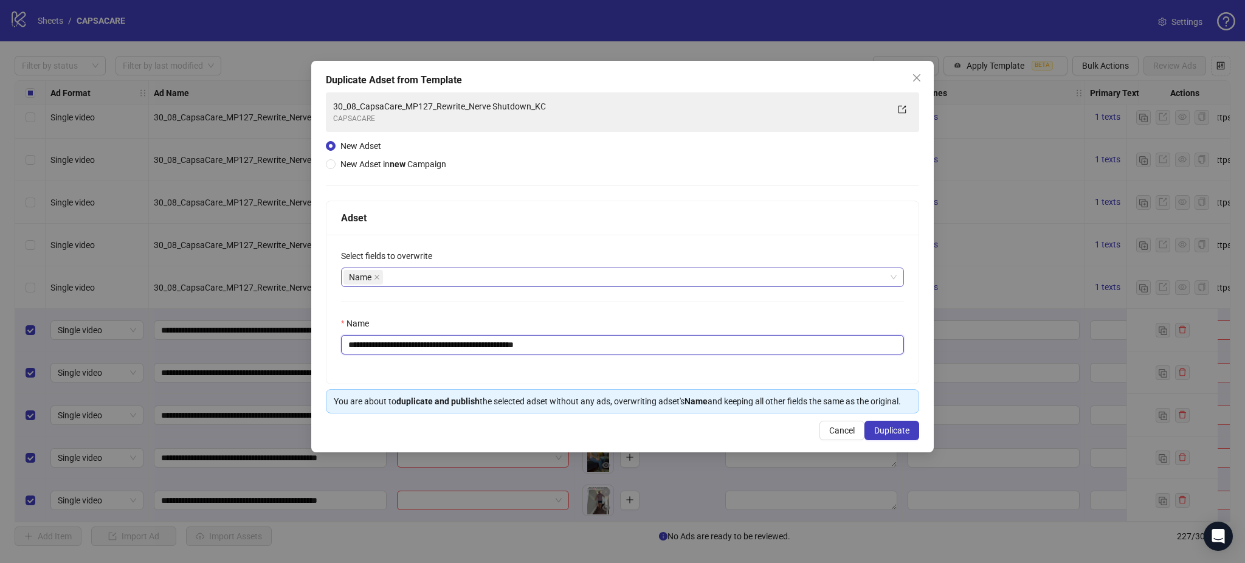
click at [616, 341] on input "**********" at bounding box center [622, 344] width 563 height 19
paste input "text"
type input "**********"
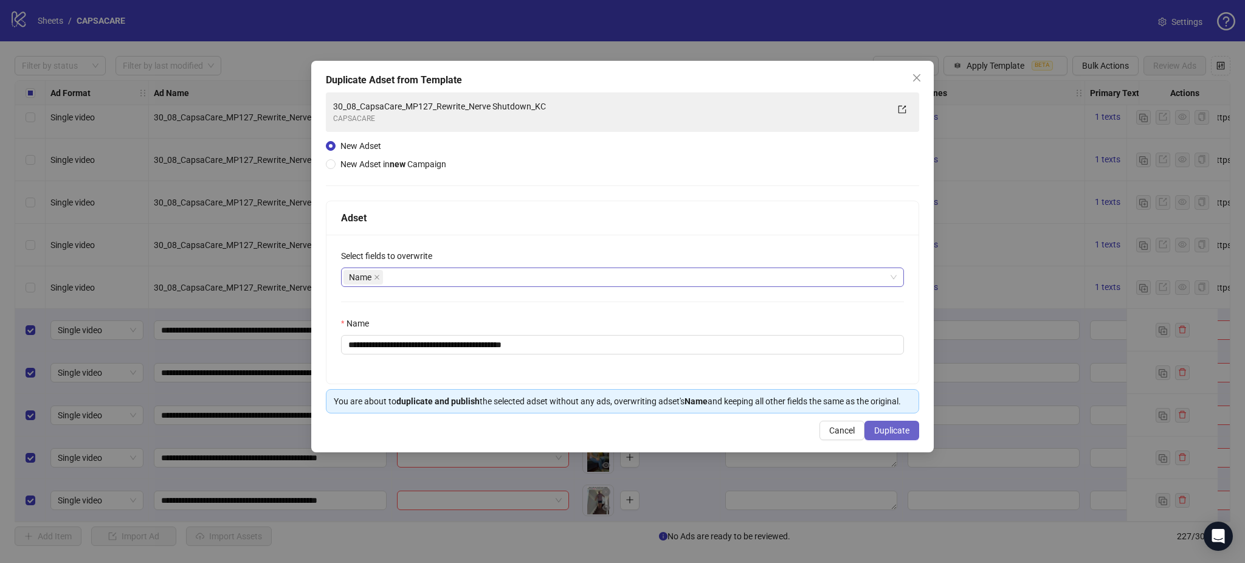
click at [889, 431] on span "Duplicate" at bounding box center [891, 431] width 35 height 10
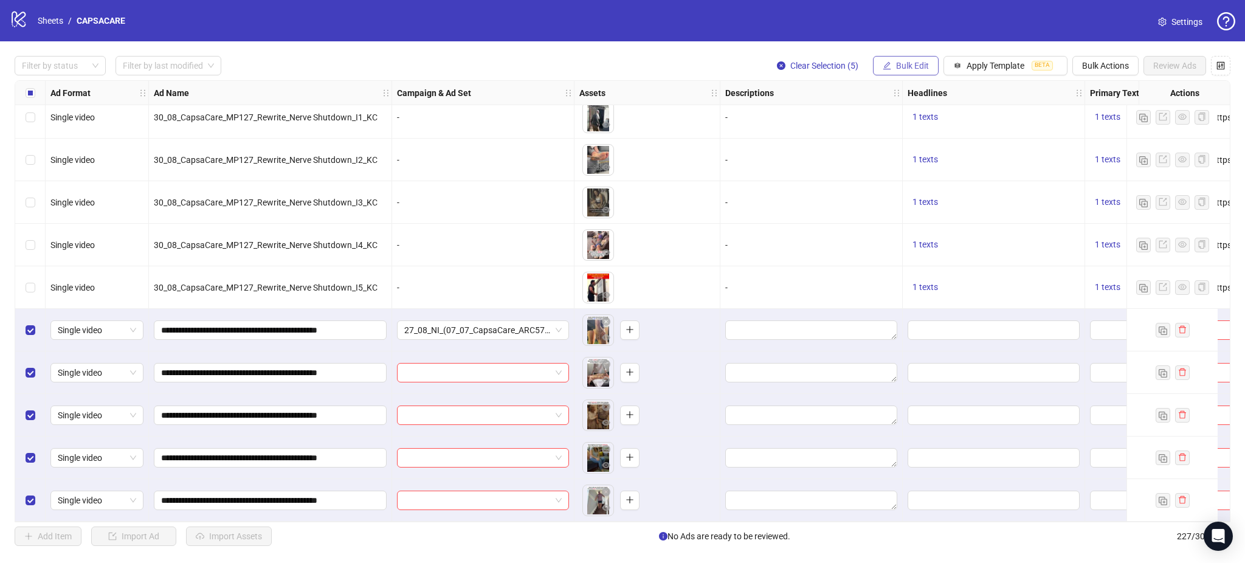
click at [910, 62] on span "Bulk Edit" at bounding box center [912, 66] width 33 height 10
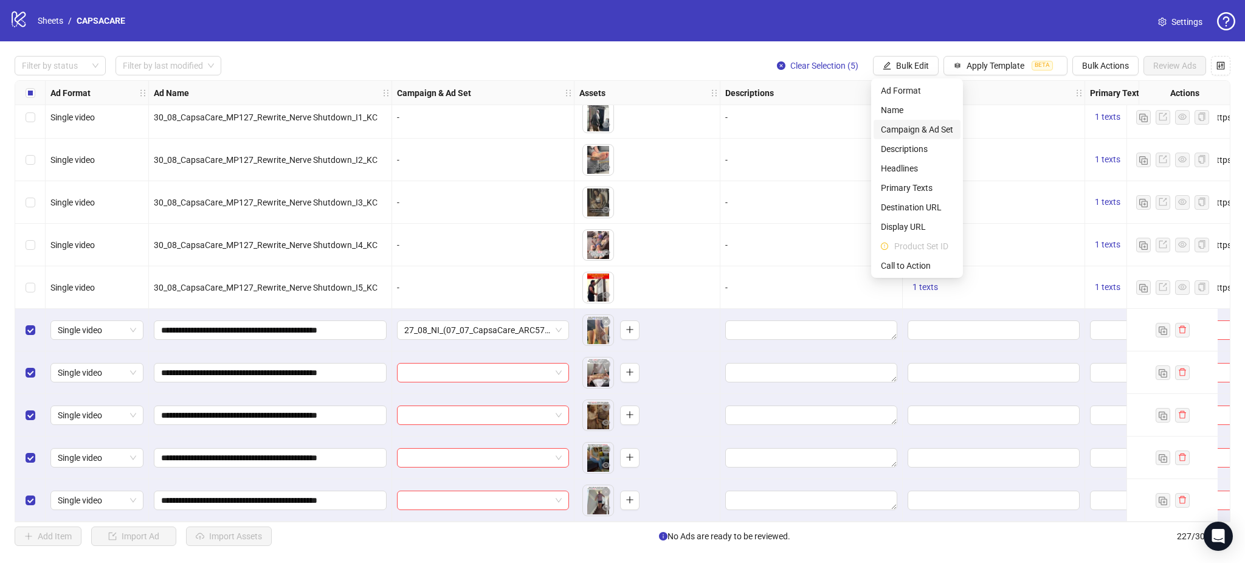
drag, startPoint x: 919, startPoint y: 129, endPoint x: 932, endPoint y: 140, distance: 16.8
click at [919, 130] on span "Campaign & Ad Set" at bounding box center [917, 129] width 72 height 13
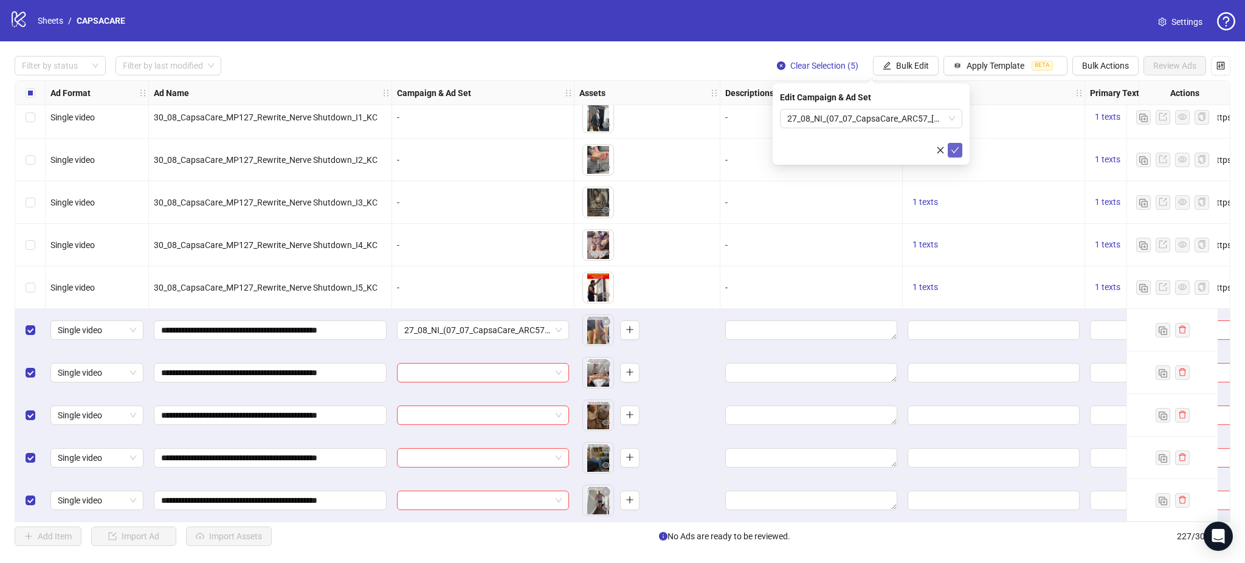
click at [955, 150] on icon "check" at bounding box center [955, 150] width 9 height 9
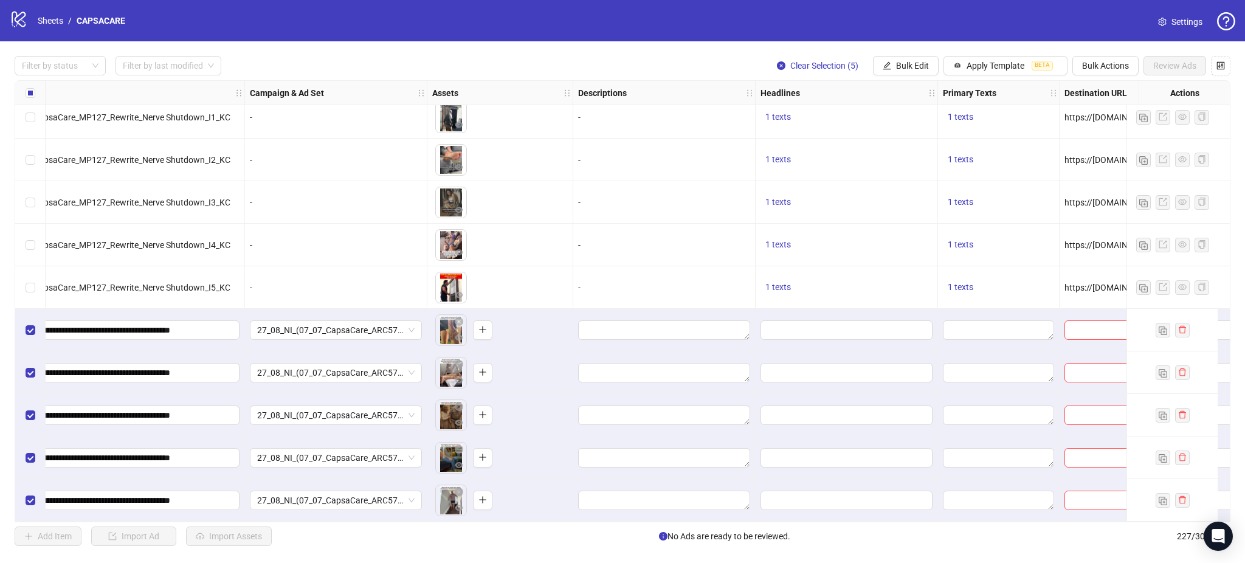
scroll to position [9250, 150]
click at [975, 288] on button "1 texts" at bounding box center [958, 287] width 35 height 15
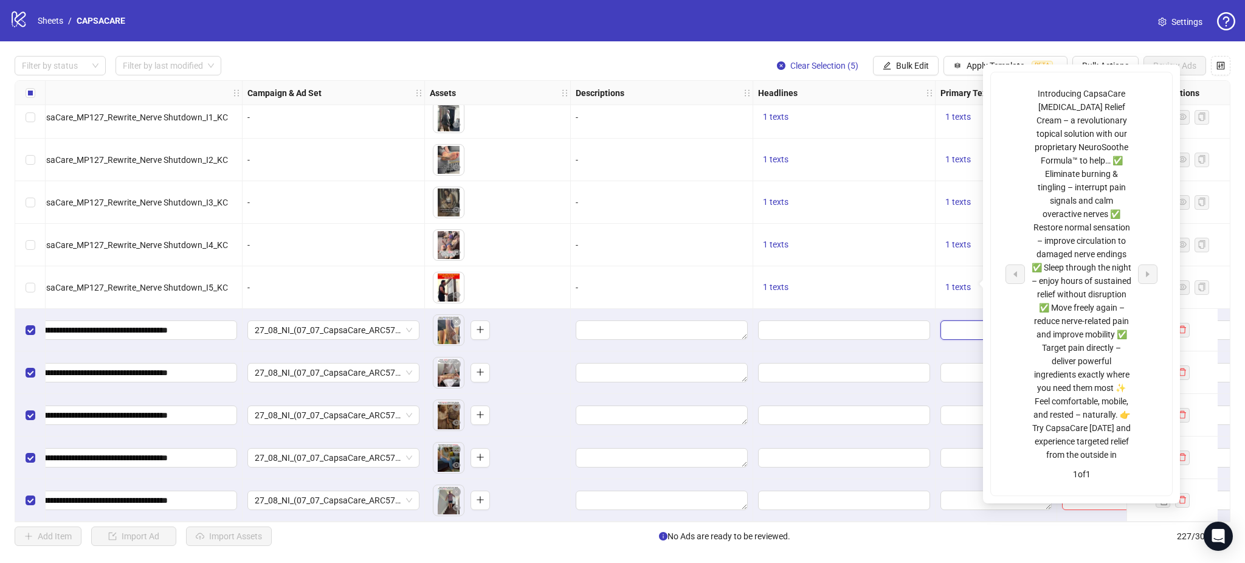
click at [960, 328] on textarea "Edit values" at bounding box center [996, 329] width 111 height 19
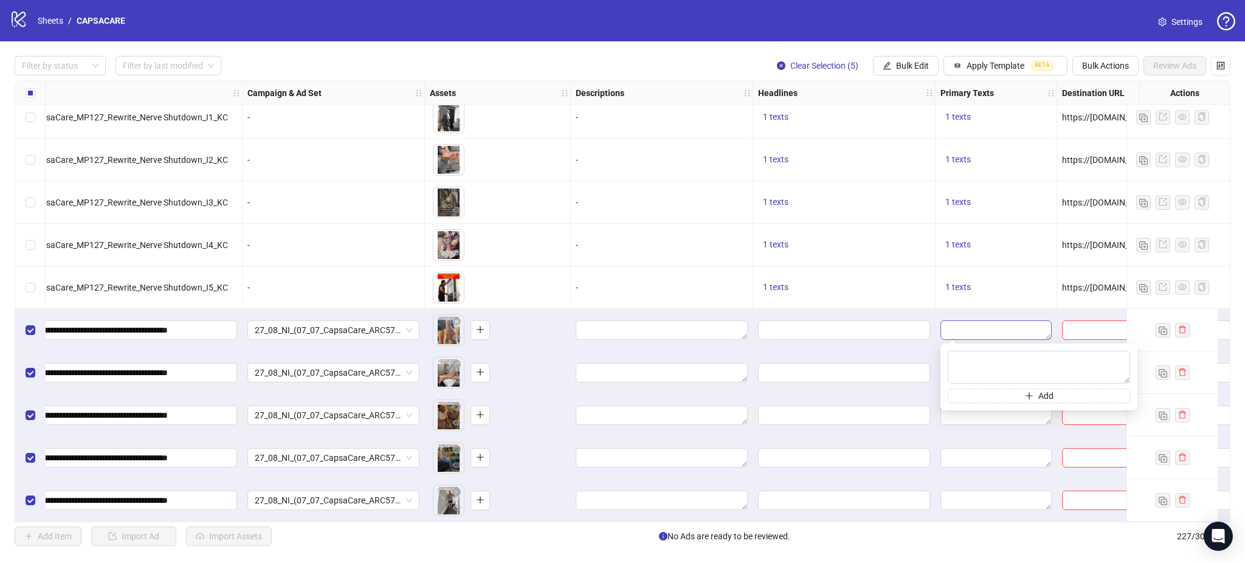
type textarea "**********"
click at [1036, 359] on textarea "**********" at bounding box center [1039, 367] width 182 height 33
click at [960, 282] on span "1 texts" at bounding box center [959, 287] width 26 height 10
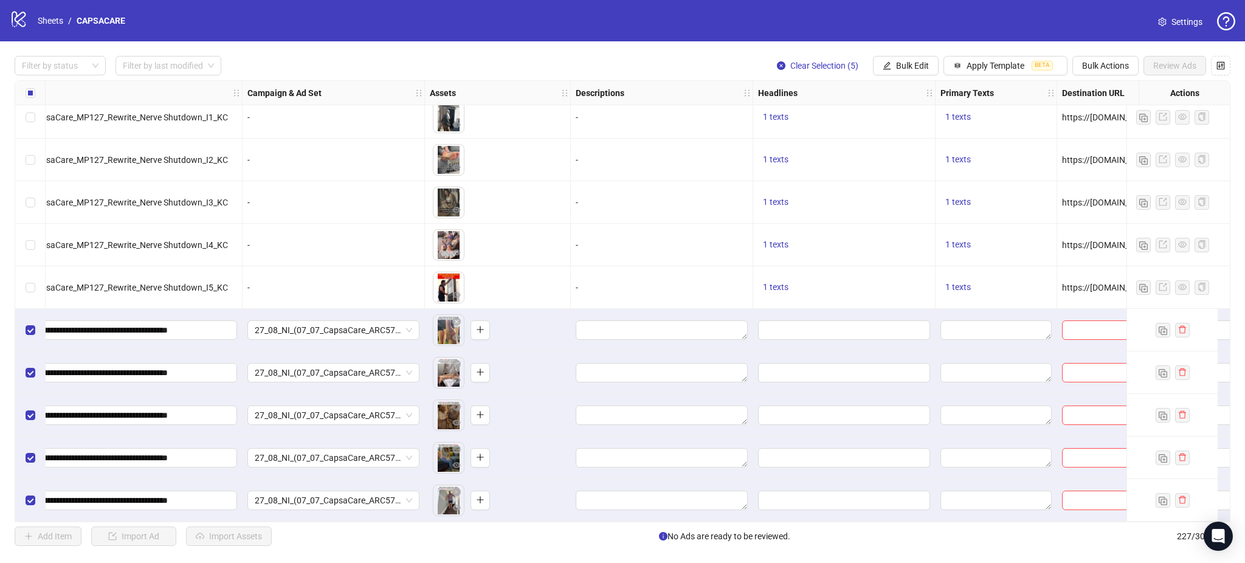
click at [688, 45] on div "Filter by status Filter by last modified Clear Selection (5) Bulk Edit Apply Te…" at bounding box center [622, 300] width 1245 height 519
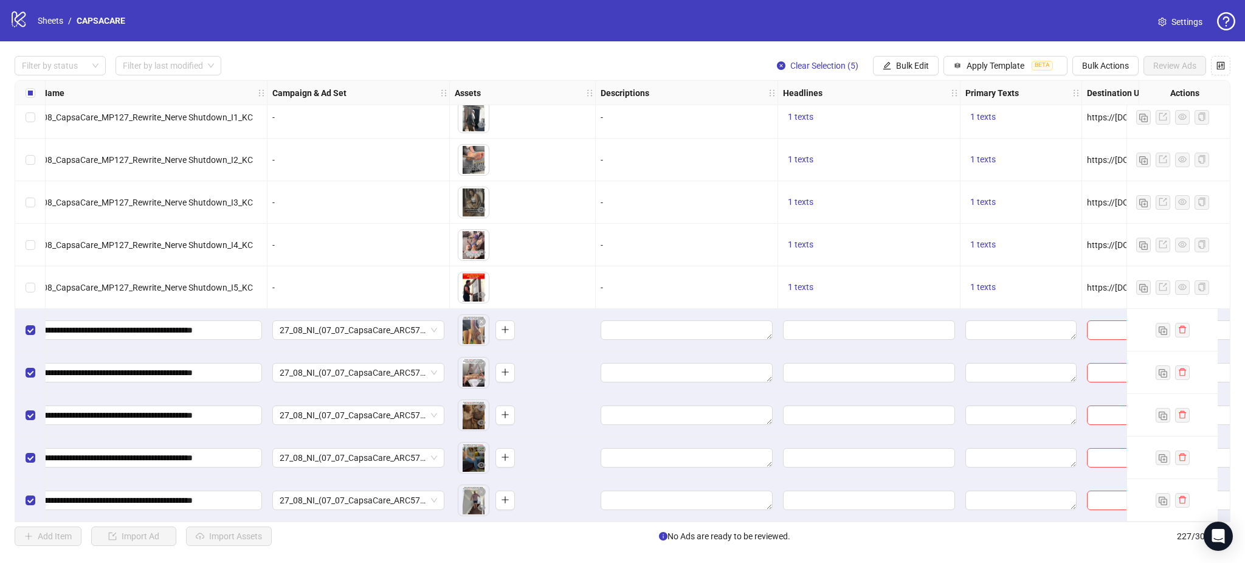
scroll to position [9250, 371]
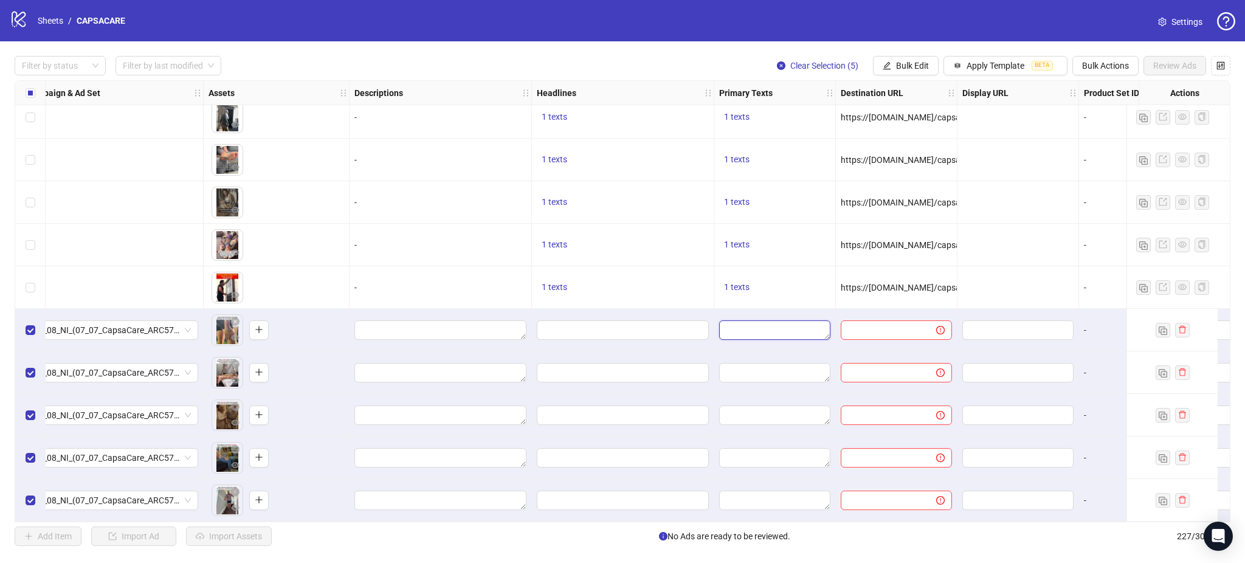
click at [751, 327] on textarea "Edit values" at bounding box center [774, 329] width 111 height 19
type textarea "**********"
click at [802, 266] on div "1 texts" at bounding box center [776, 287] width 122 height 43
click at [615, 325] on input "Edit values" at bounding box center [621, 330] width 155 height 13
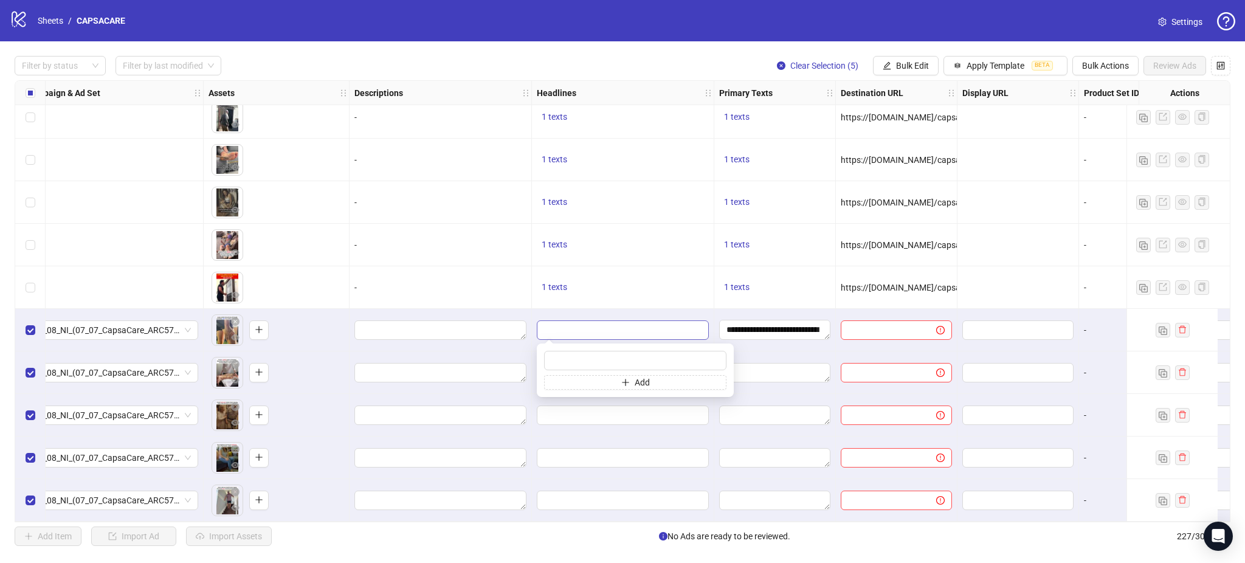
type input "**********"
click at [643, 298] on div "1 texts" at bounding box center [623, 287] width 182 height 43
click at [556, 288] on span "1 texts" at bounding box center [555, 287] width 26 height 10
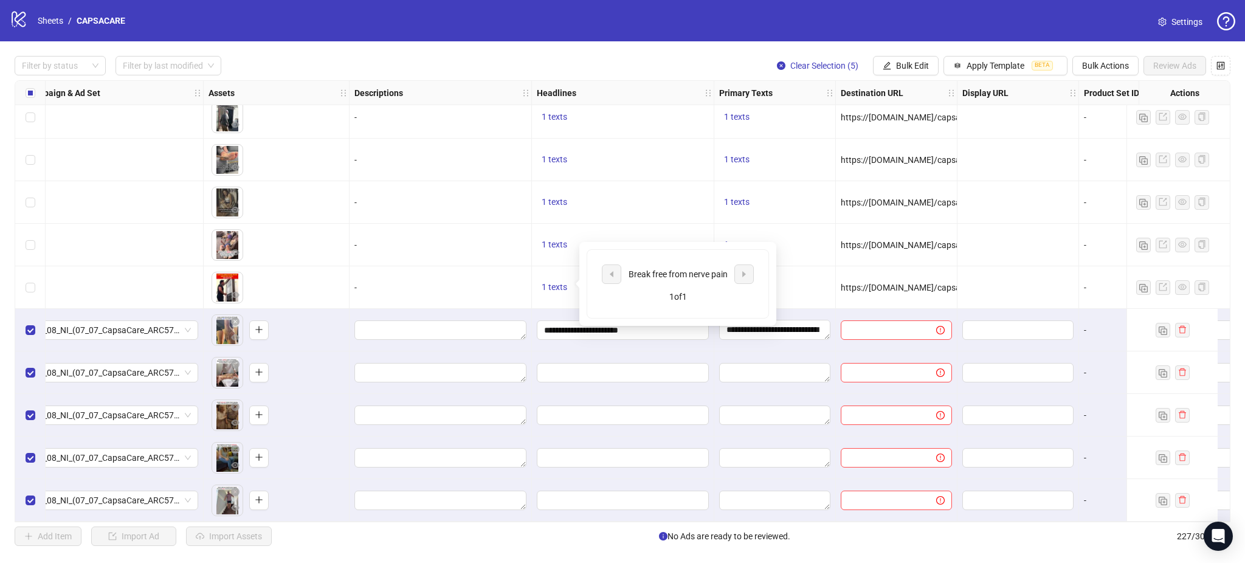
click at [654, 197] on div "1 texts" at bounding box center [623, 202] width 172 height 15
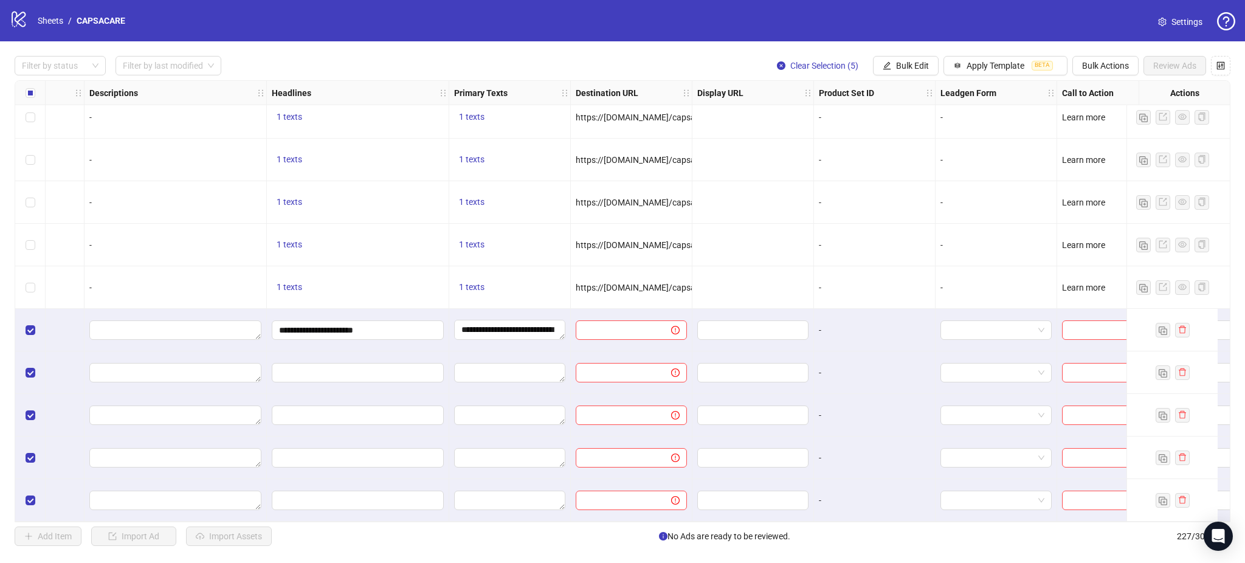
click at [623, 281] on div "https://[DOMAIN_NAME]/capsacare-sp1?utm_source=Facebook&utm_medium={{[DOMAIN_NA…" at bounding box center [631, 287] width 111 height 13
click at [615, 283] on span "https://[DOMAIN_NAME]/capsacare-sp1?utm_source=Facebook&utm_medium={{[DOMAIN_NA…" at bounding box center [906, 288] width 660 height 10
copy span "https://[DOMAIN_NAME]/capsacare-sp1?utm_source=Facebook&utm_medium={{[DOMAIN_NA…"
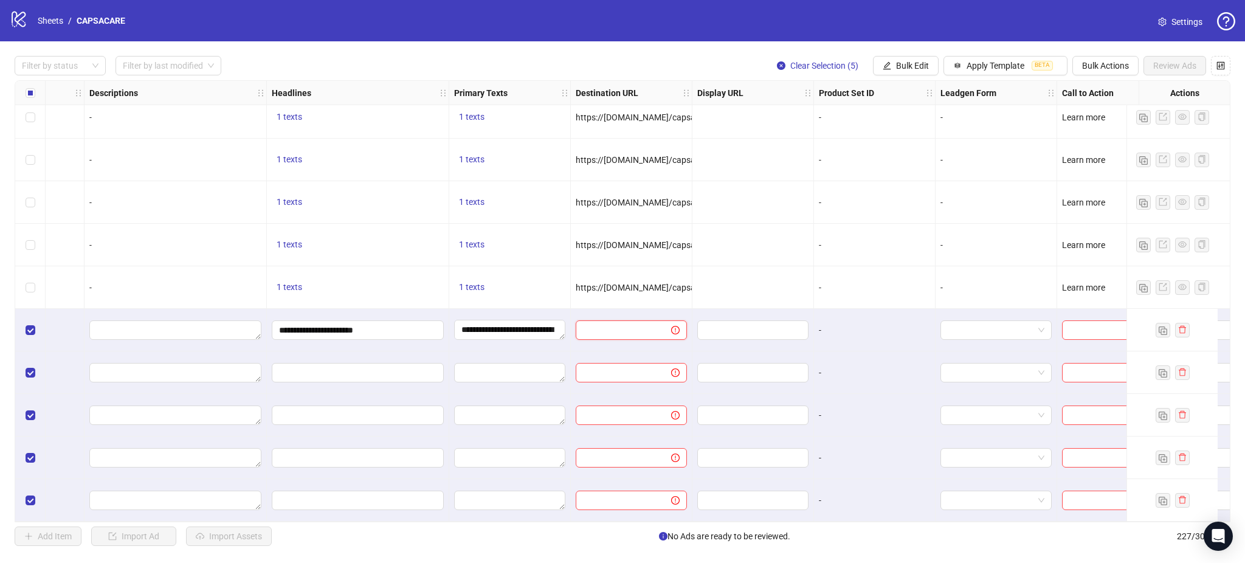
click at [614, 328] on input "text" at bounding box center [618, 330] width 71 height 13
paste input "**********"
type input "**********"
click at [825, 281] on div "-" at bounding box center [874, 287] width 111 height 13
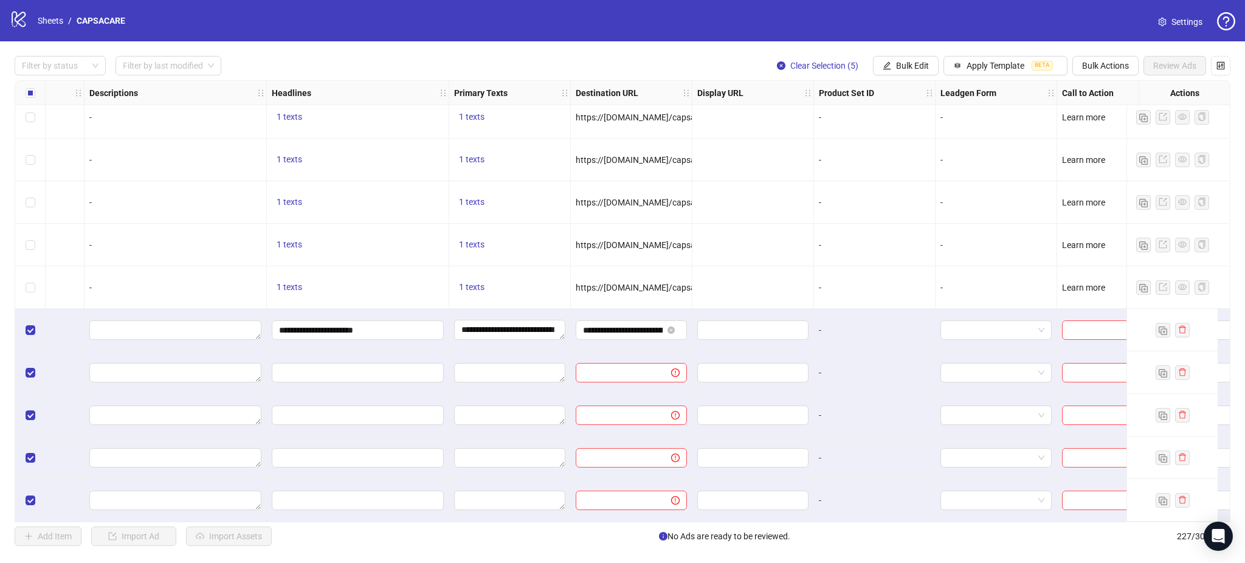
scroll to position [9250, 786]
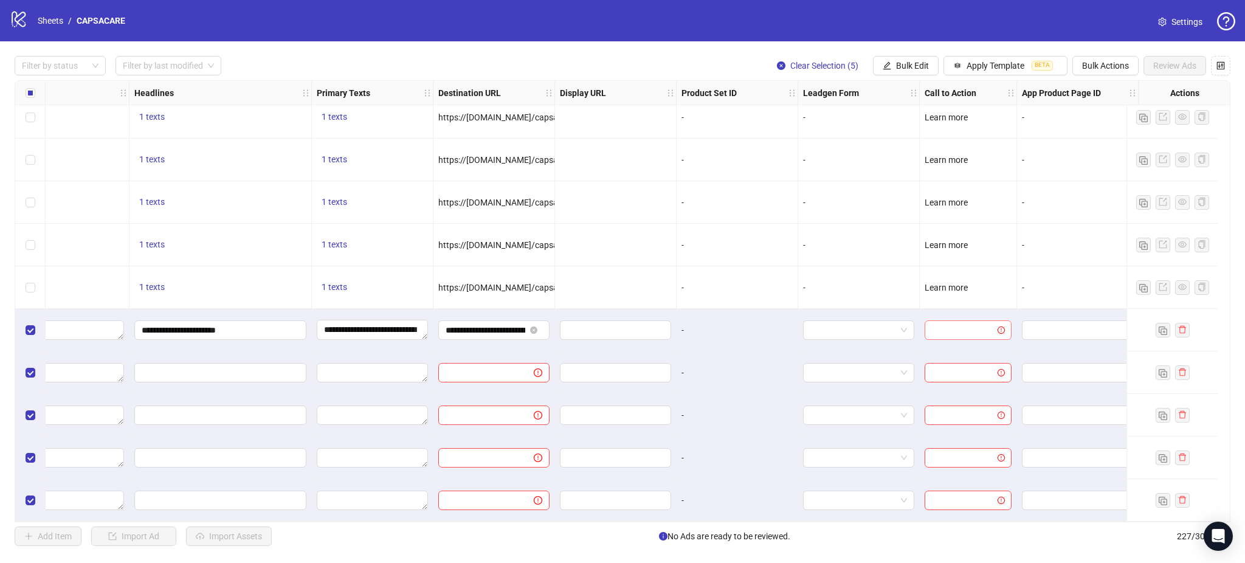
click at [961, 324] on input "search" at bounding box center [962, 330] width 61 height 18
drag, startPoint x: 995, startPoint y: 375, endPoint x: 997, endPoint y: 428, distance: 52.9
click at [997, 428] on div "NO_BUTTON APPLY_NOW Get quote Get showtimes Learn more Listen now Order now Pla…" at bounding box center [955, 419] width 87 height 161
click at [957, 382] on div "Learn more" at bounding box center [956, 387] width 68 height 13
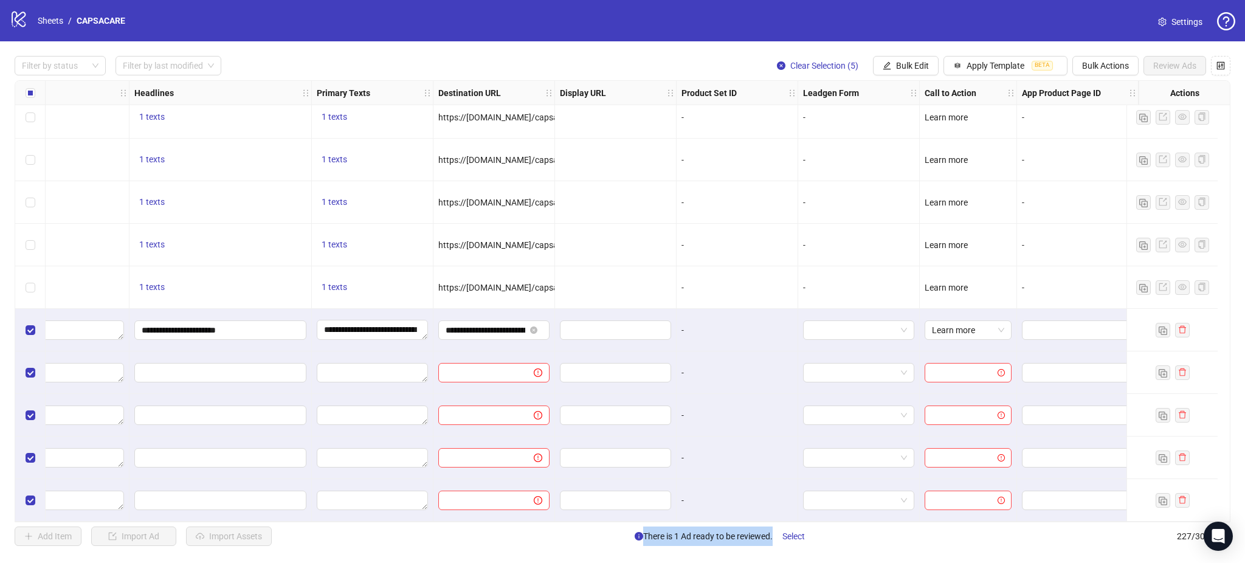
drag, startPoint x: 1033, startPoint y: 517, endPoint x: 1019, endPoint y: 525, distance: 15.9
click at [1019, 525] on div "Filter by status Filter by last modified Clear Selection (5) Bulk Edit Apply Te…" at bounding box center [622, 300] width 1245 height 519
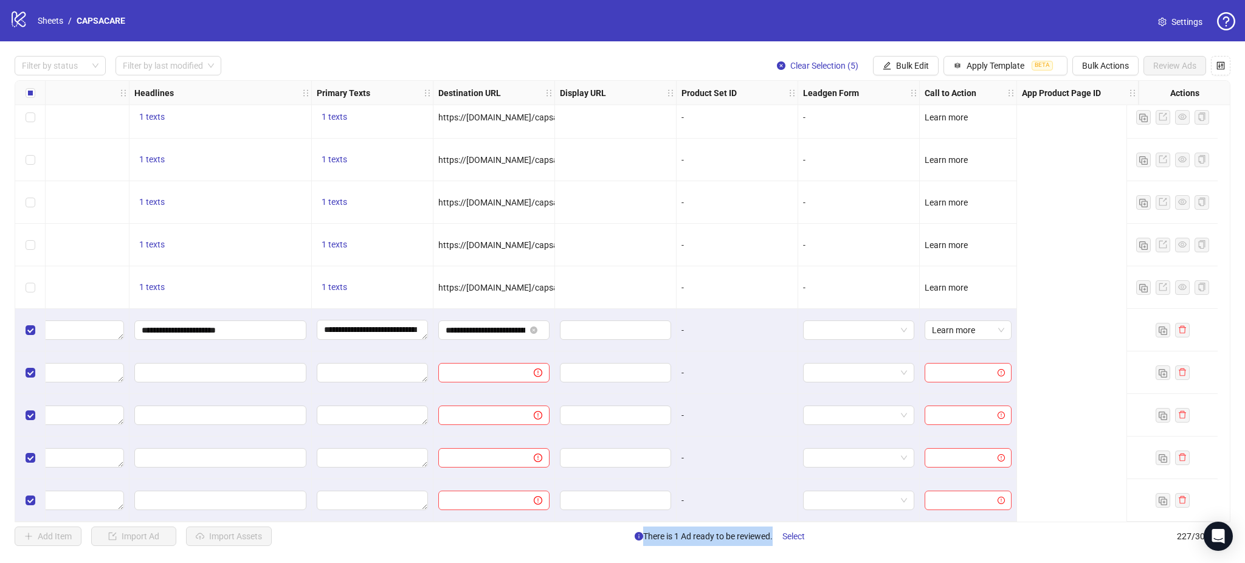
scroll to position [9250, 399]
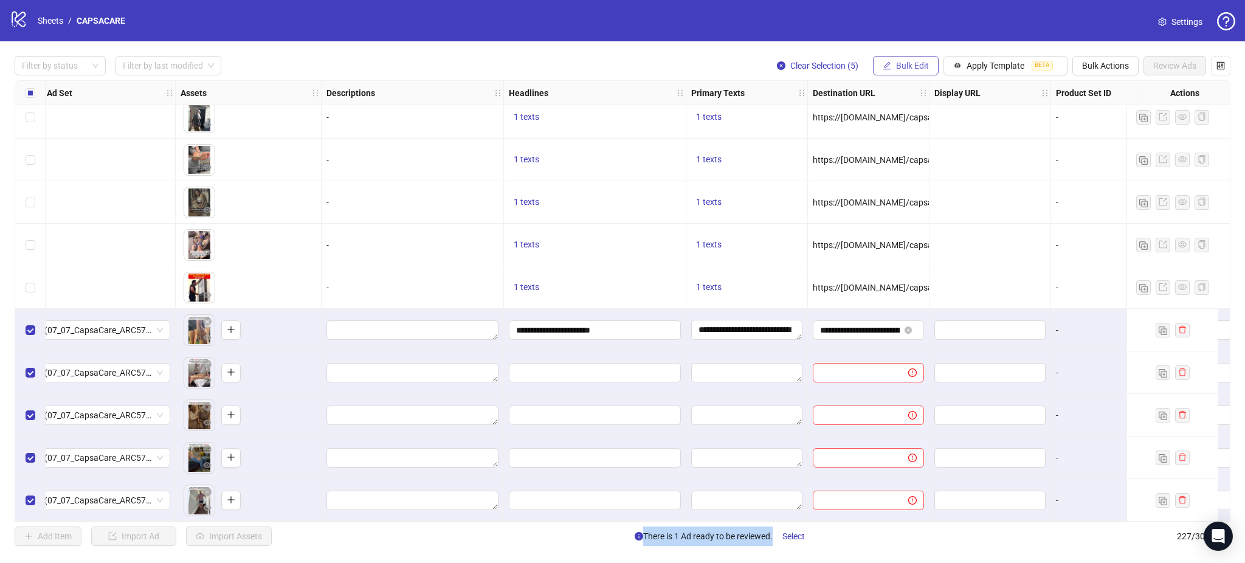
click at [905, 60] on button "Bulk Edit" at bounding box center [906, 65] width 66 height 19
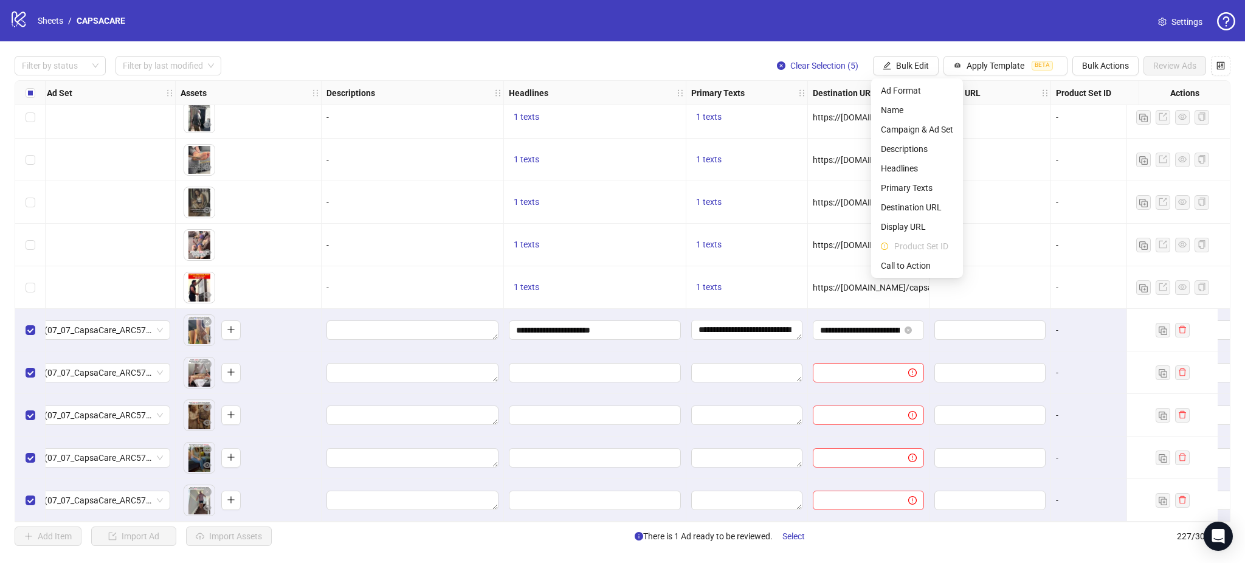
click at [392, 209] on div "-" at bounding box center [413, 202] width 182 height 43
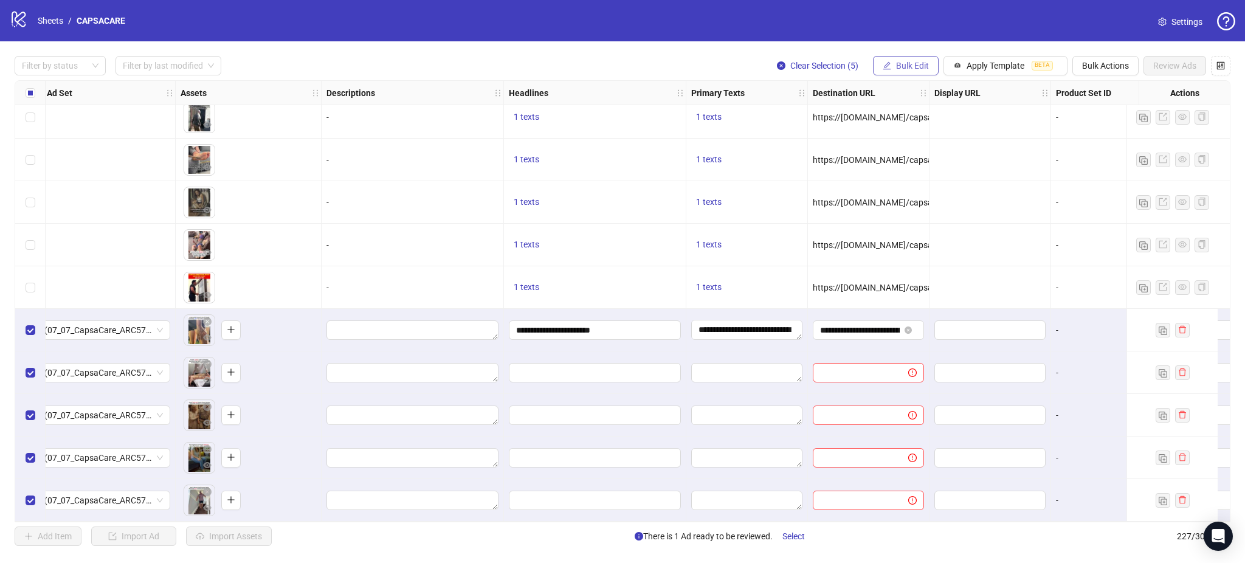
click at [921, 56] on button "Bulk Edit" at bounding box center [906, 65] width 66 height 19
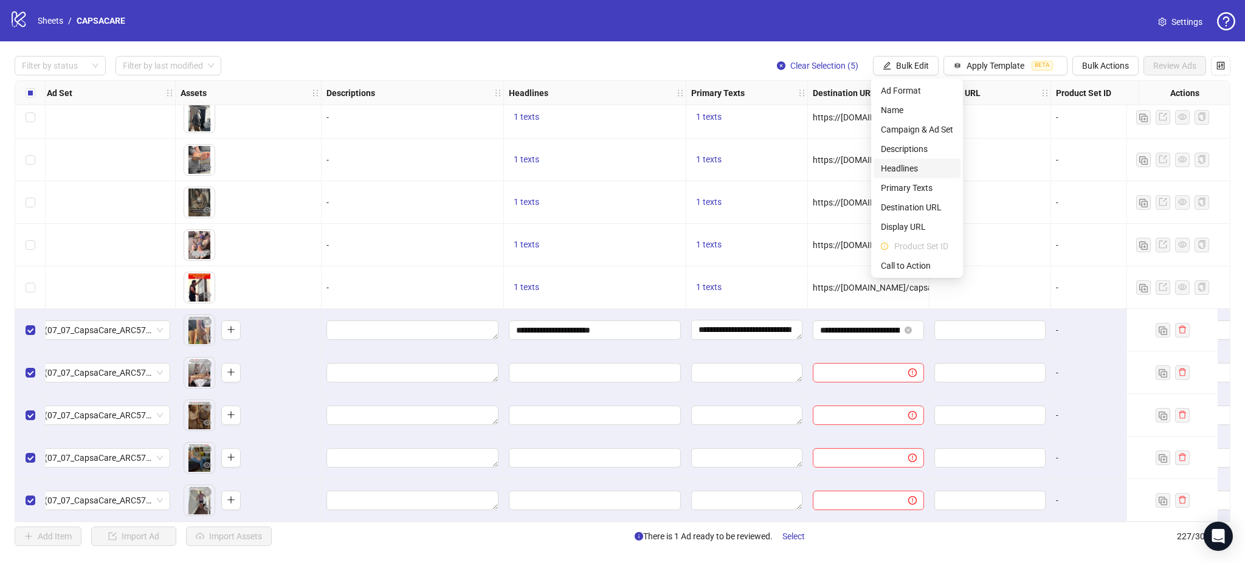
click at [910, 168] on span "Headlines" at bounding box center [917, 168] width 72 height 13
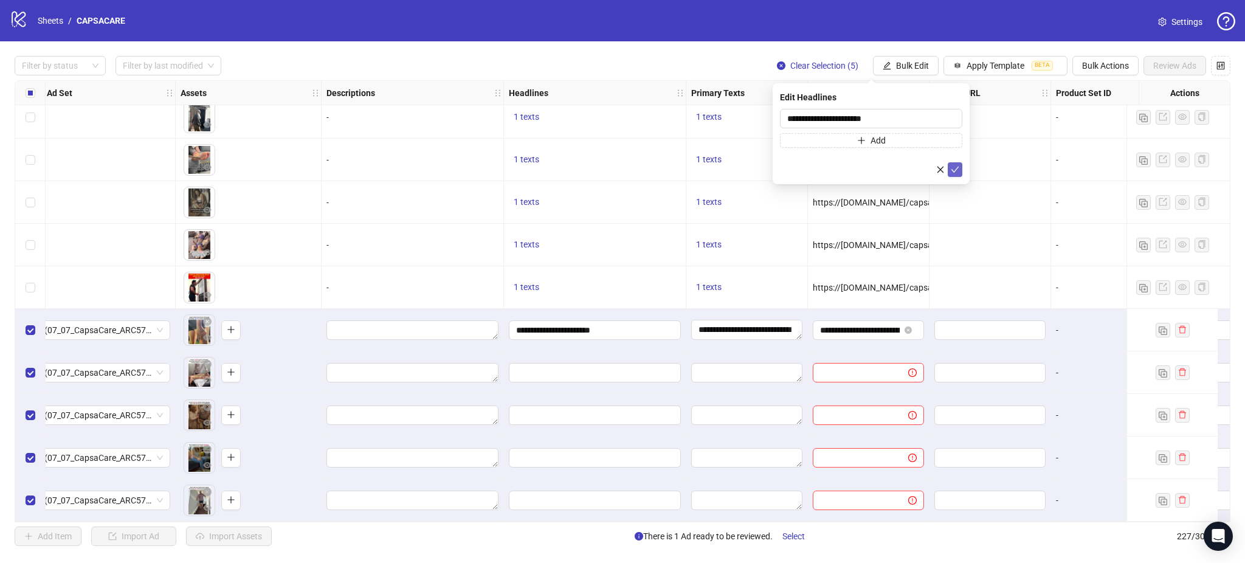
click at [958, 170] on icon "check" at bounding box center [955, 169] width 9 height 9
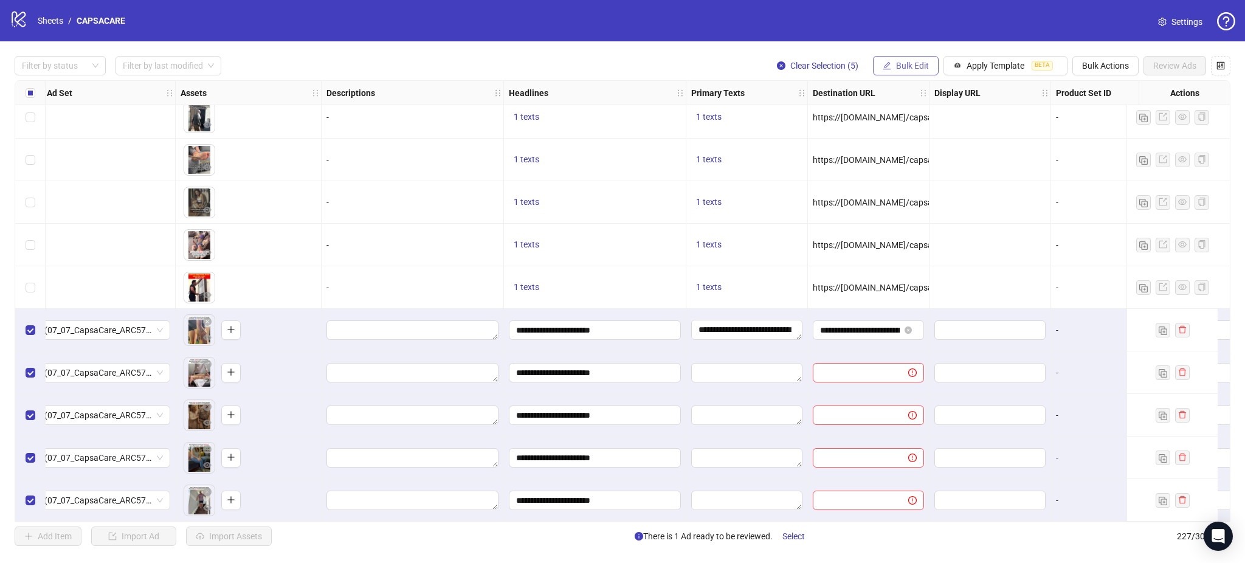
click at [899, 62] on span "Bulk Edit" at bounding box center [912, 66] width 33 height 10
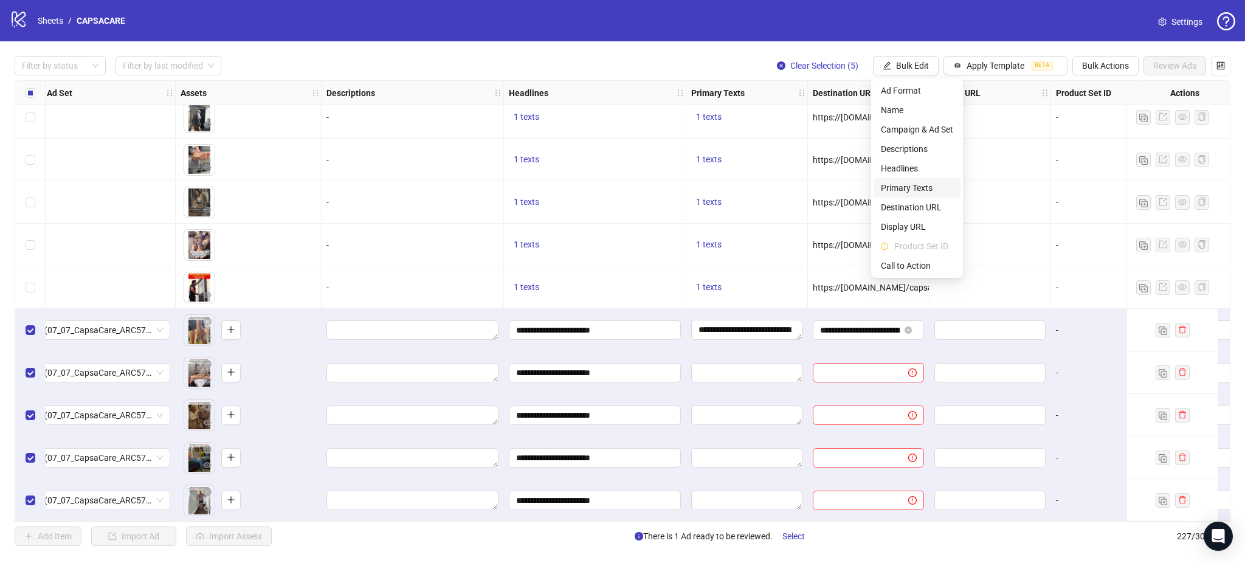
click at [913, 185] on span "Primary Texts" at bounding box center [917, 187] width 72 height 13
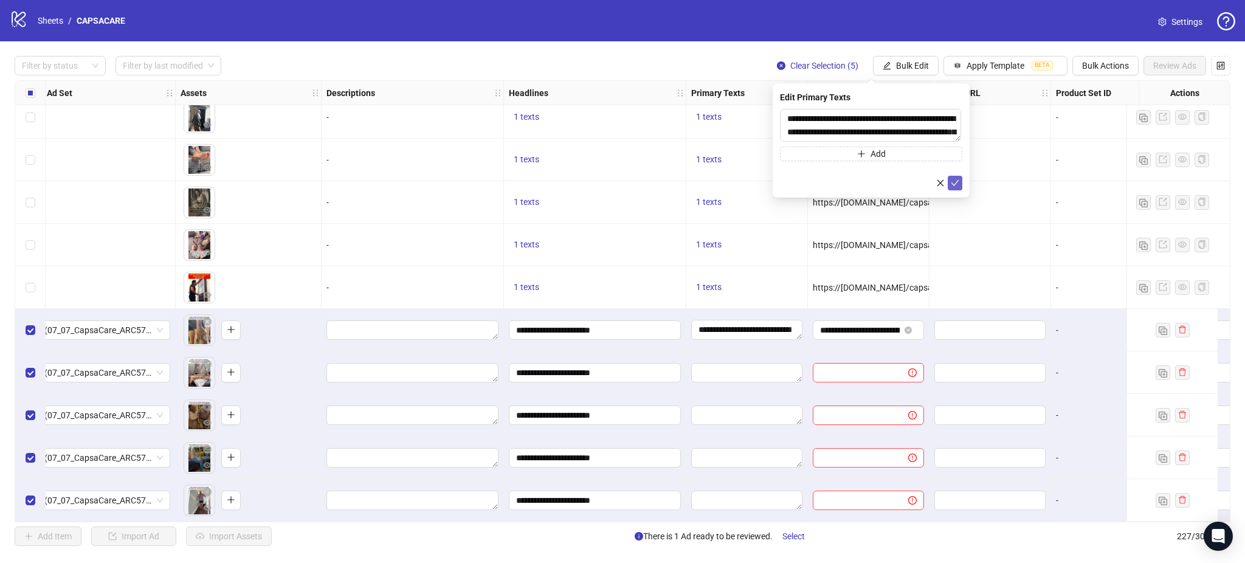
click at [954, 181] on icon "check" at bounding box center [955, 183] width 9 height 9
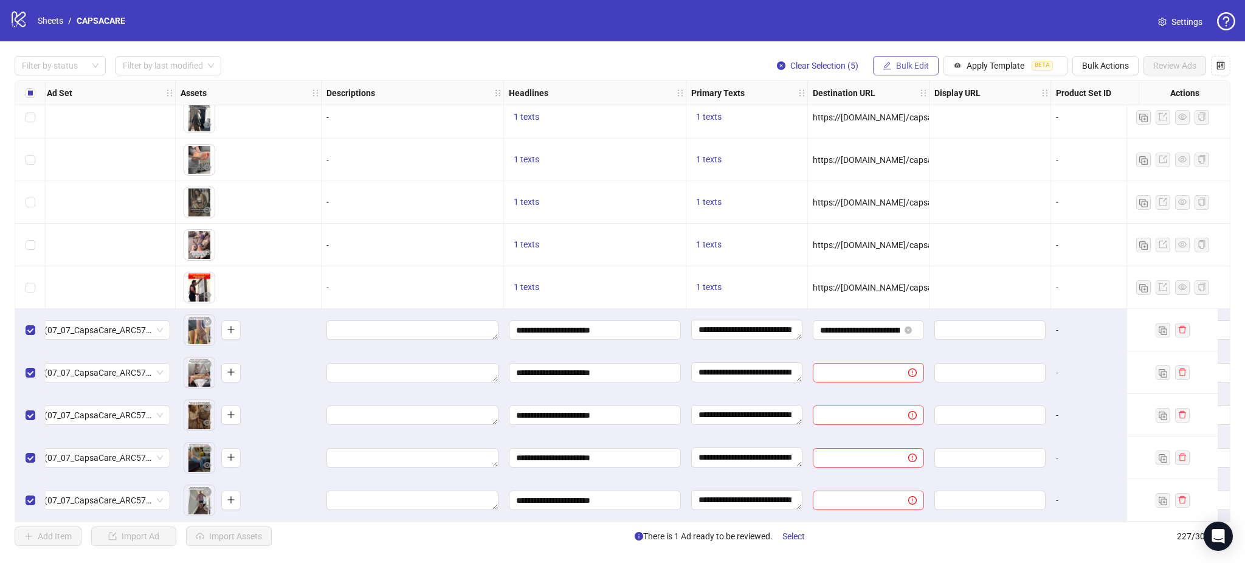
click at [897, 71] on span "Bulk Edit" at bounding box center [912, 66] width 33 height 10
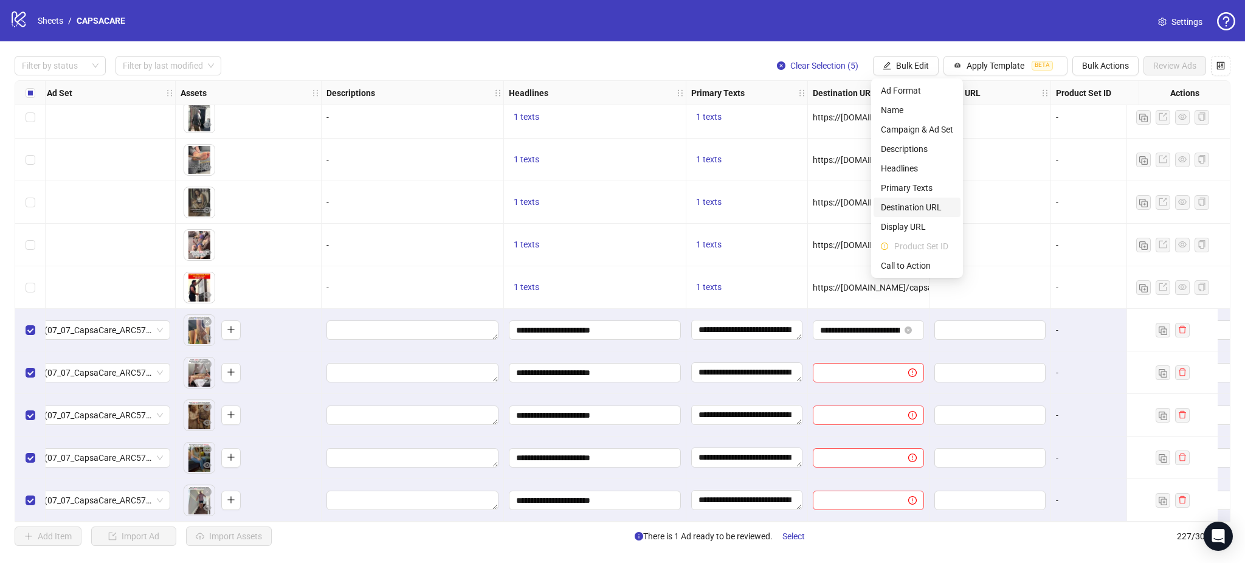
drag, startPoint x: 909, startPoint y: 201, endPoint x: 931, endPoint y: 210, distance: 24.3
click at [909, 201] on span "Destination URL" at bounding box center [917, 207] width 72 height 13
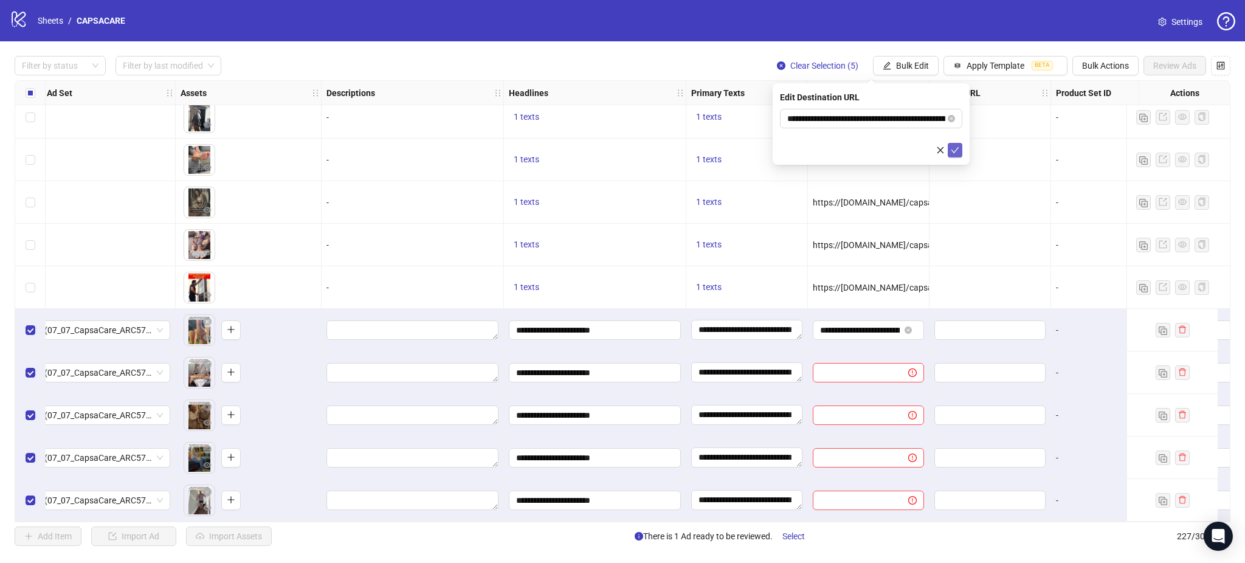
click at [956, 150] on icon "check" at bounding box center [956, 150] width 8 height 6
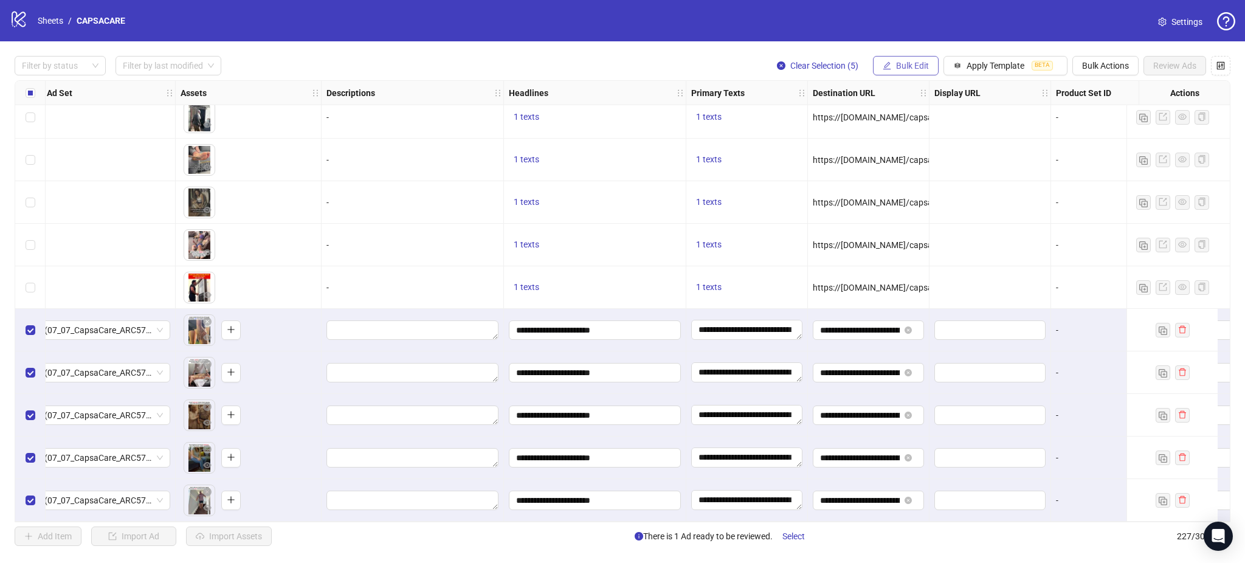
click at [898, 68] on span "Bulk Edit" at bounding box center [912, 66] width 33 height 10
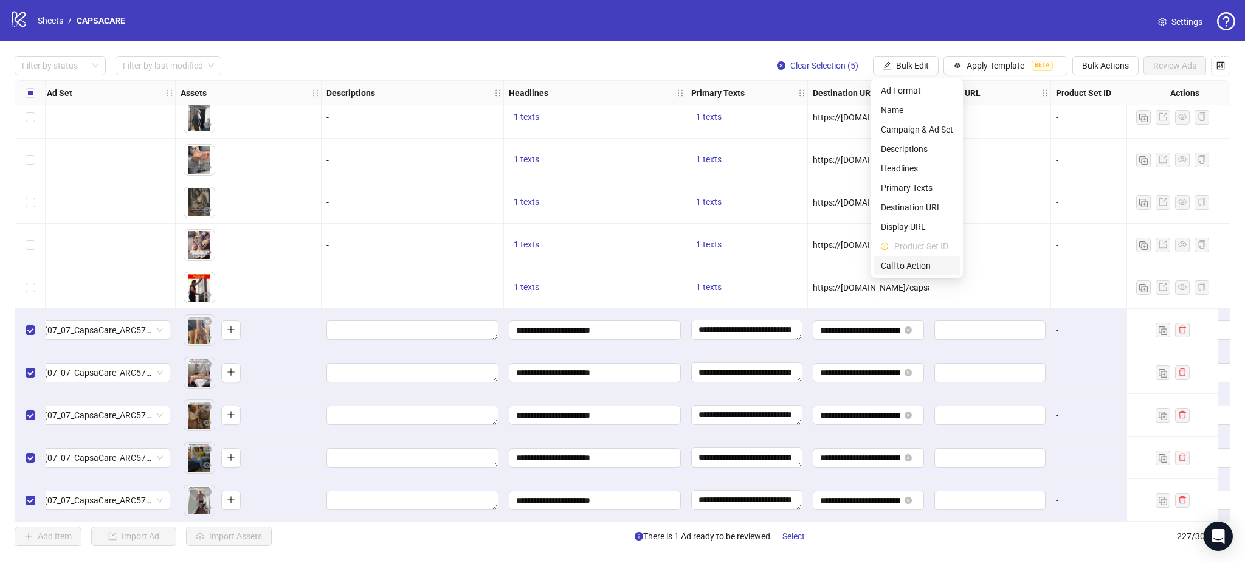
click at [903, 262] on span "Call to Action" at bounding box center [917, 265] width 72 height 13
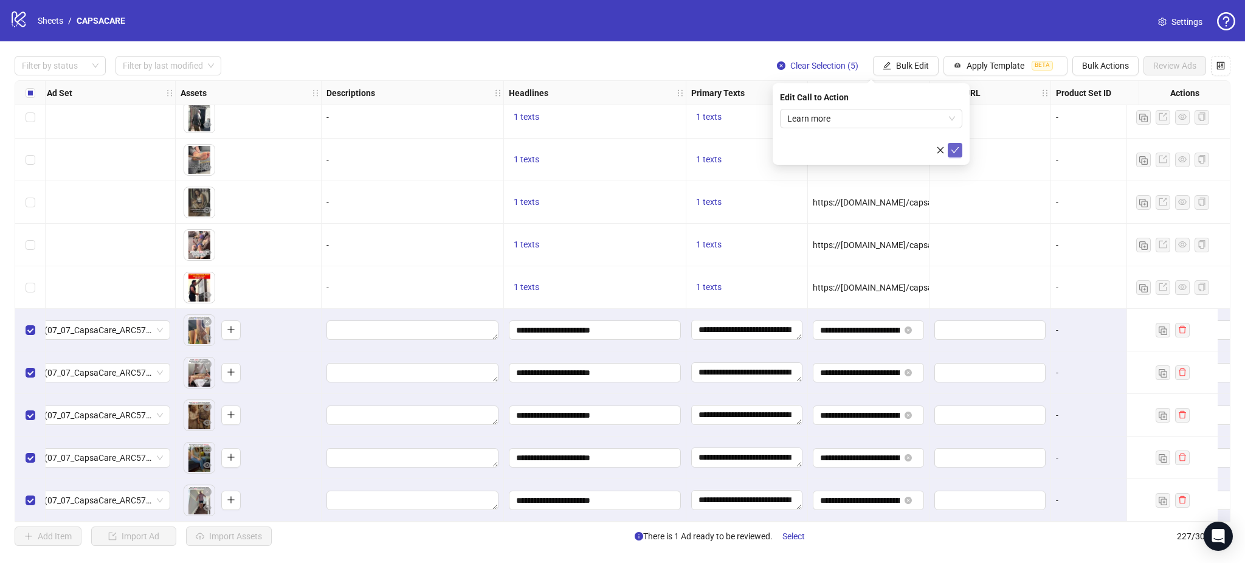
click at [956, 147] on icon "check" at bounding box center [955, 150] width 9 height 9
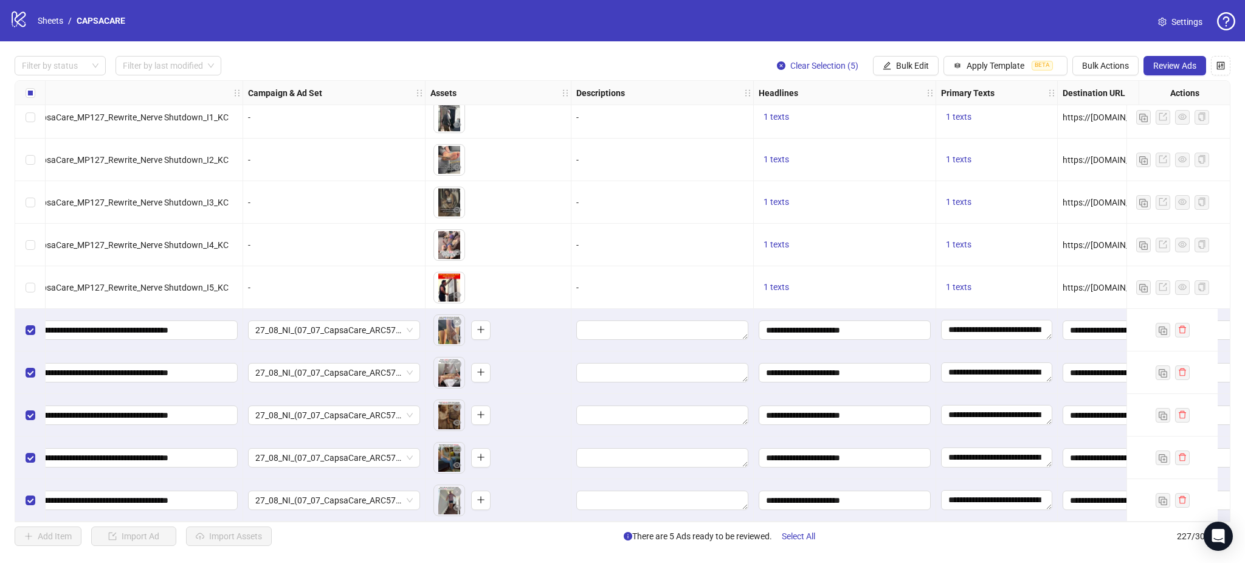
scroll to position [9250, 346]
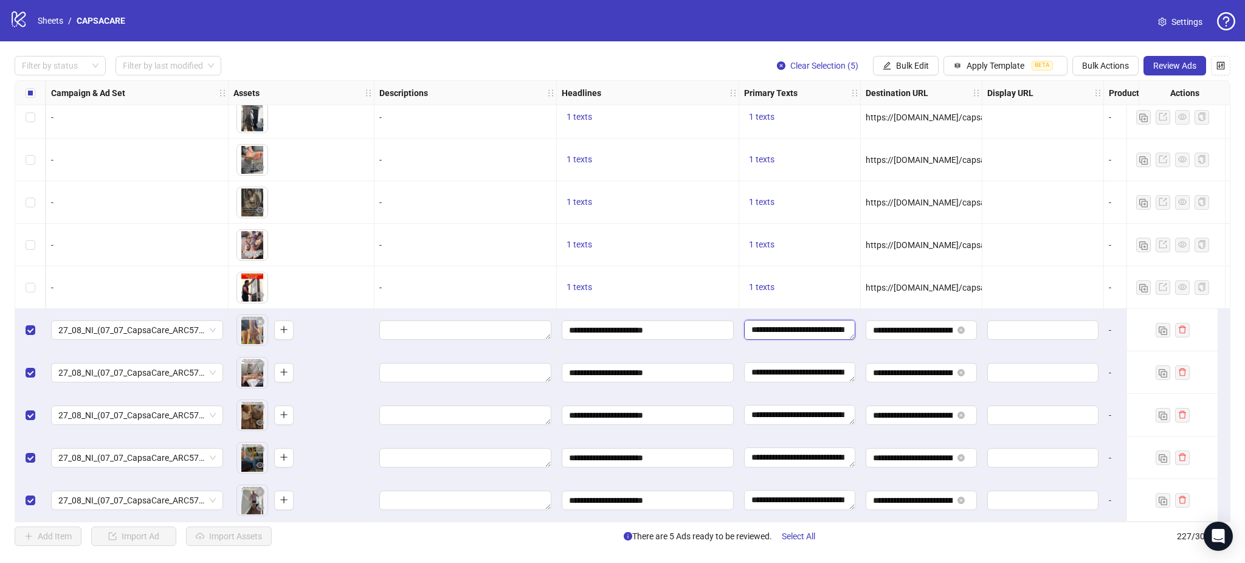
click at [798, 330] on textarea "**********" at bounding box center [799, 329] width 111 height 19
click at [801, 266] on div "1 texts" at bounding box center [800, 287] width 122 height 43
click at [919, 328] on input "**********" at bounding box center [913, 330] width 80 height 13
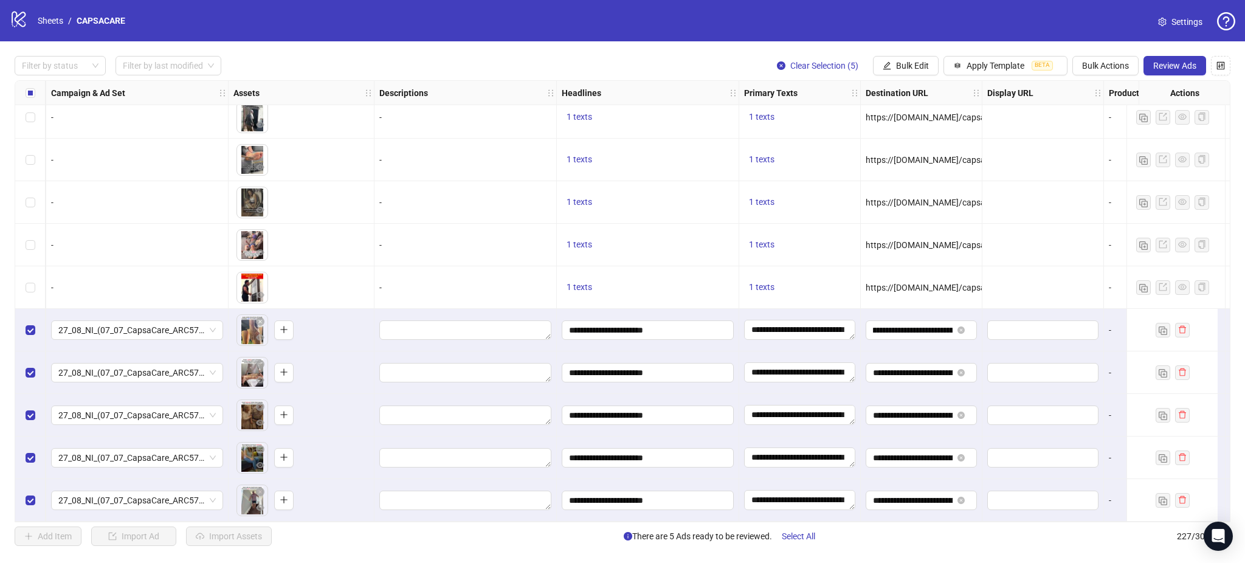
click at [1054, 244] on div at bounding box center [1044, 245] width 122 height 43
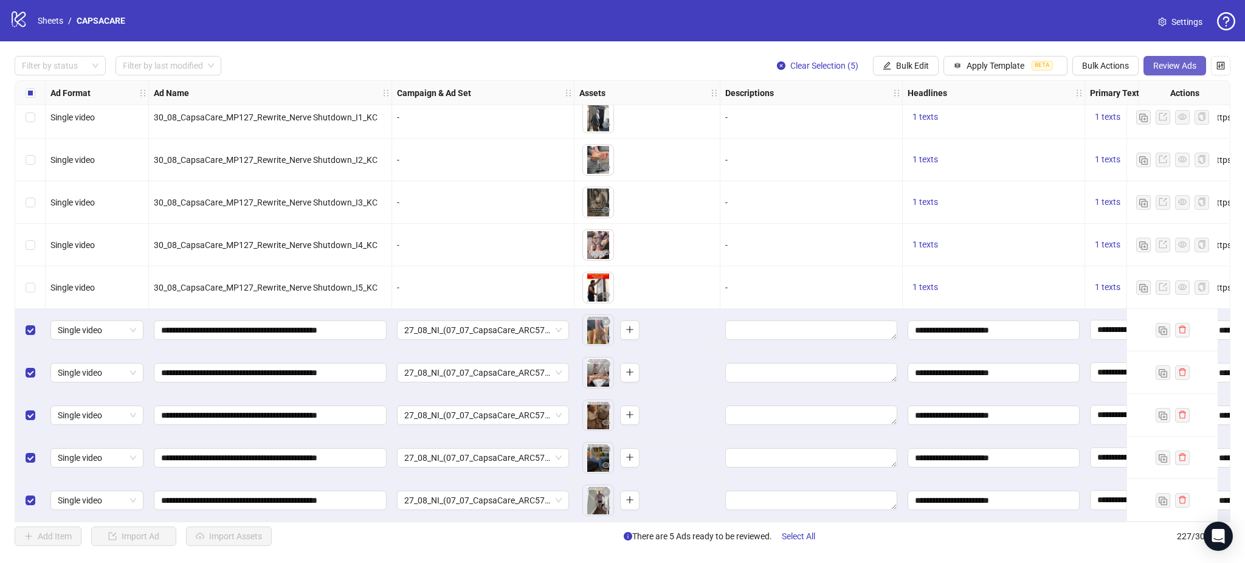
click at [1184, 61] on button "Review Ads" at bounding box center [1175, 65] width 63 height 19
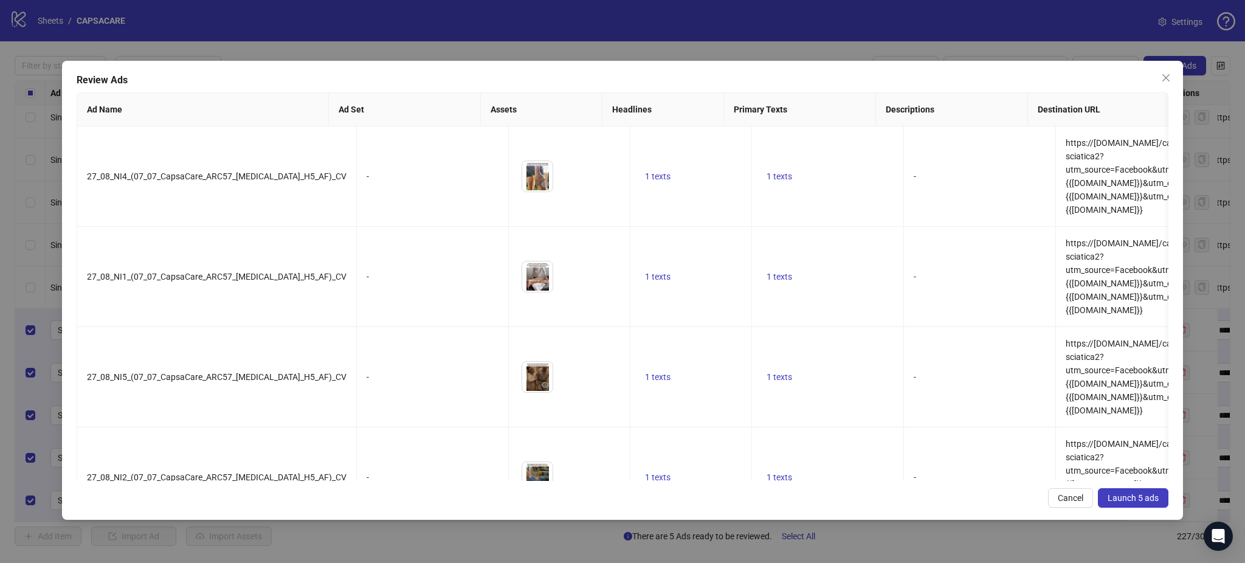
drag, startPoint x: 1168, startPoint y: 80, endPoint x: 707, endPoint y: 374, distance: 546.6
click at [1168, 81] on icon "close" at bounding box center [1167, 78] width 10 height 10
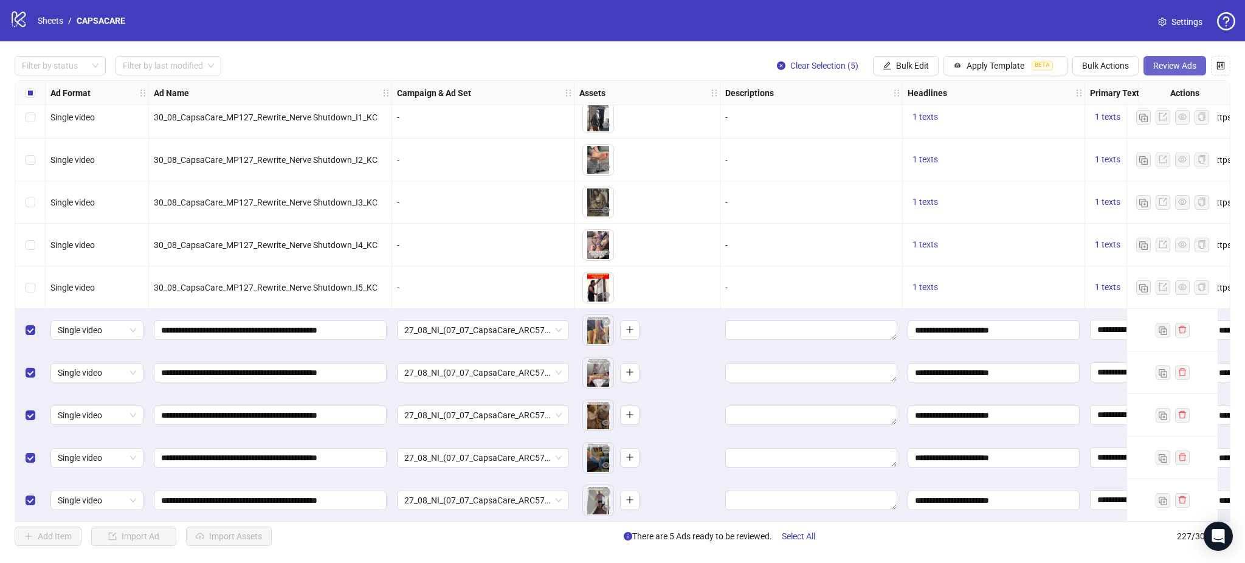
click at [1168, 63] on span "Review Ads" at bounding box center [1175, 66] width 43 height 10
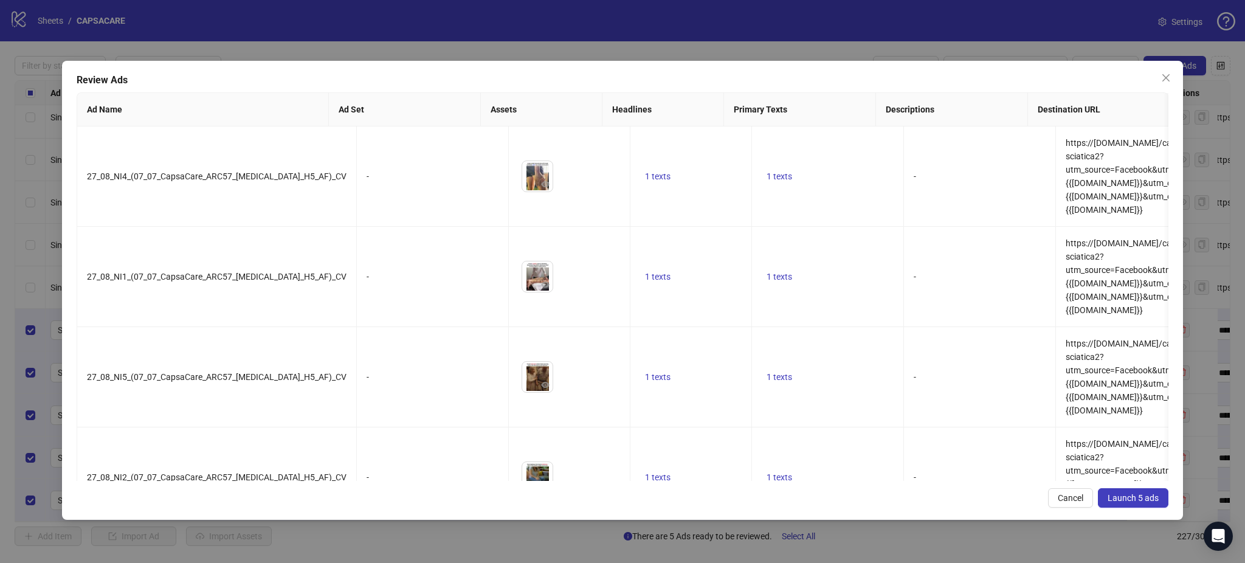
drag, startPoint x: 1125, startPoint y: 508, endPoint x: 1114, endPoint y: 507, distance: 11.0
click at [1124, 509] on div "Review Ads Ad Name Ad Set Assets Headlines Primary Texts Descriptions Destinati…" at bounding box center [622, 290] width 1121 height 459
click at [1117, 493] on button "Launch 5 ads" at bounding box center [1133, 497] width 71 height 19
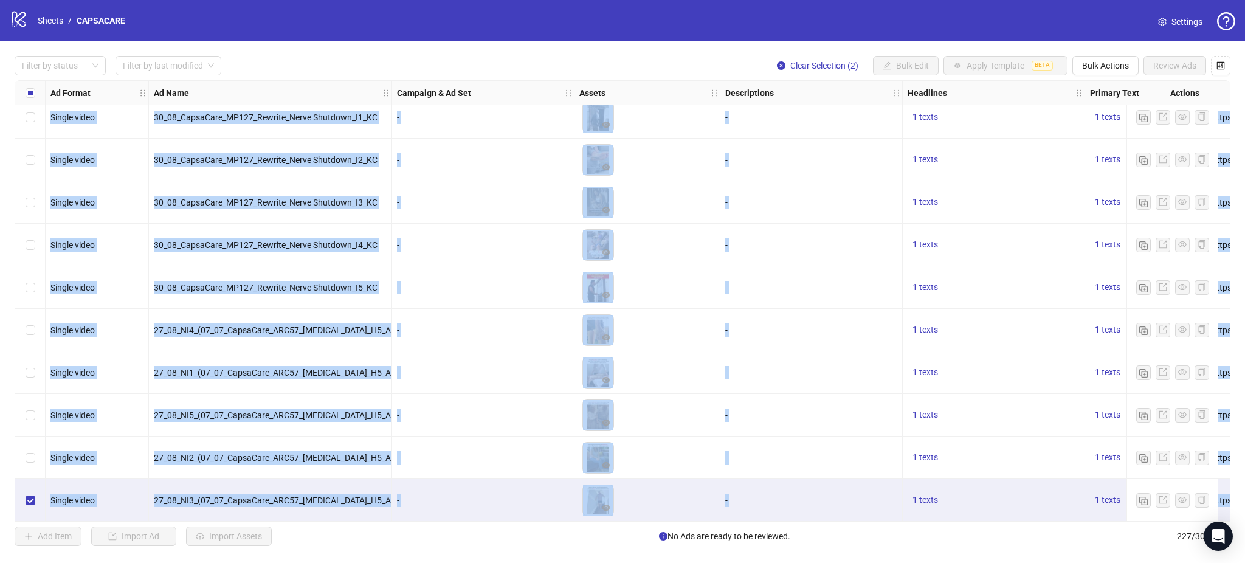
click at [41, 456] on div "Select row 226" at bounding box center [30, 458] width 30 height 43
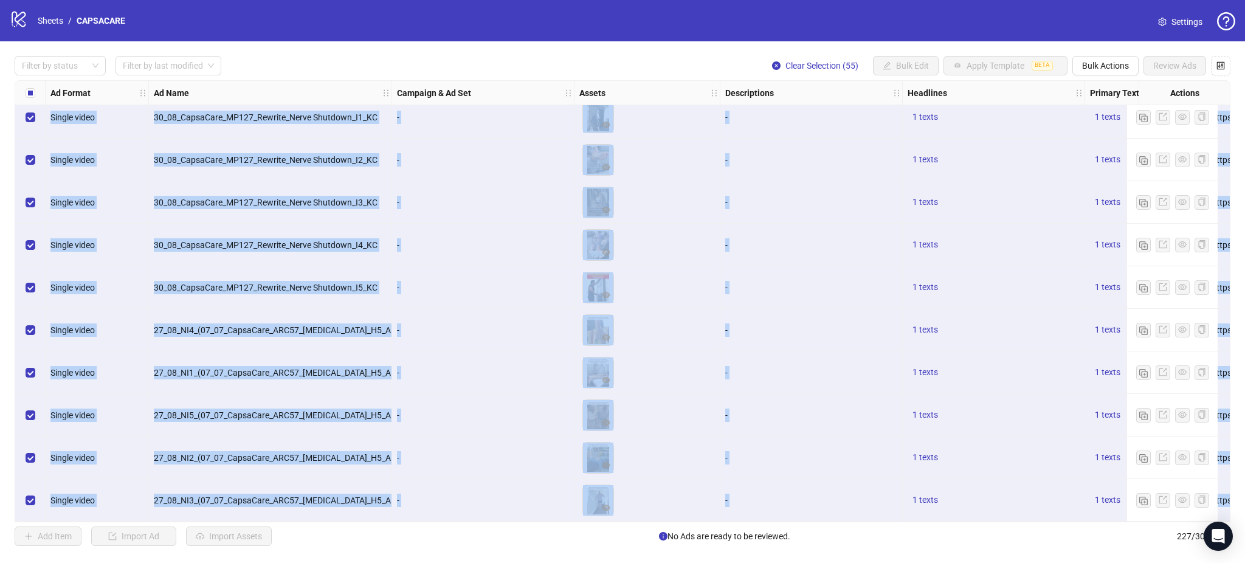
click at [133, 388] on div "Single video" at bounding box center [97, 372] width 103 height 43
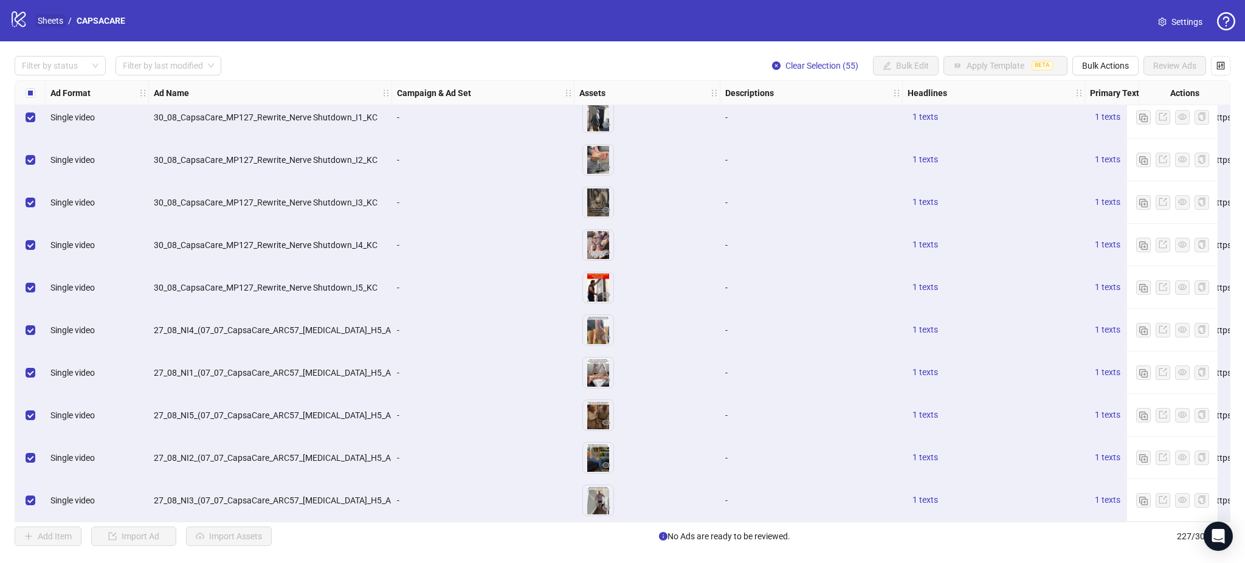
click at [40, 19] on link "Sheets" at bounding box center [50, 20] width 30 height 13
